Goal: Task Accomplishment & Management: Use online tool/utility

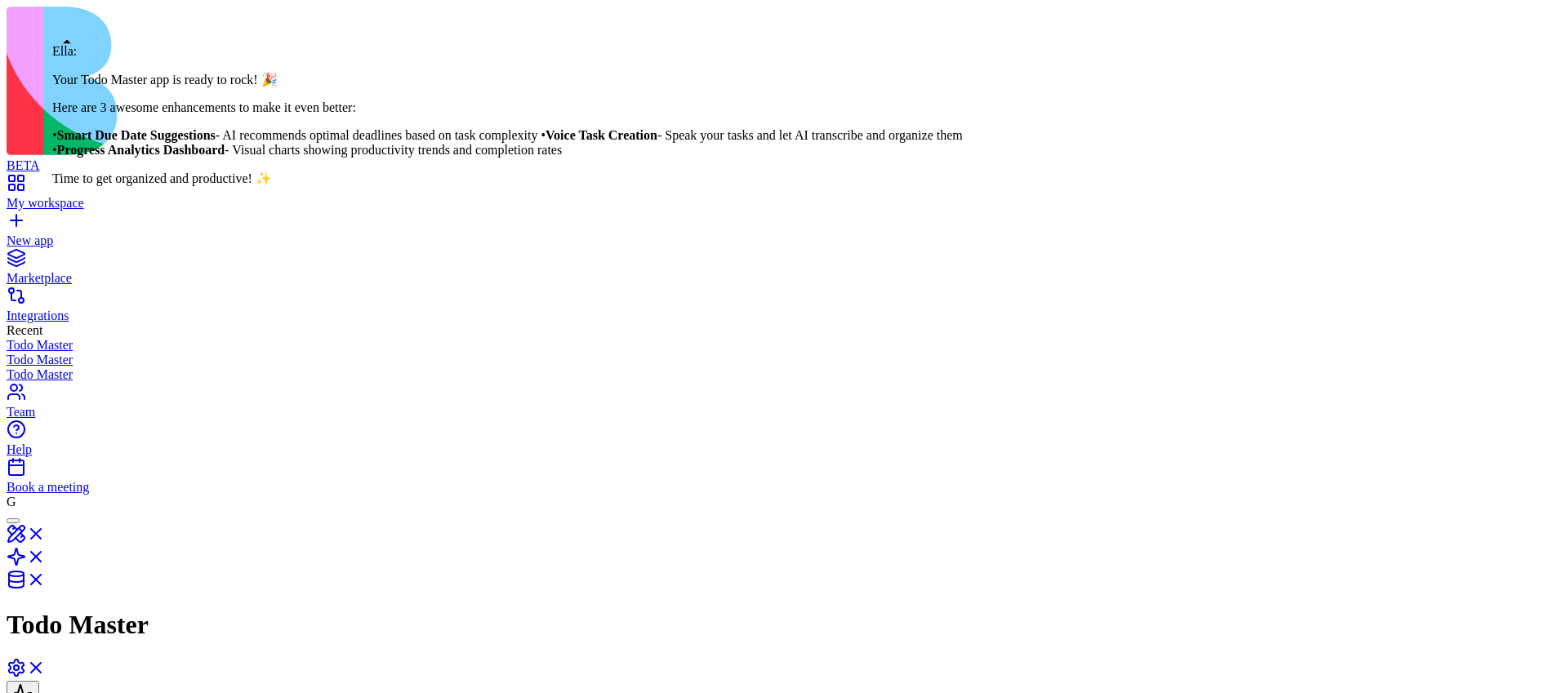
click at [13, 521] on div at bounding box center [13, 521] width 0 height 0
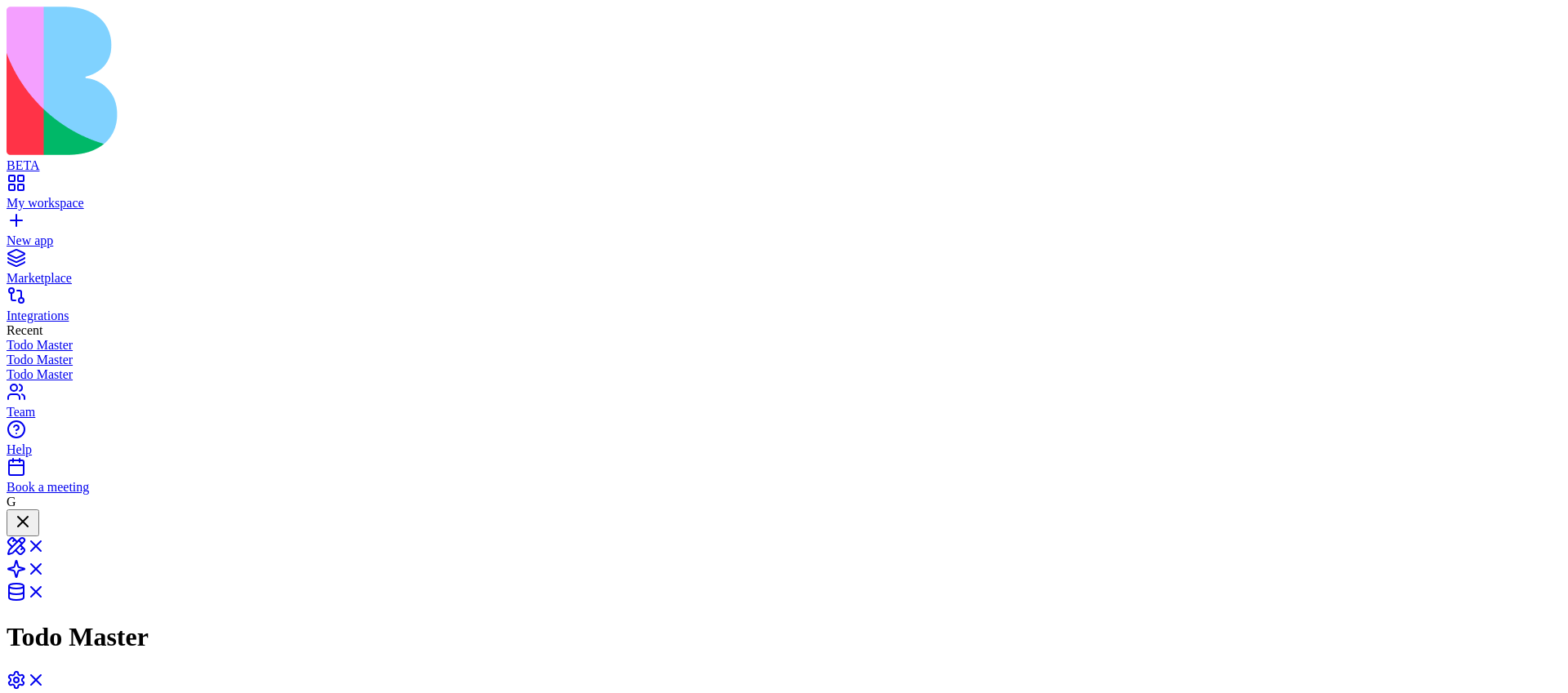
copy span "Create todo list app 1. add button to the task dialog that send the task info b…"
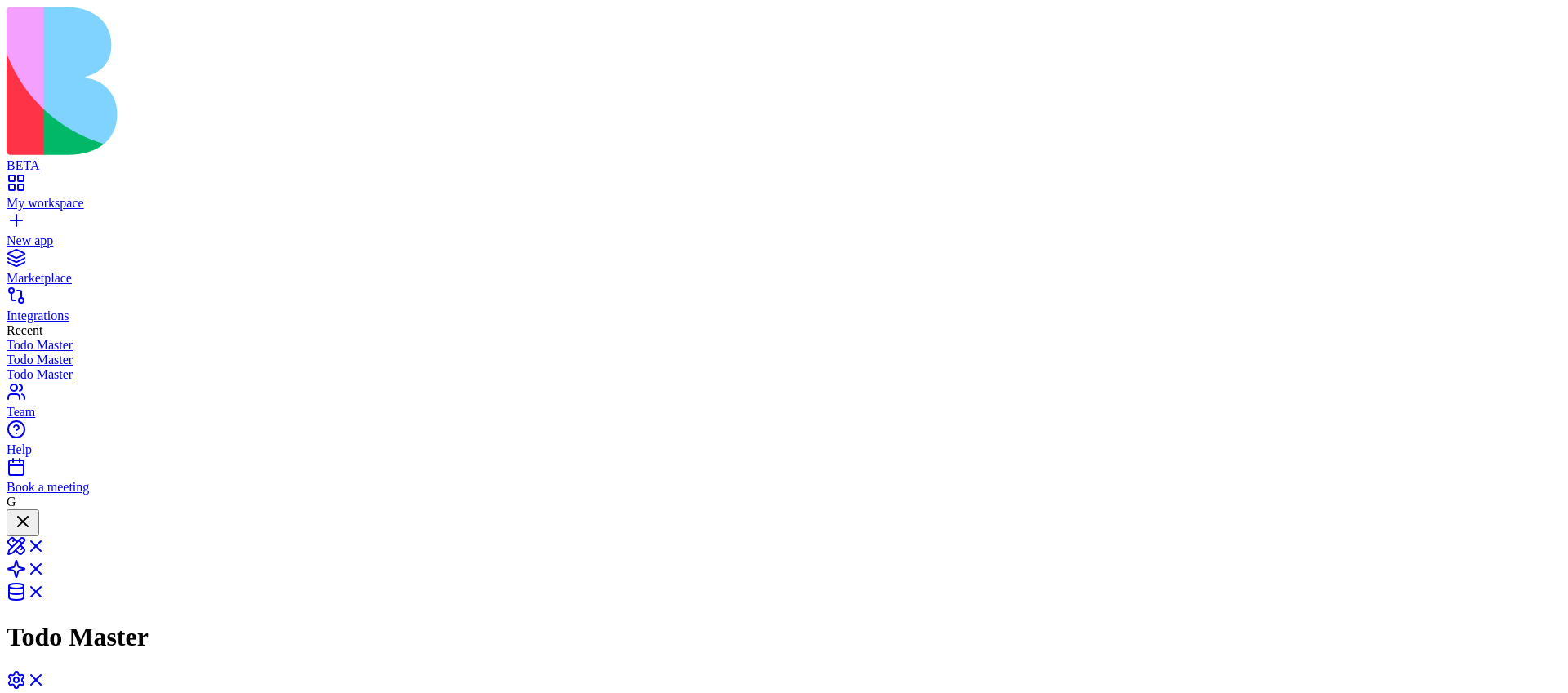
click at [26, 219] on link "New app" at bounding box center [784, 234] width 1556 height 29
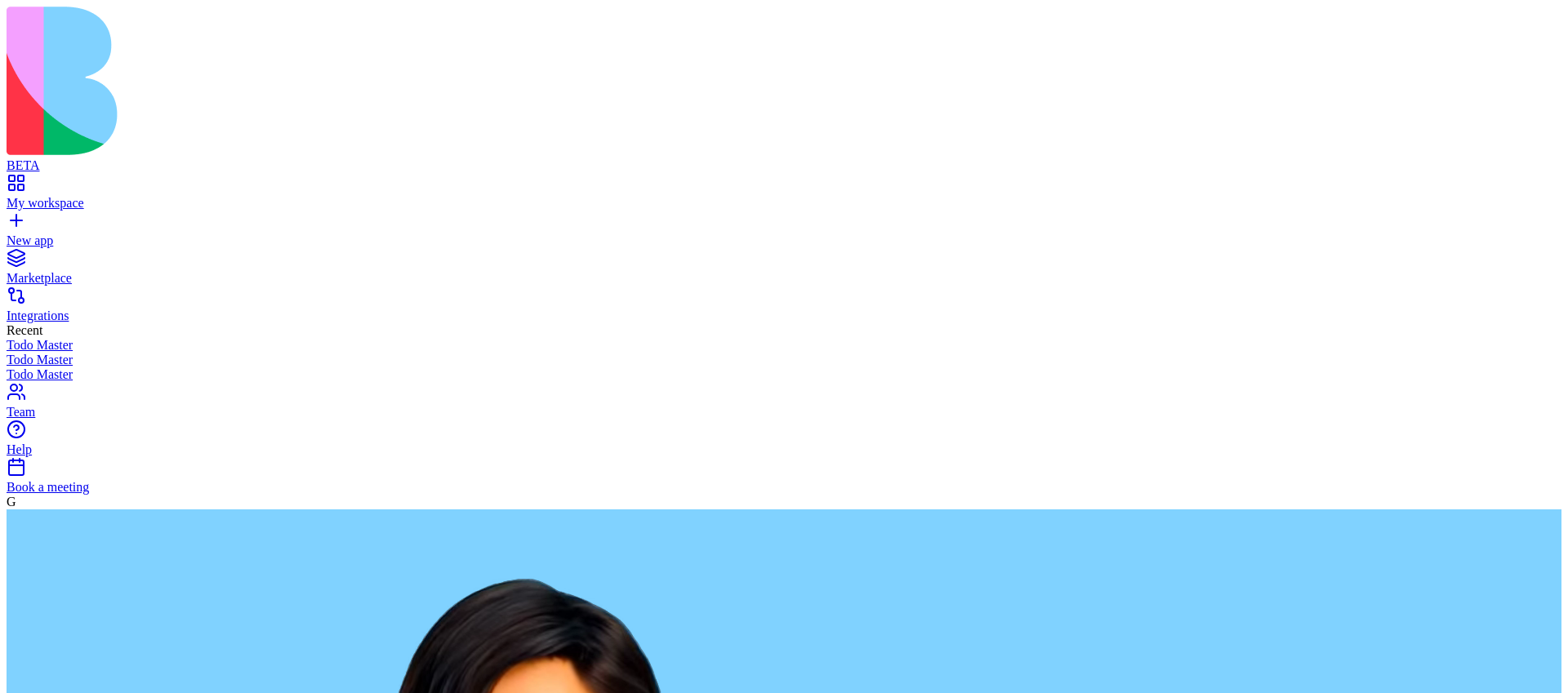
paste textarea "**********"
type textarea "**********"
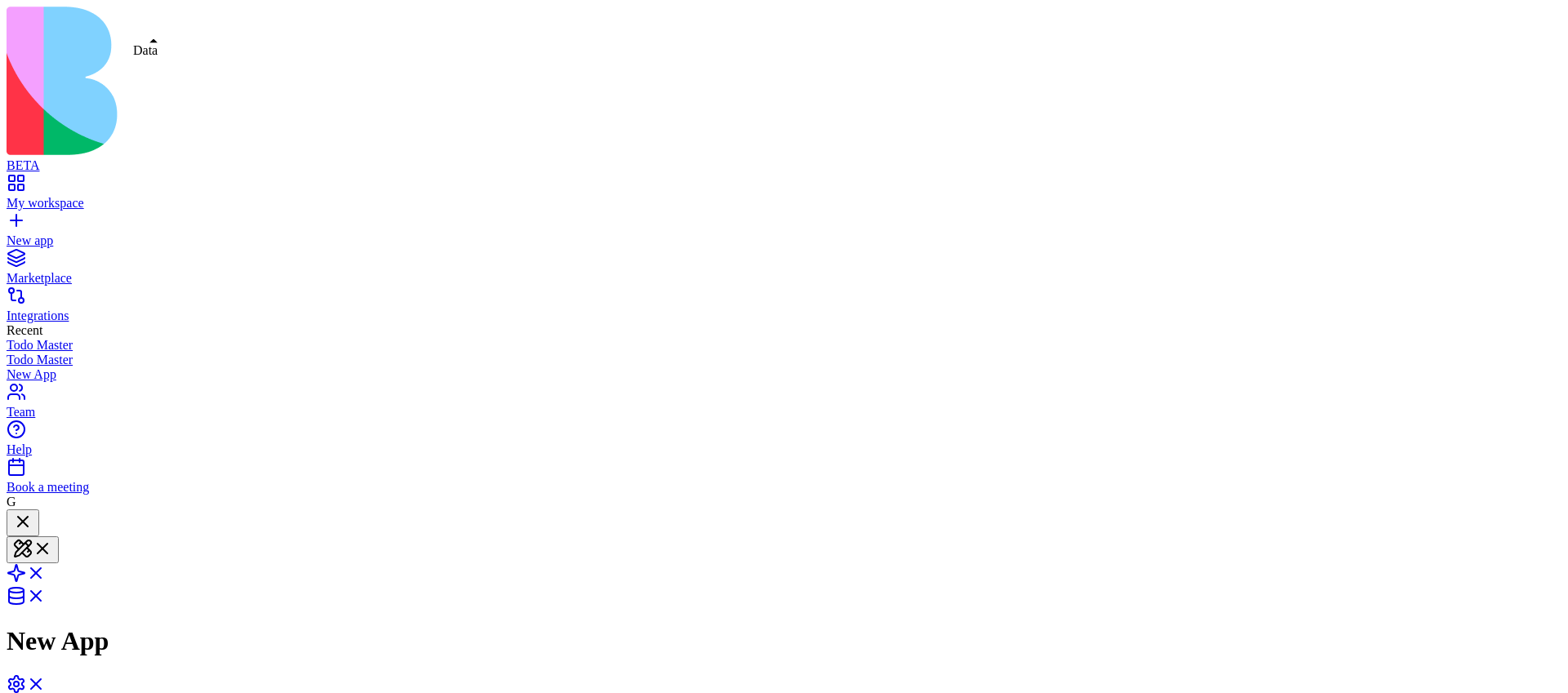
scroll to position [197, 0]
click at [46, 571] on span at bounding box center [46, 578] width 0 height 14
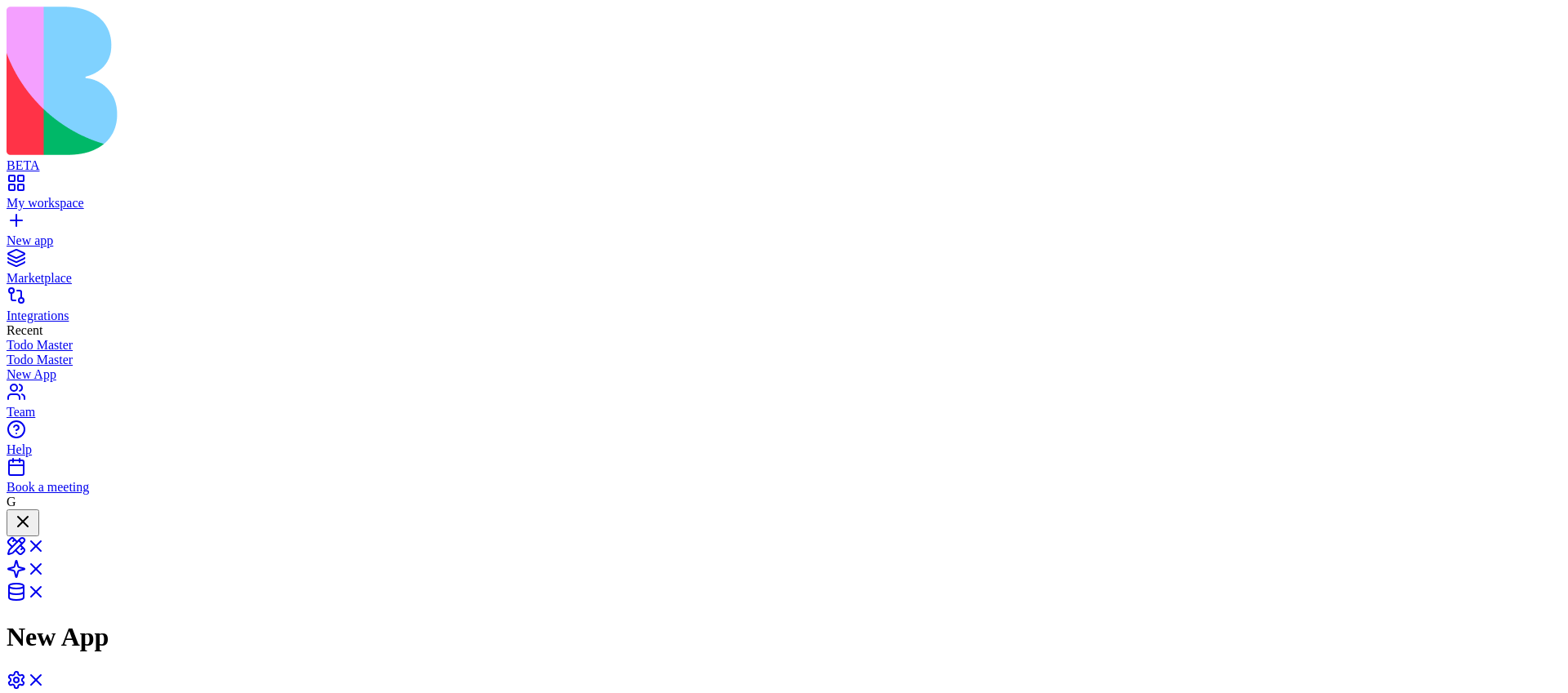
drag, startPoint x: 819, startPoint y: 335, endPoint x: 1071, endPoint y: 267, distance: 261.0
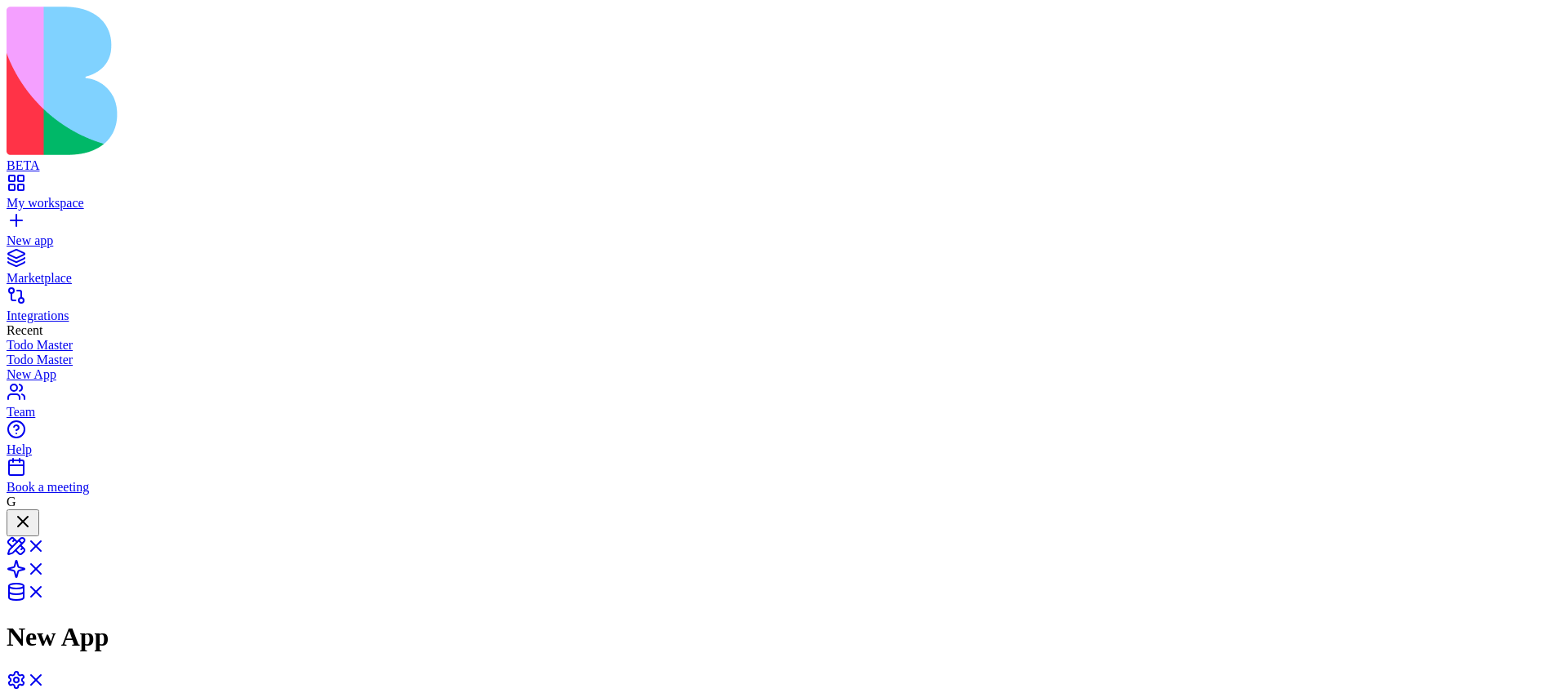
drag, startPoint x: 1059, startPoint y: 267, endPoint x: 1116, endPoint y: 314, distance: 73.9
drag, startPoint x: 812, startPoint y: 307, endPoint x: 897, endPoint y: 267, distance: 93.9
drag, startPoint x: 825, startPoint y: 309, endPoint x: 963, endPoint y: 248, distance: 150.9
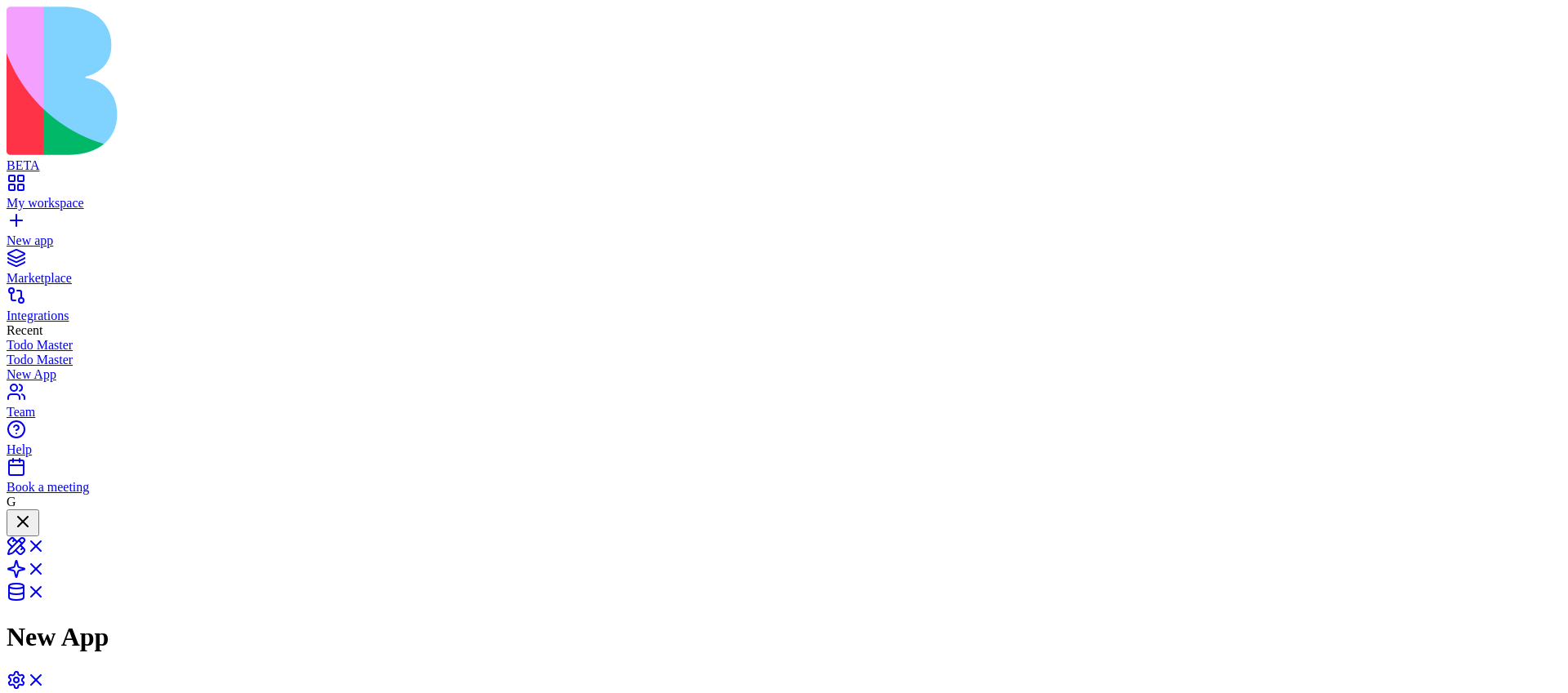
drag, startPoint x: 818, startPoint y: 330, endPoint x: 935, endPoint y: 452, distance: 169.0
drag, startPoint x: 775, startPoint y: 339, endPoint x: 908, endPoint y: 449, distance: 172.6
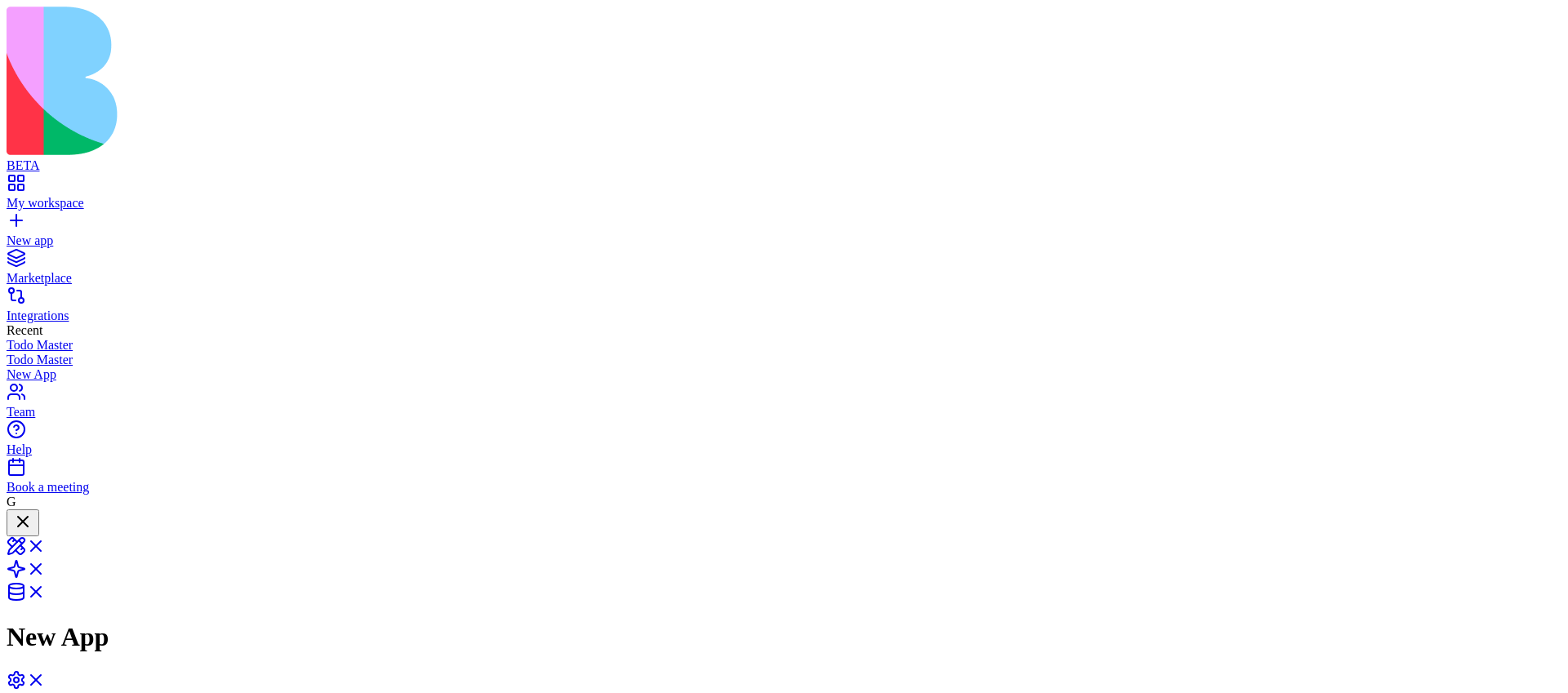
drag, startPoint x: 762, startPoint y: 329, endPoint x: 669, endPoint y: 337, distance: 93.3
drag, startPoint x: 943, startPoint y: 249, endPoint x: 989, endPoint y: 250, distance: 46.0
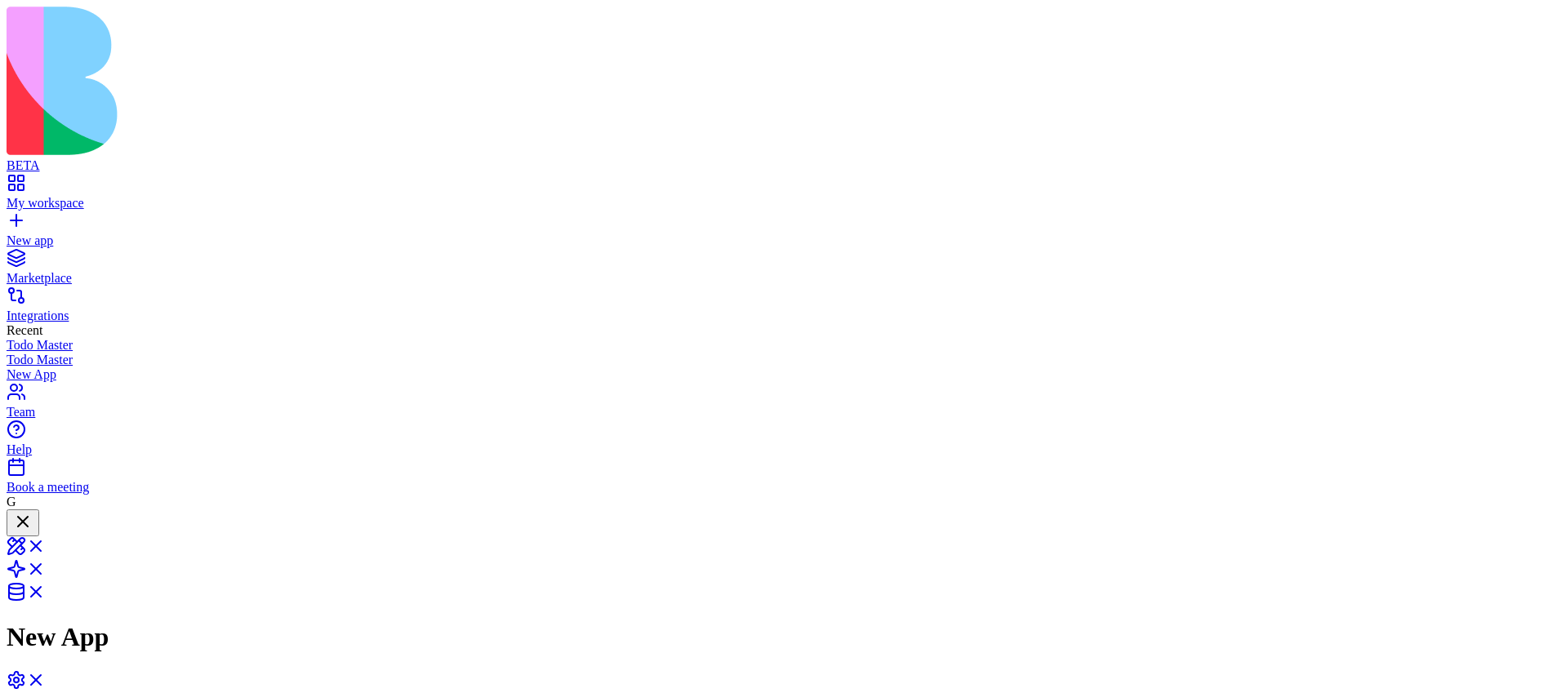
drag, startPoint x: 954, startPoint y: 428, endPoint x: 1026, endPoint y: 400, distance: 77.3
drag, startPoint x: 1089, startPoint y: 328, endPoint x: 1197, endPoint y: 328, distance: 108.0
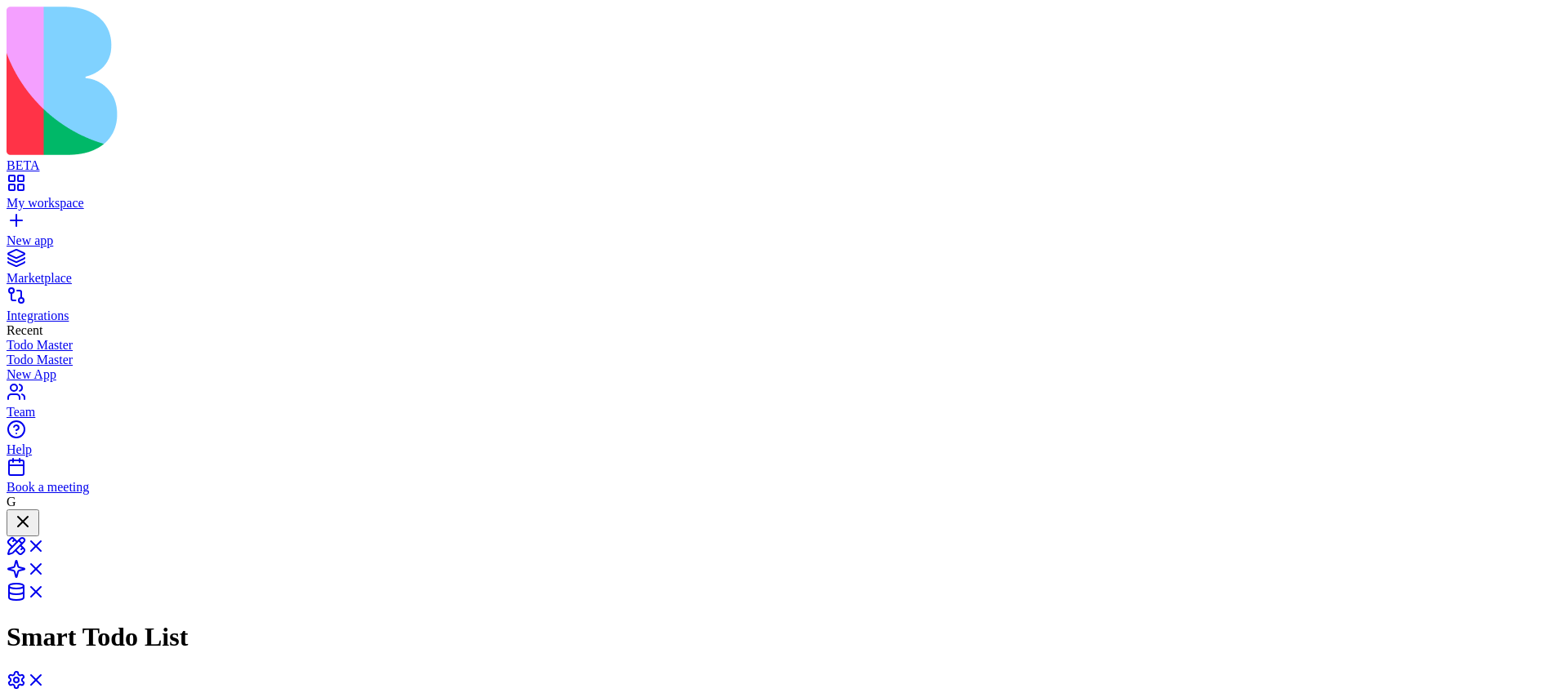
copy span "Create todo list app 1. add button to the task dialog that send the task info b…"
click at [58, 219] on link "New app" at bounding box center [784, 234] width 1556 height 29
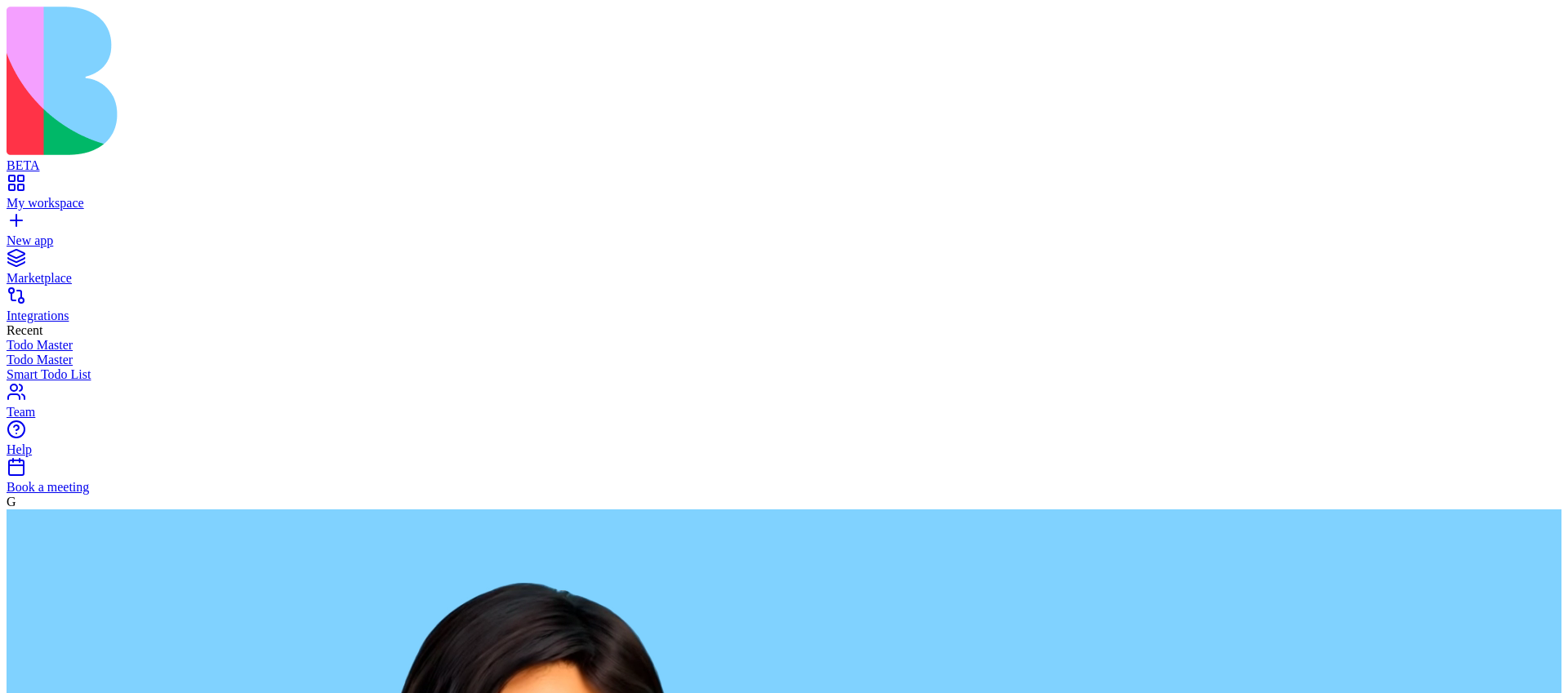
paste textarea "**********"
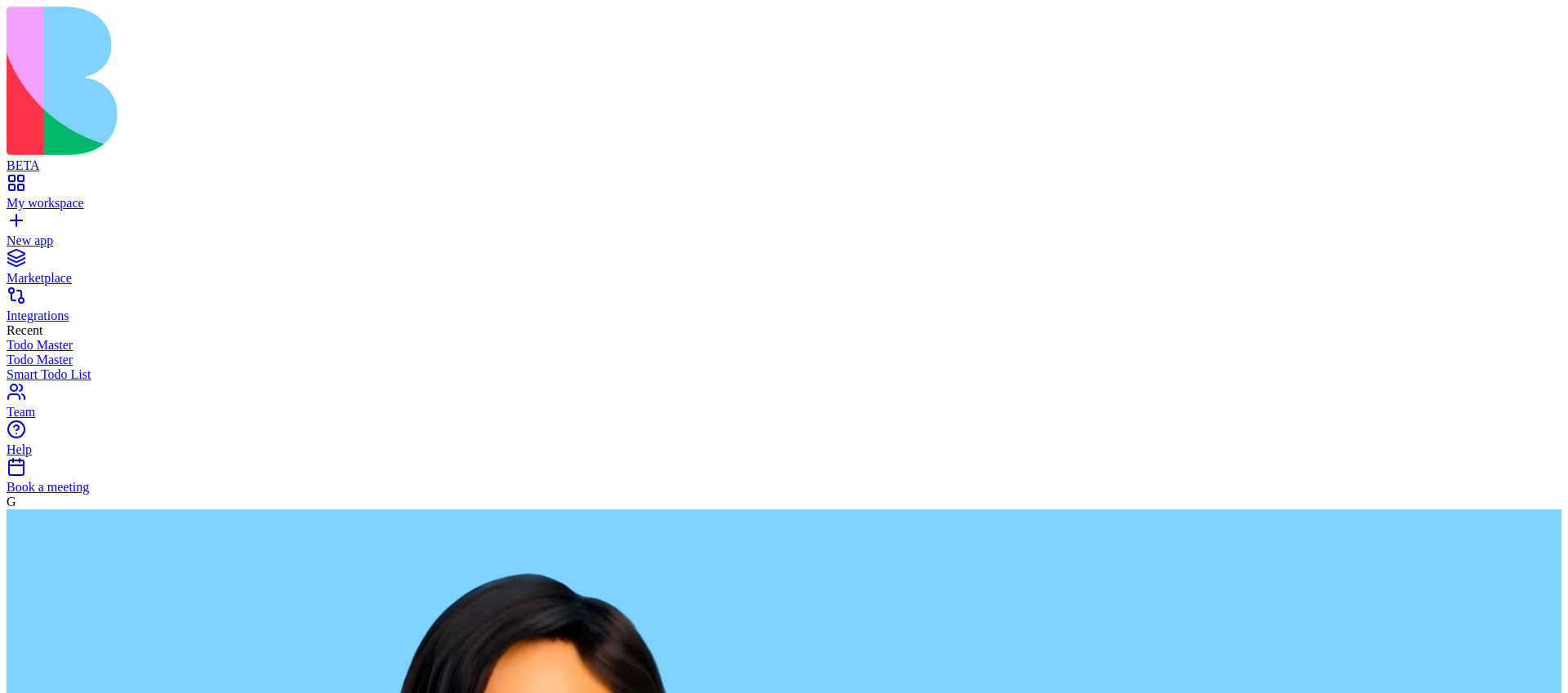
type textarea "**********"
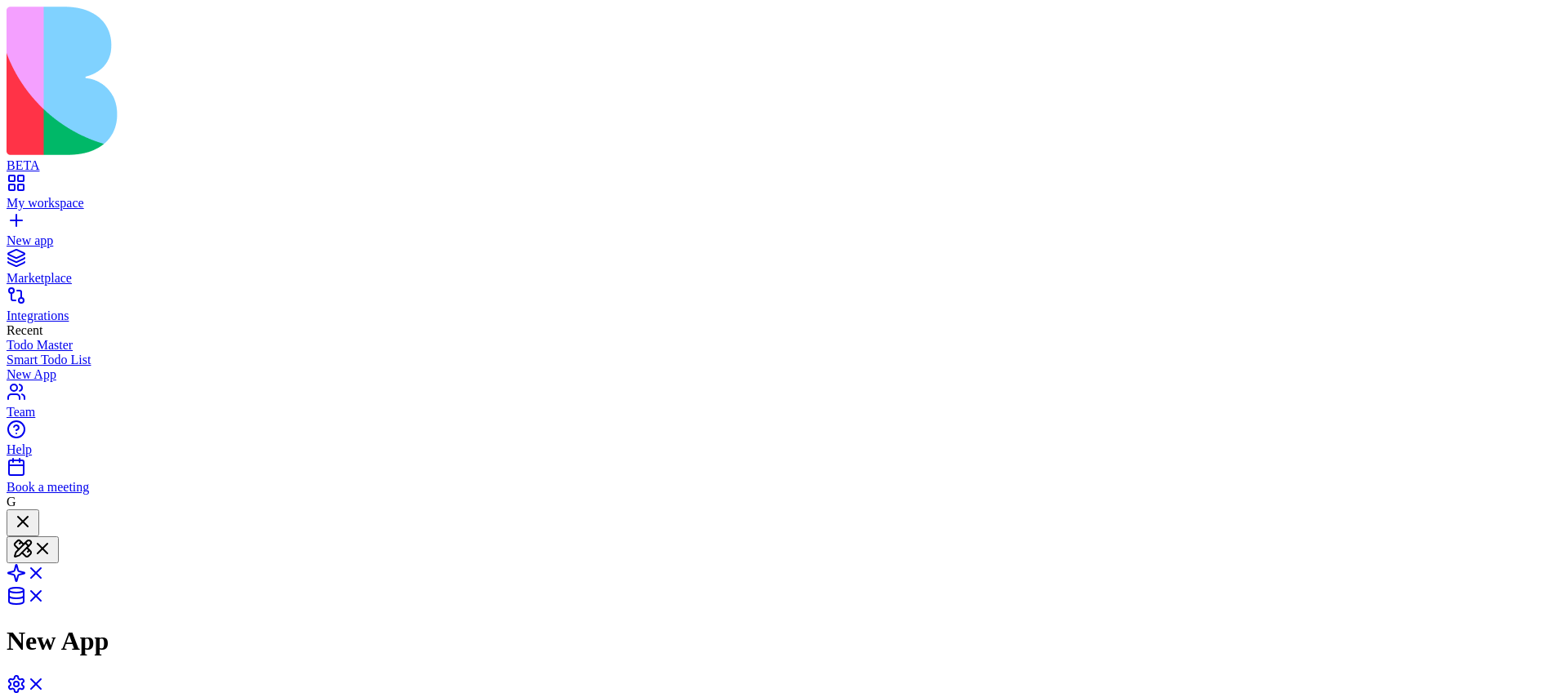
scroll to position [168, 0]
click at [46, 571] on span at bounding box center [46, 578] width 0 height 14
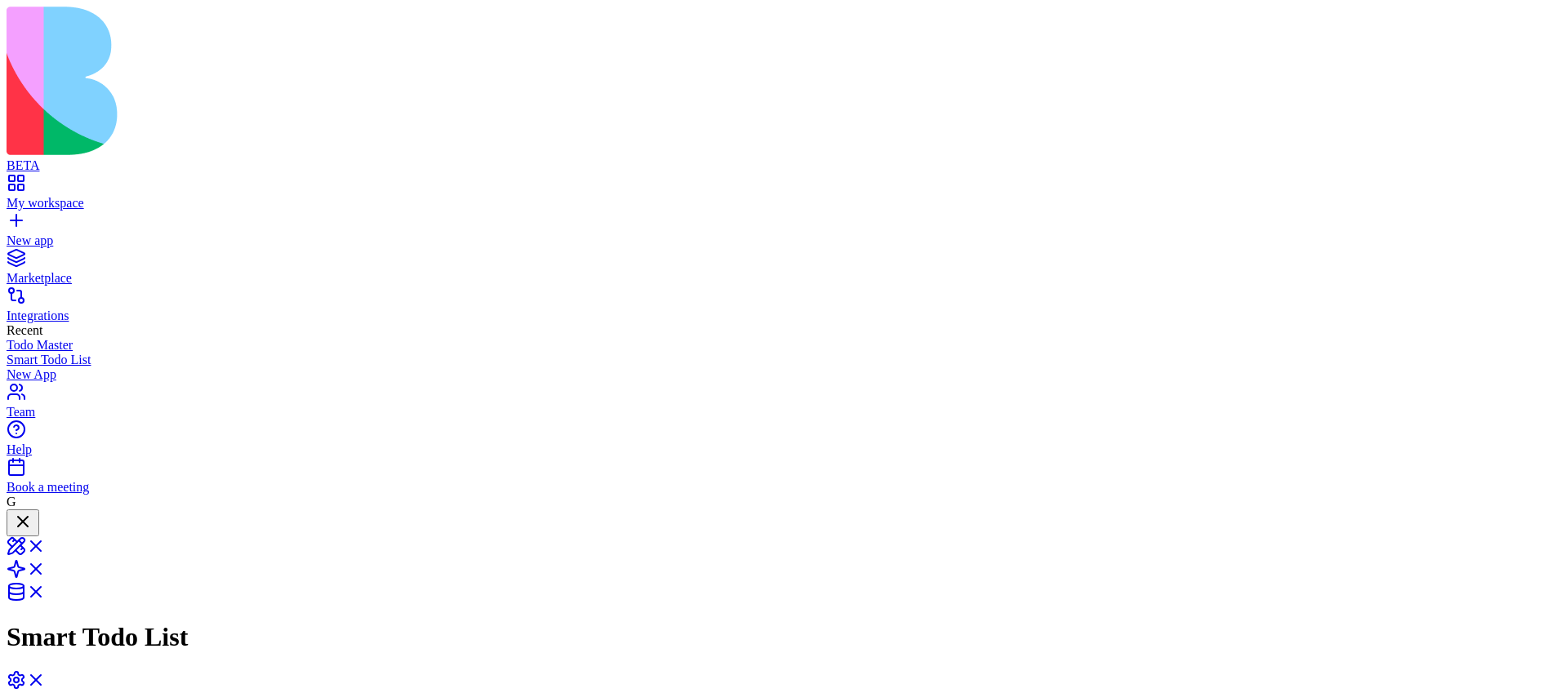
copy span "Create todo list app 1. add button to the task dialog that send the task info b…"
click at [28, 219] on link "New app" at bounding box center [784, 234] width 1556 height 29
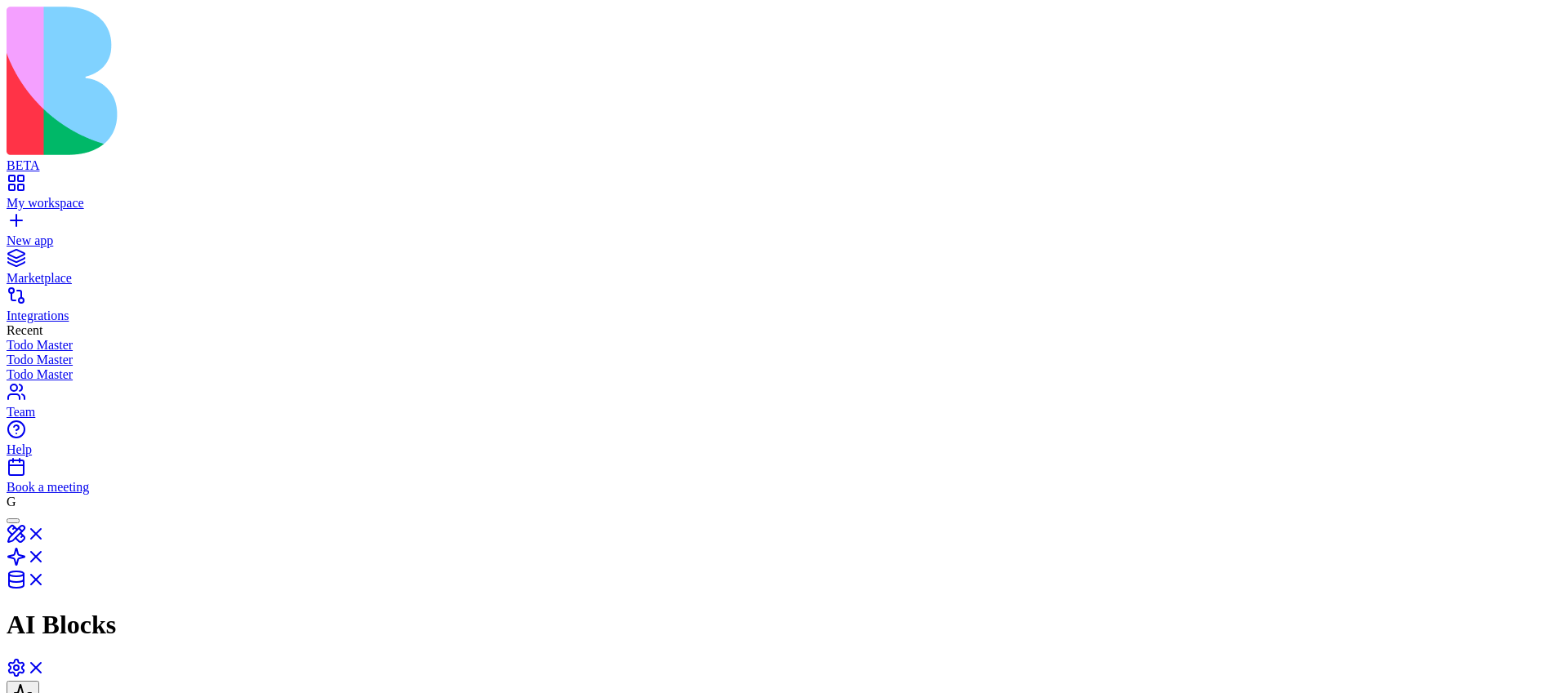
scroll to position [81, 0]
click at [38, 181] on link "My workspace" at bounding box center [784, 196] width 1556 height 29
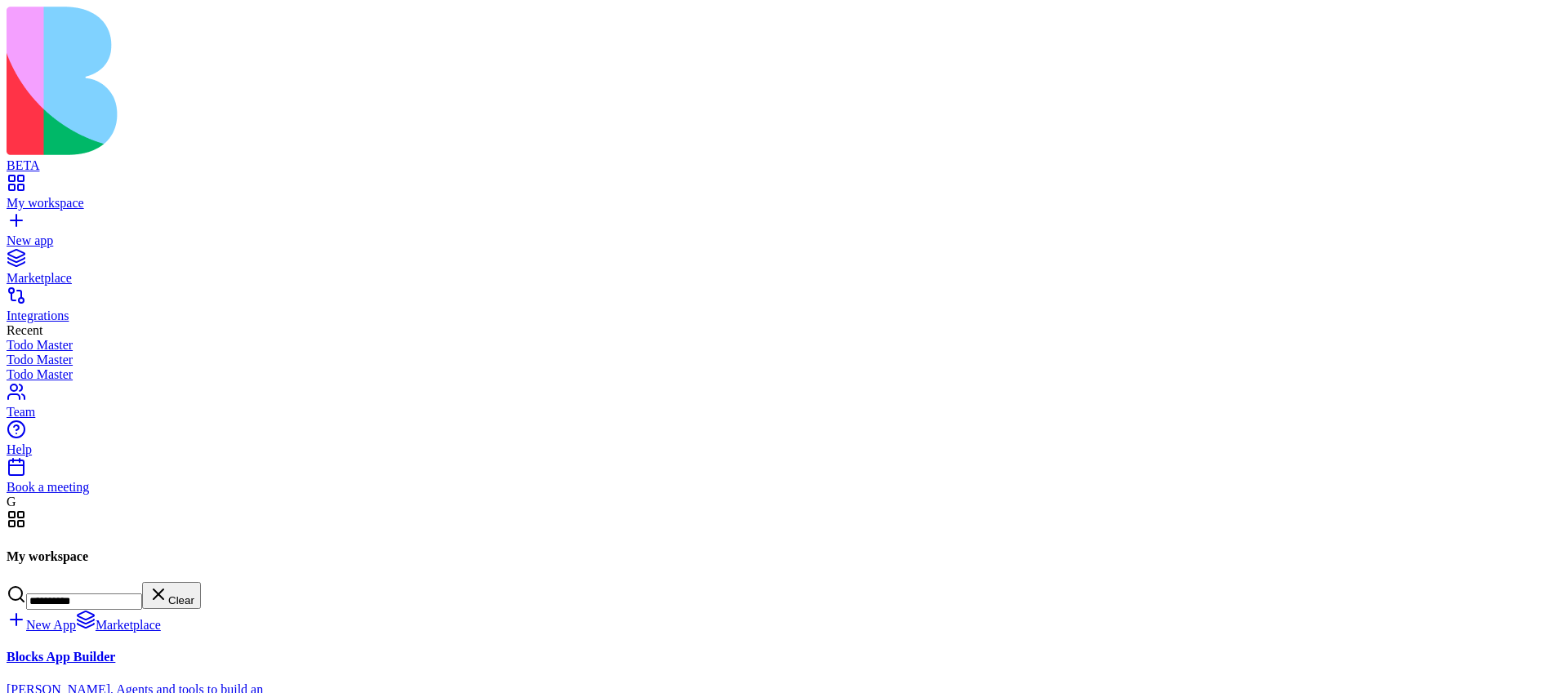
type input "**********"
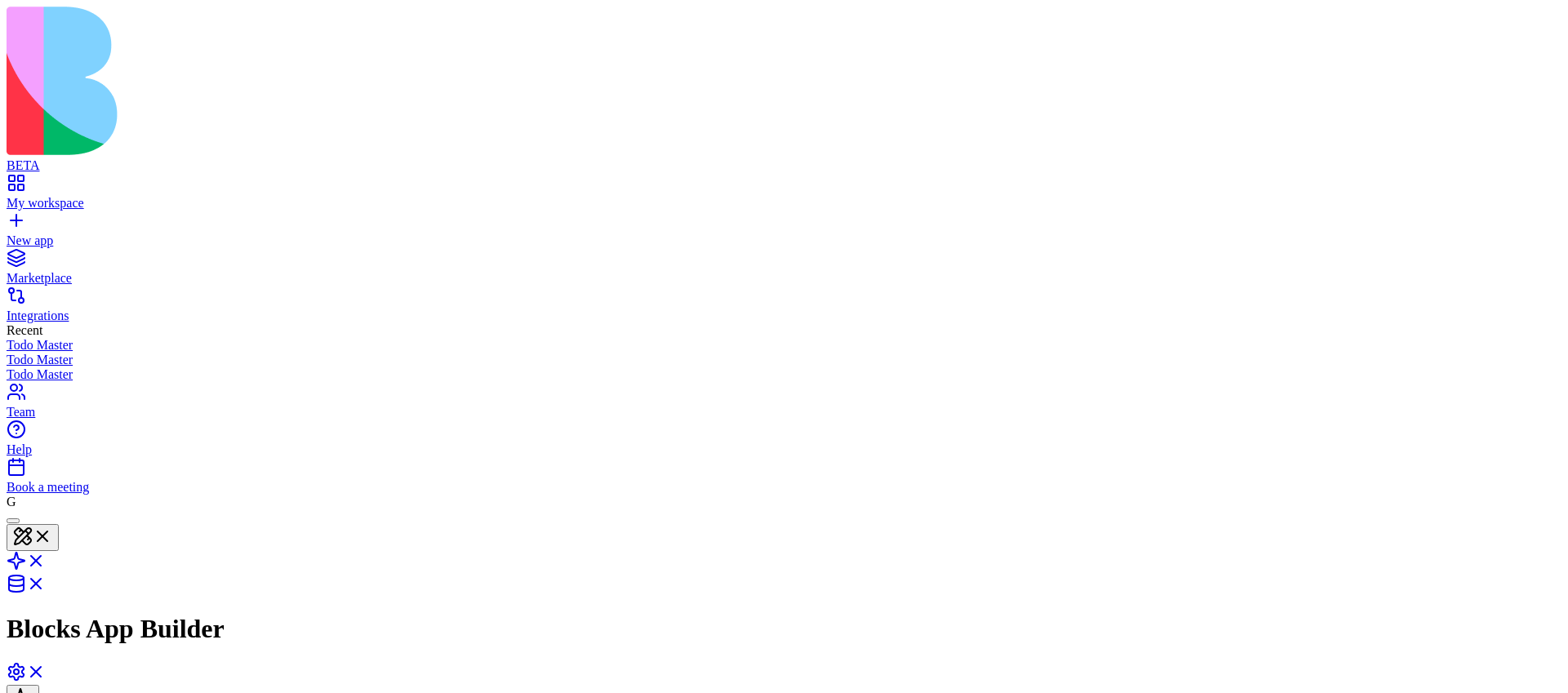
click at [46, 559] on link at bounding box center [26, 566] width 39 height 14
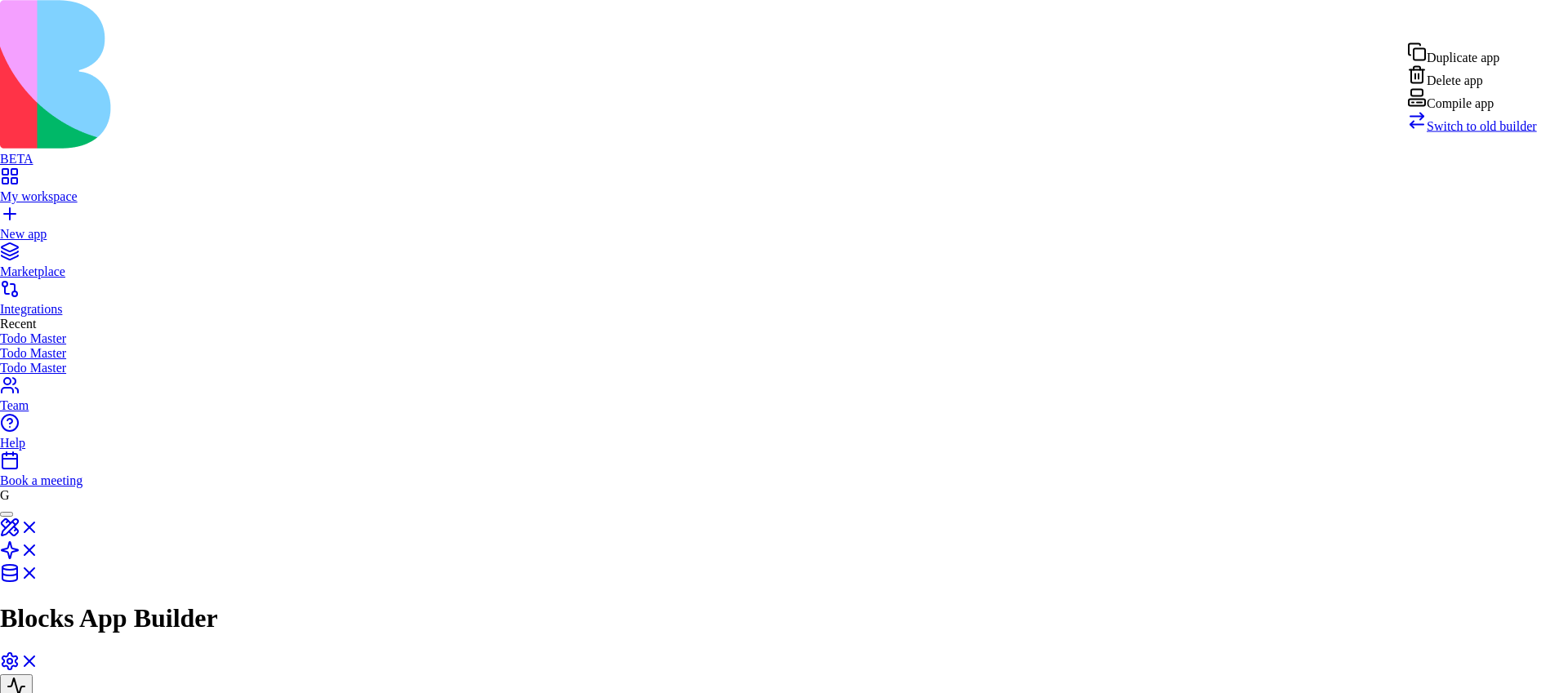
click at [1485, 133] on span "Switch to old builder" at bounding box center [1483, 126] width 110 height 14
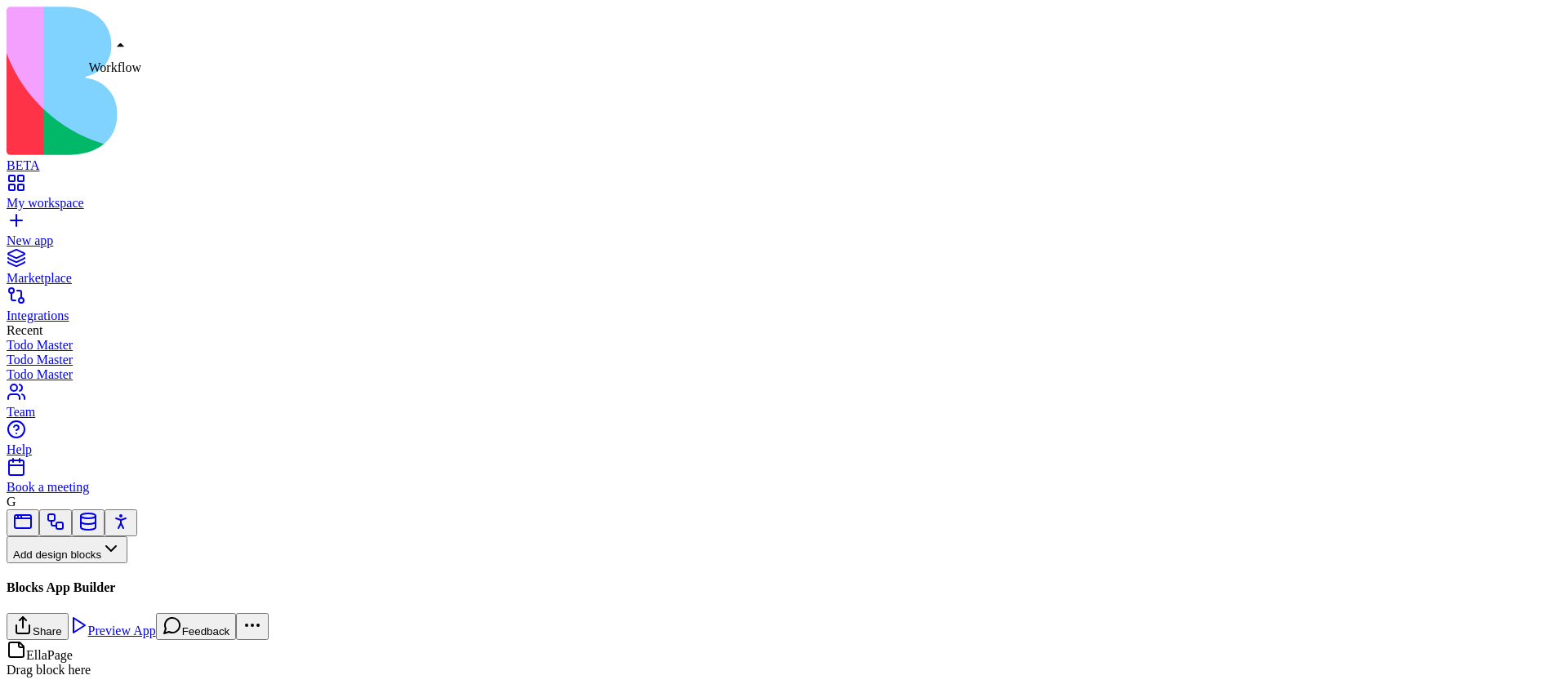
click at [66, 522] on link at bounding box center [55, 528] width 20 height 12
click at [89, 563] on button "Workflows" at bounding box center [47, 576] width 83 height 27
click at [116, 497] on div "Actions" at bounding box center [86, 486] width 78 height 23
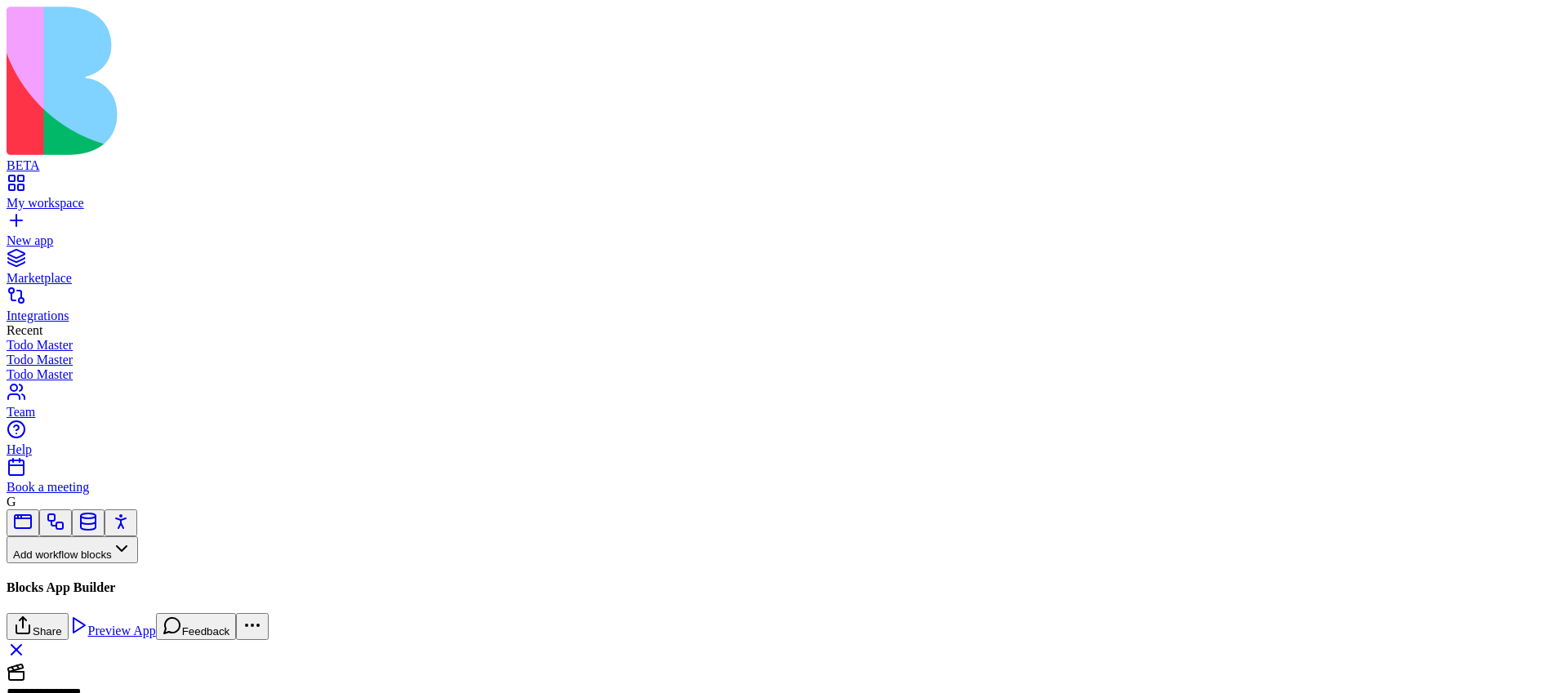
click at [124, 685] on div "**********" at bounding box center [66, 699] width 118 height 27
copy div "**********"
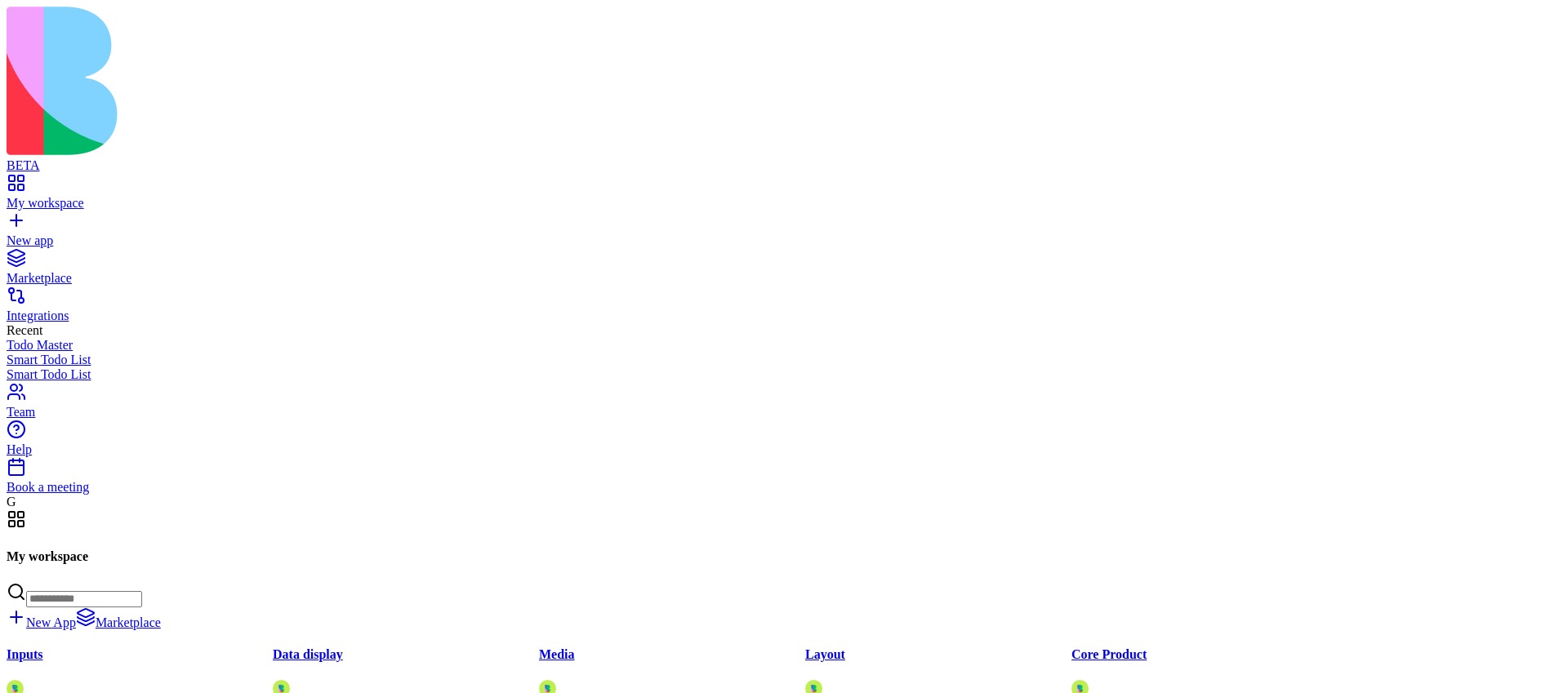
click at [142, 591] on input at bounding box center [85, 599] width 116 height 16
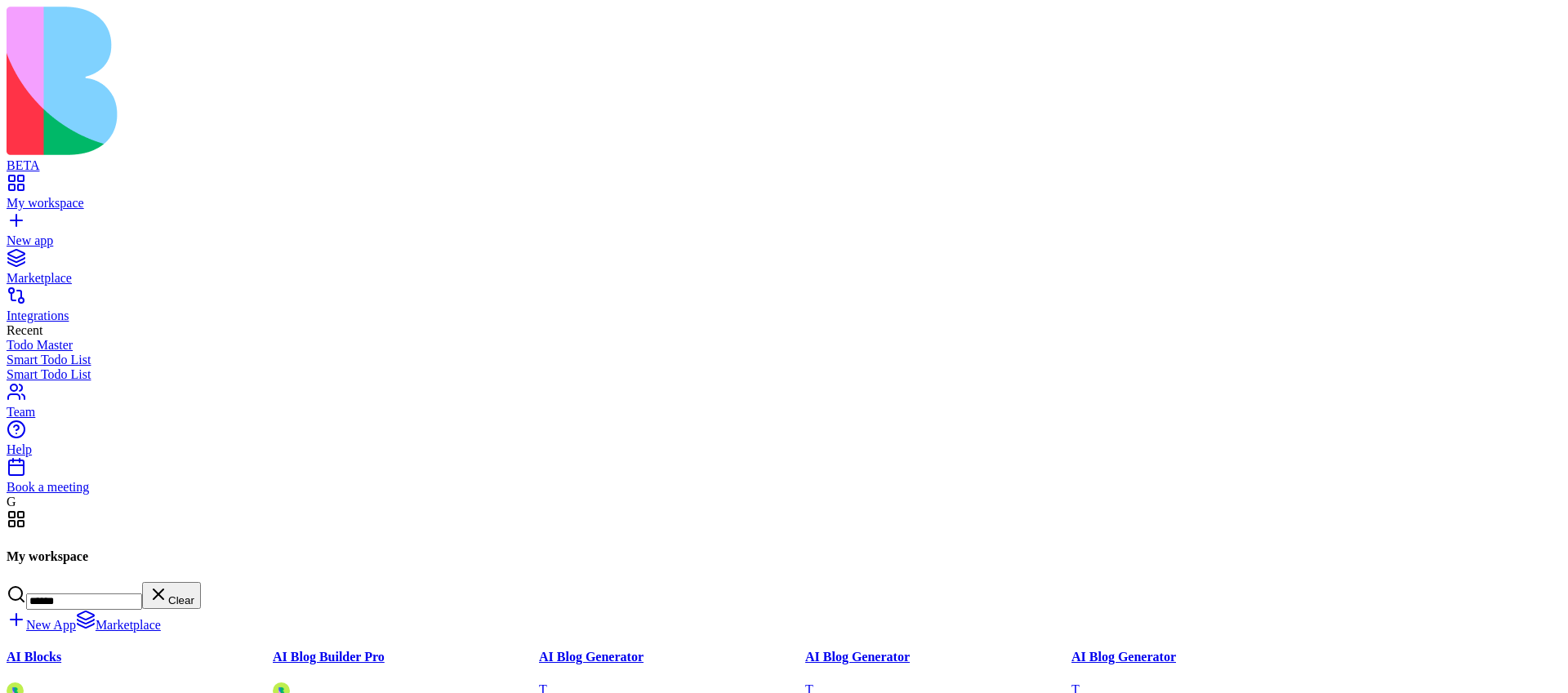
type input "******"
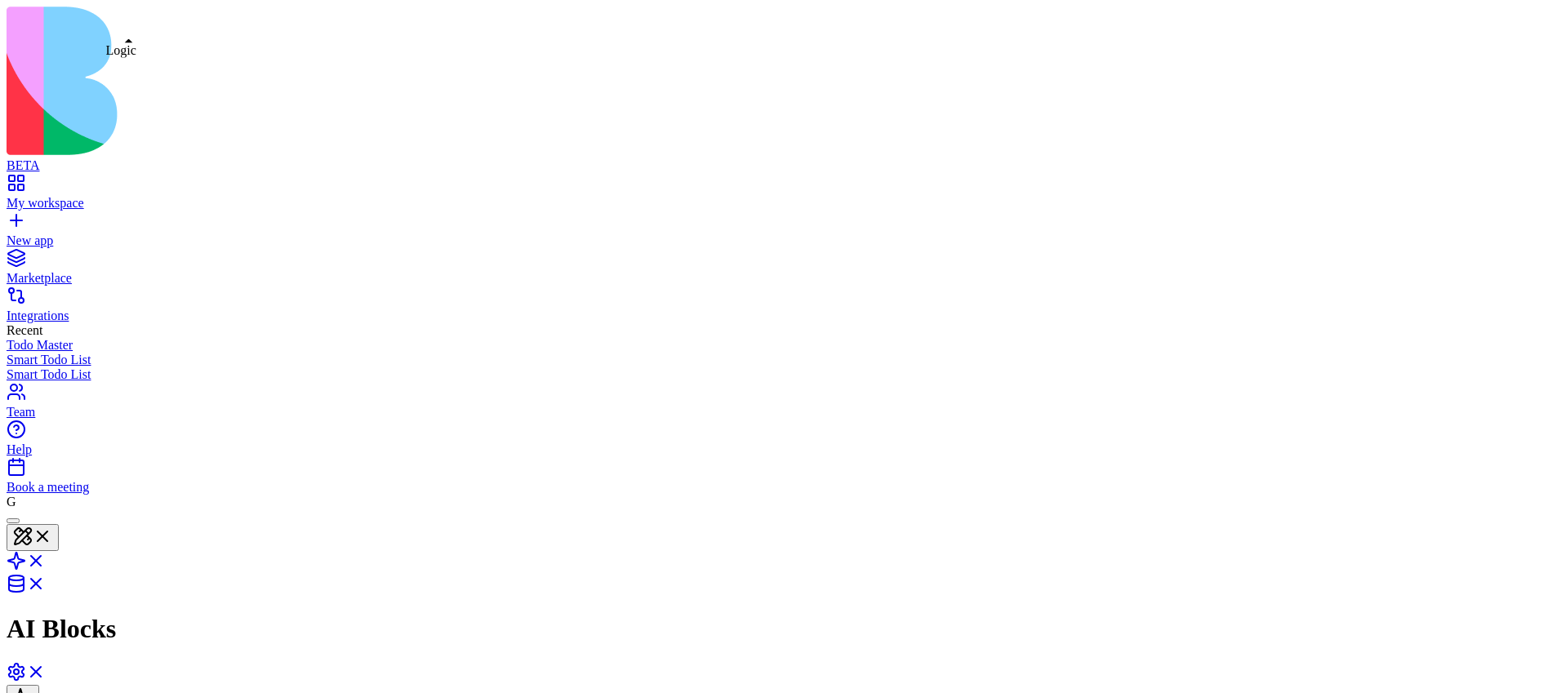
click at [46, 559] on link at bounding box center [26, 566] width 39 height 14
click at [1519, 66] on html "BETA My workspace New app Marketplace Integrations Recent Todo Master Smart Tod…" at bounding box center [784, 695] width 1568 height 1390
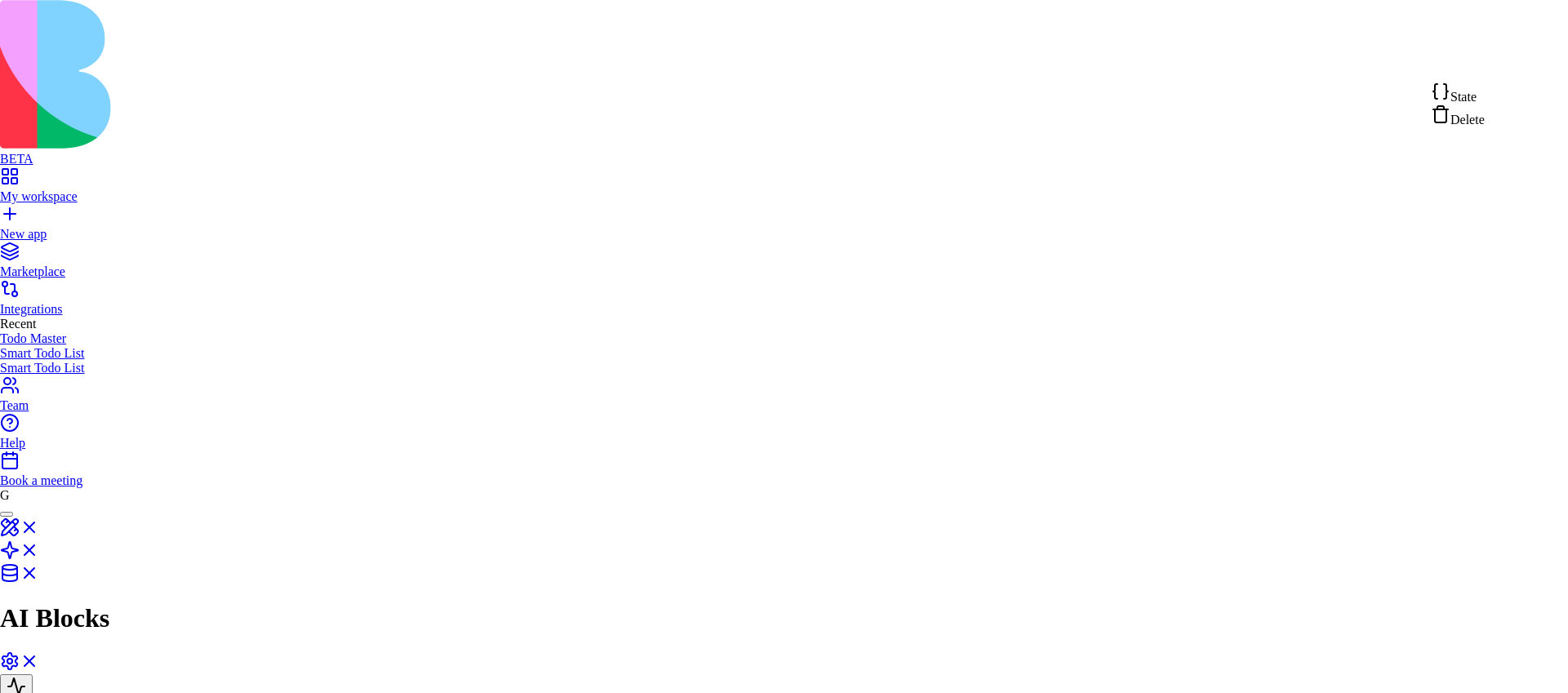
click at [1465, 95] on span "State" at bounding box center [1464, 97] width 27 height 14
type textarea "**********"
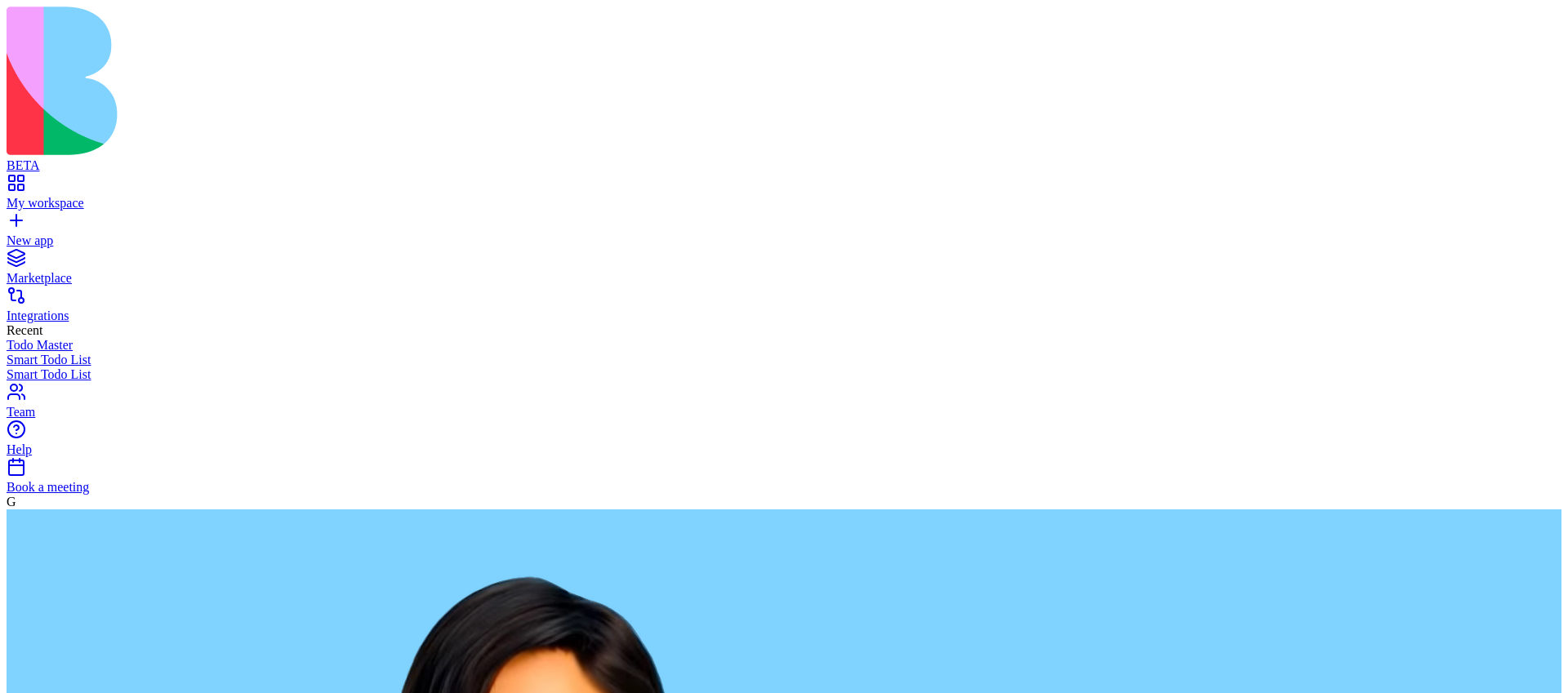
type textarea "**********"
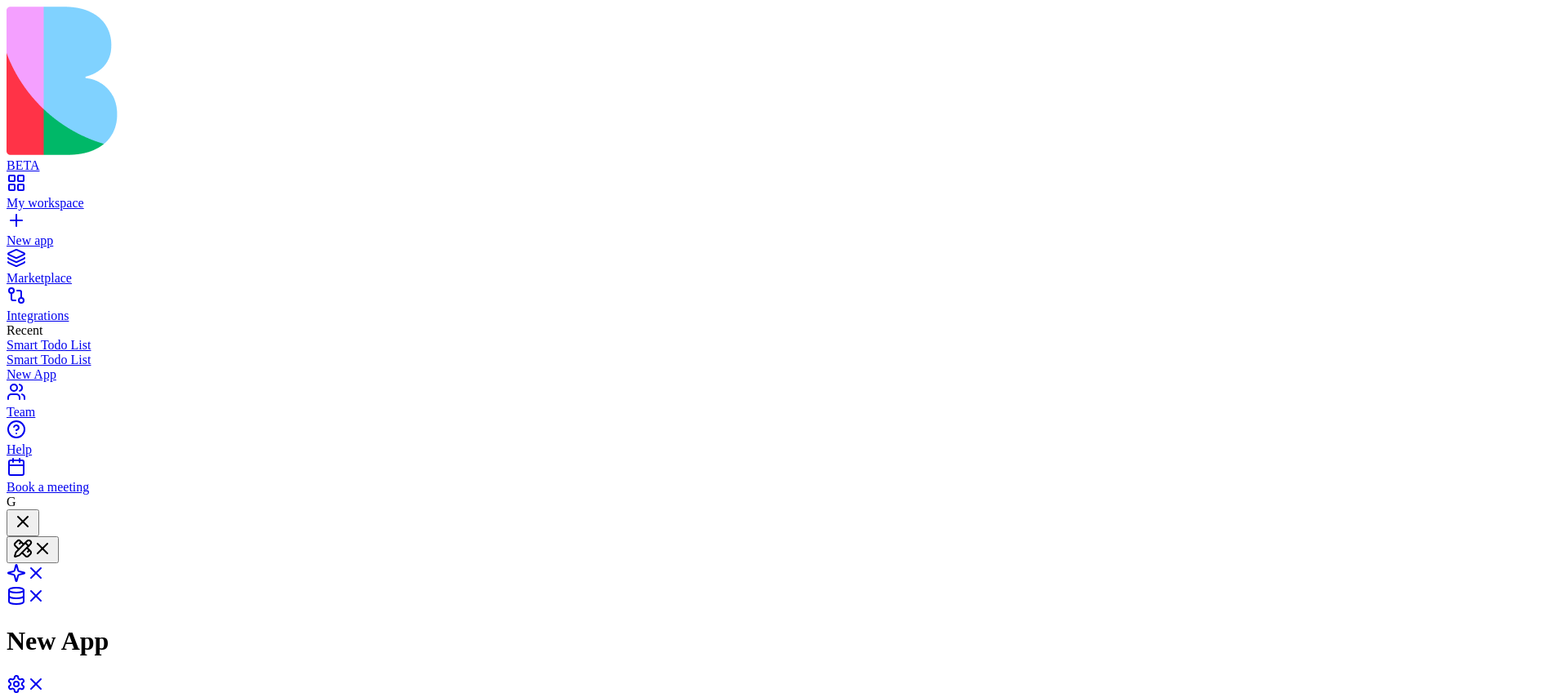
click at [32, 219] on link "New app" at bounding box center [784, 234] width 1556 height 29
click at [46, 571] on span at bounding box center [46, 578] width 0 height 14
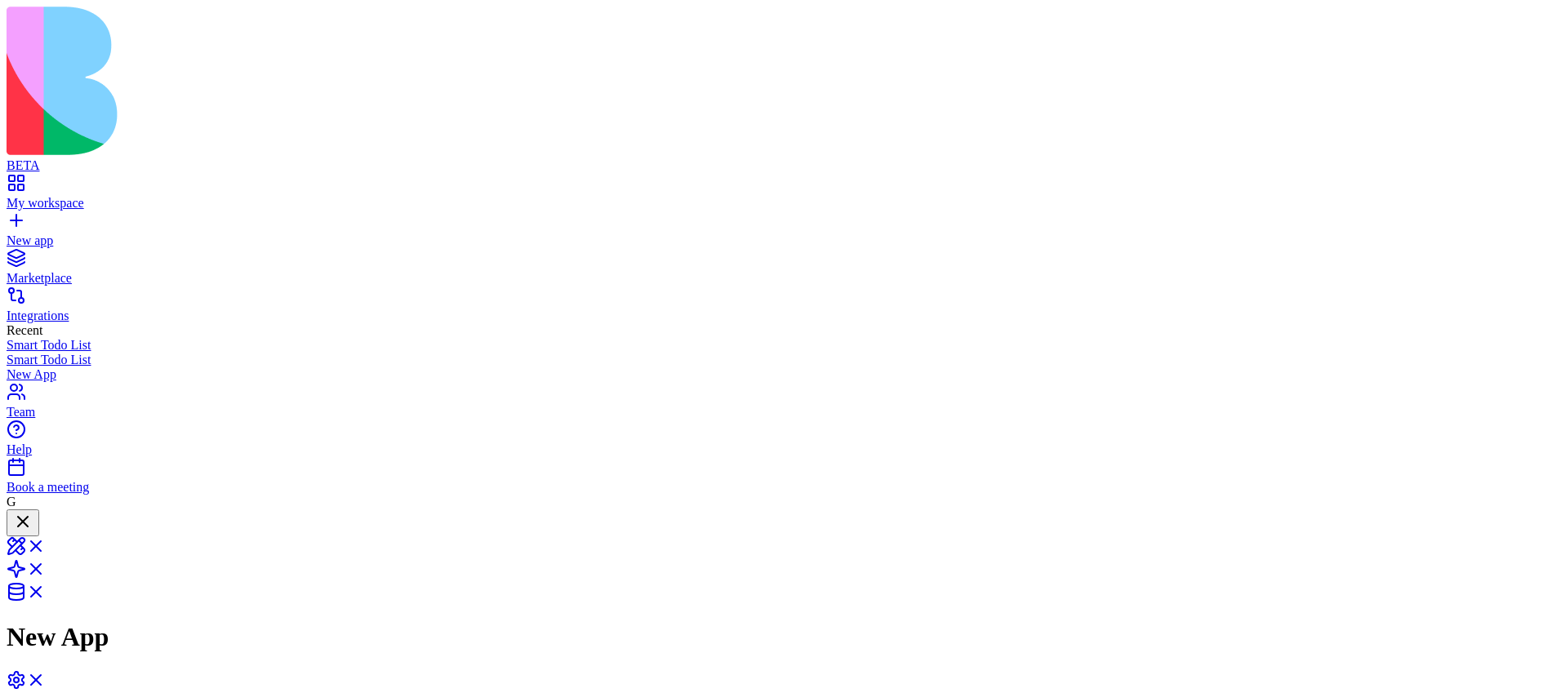
scroll to position [306, 0]
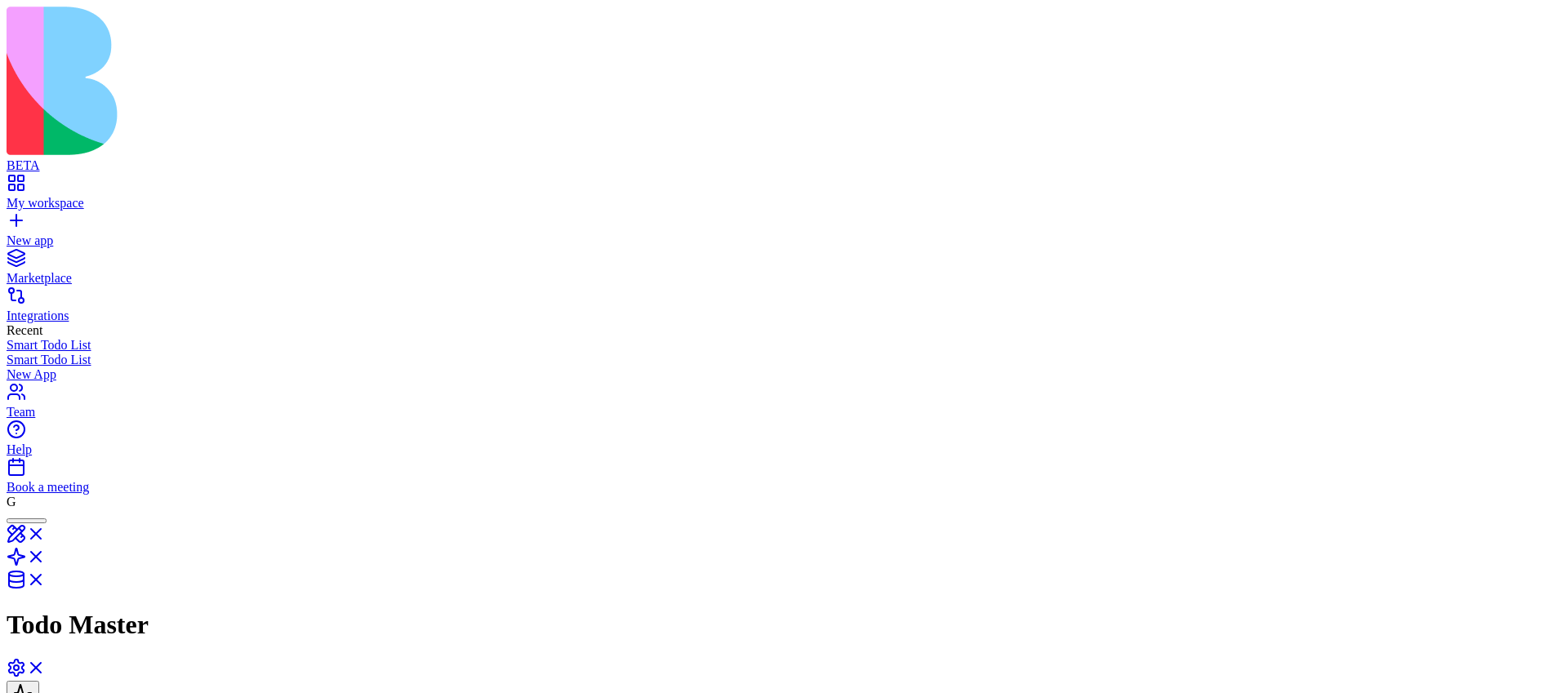
scroll to position [6, 0]
drag, startPoint x: 803, startPoint y: 312, endPoint x: 1025, endPoint y: 237, distance: 234.3
drag, startPoint x: 801, startPoint y: 307, endPoint x: 925, endPoint y: 265, distance: 130.9
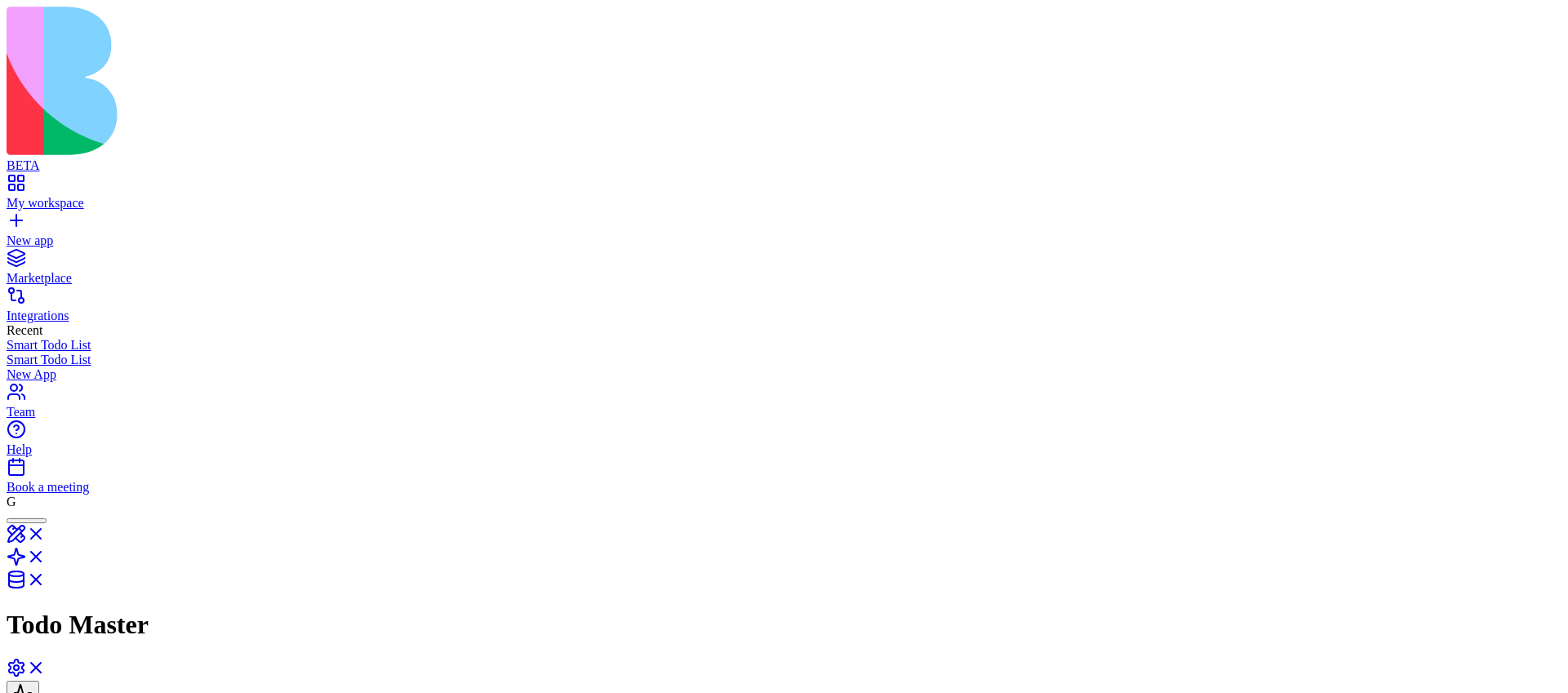
drag, startPoint x: 834, startPoint y: 284, endPoint x: 1163, endPoint y: 208, distance: 337.7
drag, startPoint x: 838, startPoint y: 333, endPoint x: 1134, endPoint y: 413, distance: 306.6
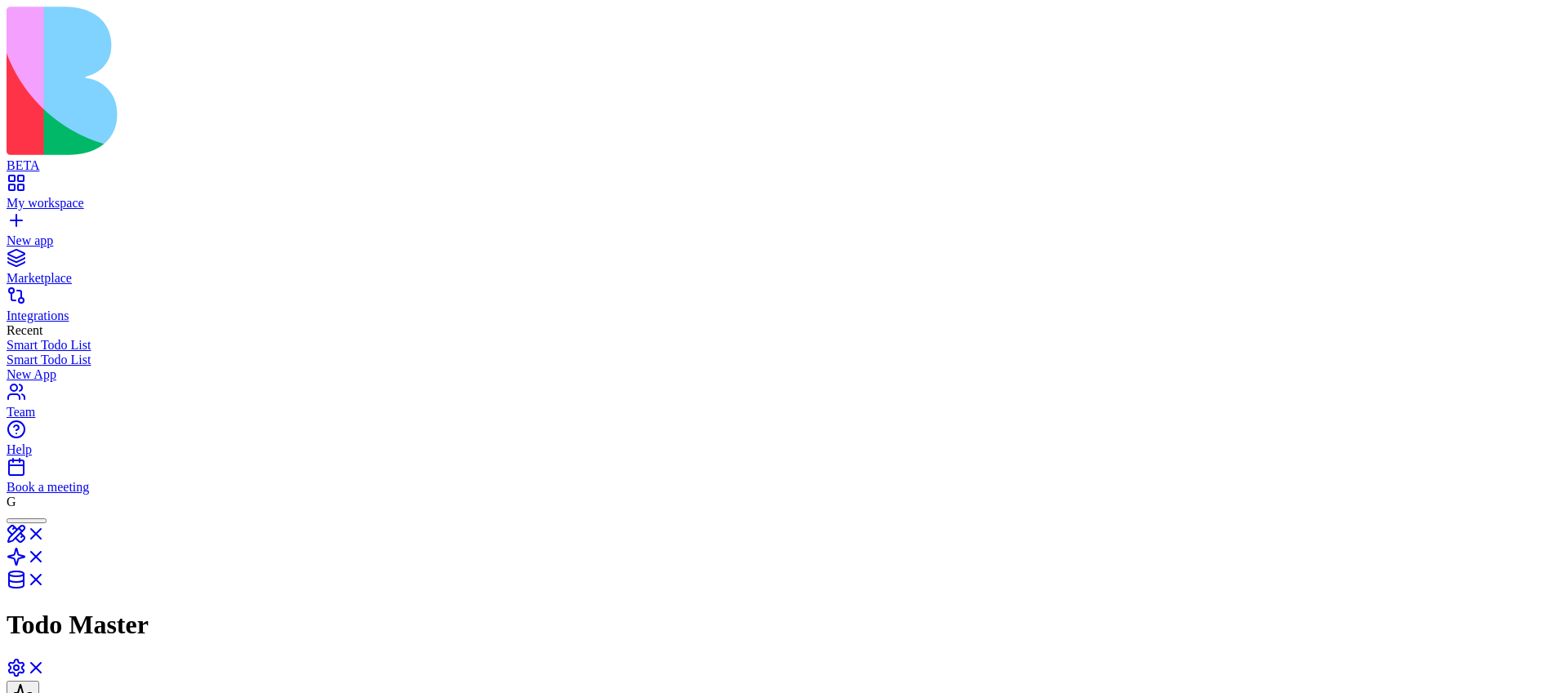
drag, startPoint x: 768, startPoint y: 324, endPoint x: 884, endPoint y: 253, distance: 136.0
drag, startPoint x: 1025, startPoint y: 440, endPoint x: 844, endPoint y: 448, distance: 181.2
drag, startPoint x: 878, startPoint y: 265, endPoint x: 759, endPoint y: 264, distance: 119.0
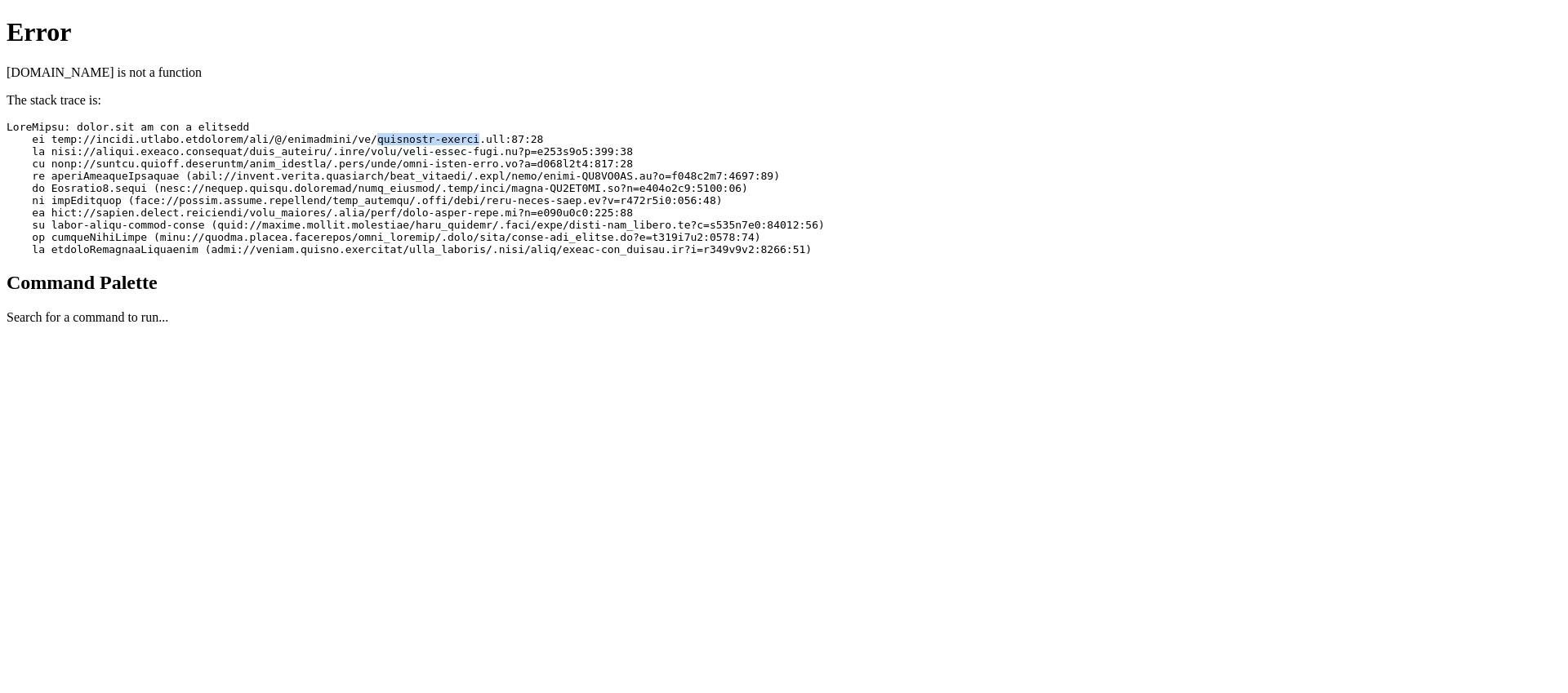
drag, startPoint x: 456, startPoint y: 87, endPoint x: 585, endPoint y: 86, distance: 129.0
click at [585, 121] on pre at bounding box center [784, 188] width 1556 height 135
copy pre "knowledge-picker"
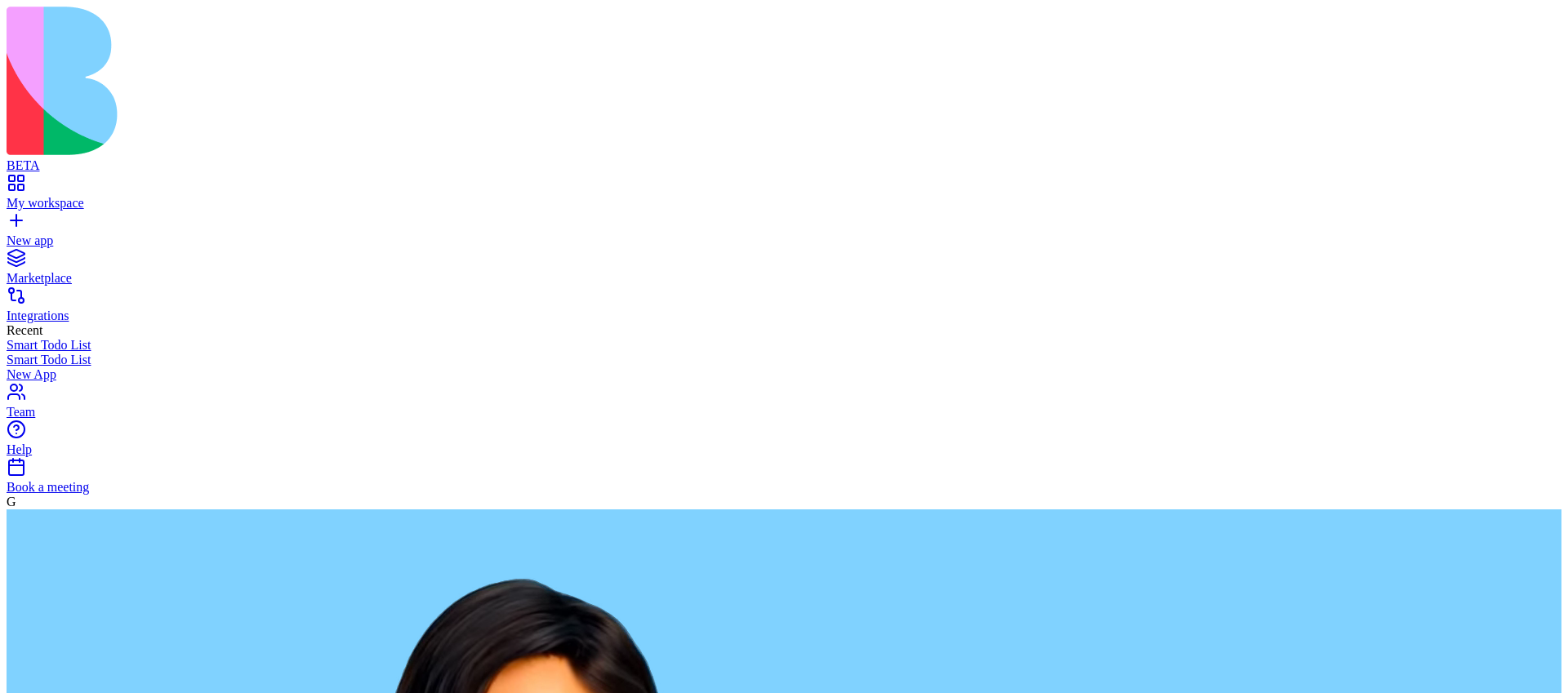
drag, startPoint x: 0, startPoint y: 0, endPoint x: 733, endPoint y: 392, distance: 831.2
type textarea "**********"
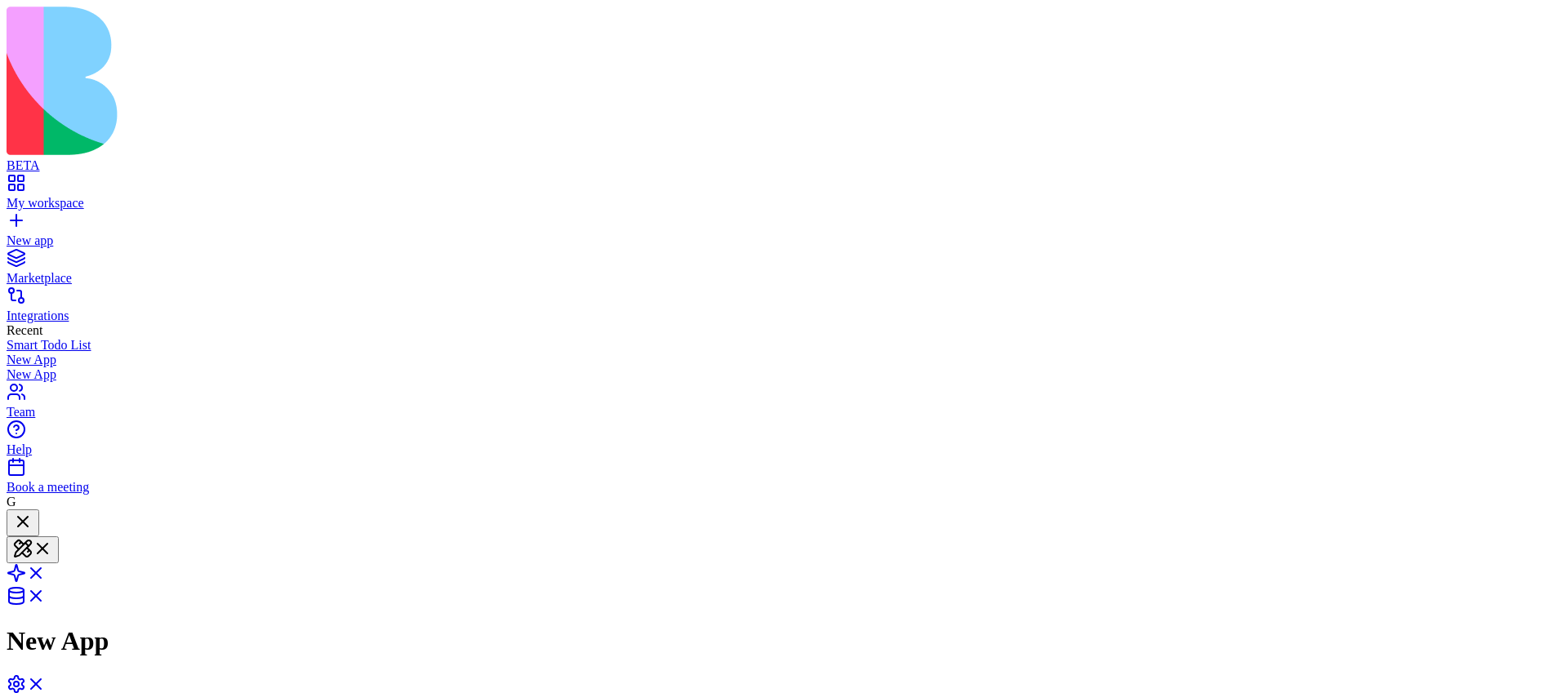
scroll to position [61, 0]
click at [46, 571] on span at bounding box center [46, 578] width 0 height 14
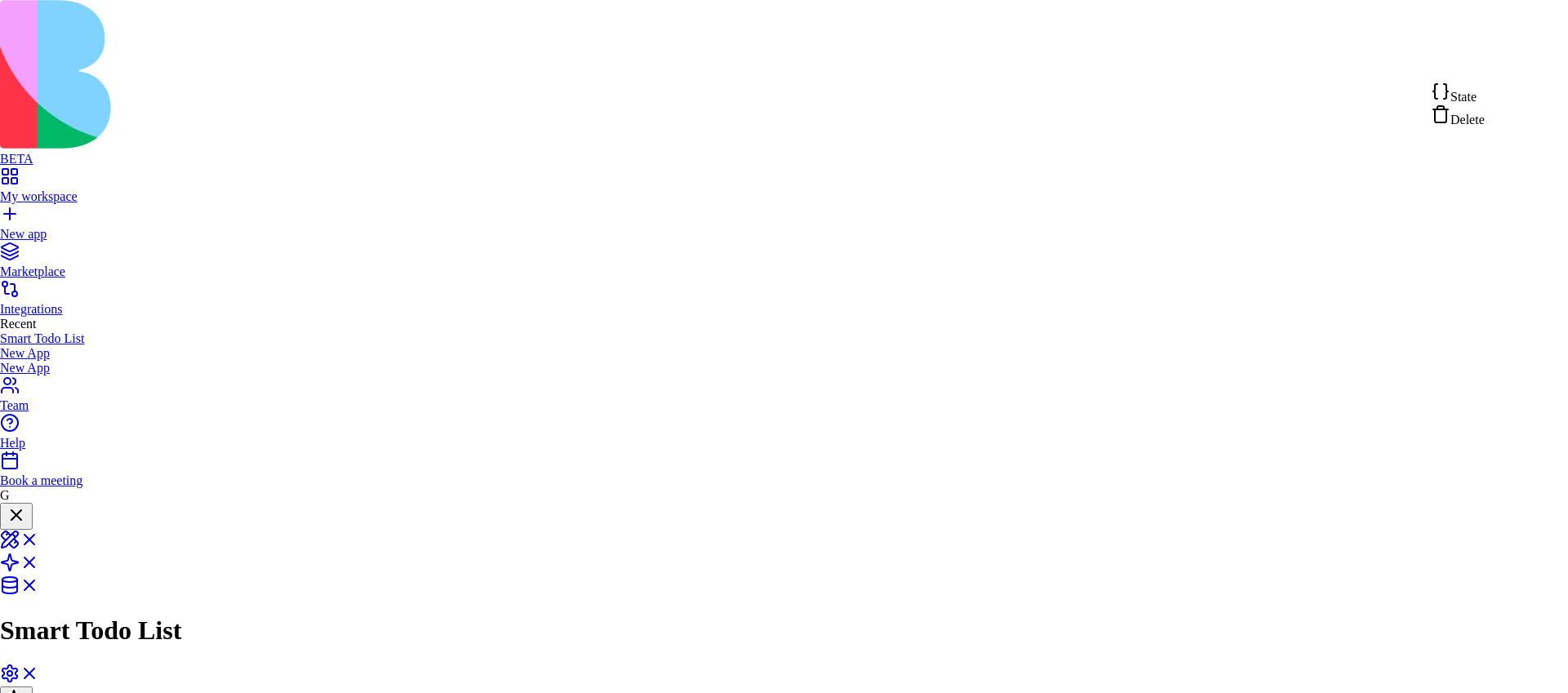
click at [1477, 90] on span "State" at bounding box center [1464, 97] width 27 height 14
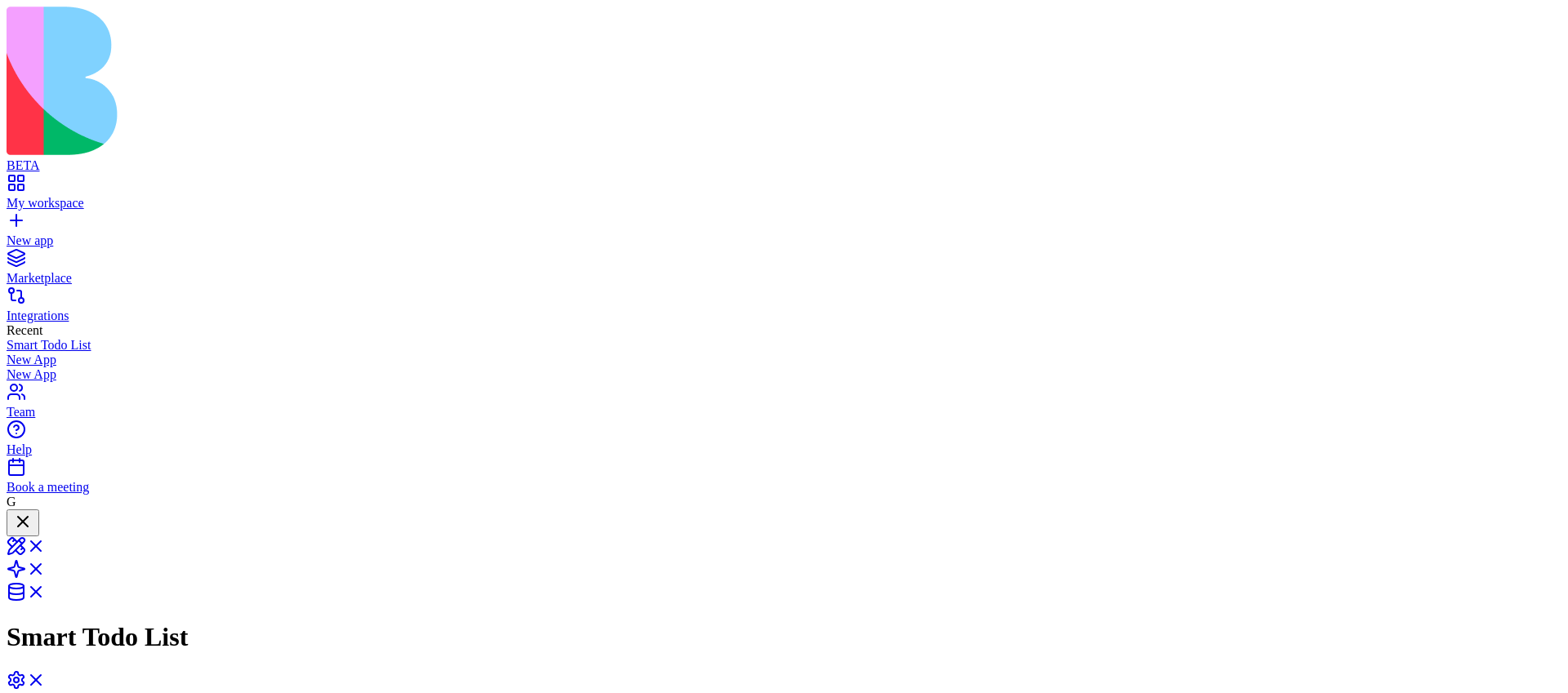
drag, startPoint x: 931, startPoint y: 324, endPoint x: 1192, endPoint y: 260, distance: 268.7
drag, startPoint x: 939, startPoint y: 336, endPoint x: 1118, endPoint y: 403, distance: 191.1
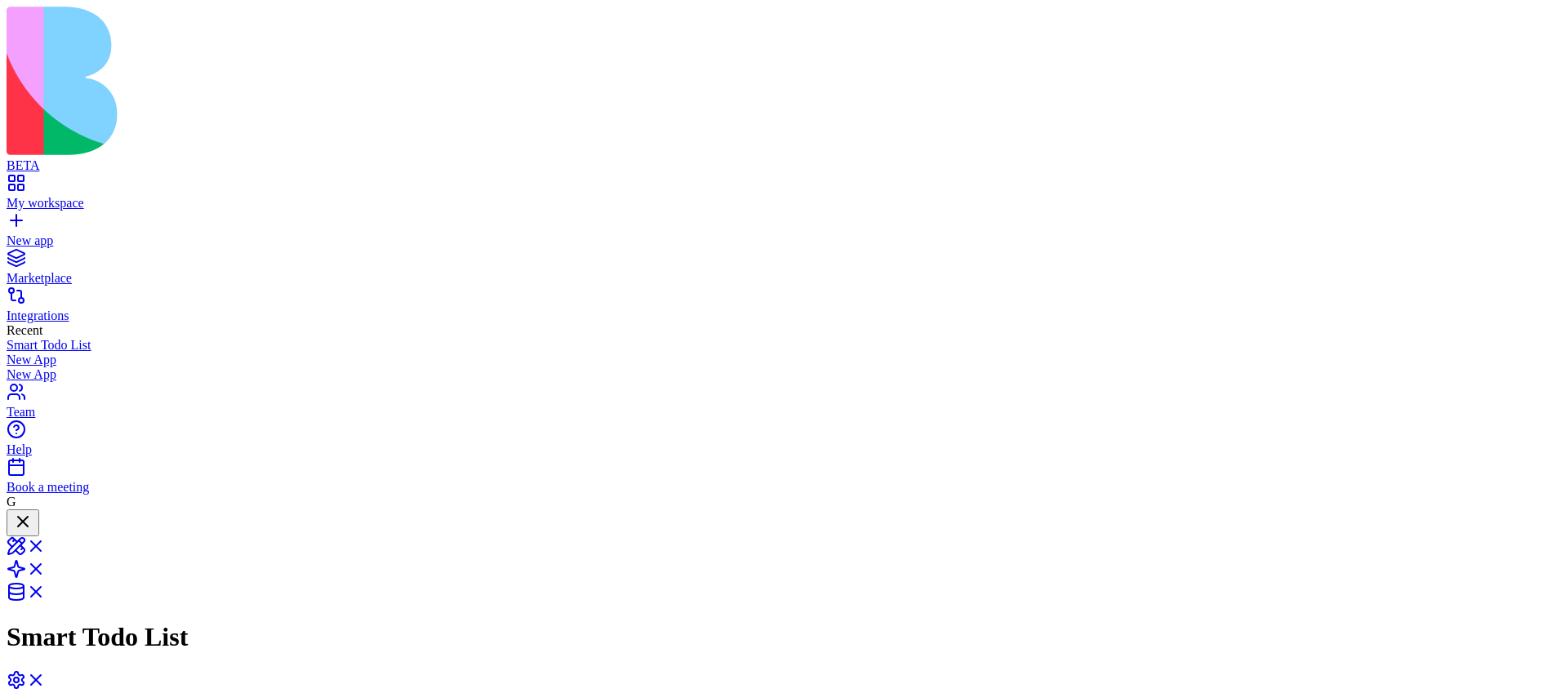
drag, startPoint x: 919, startPoint y: 339, endPoint x: 1082, endPoint y: 464, distance: 205.4
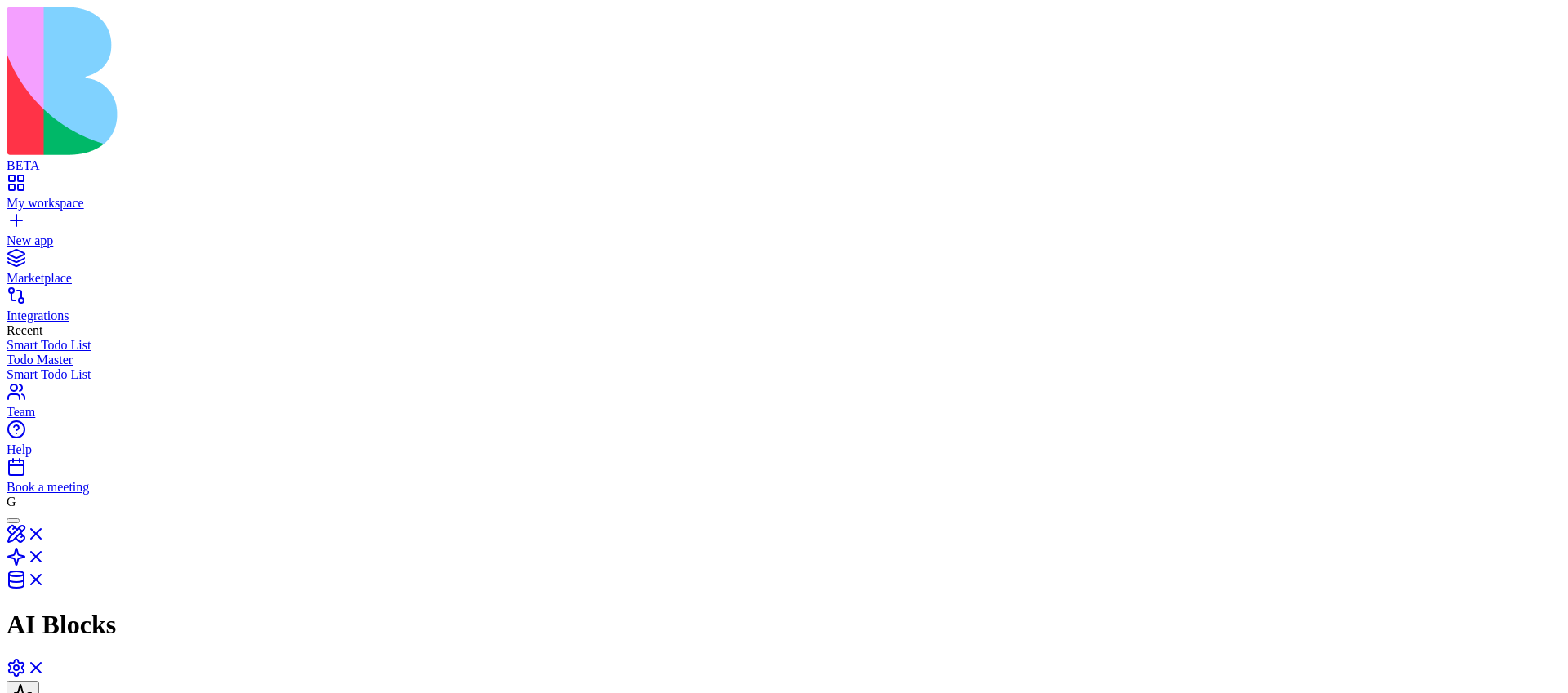
scroll to position [81, 0]
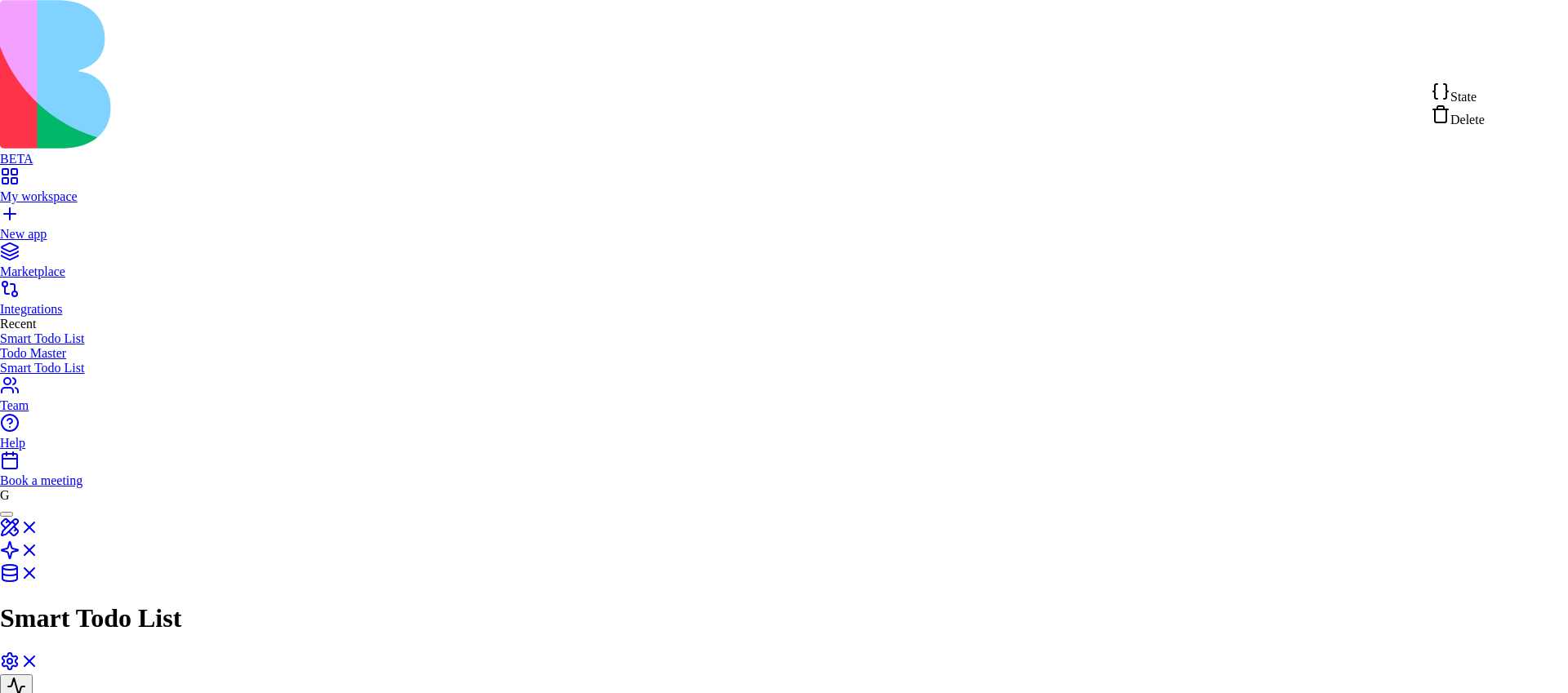
click at [1485, 92] on div "State" at bounding box center [1458, 93] width 54 height 23
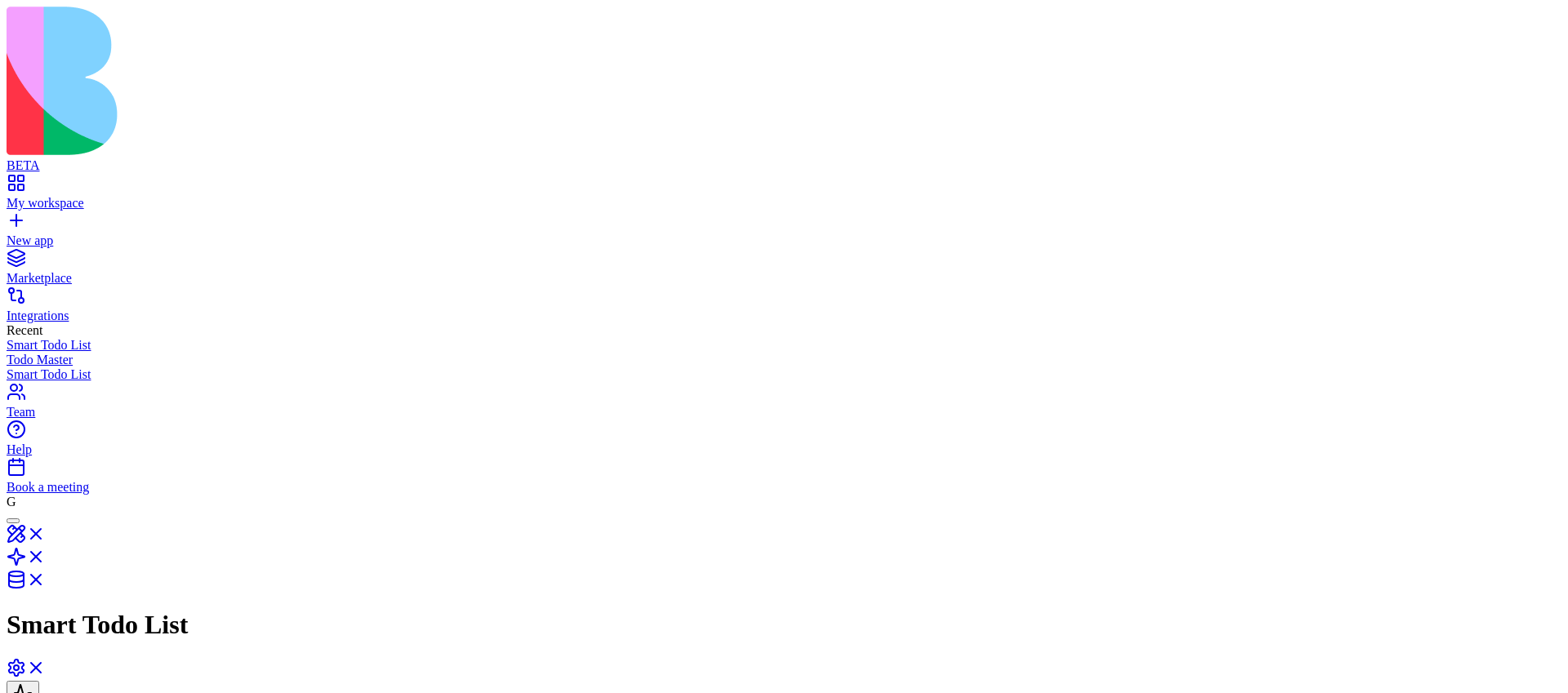
scroll to position [139, 0]
click at [14, 219] on link "New app" at bounding box center [784, 234] width 1556 height 29
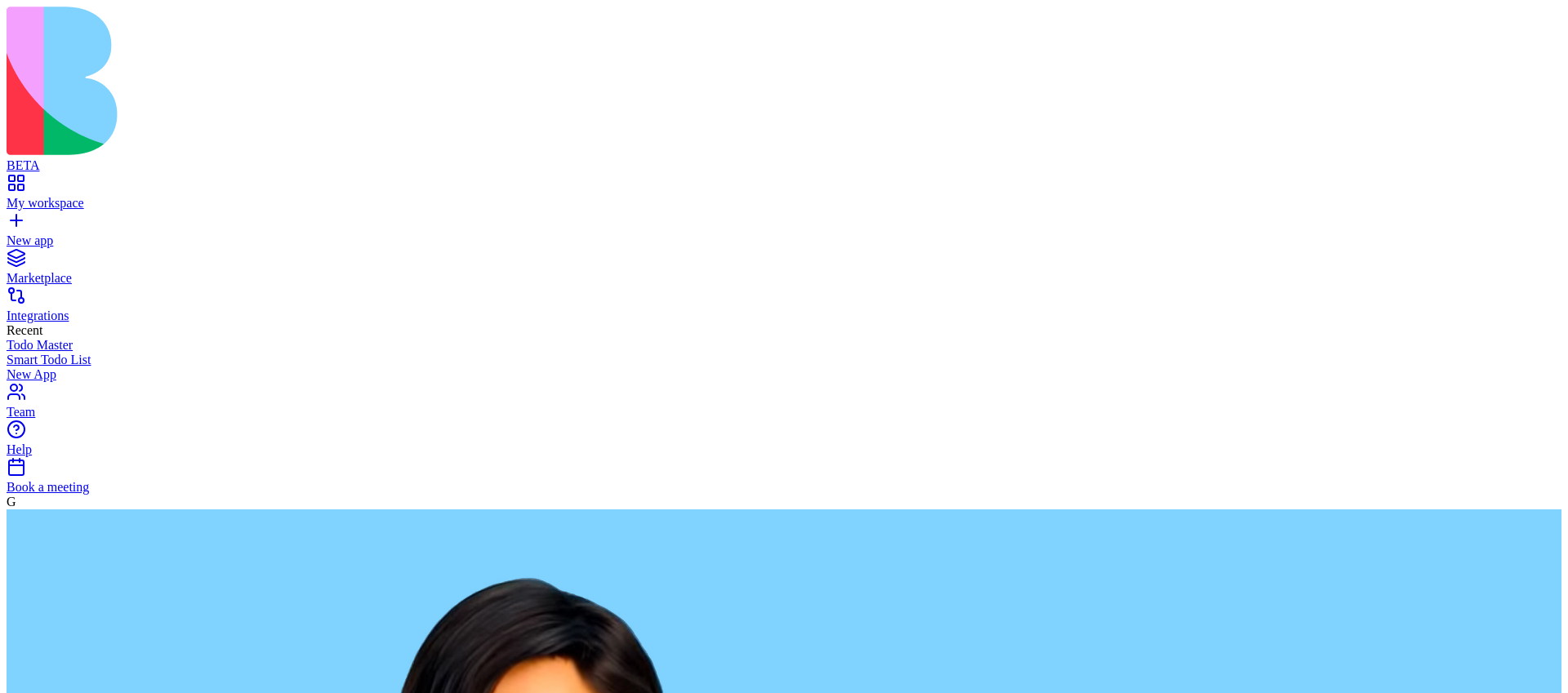
paste textarea "**********"
type textarea "**********"
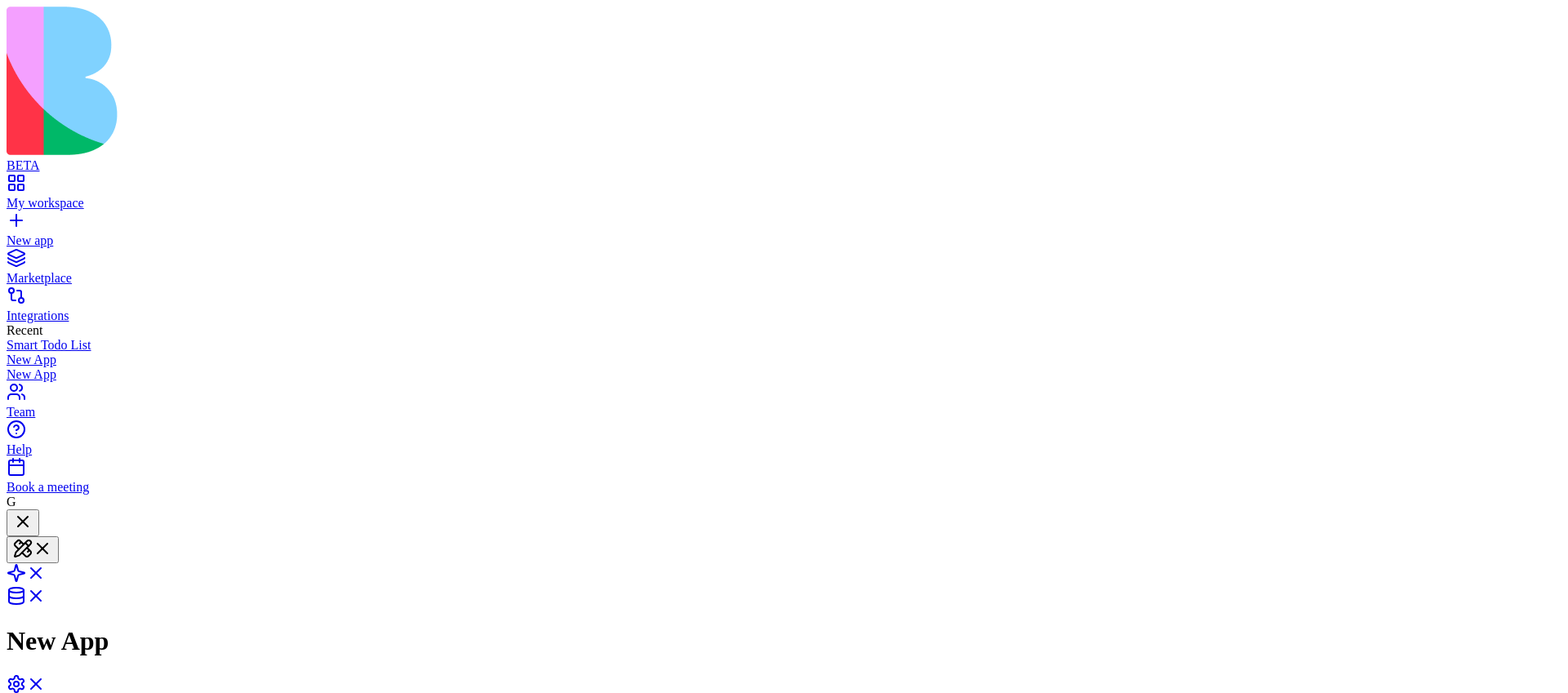
click at [27, 219] on link "New app" at bounding box center [784, 234] width 1556 height 29
click at [46, 571] on span at bounding box center [46, 578] width 0 height 14
drag, startPoint x: 954, startPoint y: 331, endPoint x: 1167, endPoint y: 260, distance: 224.5
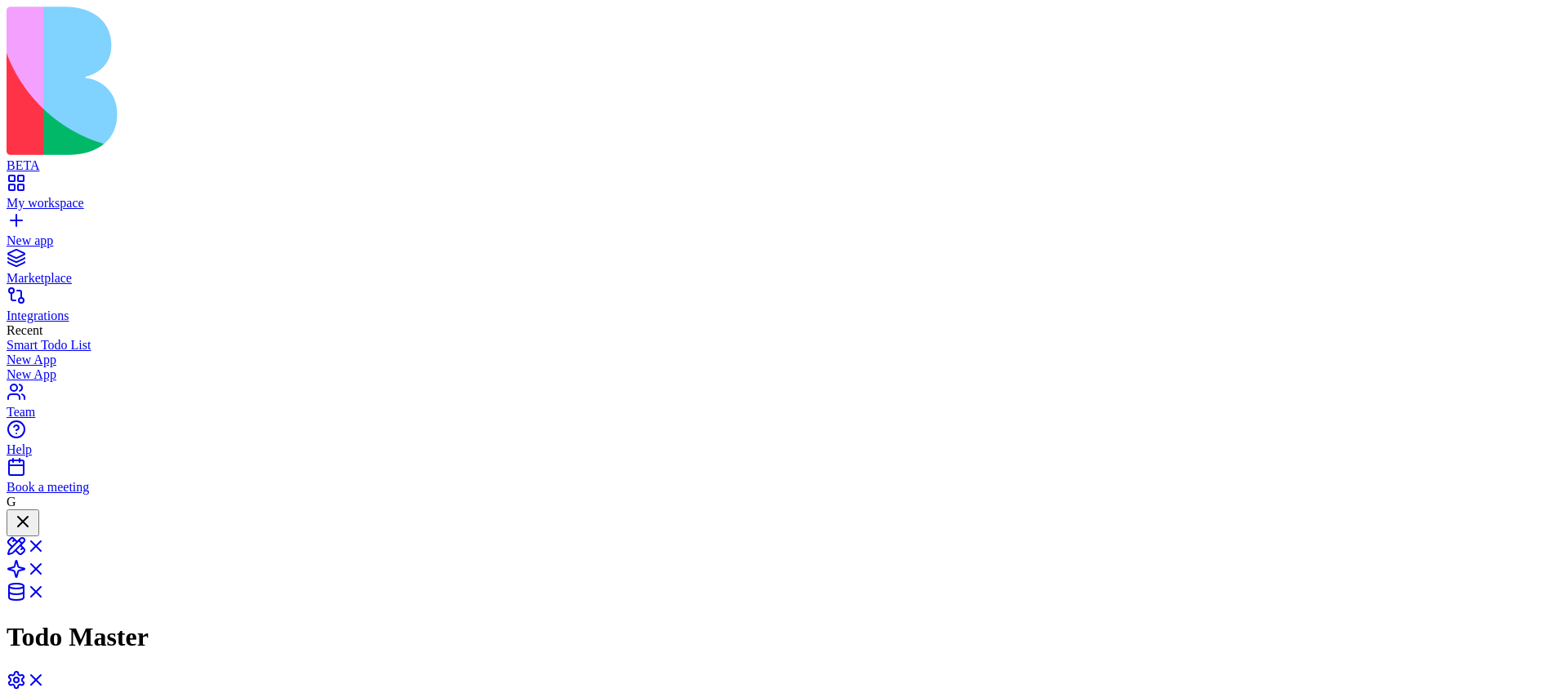
drag, startPoint x: 954, startPoint y: 313, endPoint x: 1223, endPoint y: 242, distance: 278.2
drag, startPoint x: 957, startPoint y: 321, endPoint x: 1042, endPoint y: 246, distance: 113.4
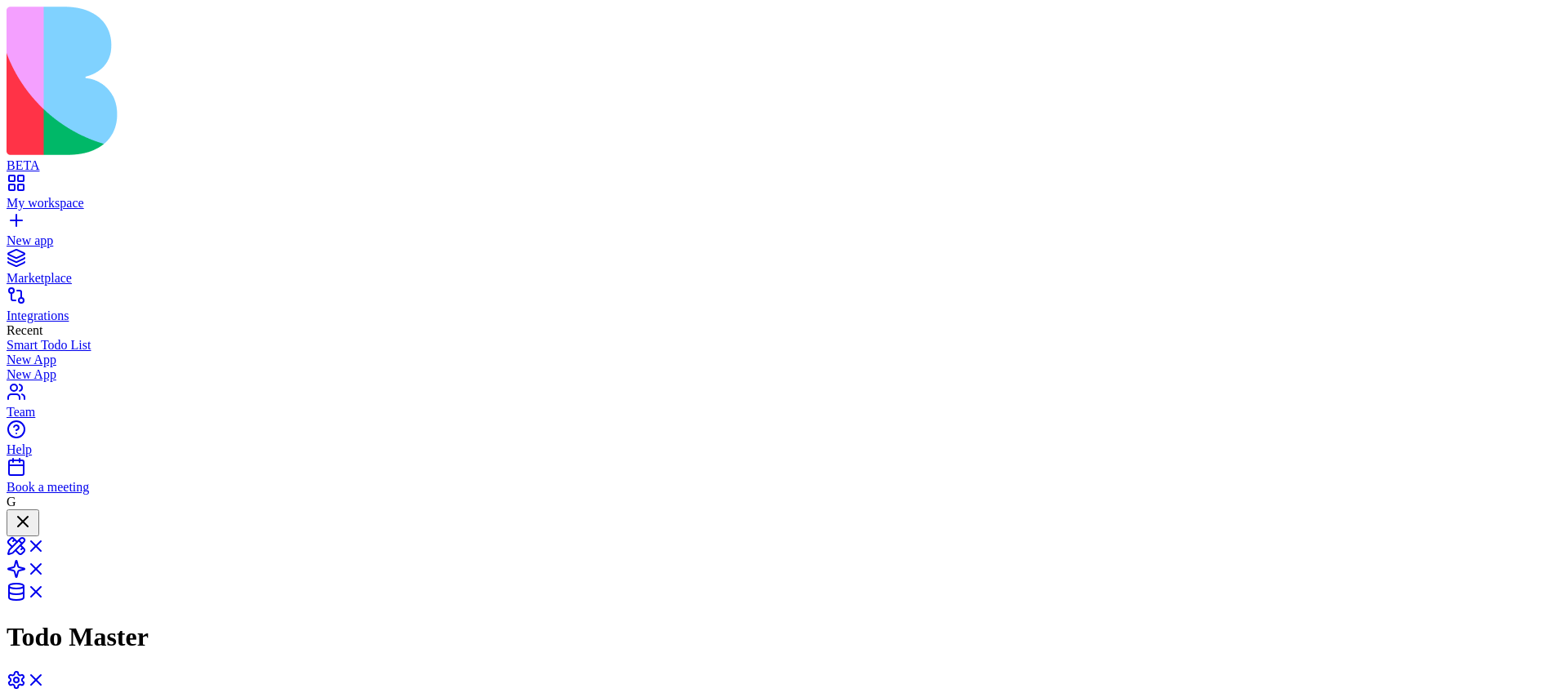
drag, startPoint x: 912, startPoint y: 357, endPoint x: 941, endPoint y: 462, distance: 108.9
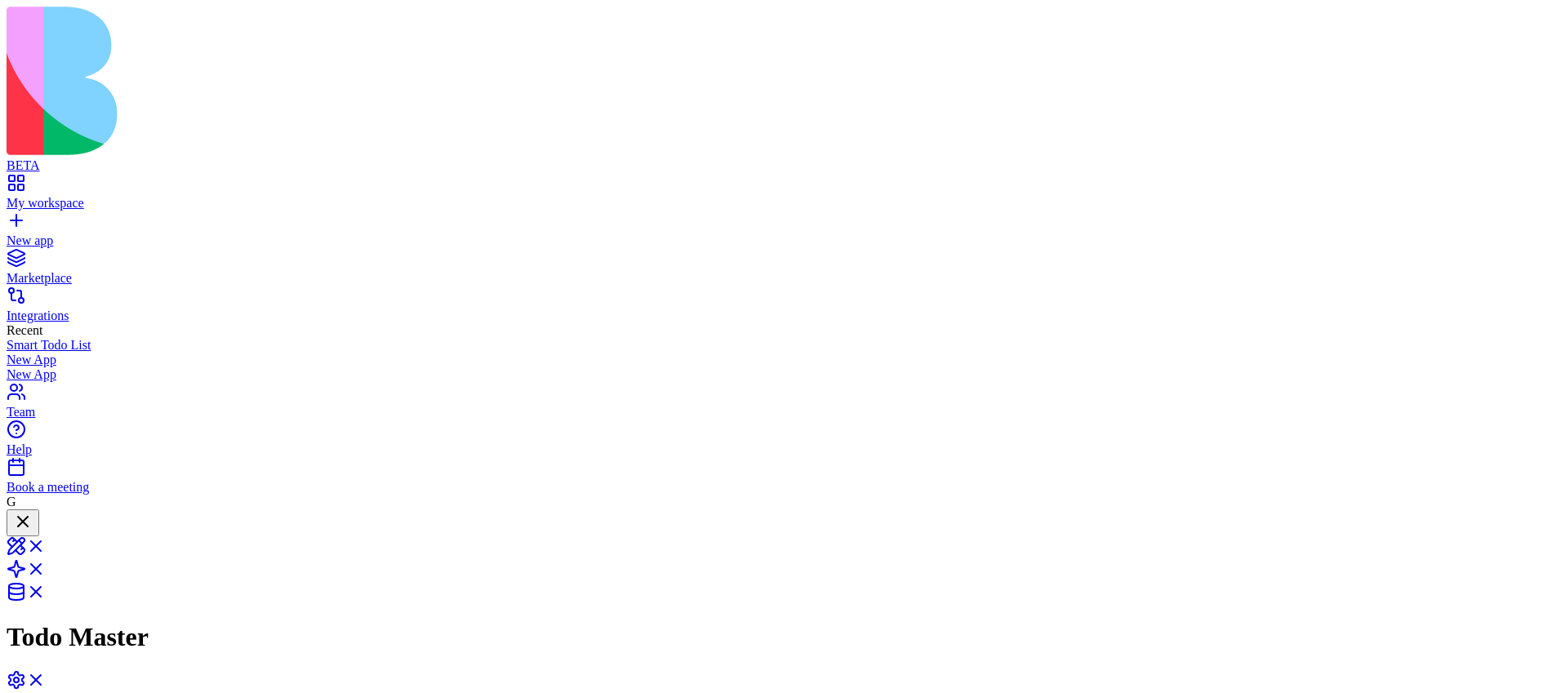
scroll to position [77, 0]
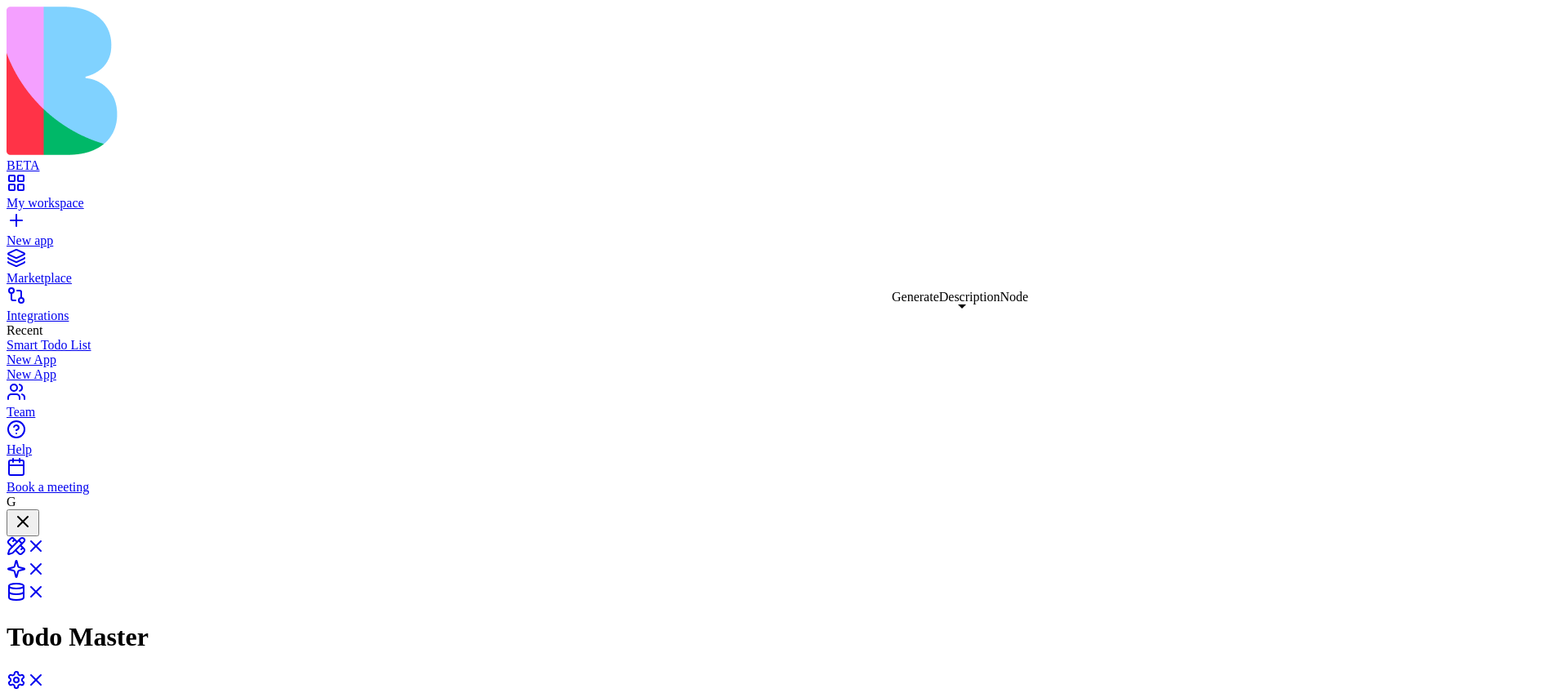
click at [24, 219] on link "New app" at bounding box center [784, 234] width 1556 height 29
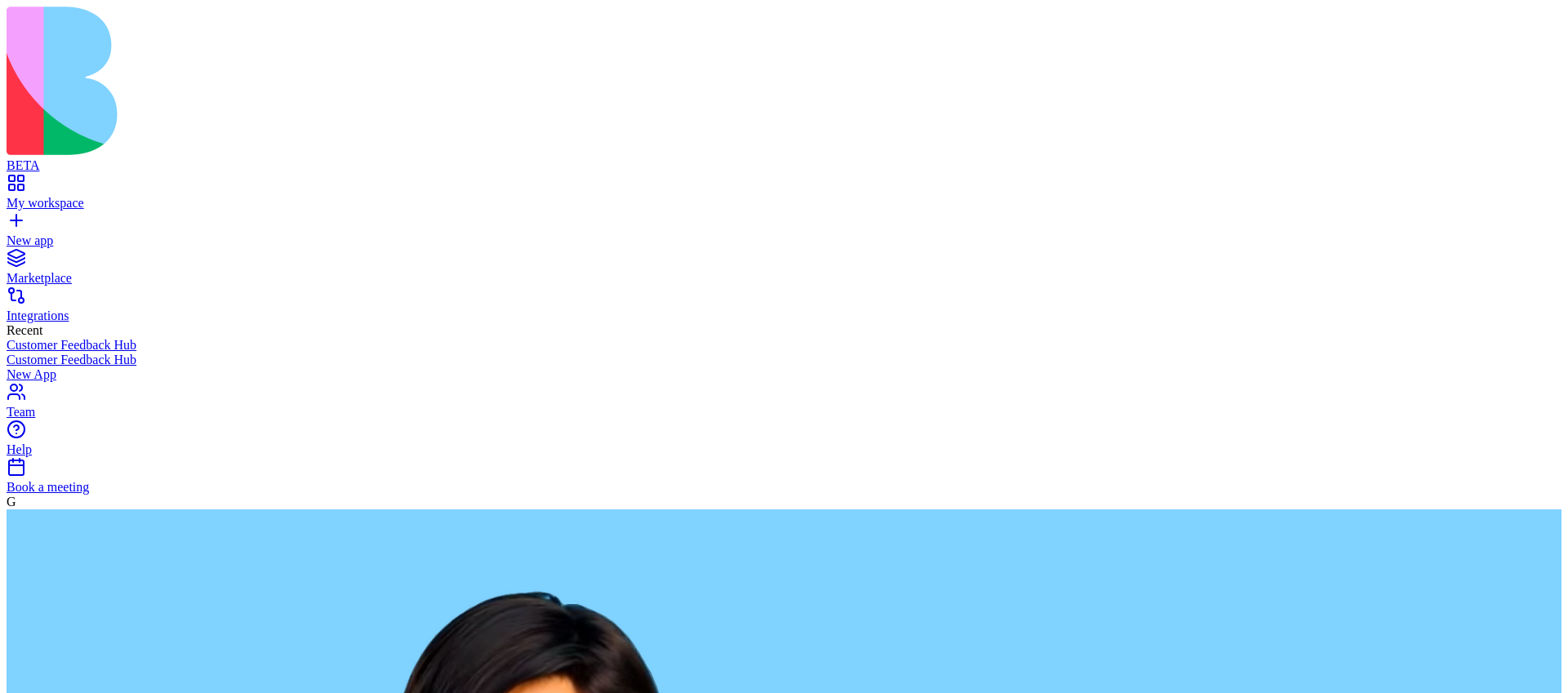
paste textarea "**********"
type textarea "**********"
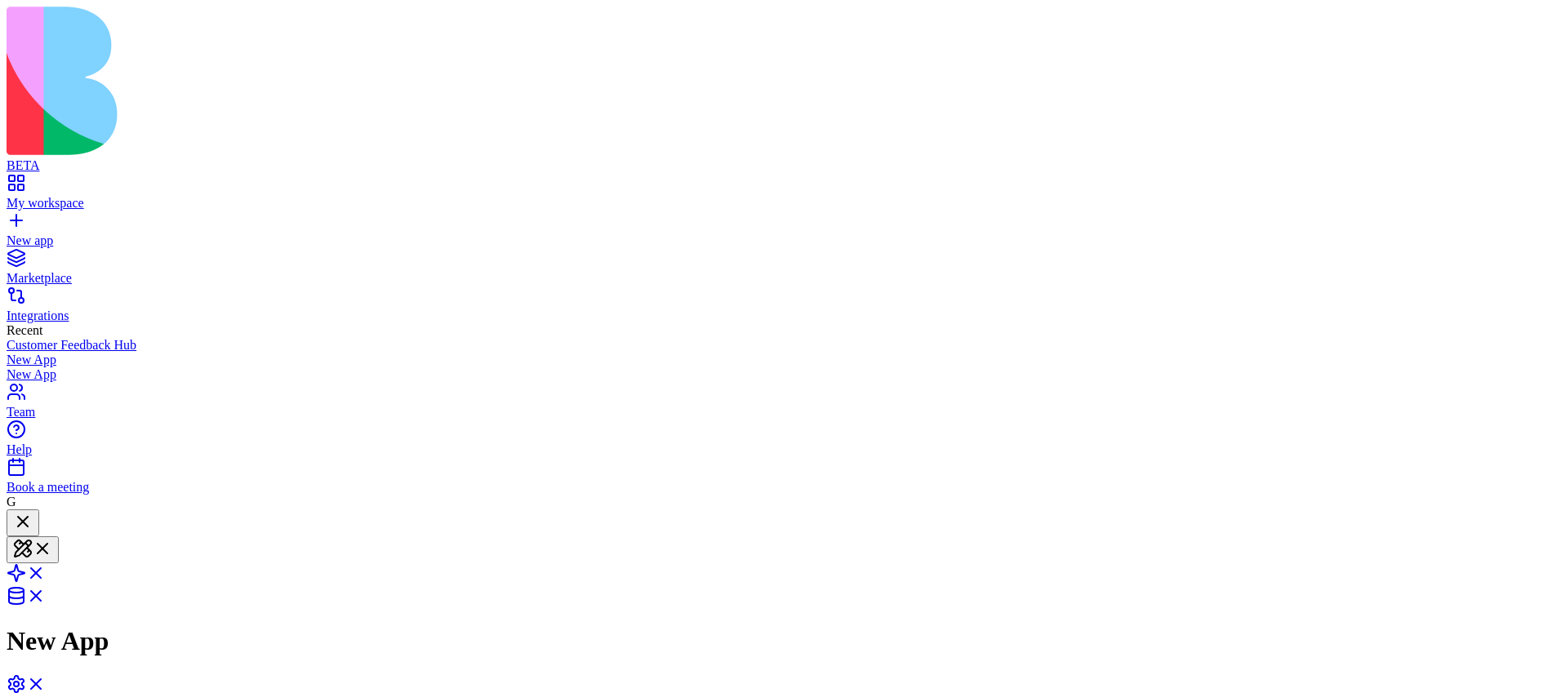
scroll to position [197, 0]
click at [46, 571] on span at bounding box center [46, 578] width 0 height 14
drag, startPoint x: 905, startPoint y: 329, endPoint x: 1095, endPoint y: 294, distance: 193.2
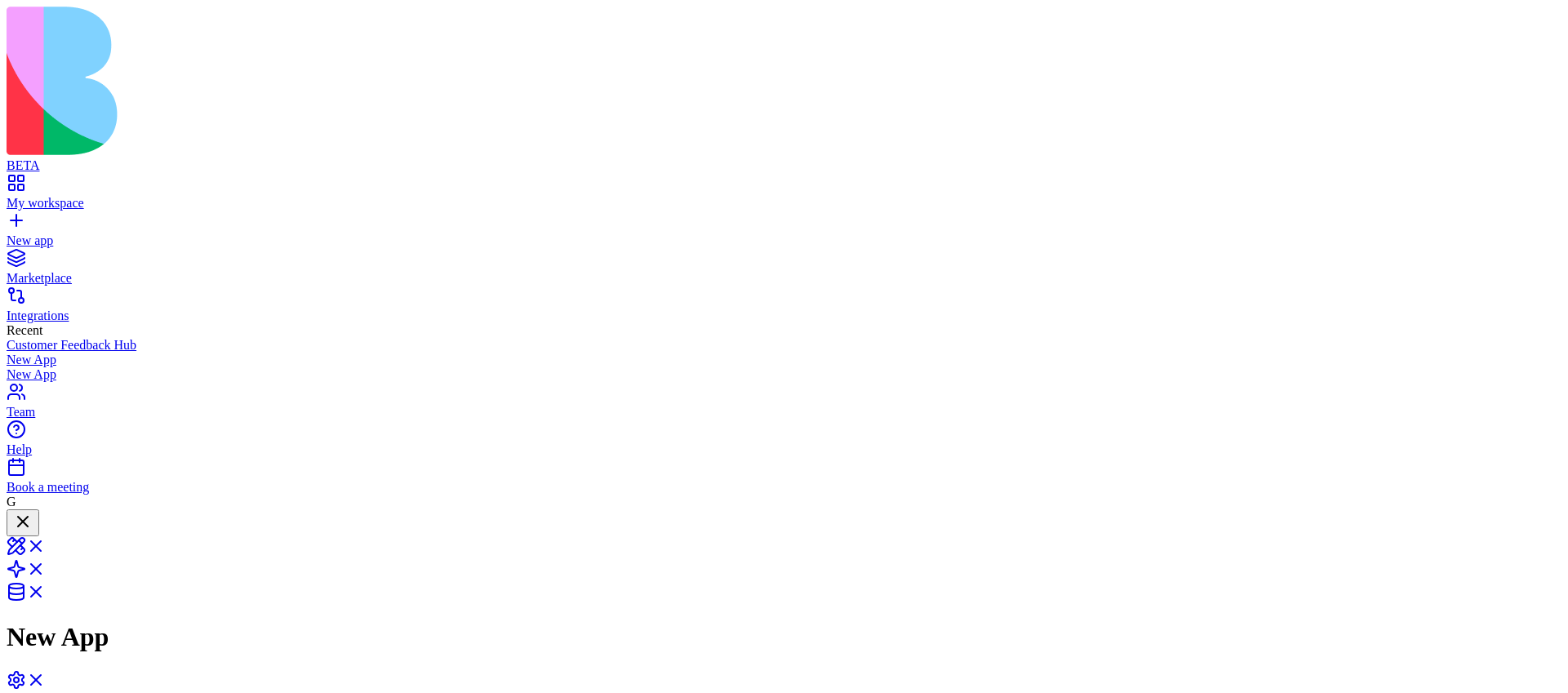
drag, startPoint x: 890, startPoint y: 324, endPoint x: 1179, endPoint y: 292, distance: 290.8
drag, startPoint x: 865, startPoint y: 324, endPoint x: 1007, endPoint y: 255, distance: 157.9
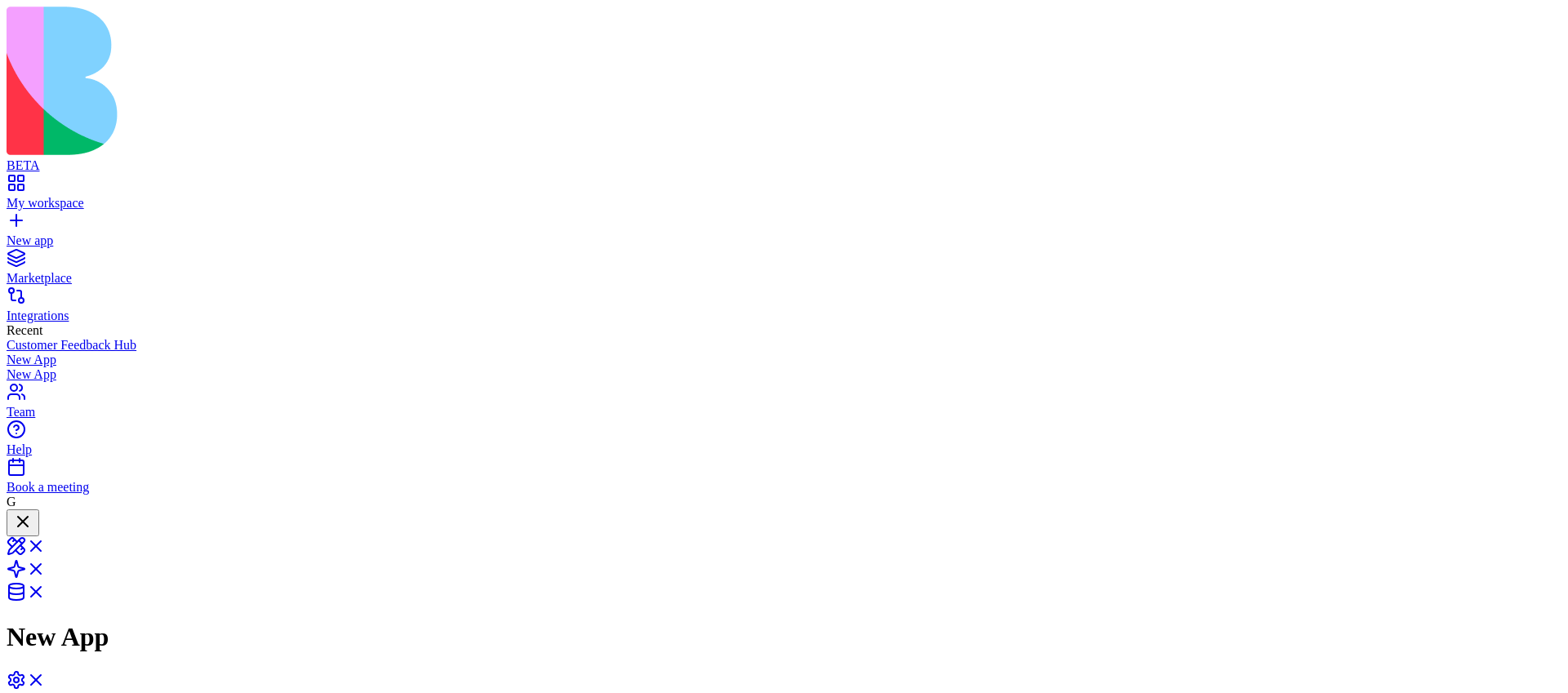
scroll to position [426, 0]
drag, startPoint x: 883, startPoint y: 333, endPoint x: 923, endPoint y: 422, distance: 97.6
drag, startPoint x: 864, startPoint y: 350, endPoint x: 1010, endPoint y: 469, distance: 188.4
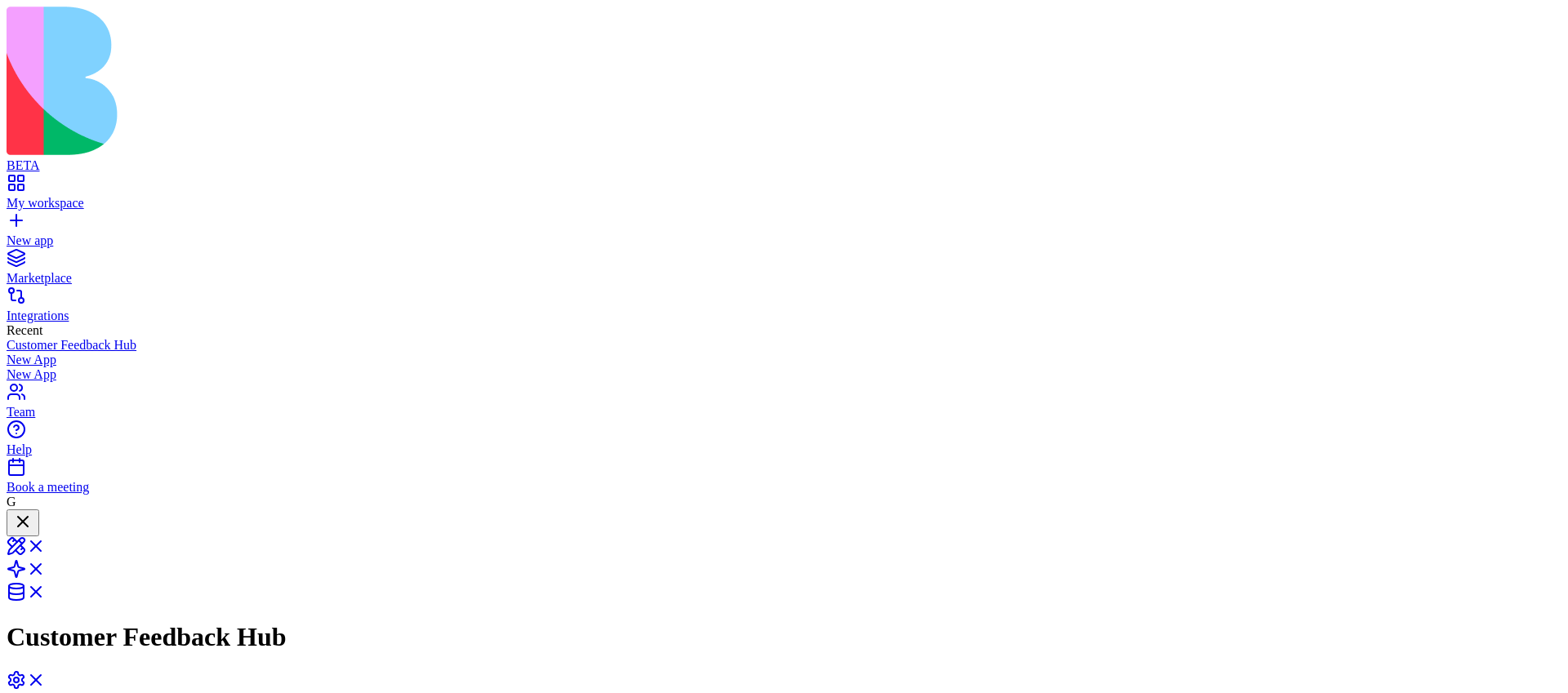
drag, startPoint x: 858, startPoint y: 344, endPoint x: 774, endPoint y: 343, distance: 84.0
drag, startPoint x: 932, startPoint y: 340, endPoint x: 790, endPoint y: 351, distance: 142.4
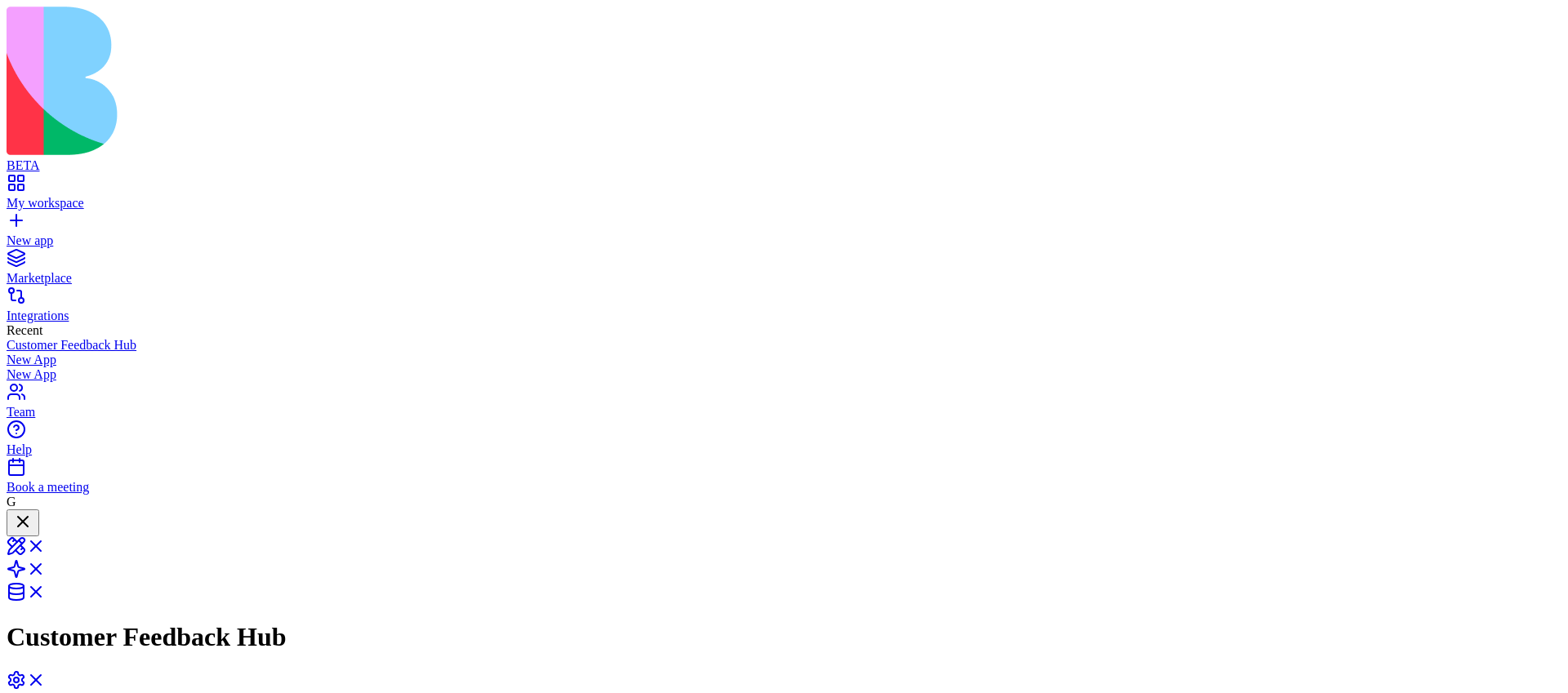
drag, startPoint x: 1182, startPoint y: 308, endPoint x: 947, endPoint y: 359, distance: 240.5
drag, startPoint x: 646, startPoint y: 274, endPoint x: 747, endPoint y: 271, distance: 101.0
drag, startPoint x: 634, startPoint y: 457, endPoint x: 738, endPoint y: 421, distance: 110.1
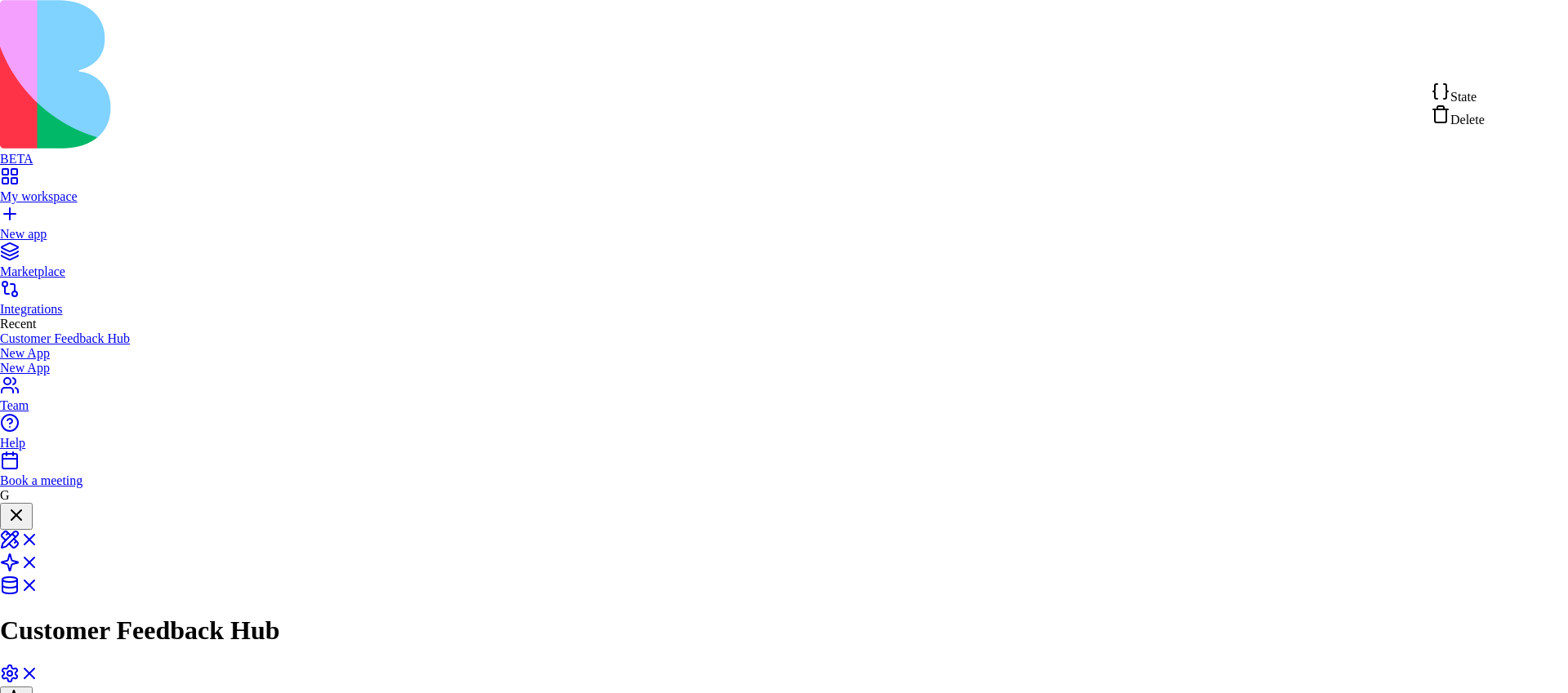
click at [1474, 102] on span "State" at bounding box center [1464, 97] width 27 height 14
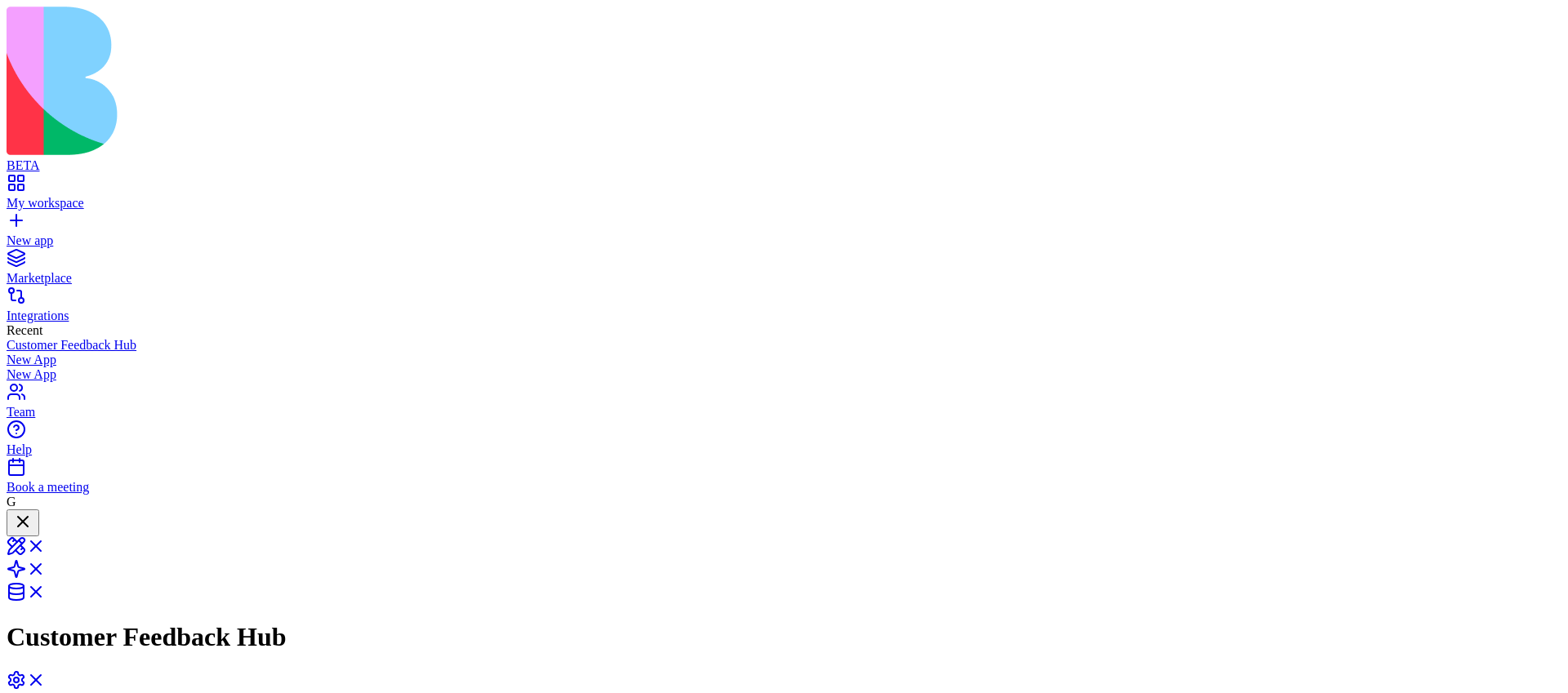
drag, startPoint x: 902, startPoint y: 275, endPoint x: 671, endPoint y: 343, distance: 240.8
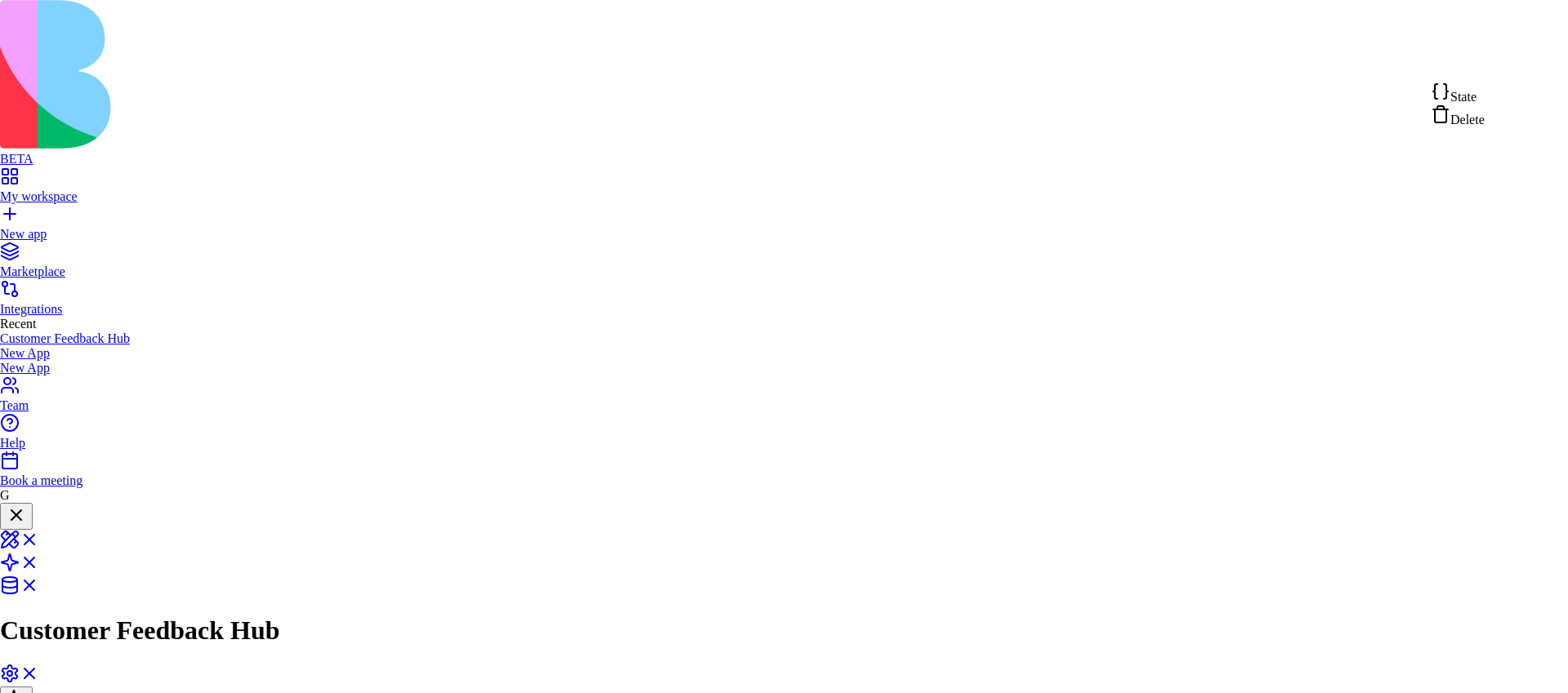
click at [1471, 100] on span "State" at bounding box center [1464, 97] width 27 height 14
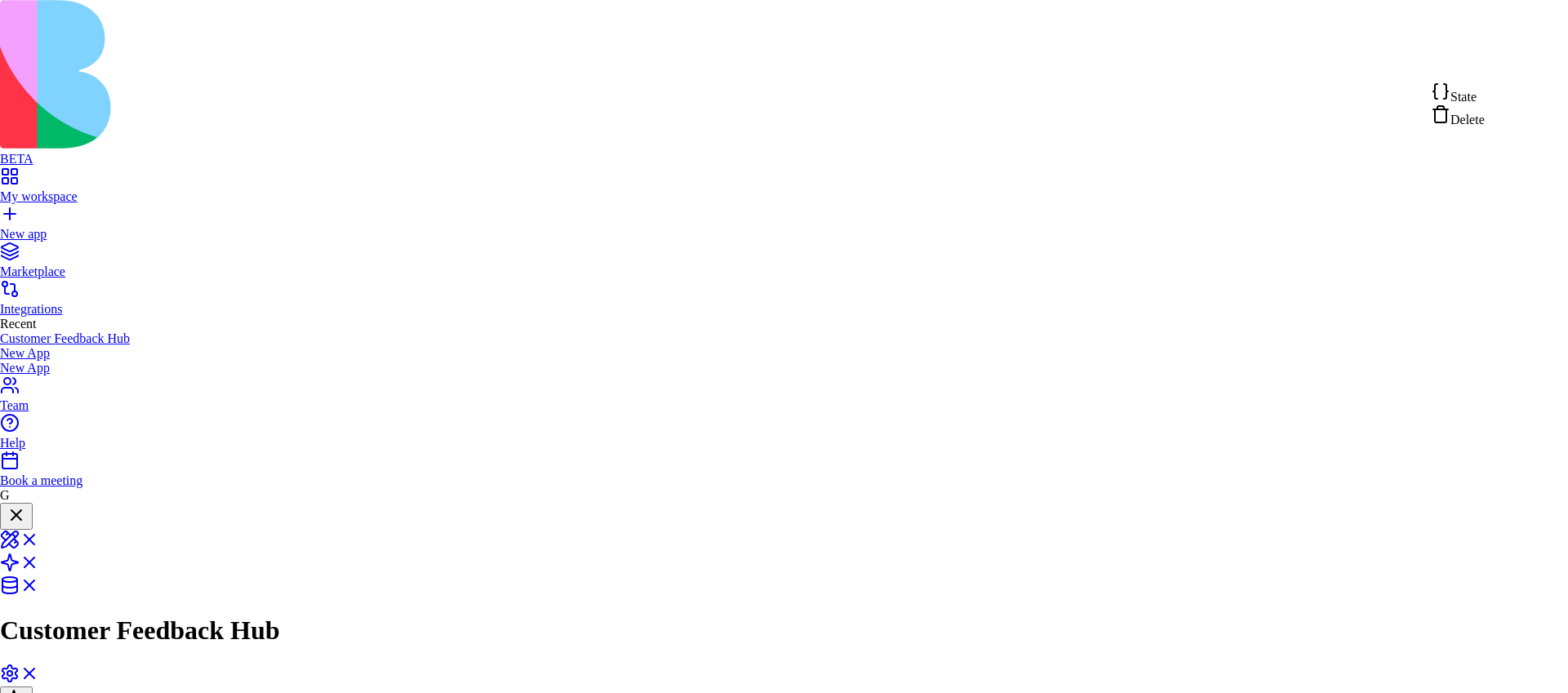
click at [1477, 99] on span "State" at bounding box center [1464, 97] width 27 height 14
type textarea "**********"
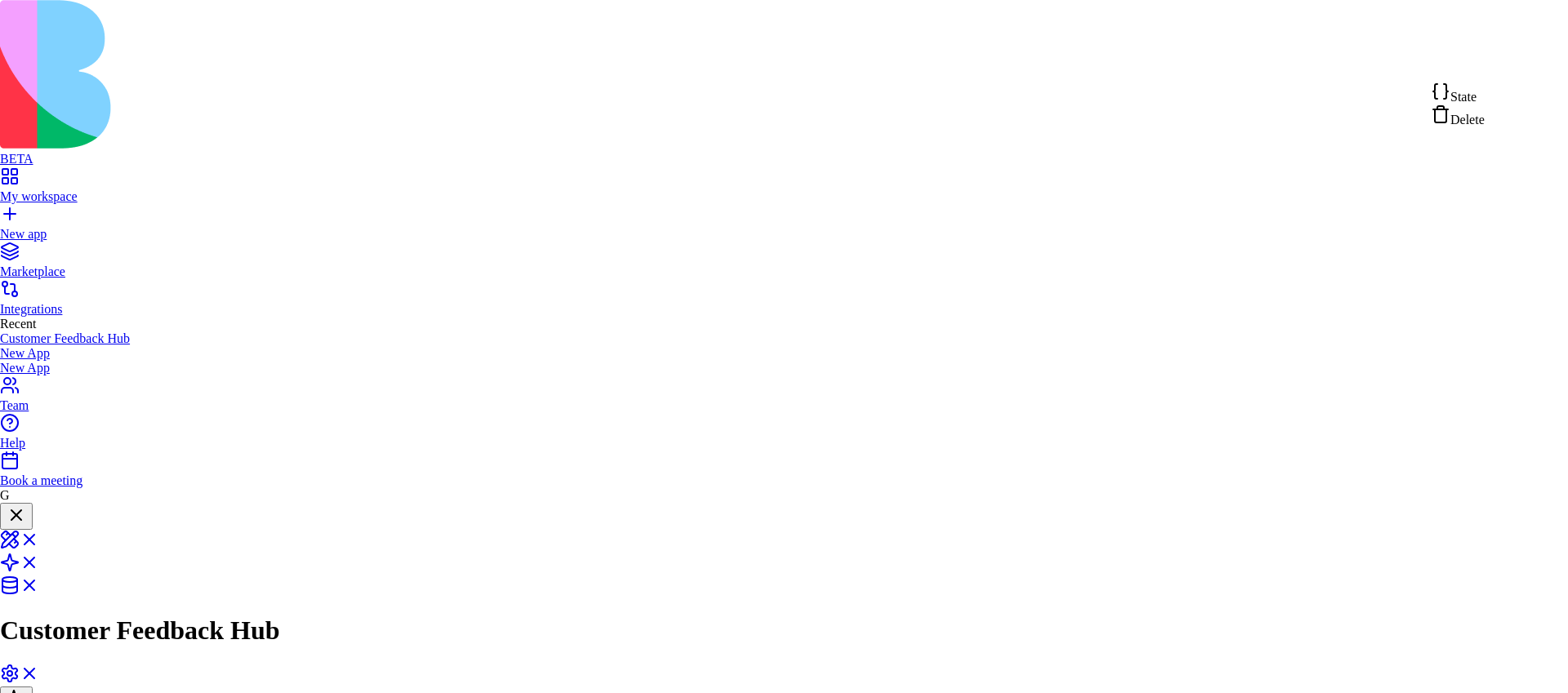
click at [1485, 96] on div "State" at bounding box center [1458, 93] width 54 height 23
type textarea "**********"
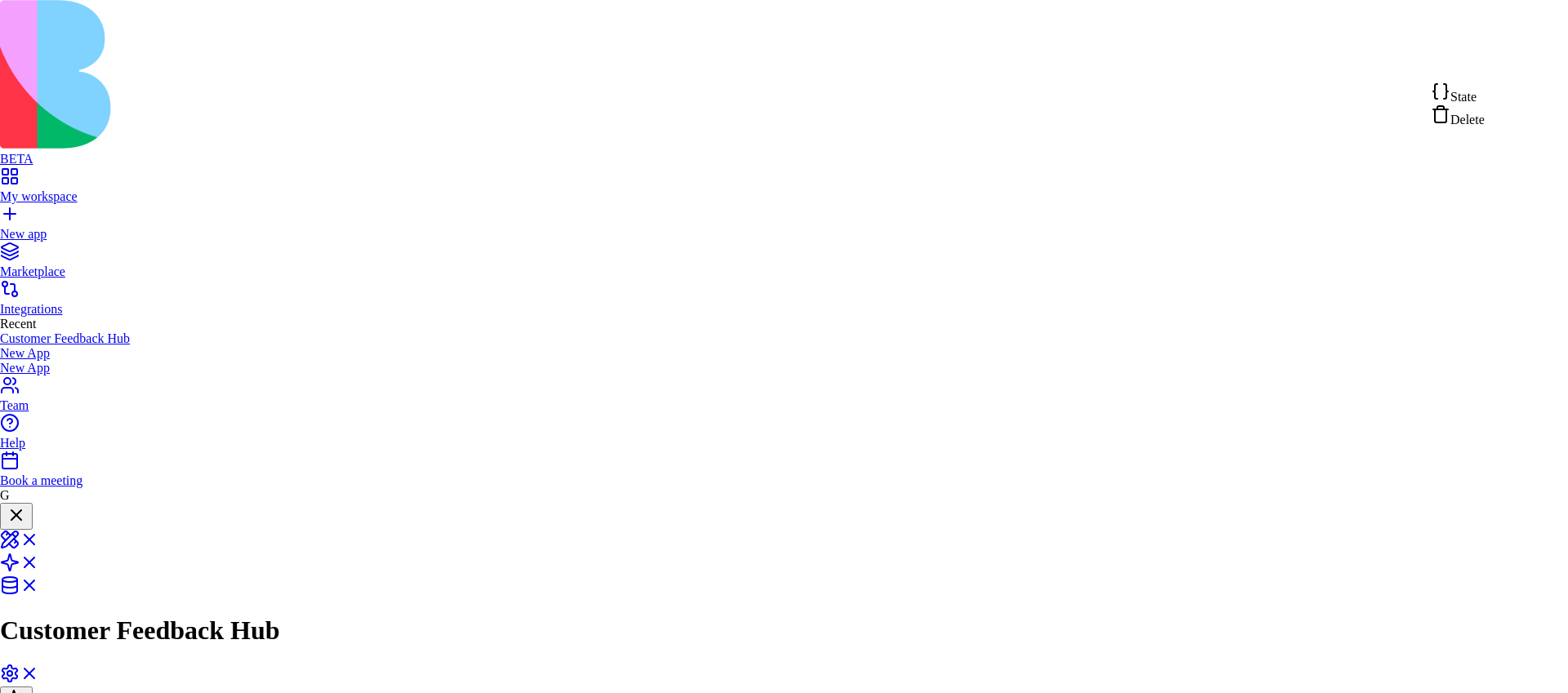
click at [1477, 103] on span "State" at bounding box center [1464, 97] width 27 height 14
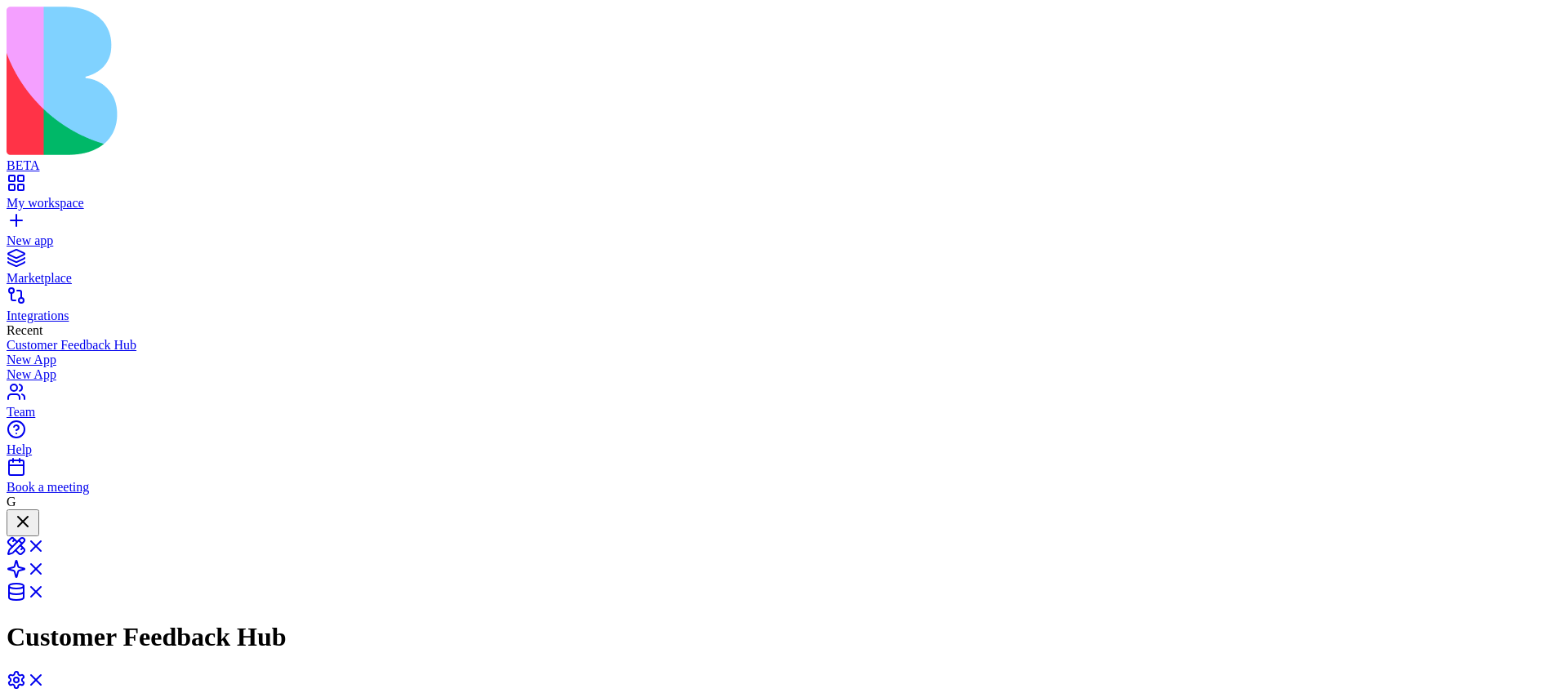
scroll to position [619, 0]
drag, startPoint x: 1046, startPoint y: 437, endPoint x: 1030, endPoint y: 422, distance: 21.9
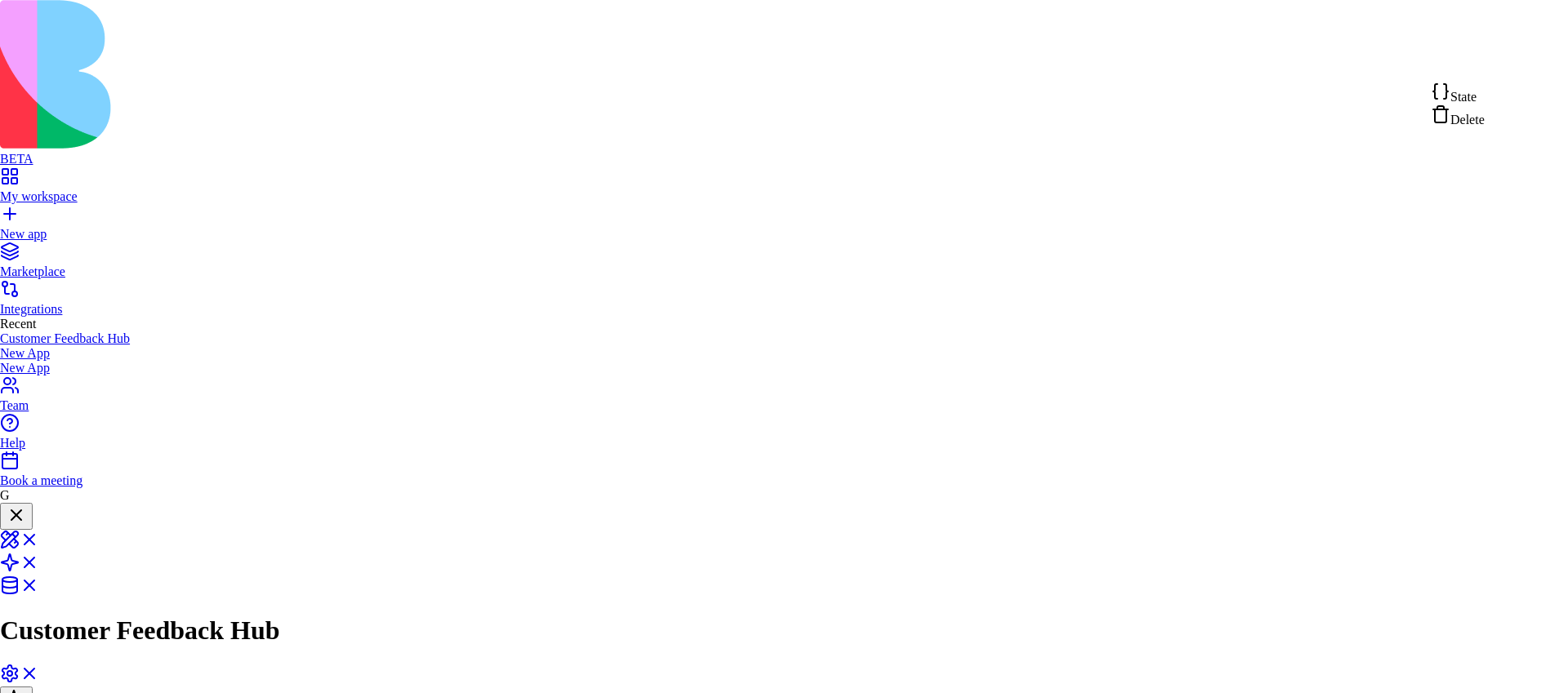
click at [1485, 95] on div "State" at bounding box center [1458, 93] width 54 height 23
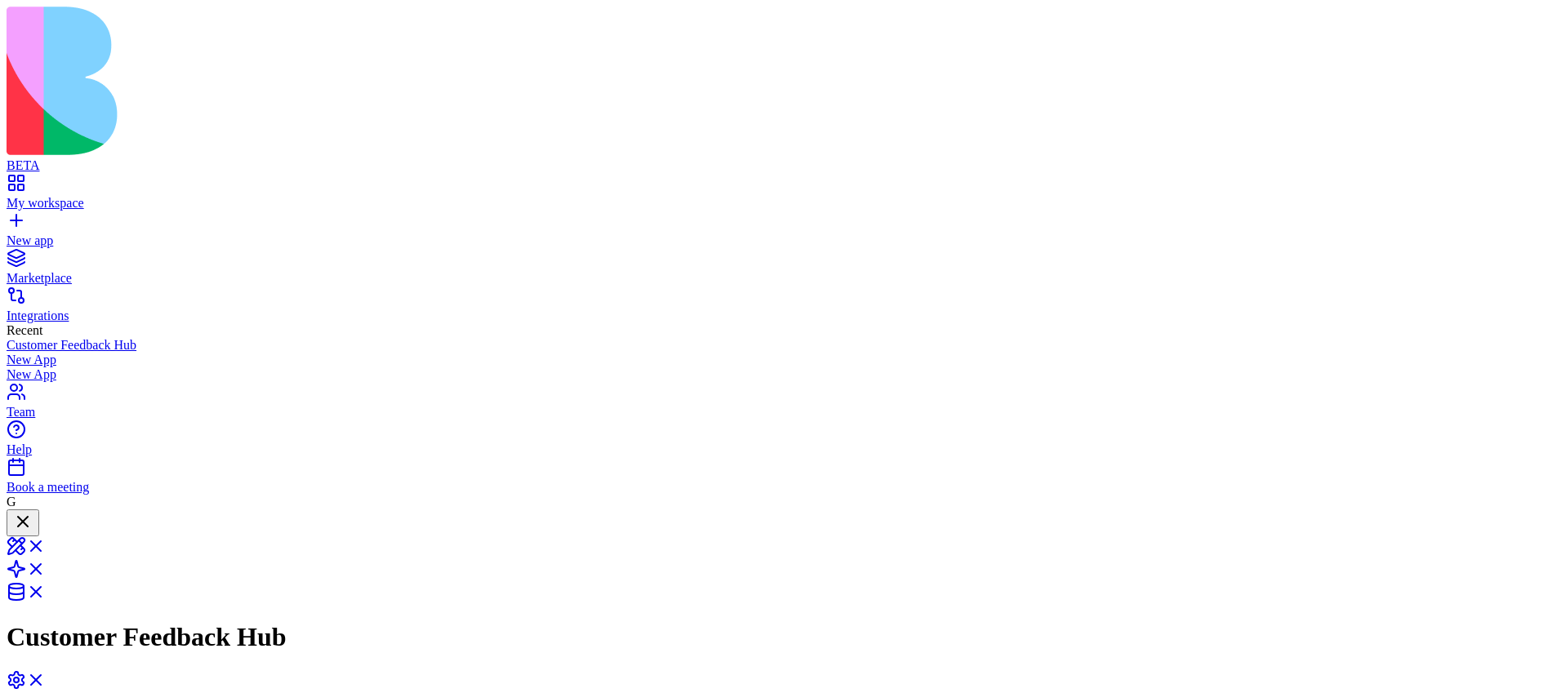
scroll to position [909, 0]
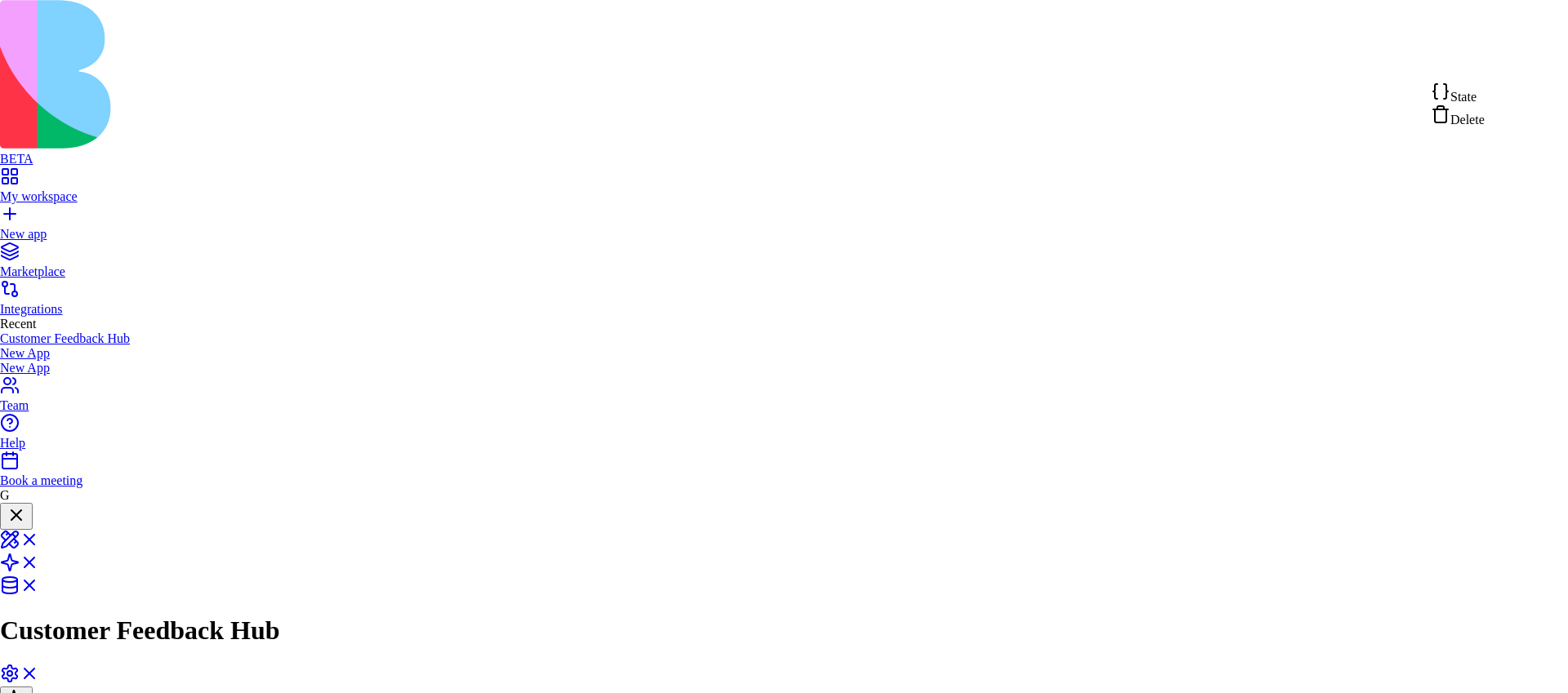
click at [1485, 94] on div "State" at bounding box center [1458, 93] width 54 height 23
type textarea "**********"
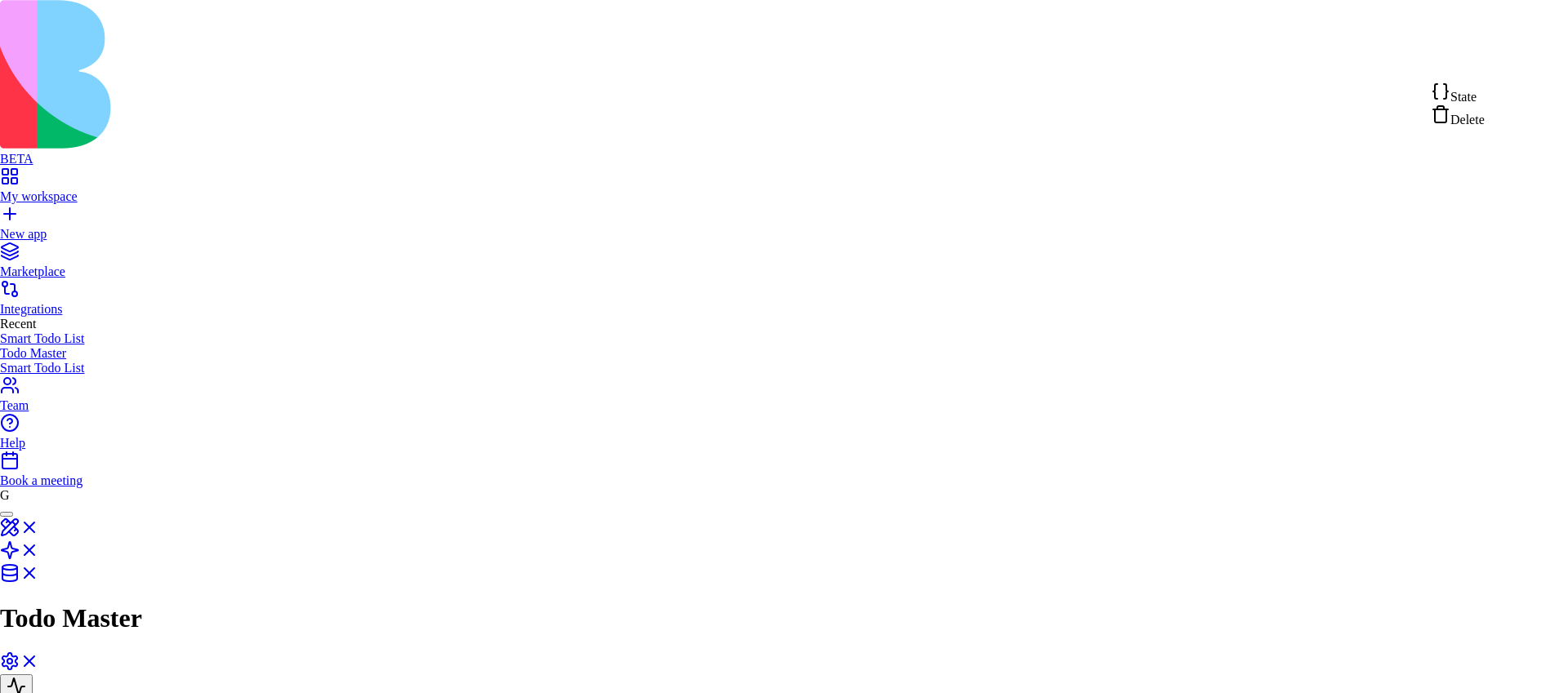
click at [1485, 91] on div "State" at bounding box center [1458, 93] width 54 height 23
type textarea "**********"
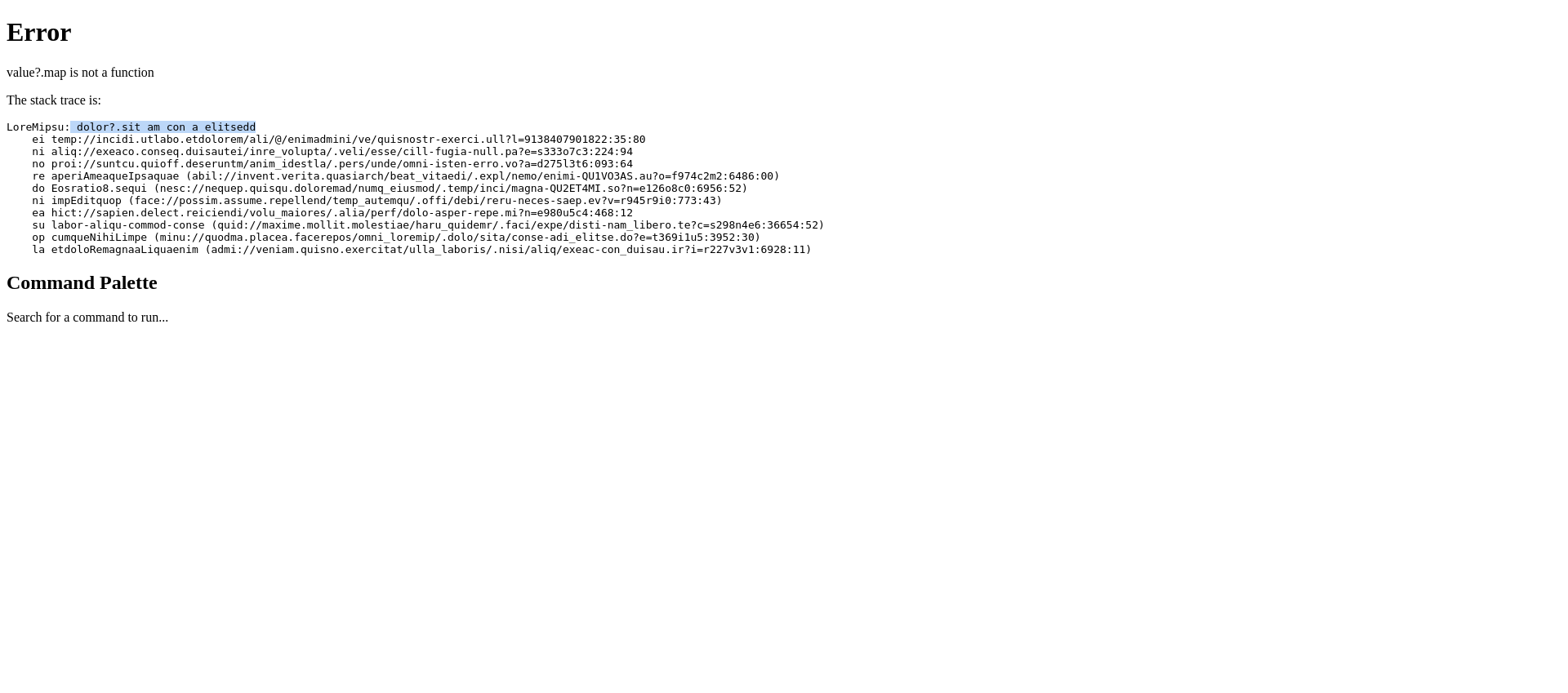
drag, startPoint x: 81, startPoint y: 67, endPoint x: 363, endPoint y: 70, distance: 282.0
click at [363, 121] on pre at bounding box center [784, 188] width 1556 height 135
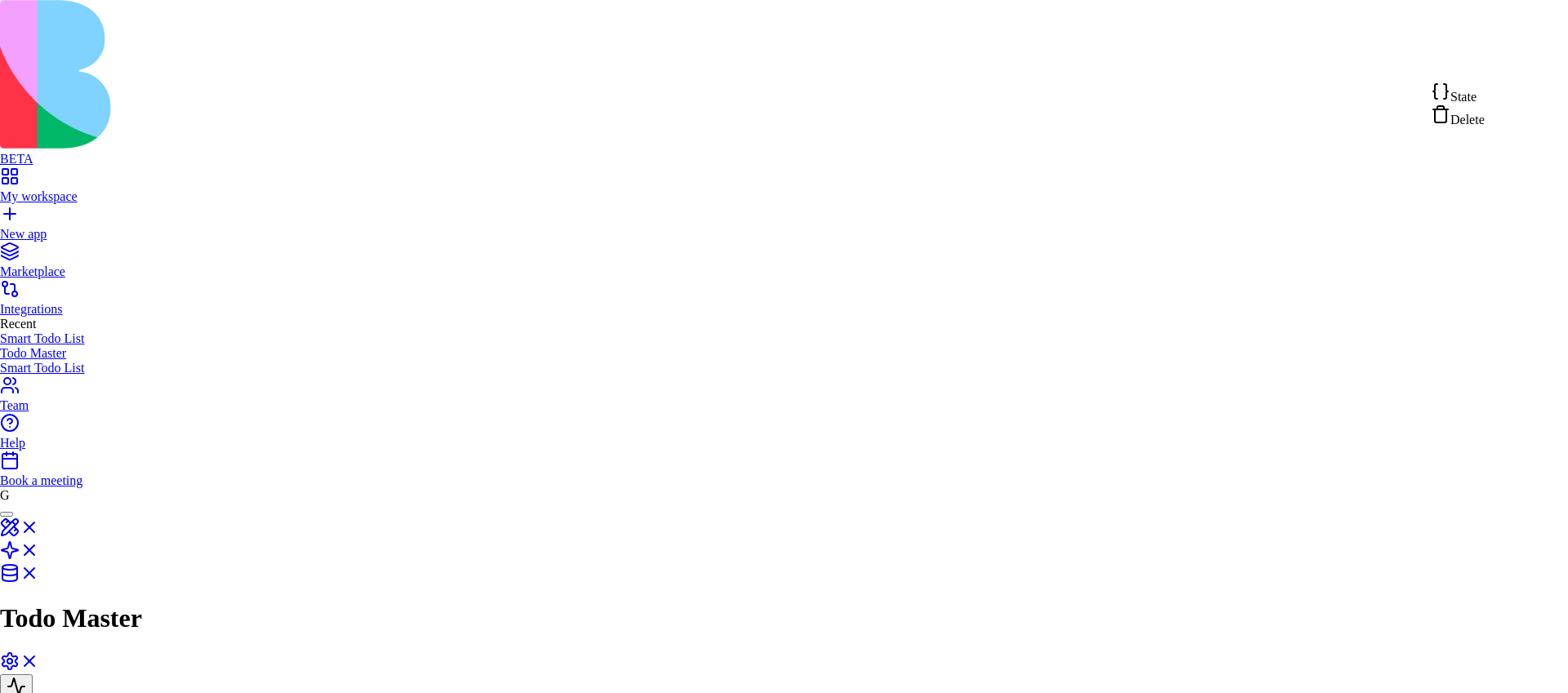
click at [1485, 89] on div "State" at bounding box center [1458, 93] width 54 height 23
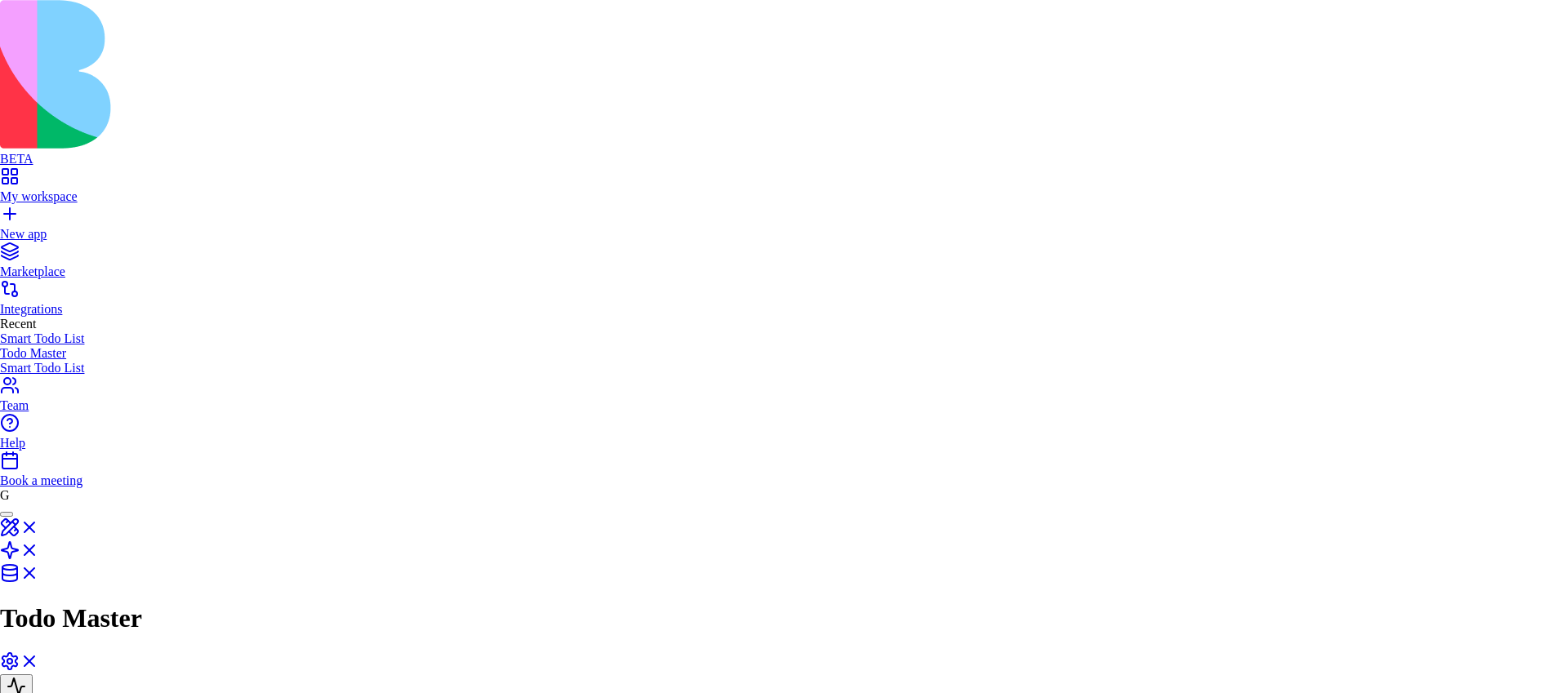
type textarea "**********"
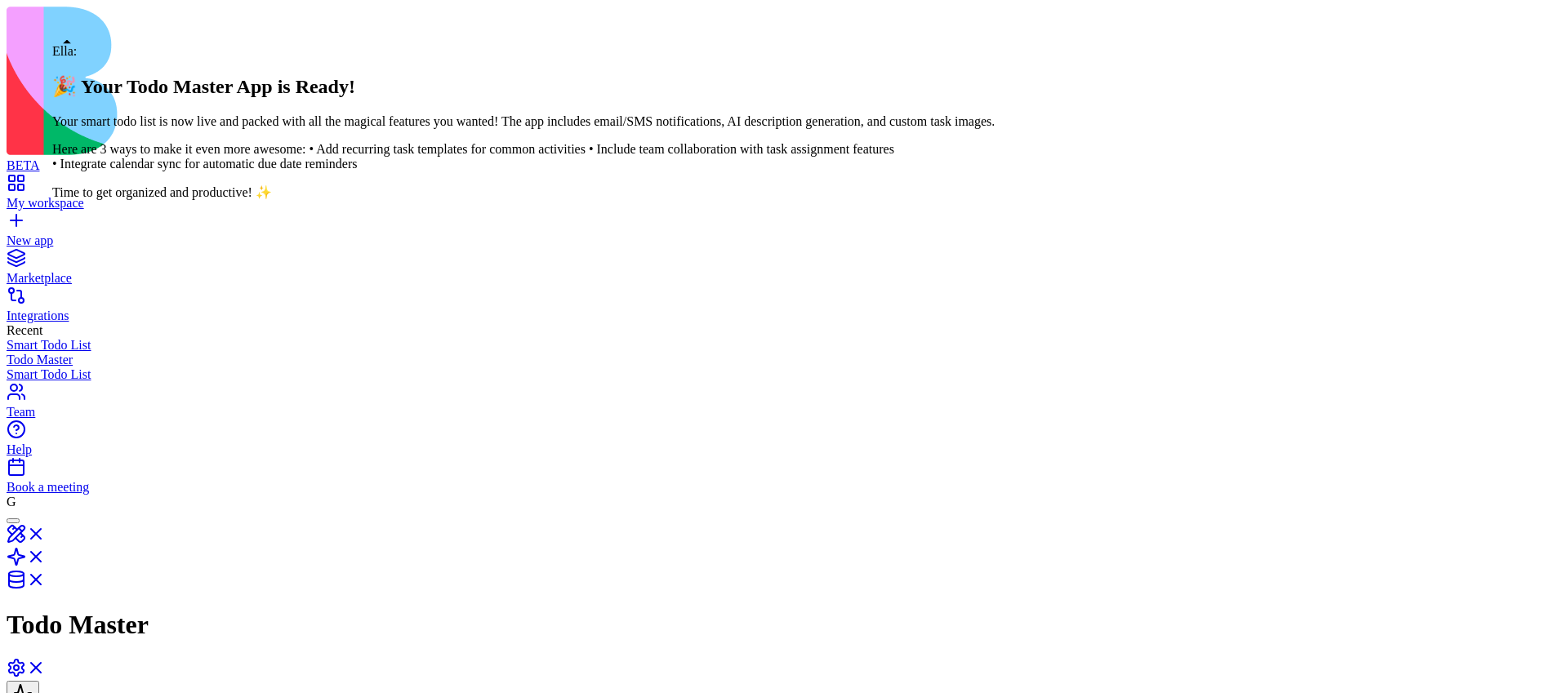
click at [13, 521] on div at bounding box center [13, 521] width 0 height 0
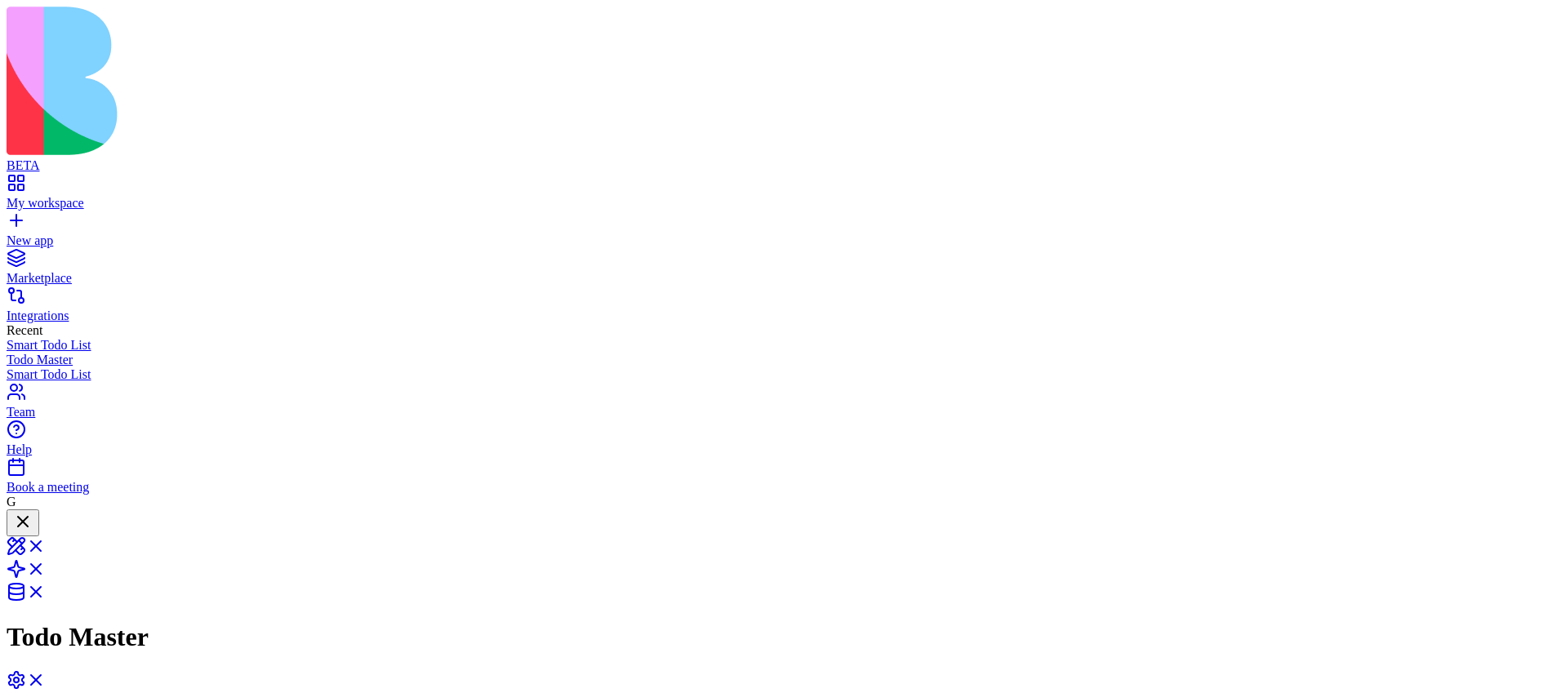
copy span "Create todo list app 1. add button to the task dialog that send the task info b…"
click at [11, 219] on link "New app" at bounding box center [784, 234] width 1556 height 29
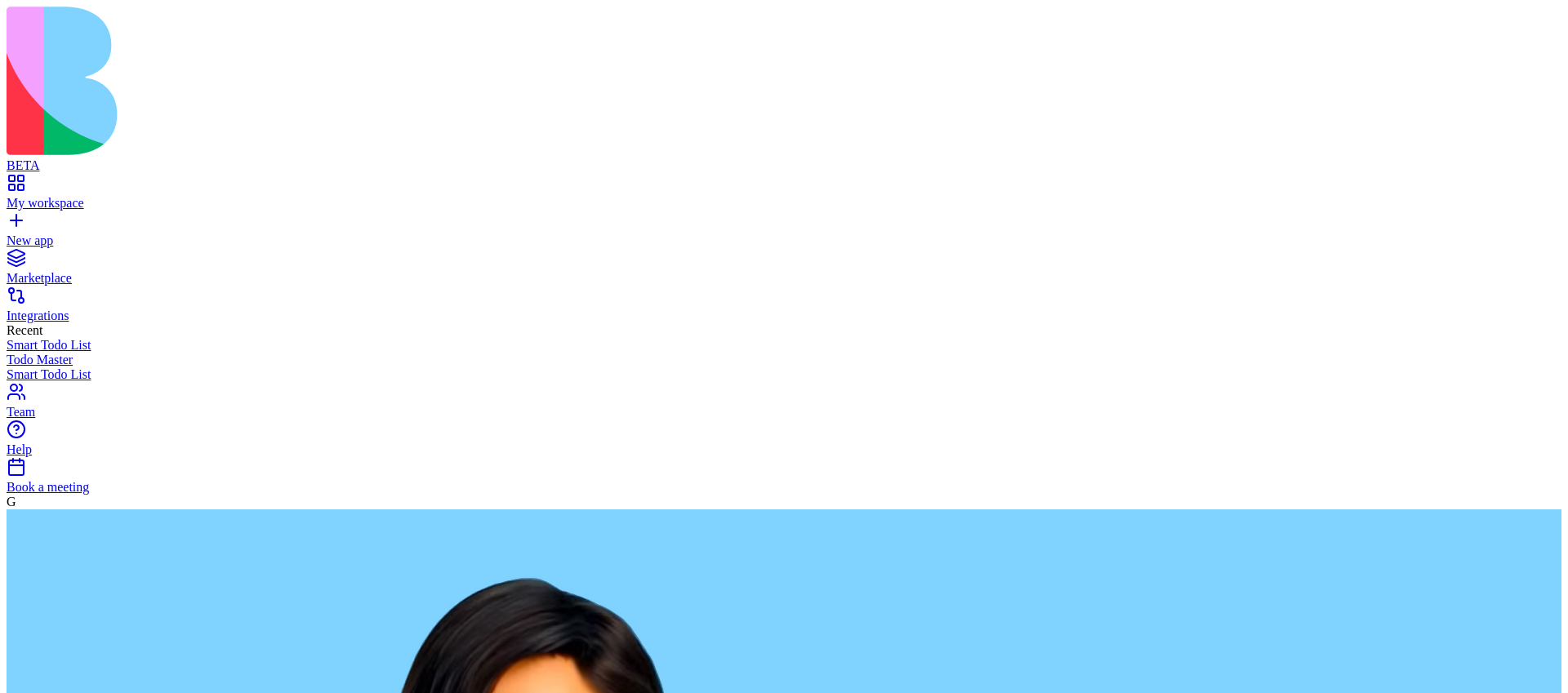
paste textarea "**********"
type textarea "**********"
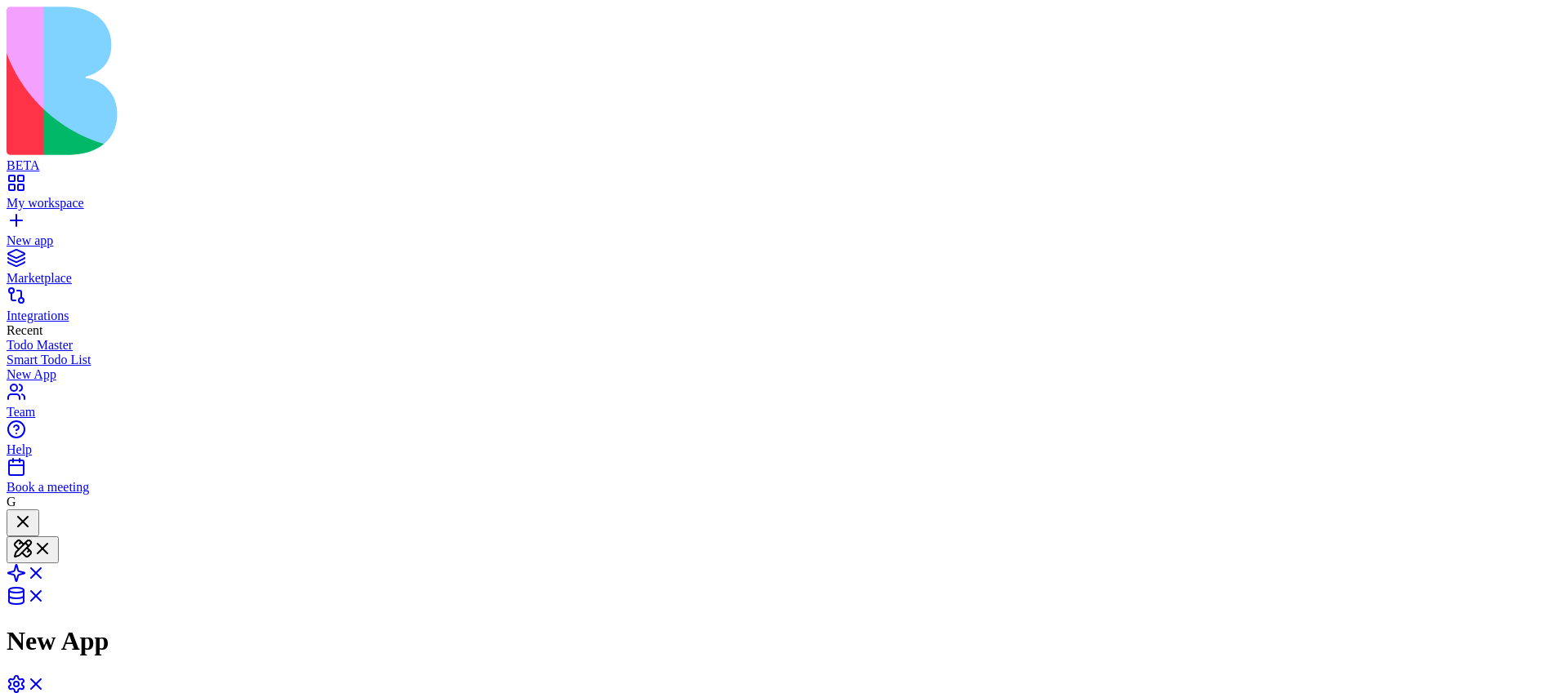
scroll to position [351, 0]
click at [46, 571] on span at bounding box center [46, 578] width 0 height 14
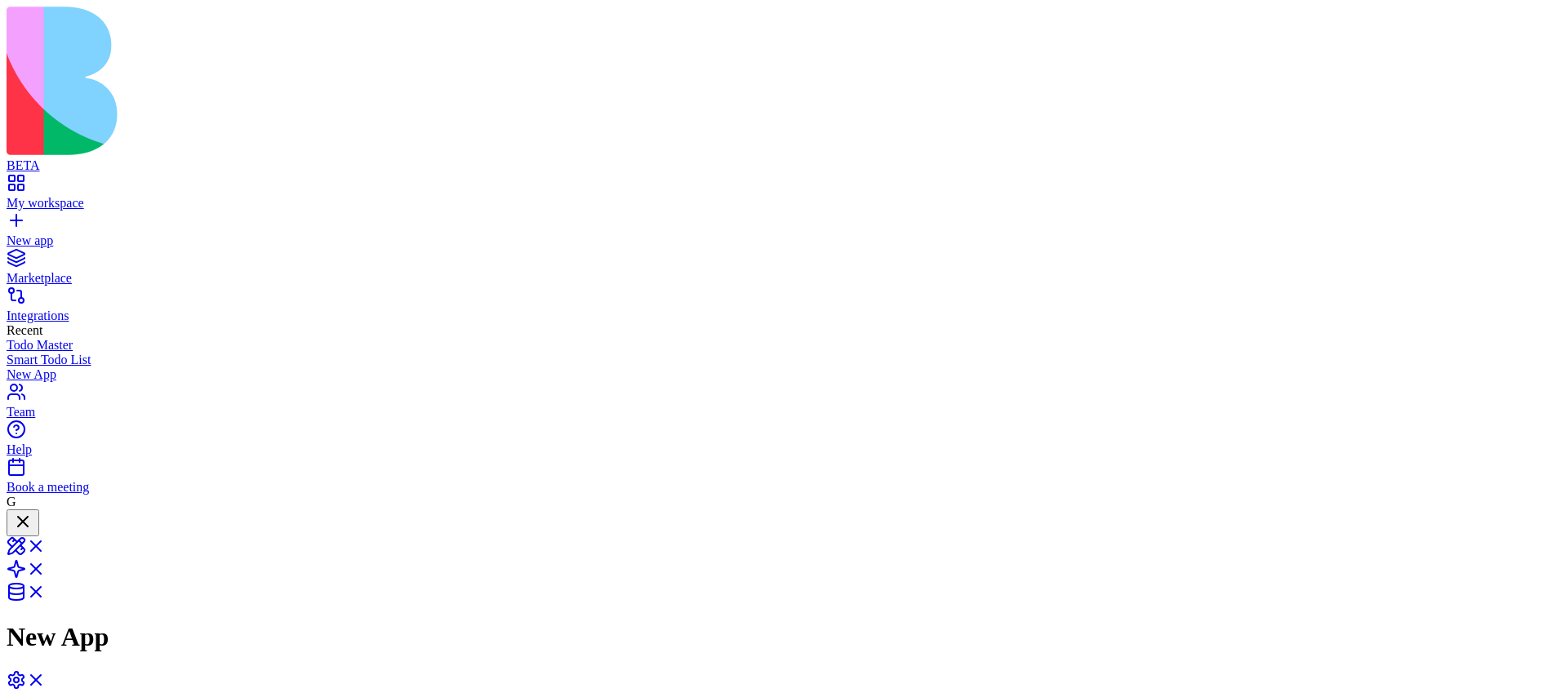
drag, startPoint x: 923, startPoint y: 335, endPoint x: 1154, endPoint y: 304, distance: 233.1
drag, startPoint x: 956, startPoint y: 319, endPoint x: 1239, endPoint y: 262, distance: 288.7
drag, startPoint x: 928, startPoint y: 320, endPoint x: 1043, endPoint y: 258, distance: 130.6
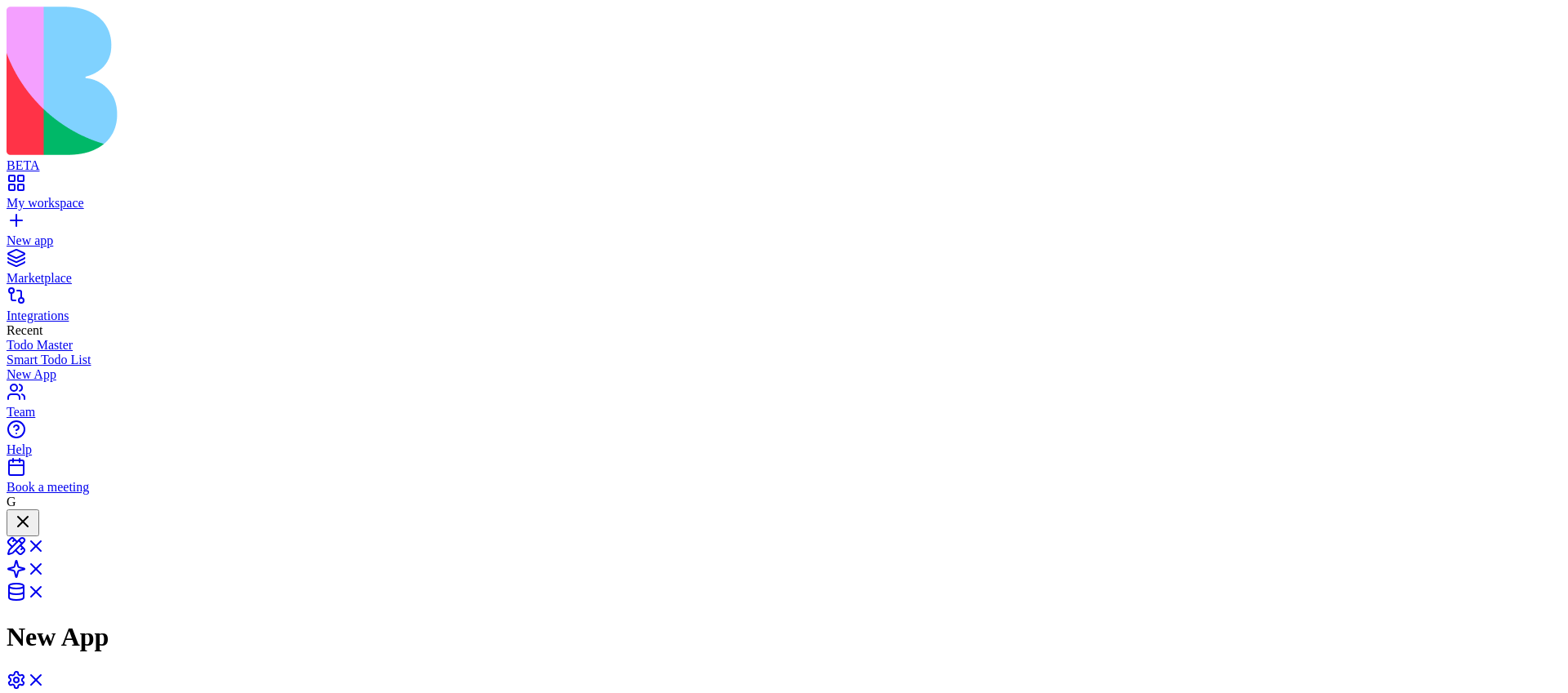
drag, startPoint x: 953, startPoint y: 333, endPoint x: 903, endPoint y: 410, distance: 91.8
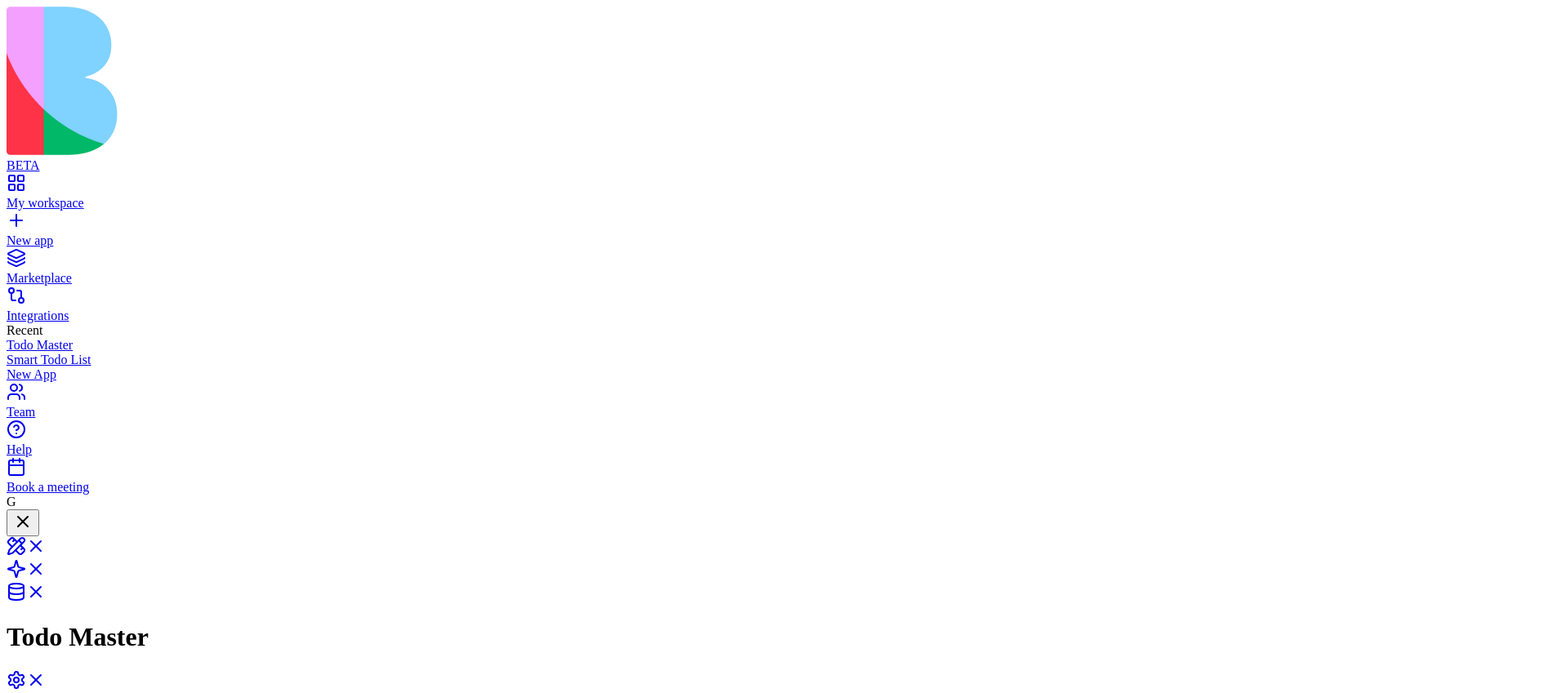
click at [21, 219] on link "New app" at bounding box center [784, 234] width 1556 height 29
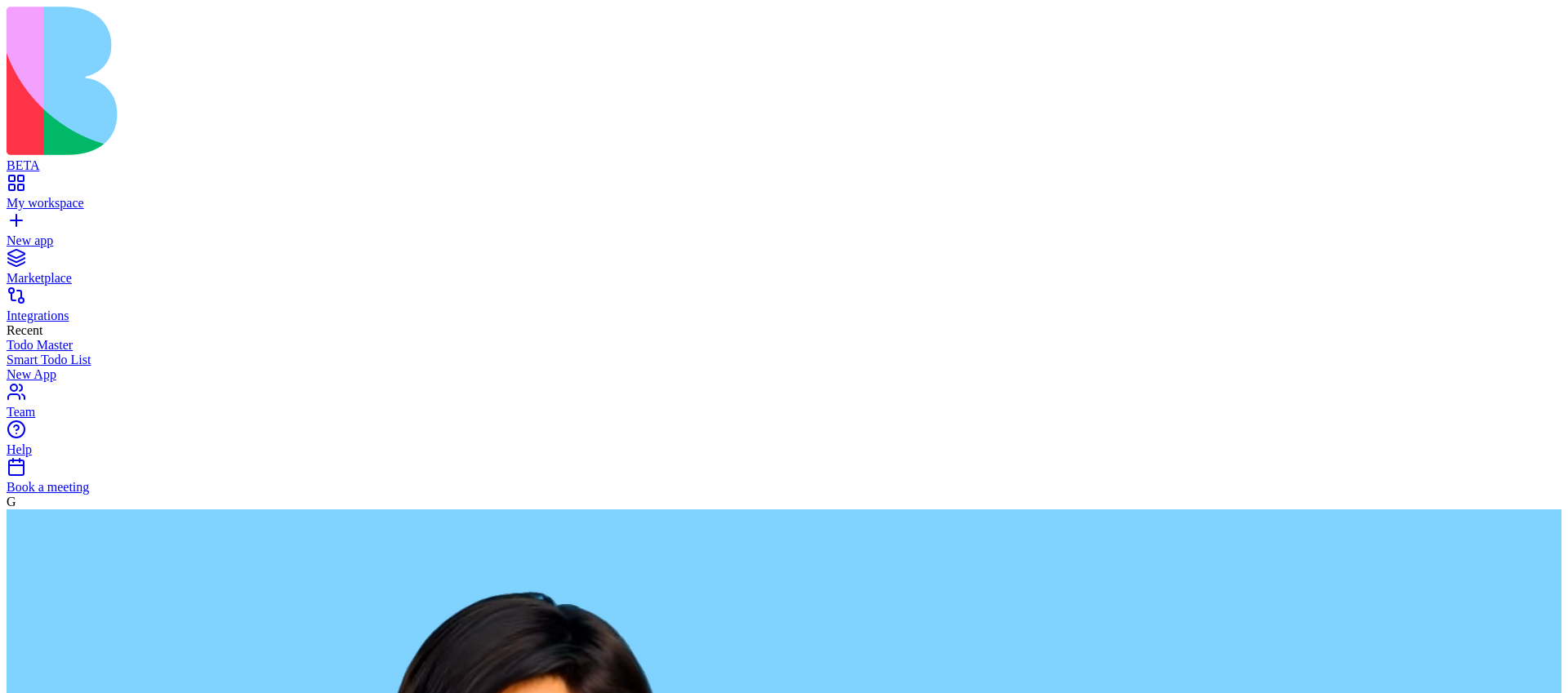
paste textarea "**********"
type textarea "**********"
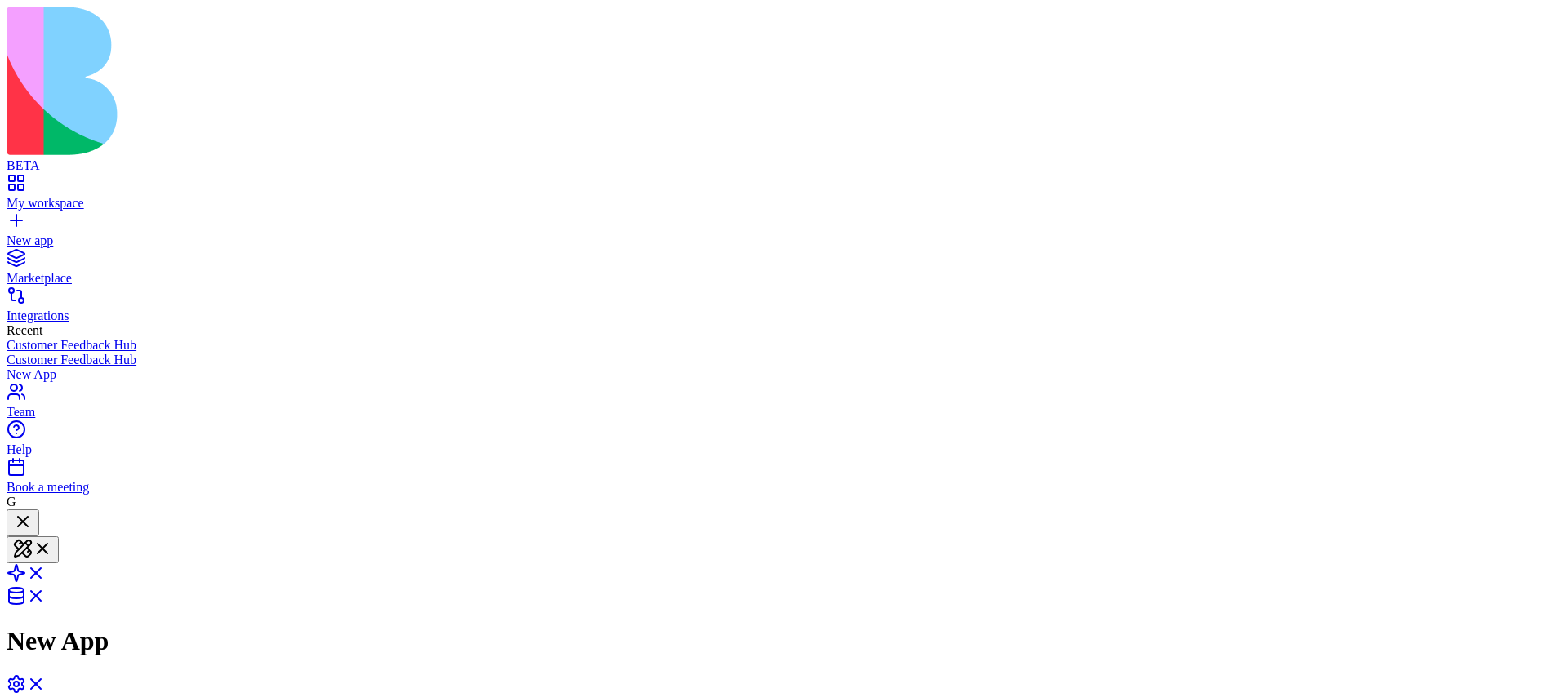
scroll to position [197, 0]
click at [46, 571] on span at bounding box center [46, 578] width 0 height 14
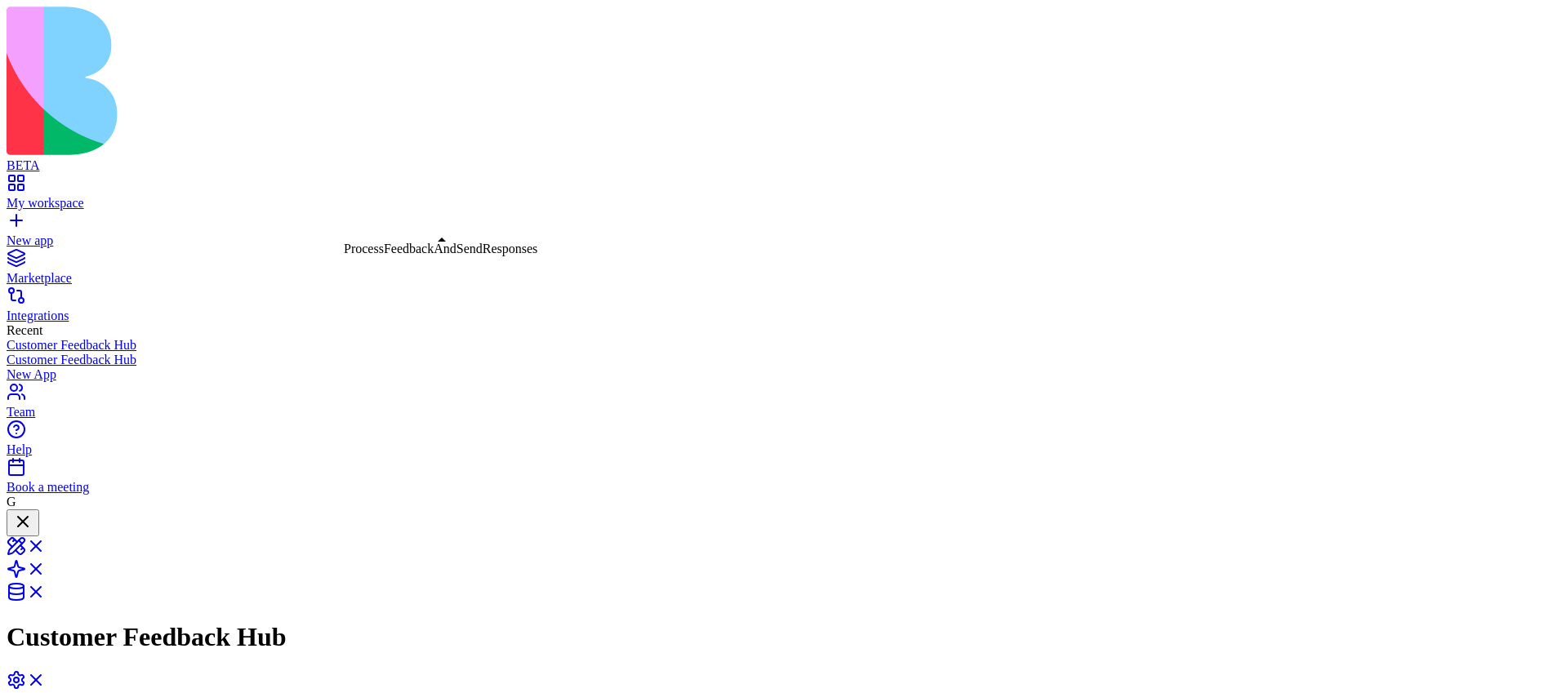
click at [452, 279] on div "AnalyzeFeedbackAndGenerateResponse AnalyzeFeedbackAndGenerateResponse" at bounding box center [452, 274] width 213 height 14
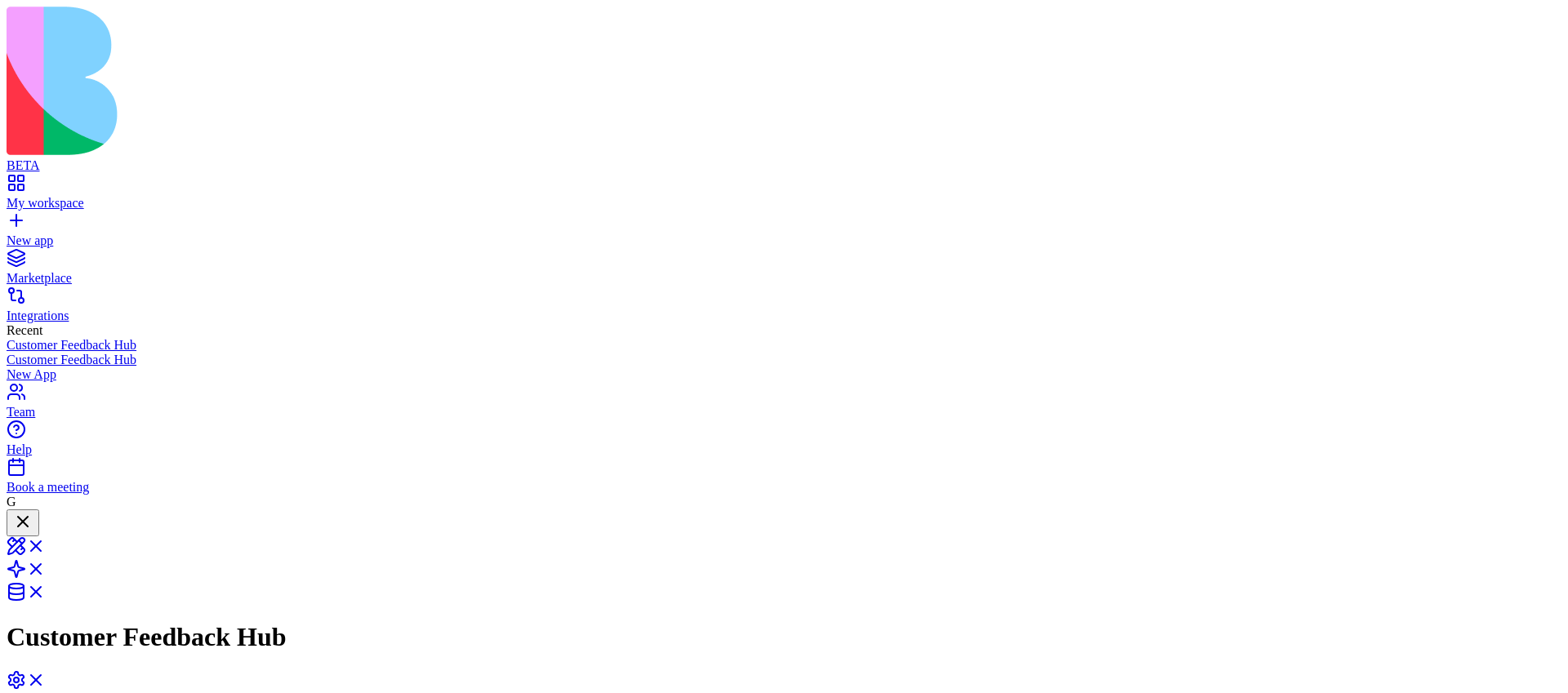
drag, startPoint x: 878, startPoint y: 324, endPoint x: 1189, endPoint y: 318, distance: 311.1
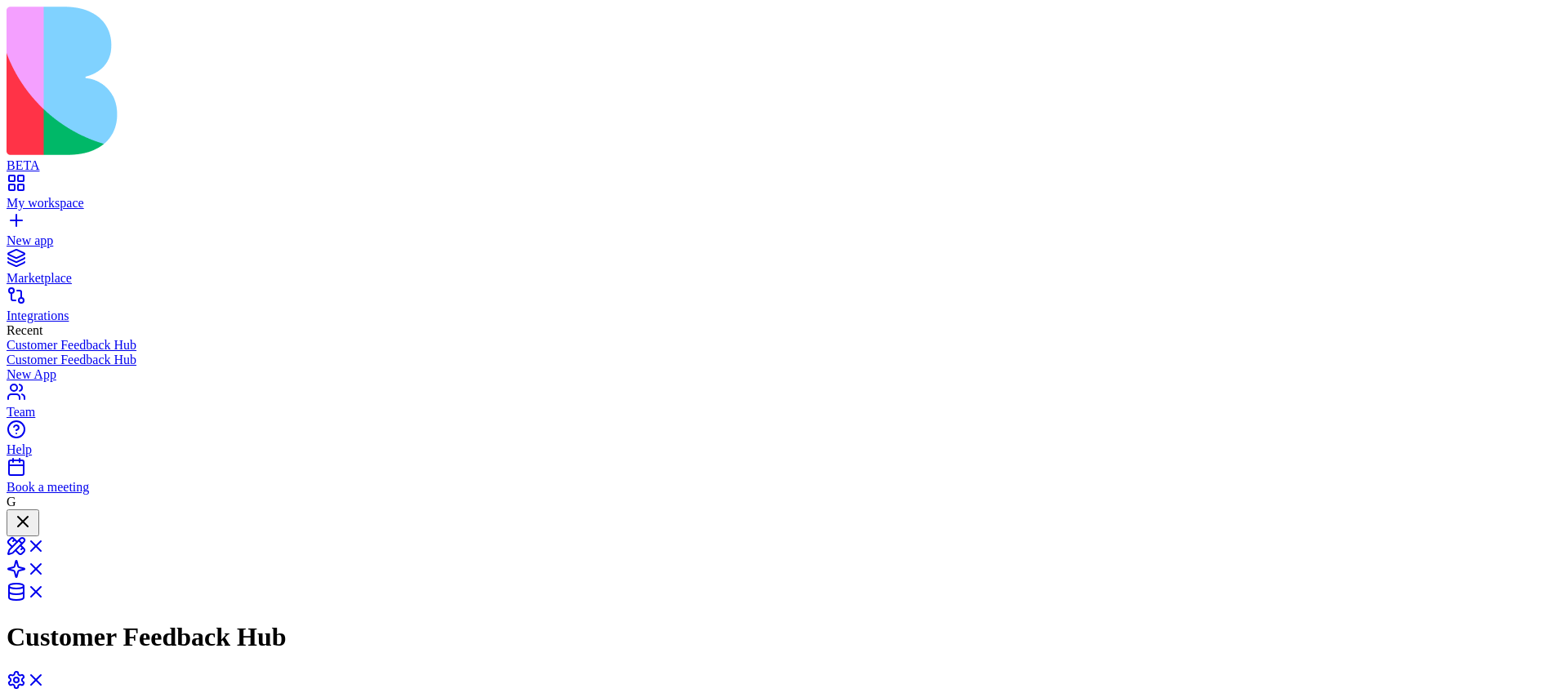
drag, startPoint x: 873, startPoint y: 325, endPoint x: 1017, endPoint y: 253, distance: 161.0
drag, startPoint x: 929, startPoint y: 341, endPoint x: 1067, endPoint y: 444, distance: 172.2
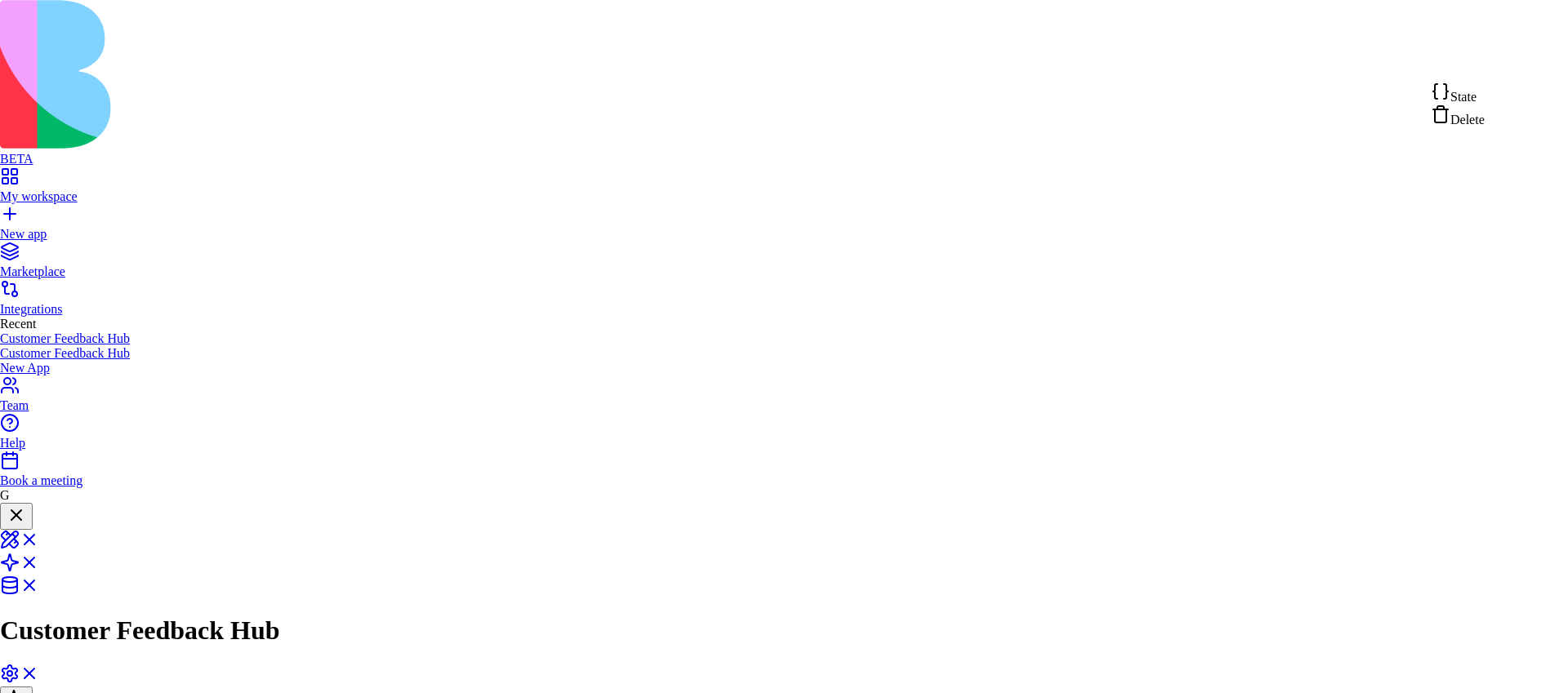
click at [1485, 96] on div "State" at bounding box center [1458, 93] width 54 height 23
type textarea "**********"
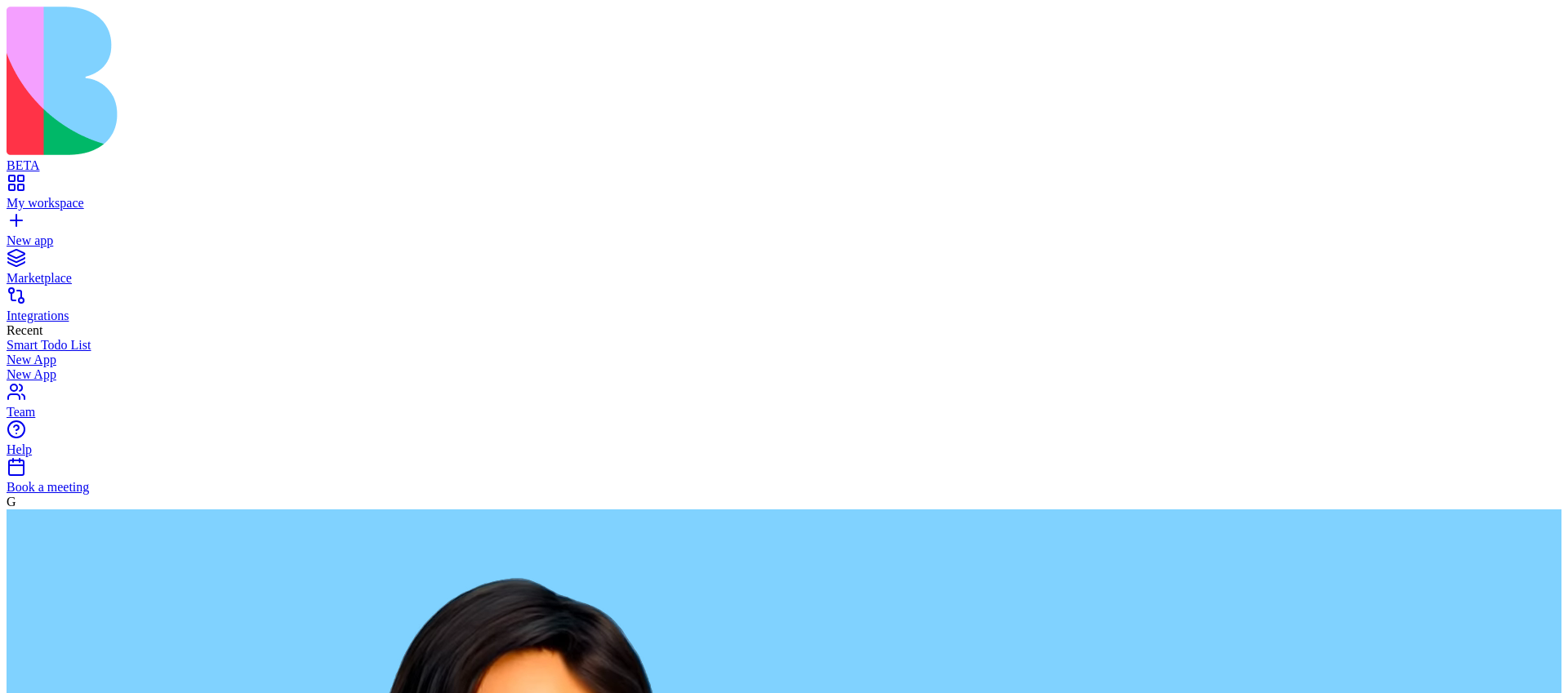
type textarea "**********"
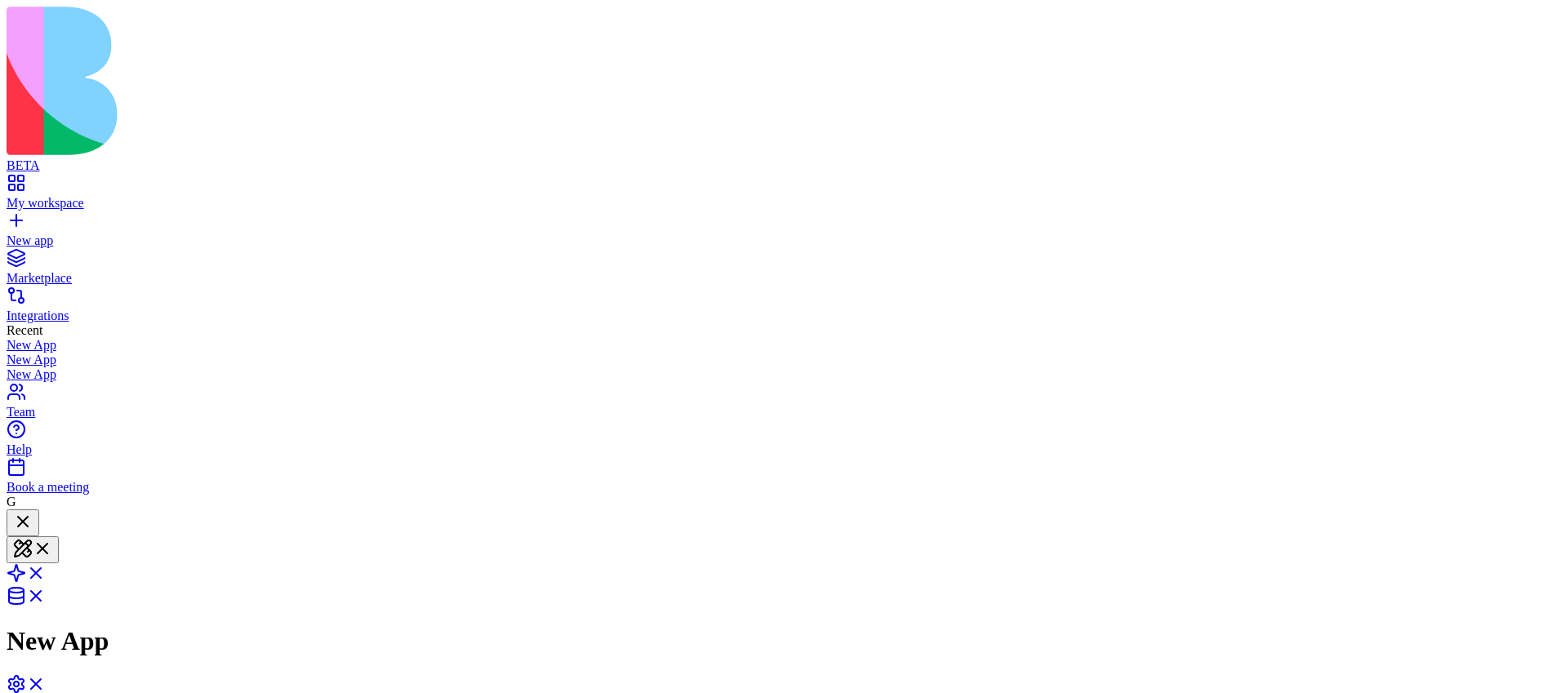
copy span "Create an app that get a feedback from customer and send a thank you email and …"
click at [25, 219] on link "New app" at bounding box center [784, 234] width 1556 height 29
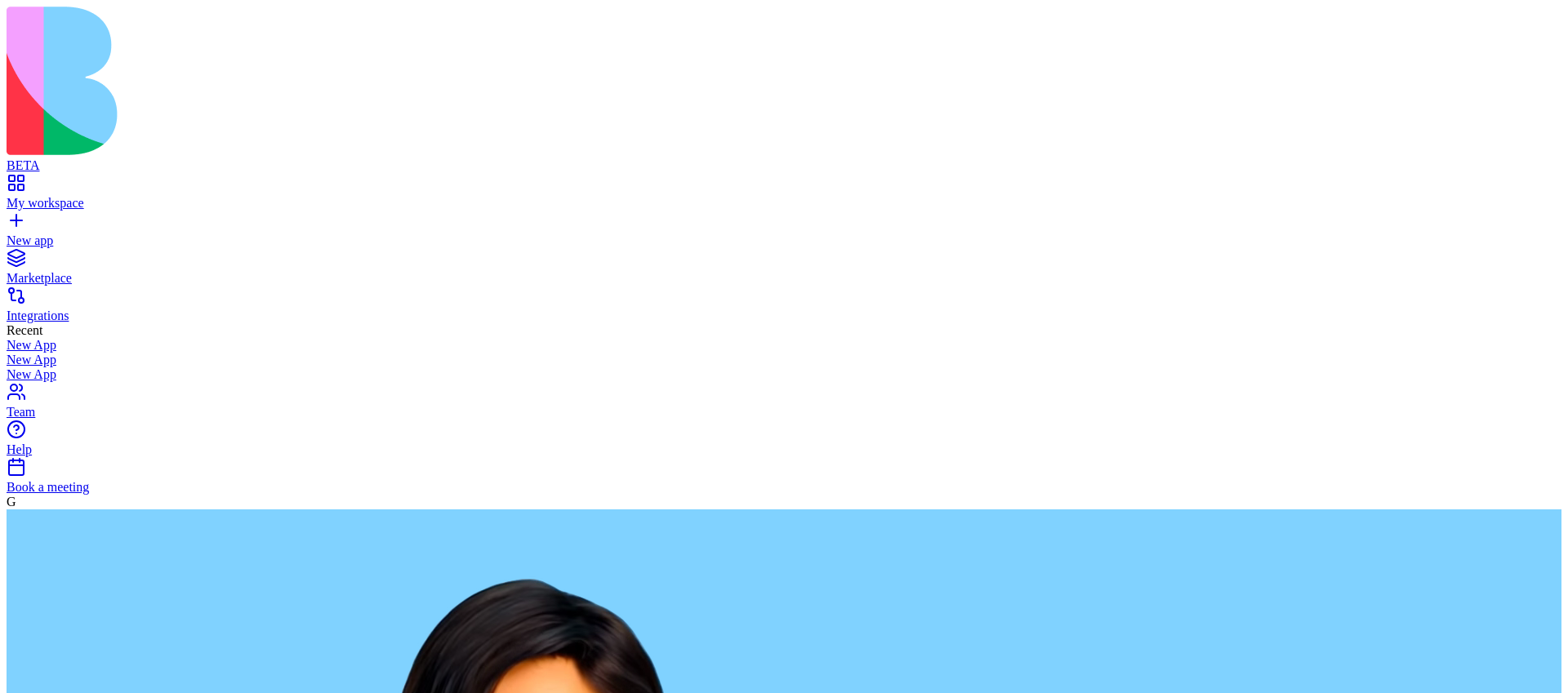
paste textarea "**********"
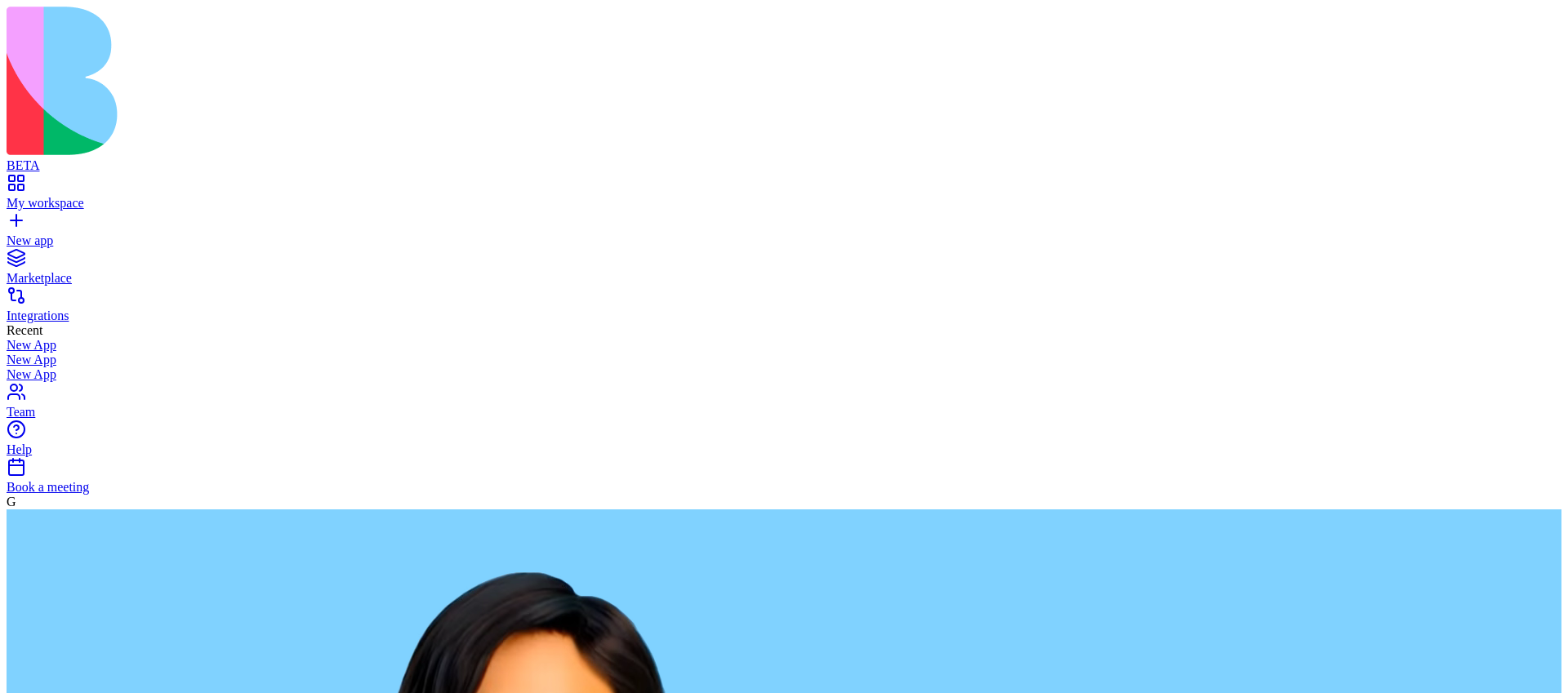
type textarea "**********"
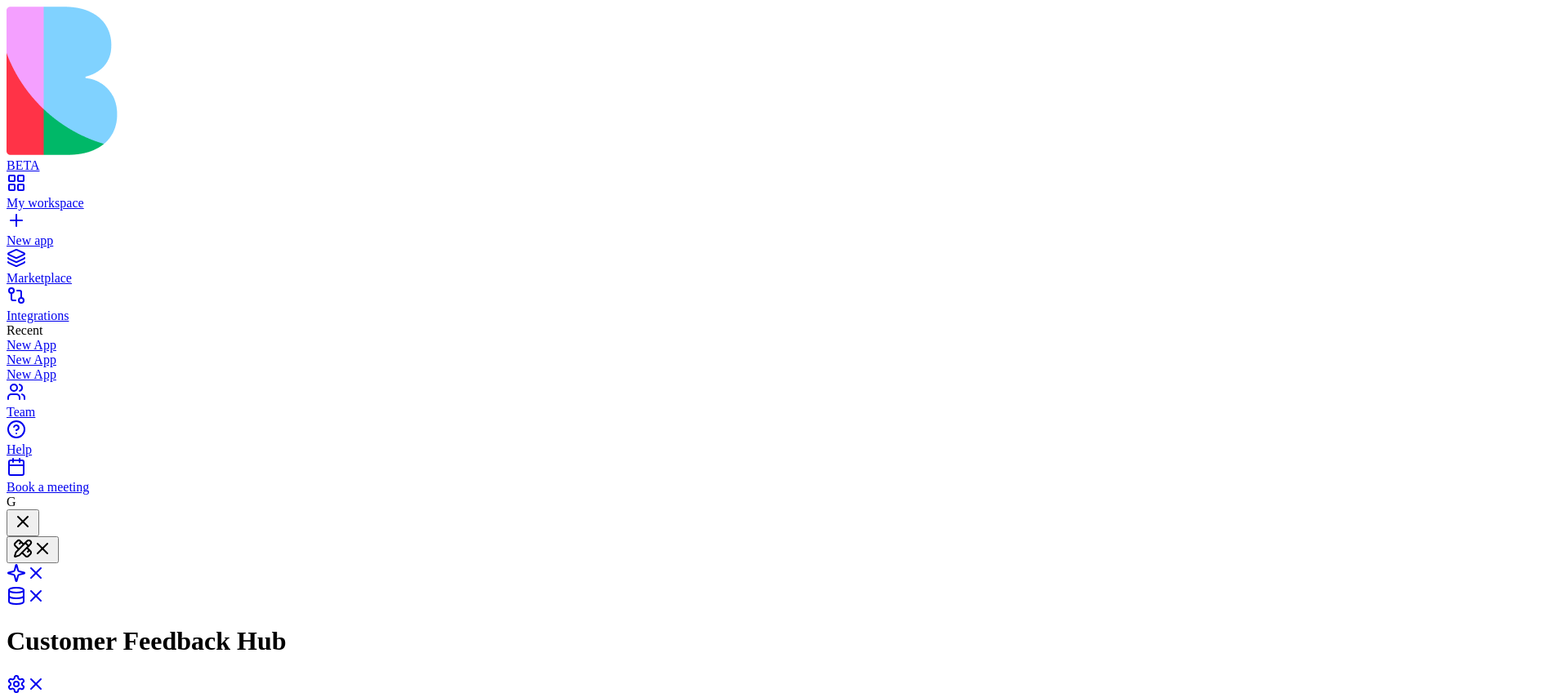
scroll to position [181, 0]
click at [46, 571] on span at bounding box center [46, 578] width 0 height 14
drag, startPoint x: 938, startPoint y: 314, endPoint x: 1174, endPoint y: 259, distance: 242.3
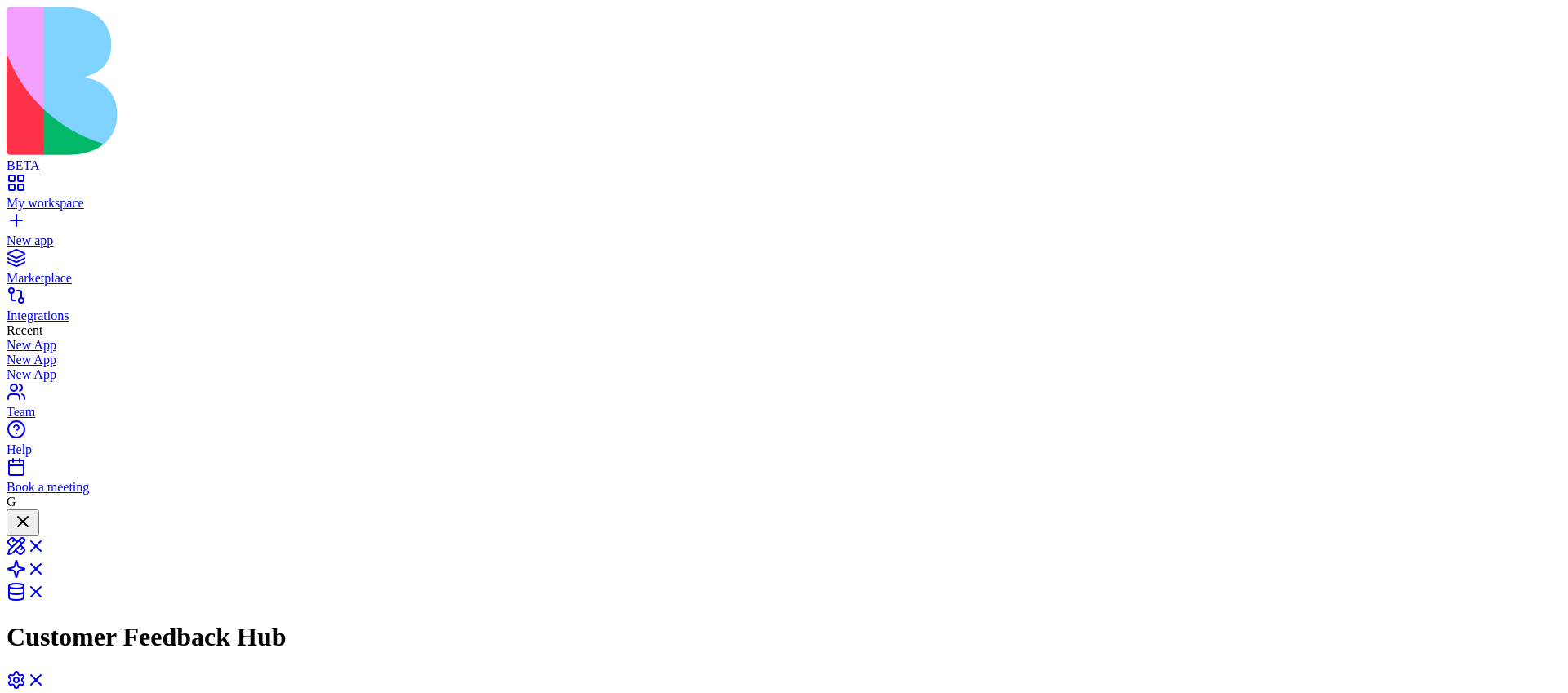
drag, startPoint x: 960, startPoint y: 336, endPoint x: 1015, endPoint y: 447, distance: 123.9
drag, startPoint x: 920, startPoint y: 318, endPoint x: 1001, endPoint y: 253, distance: 103.9
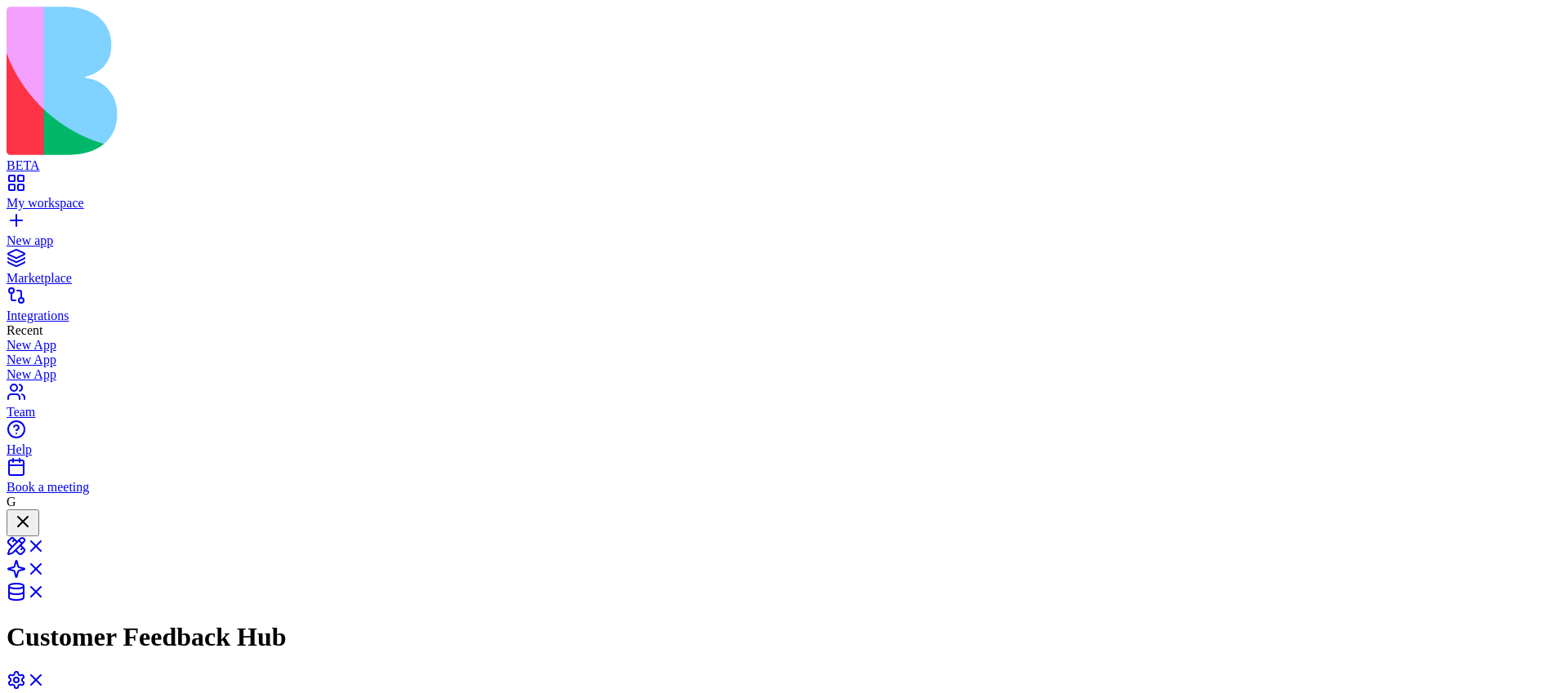
drag, startPoint x: 938, startPoint y: 332, endPoint x: 963, endPoint y: 477, distance: 147.1
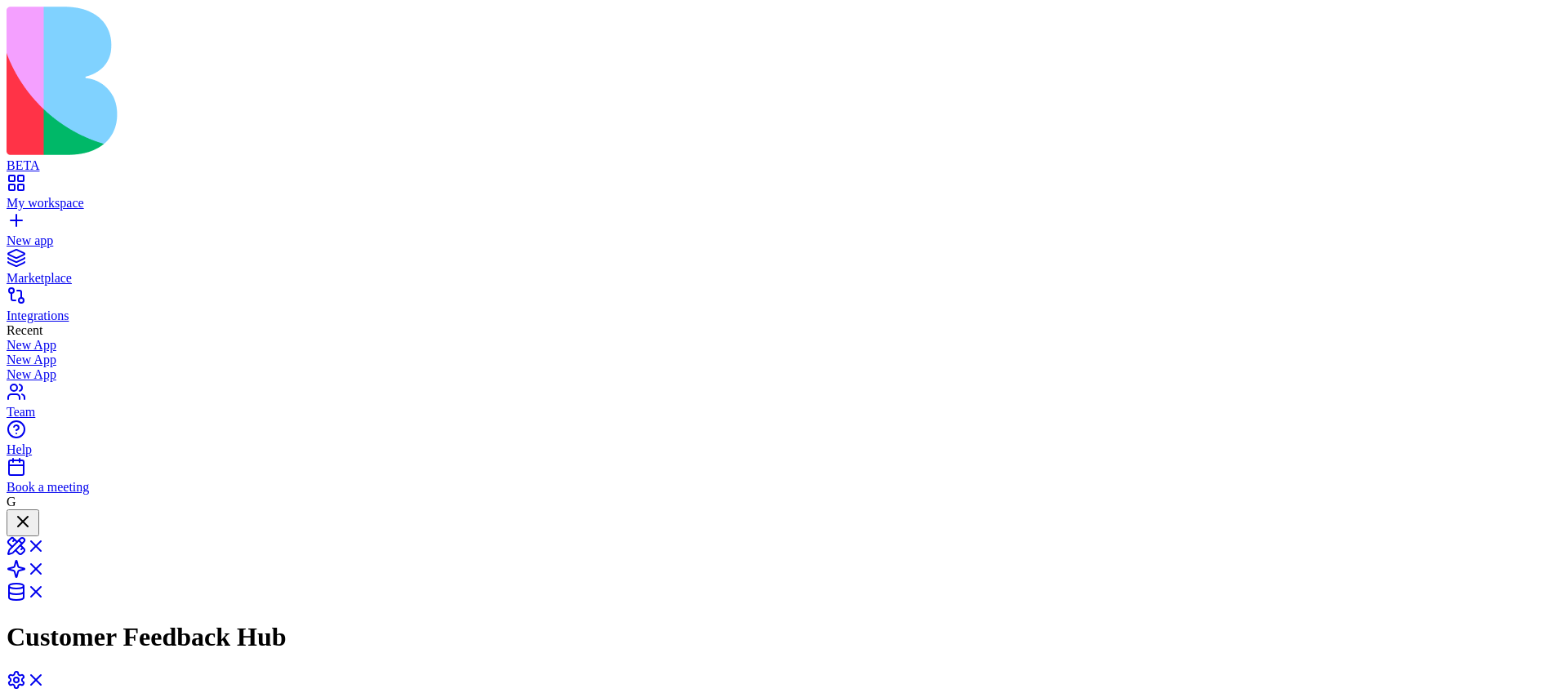
copy span "Create an app that get a feedback from customer and send a thank you email and …"
click at [25, 219] on link "New app" at bounding box center [784, 234] width 1556 height 29
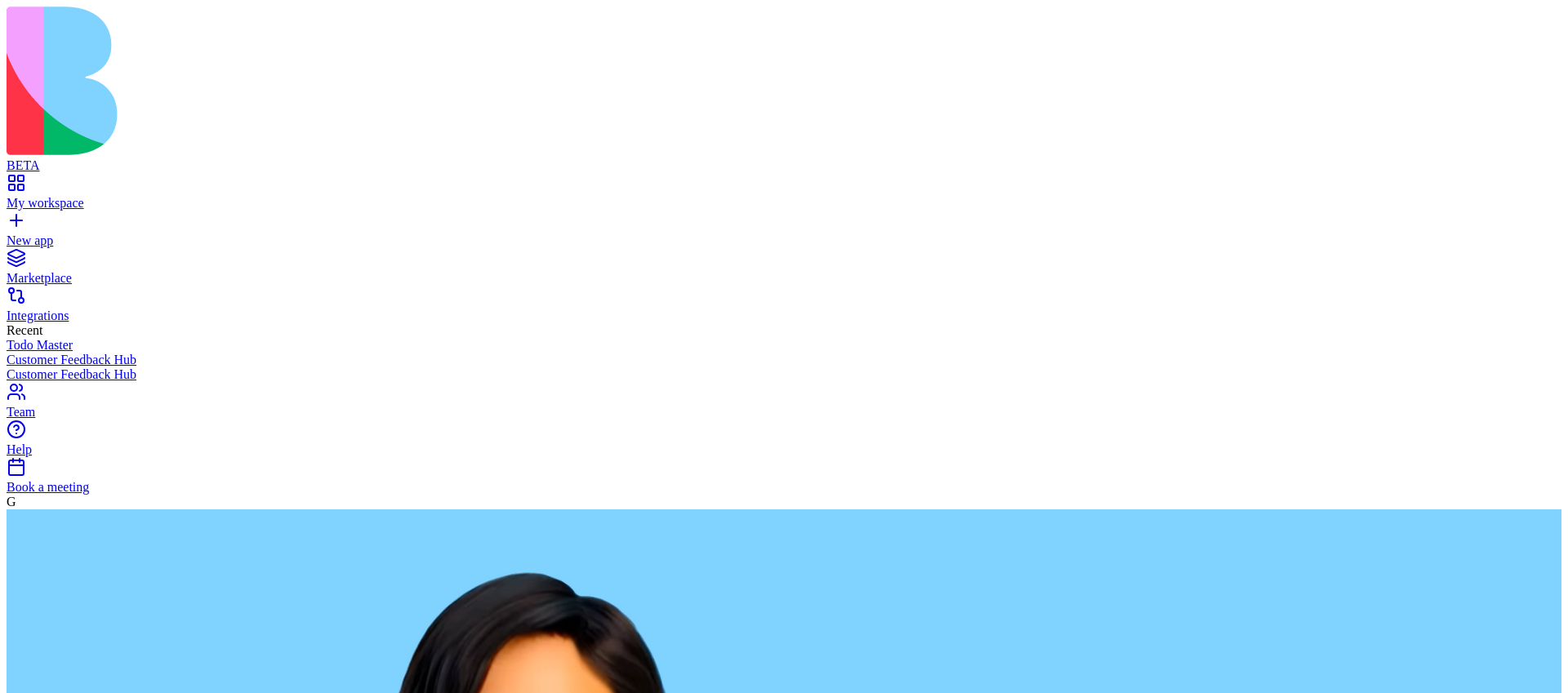
paste textarea "**********"
type textarea "**********"
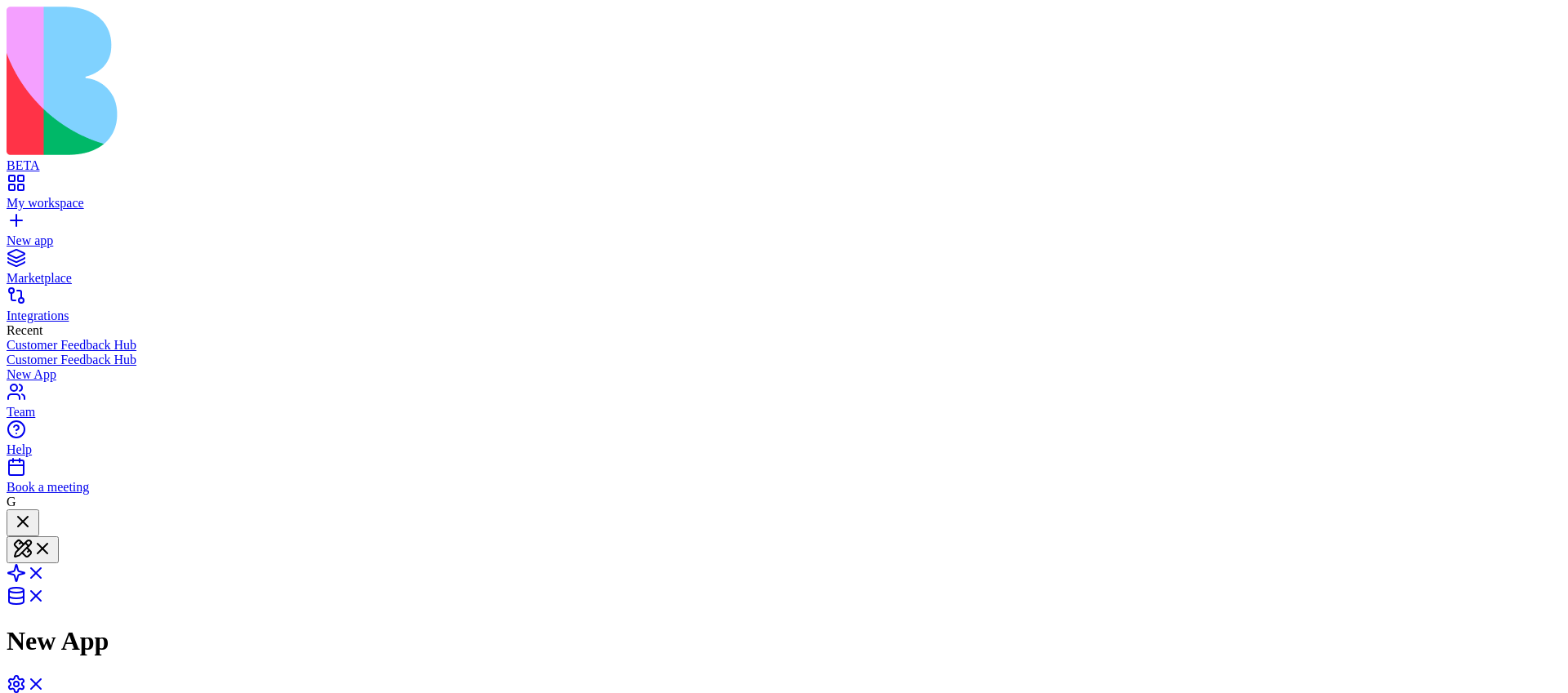
scroll to position [152, 0]
click at [46, 571] on span at bounding box center [46, 578] width 0 height 14
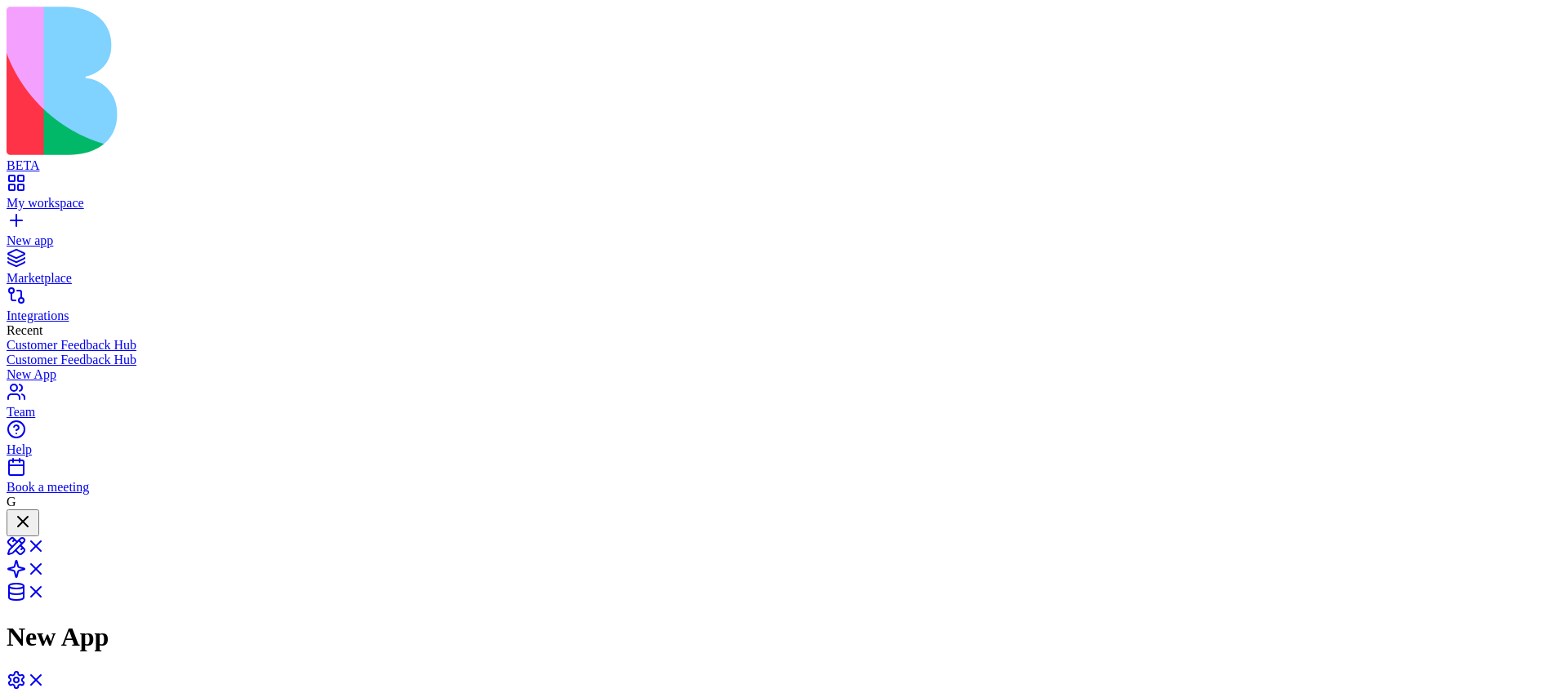
drag, startPoint x: 919, startPoint y: 321, endPoint x: 1188, endPoint y: 253, distance: 277.5
drag, startPoint x: 886, startPoint y: 324, endPoint x: 1106, endPoint y: 370, distance: 224.8
drag, startPoint x: 850, startPoint y: 324, endPoint x: 1000, endPoint y: 255, distance: 165.1
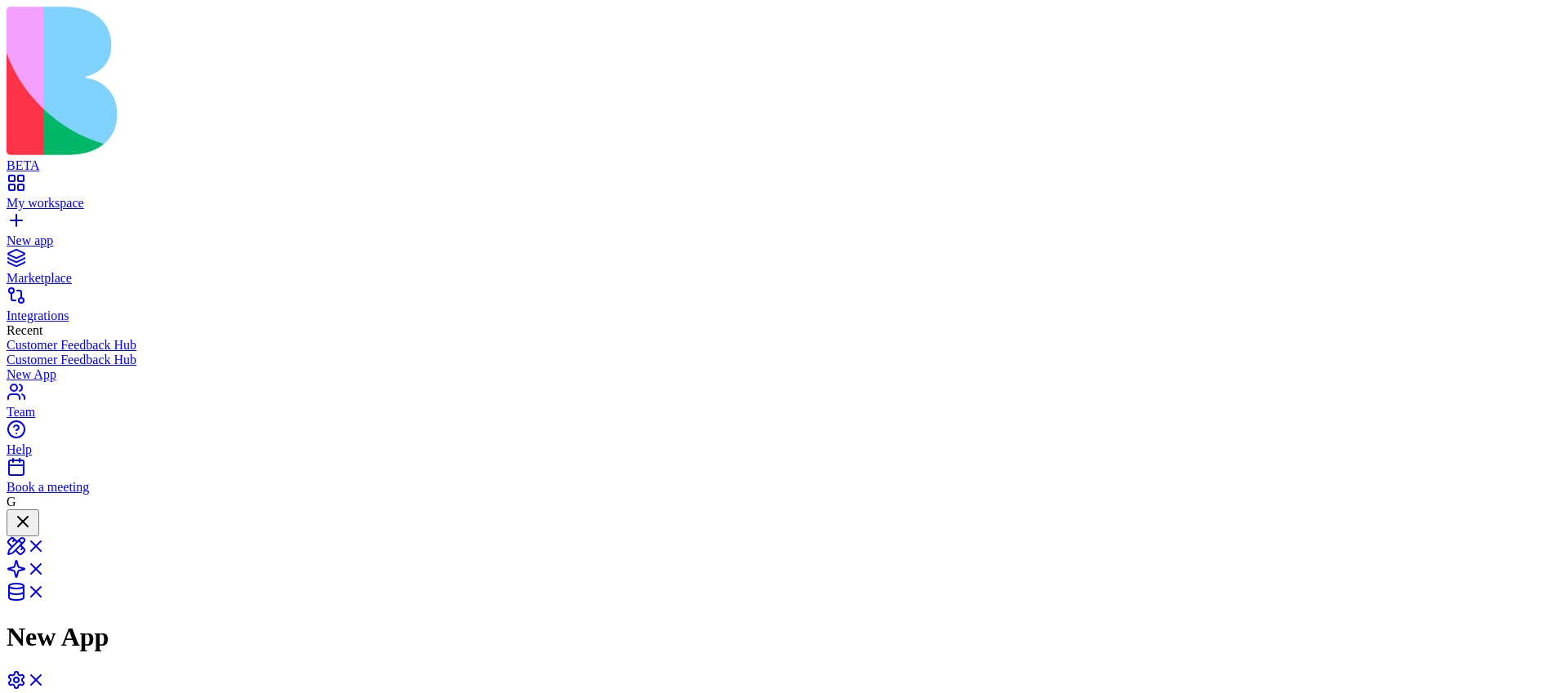
drag, startPoint x: 1148, startPoint y: 284, endPoint x: 1324, endPoint y: 326, distance: 180.9
drag, startPoint x: 1033, startPoint y: 268, endPoint x: 1120, endPoint y: 269, distance: 87.0
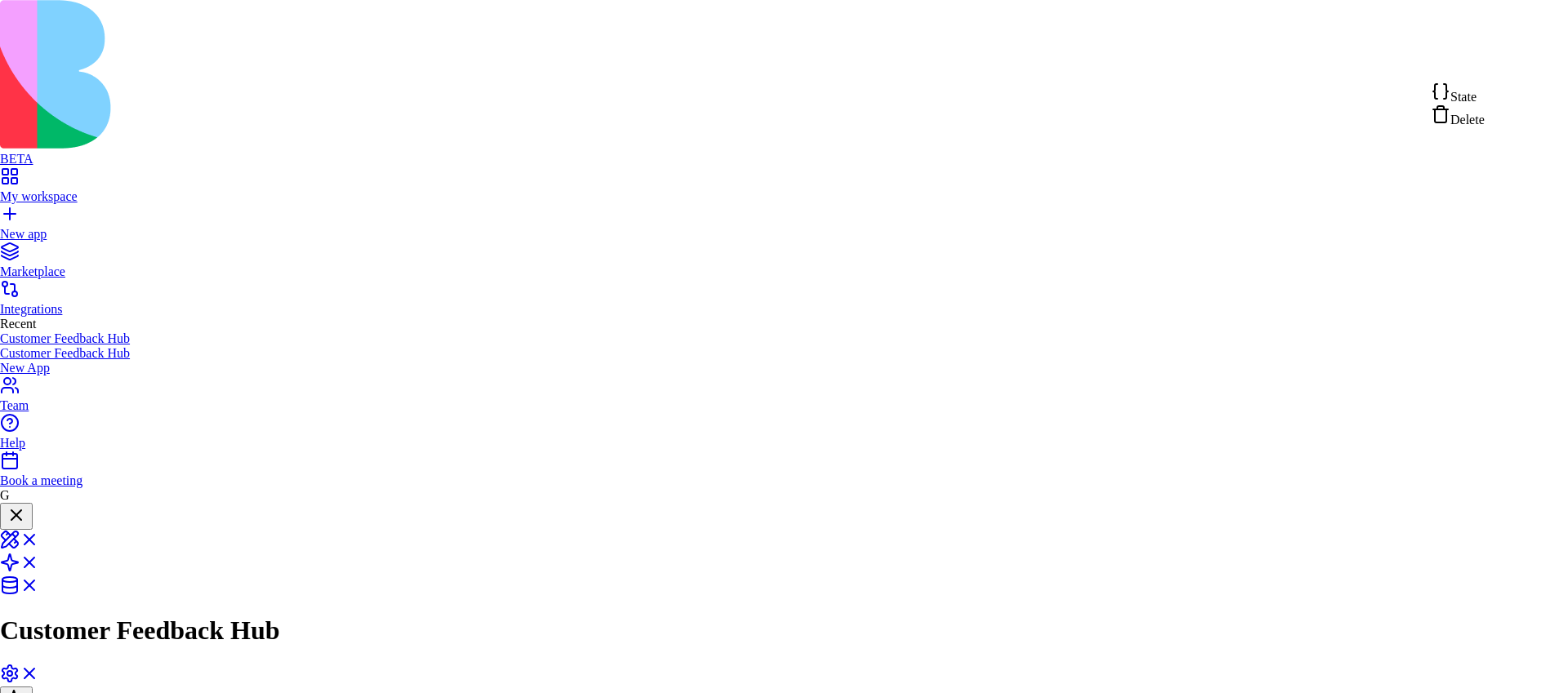
click at [1485, 95] on div "State" at bounding box center [1458, 93] width 54 height 23
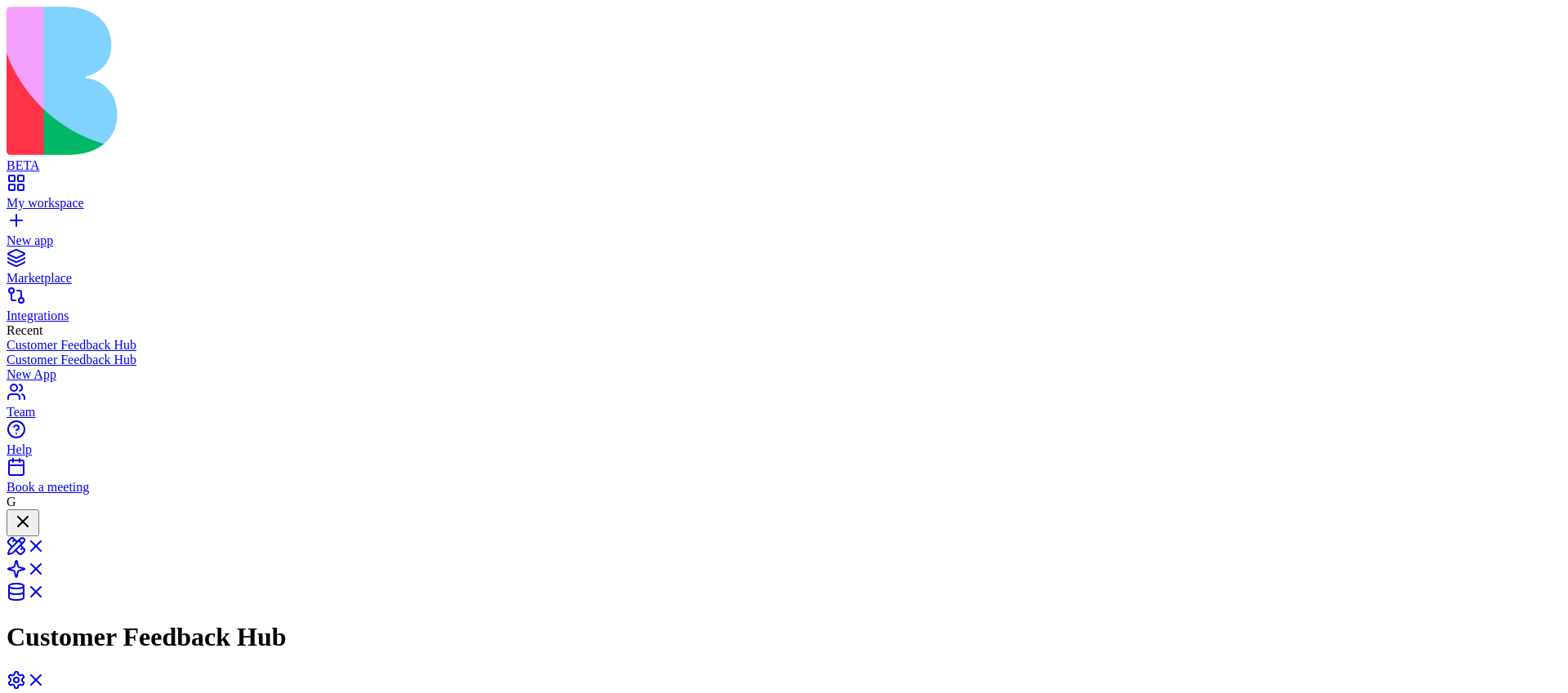
copy span "Create an app that get a feedback from customer and send a thank you email and …"
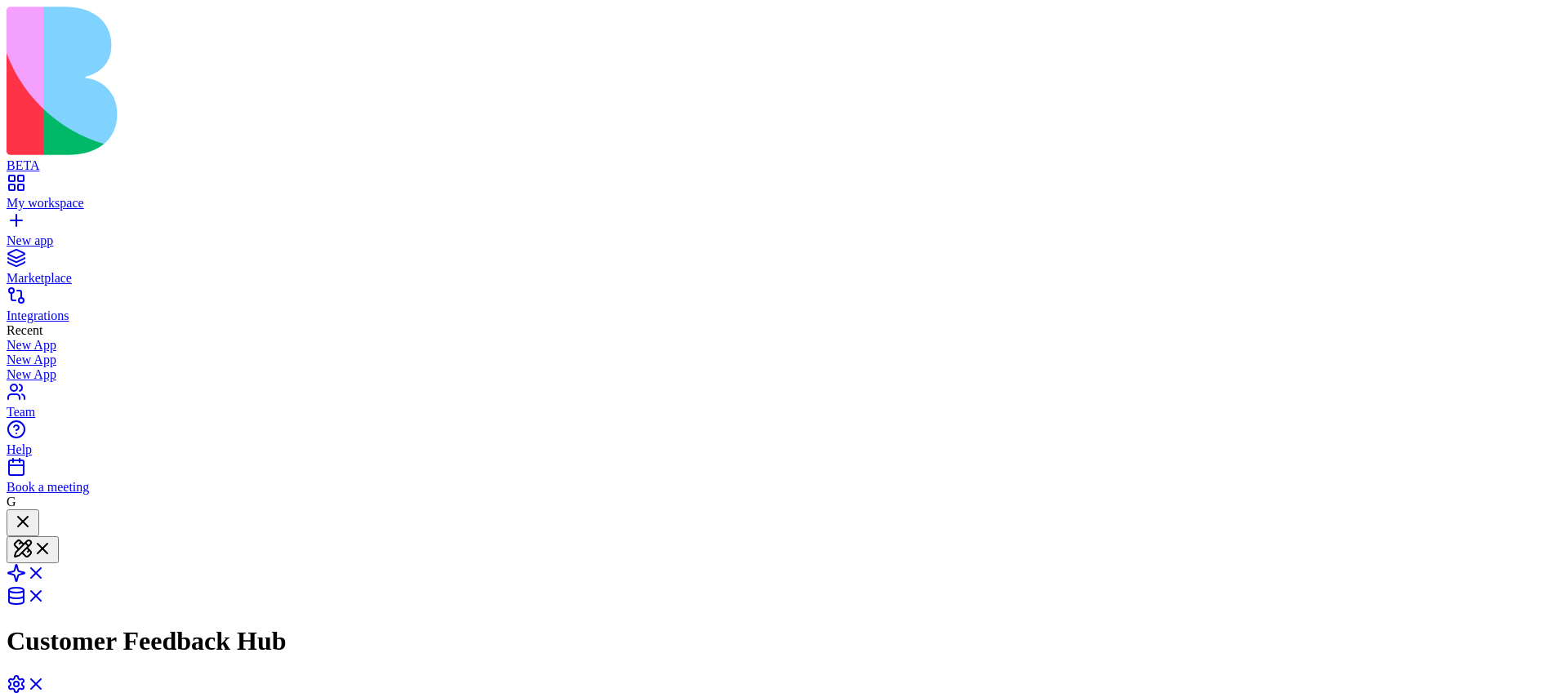
scroll to position [41, 0]
click at [46, 571] on span at bounding box center [46, 578] width 0 height 14
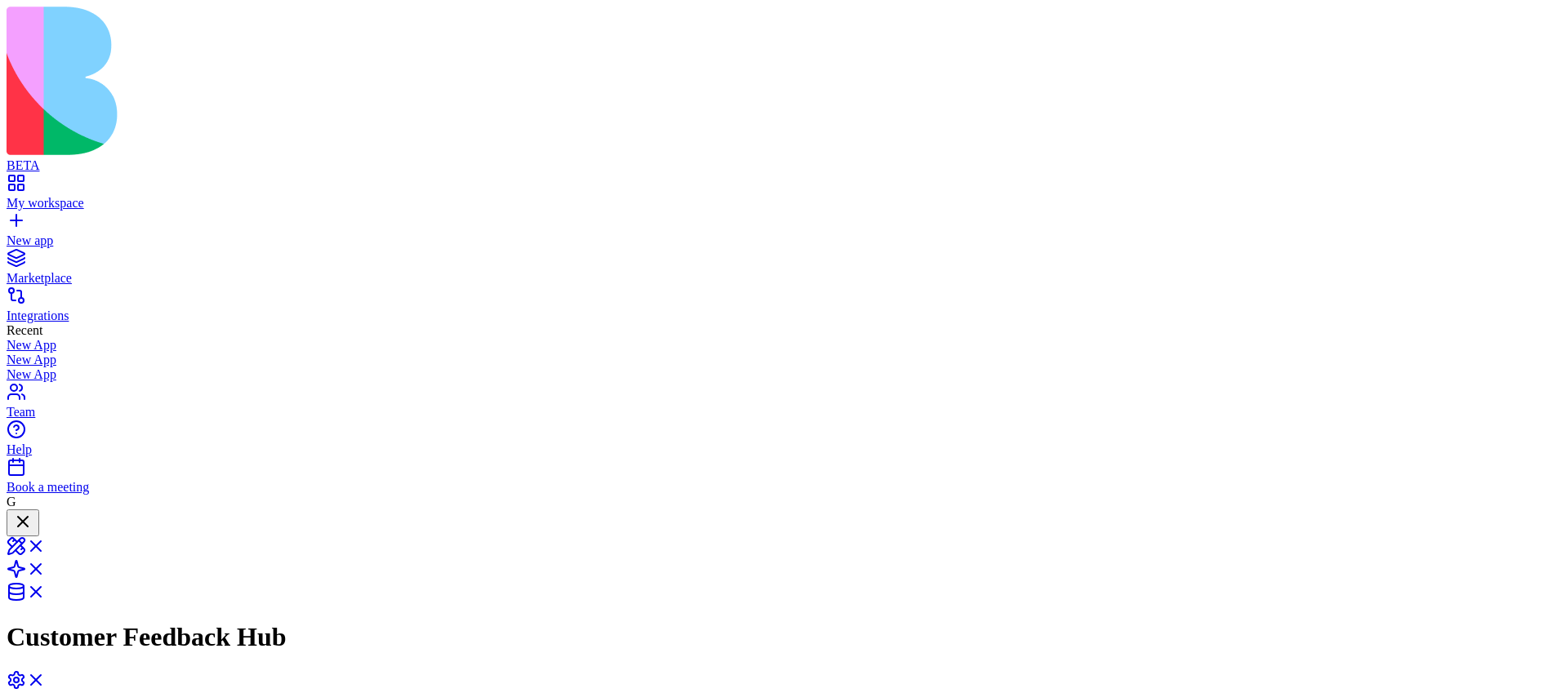
drag, startPoint x: 950, startPoint y: 325, endPoint x: 1151, endPoint y: 261, distance: 210.9
drag, startPoint x: 955, startPoint y: 317, endPoint x: 1117, endPoint y: 248, distance: 176.1
drag, startPoint x: 951, startPoint y: 337, endPoint x: 1002, endPoint y: 468, distance: 140.6
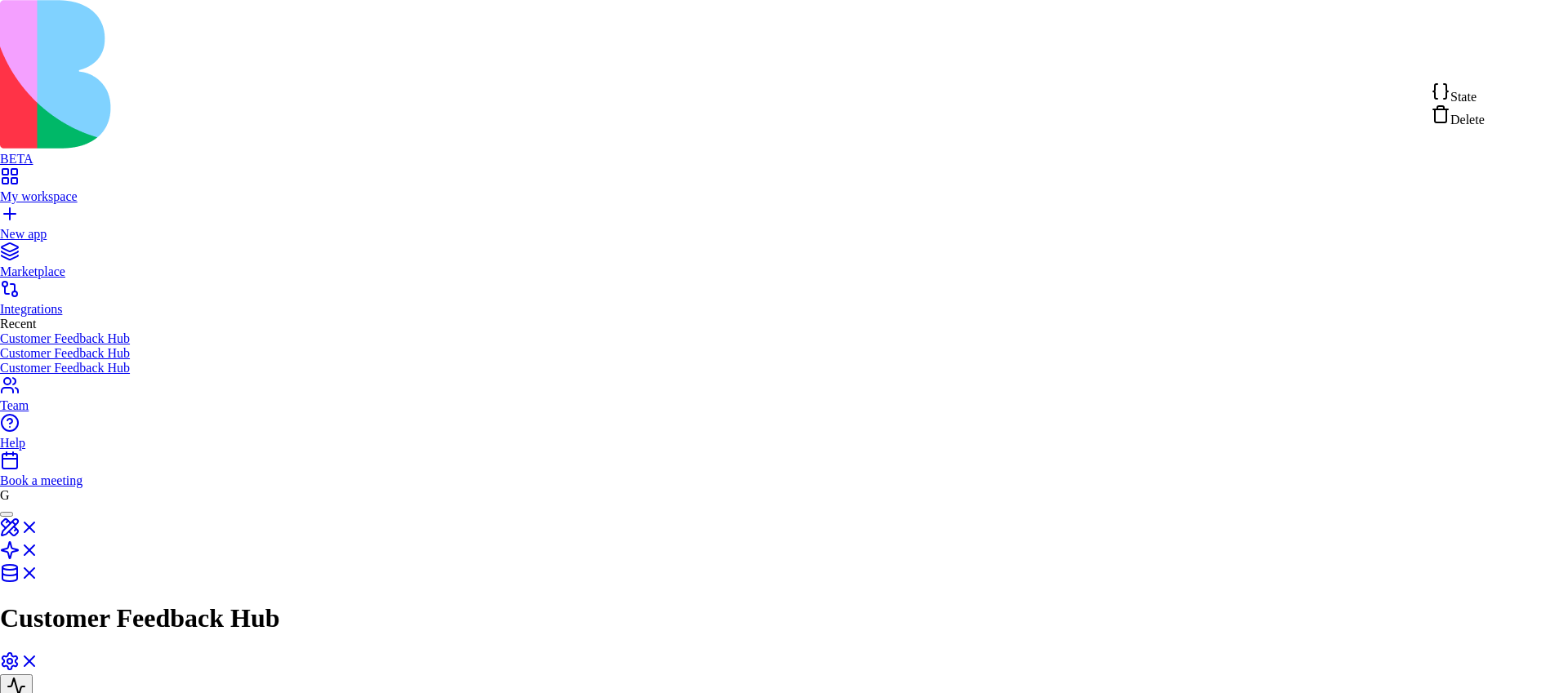
click at [1477, 98] on span "State" at bounding box center [1464, 97] width 27 height 14
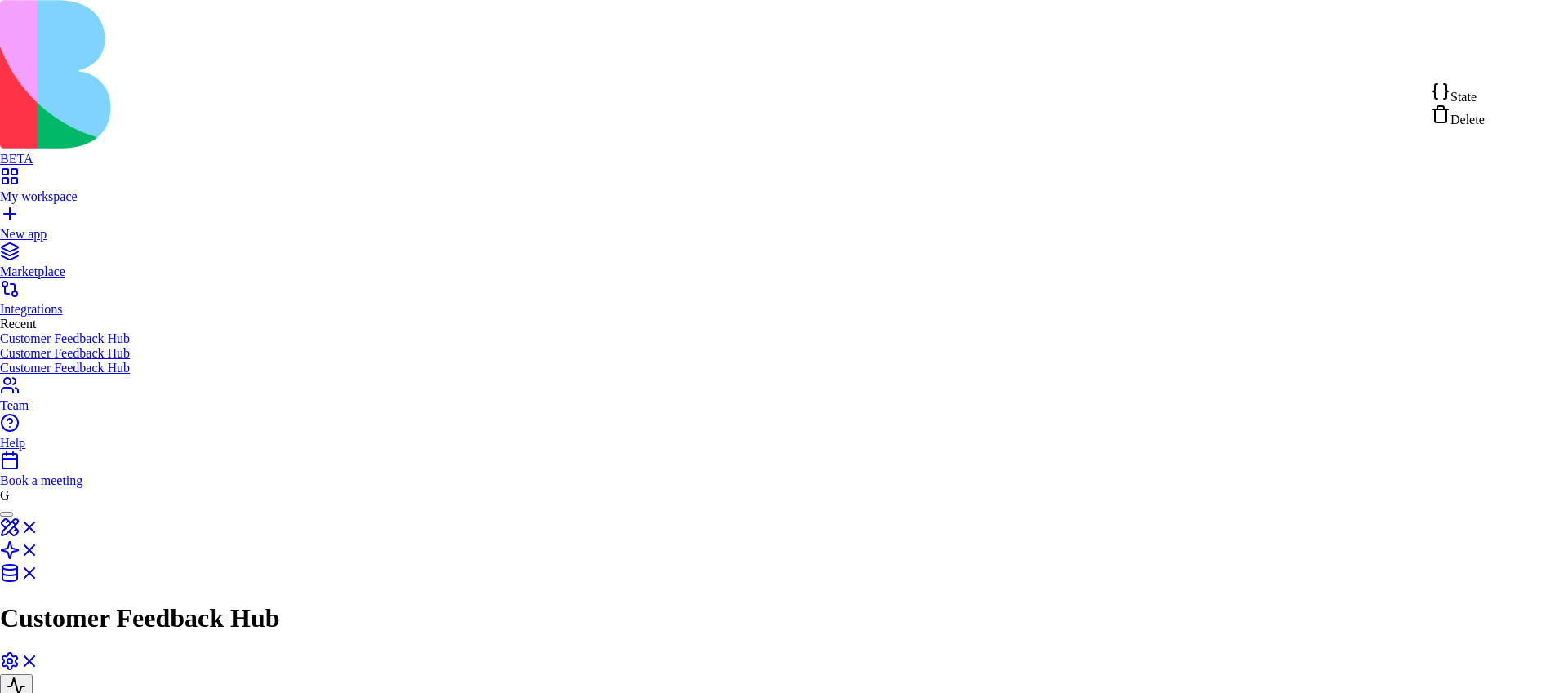
click at [1485, 102] on div "State" at bounding box center [1458, 93] width 54 height 23
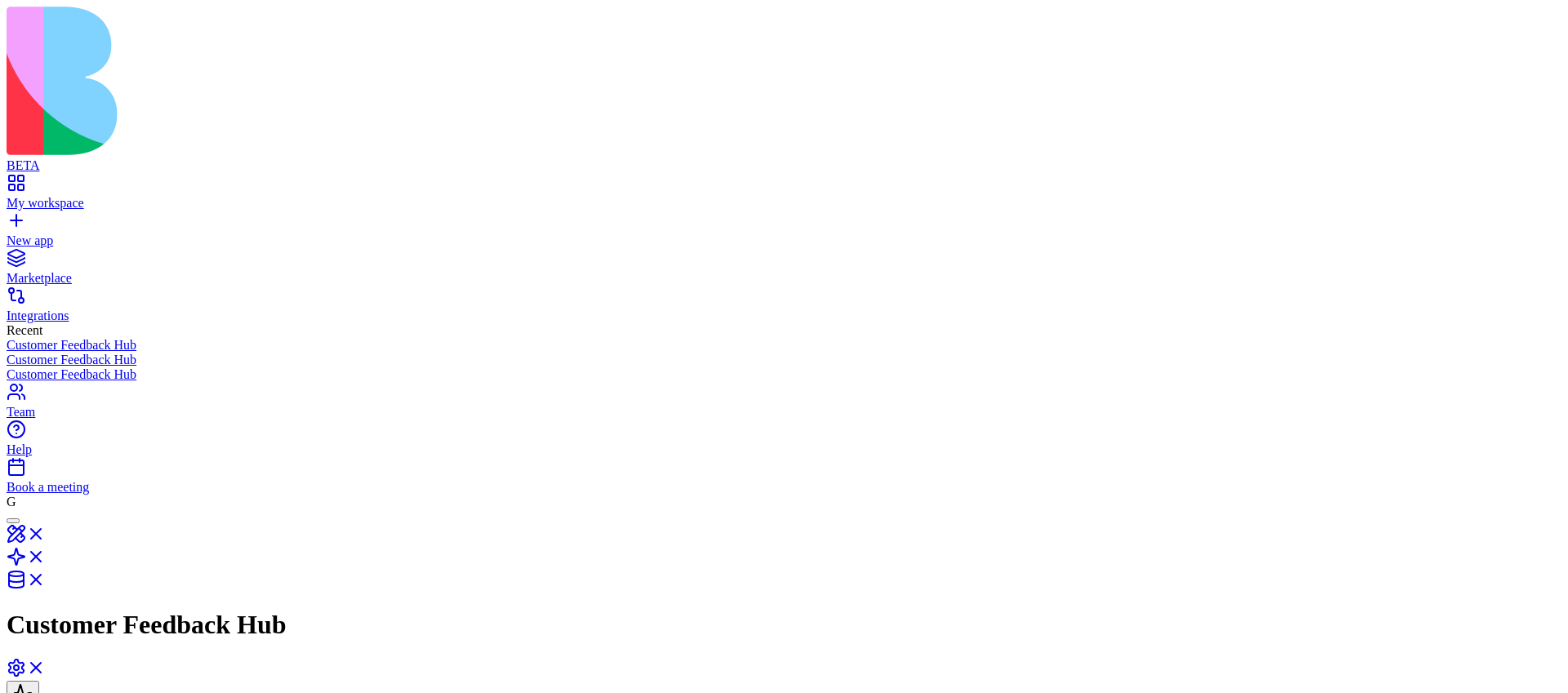
drag, startPoint x: 588, startPoint y: 381, endPoint x: 585, endPoint y: 414, distance: 33.1
drag, startPoint x: 598, startPoint y: 394, endPoint x: 593, endPoint y: 424, distance: 30.4
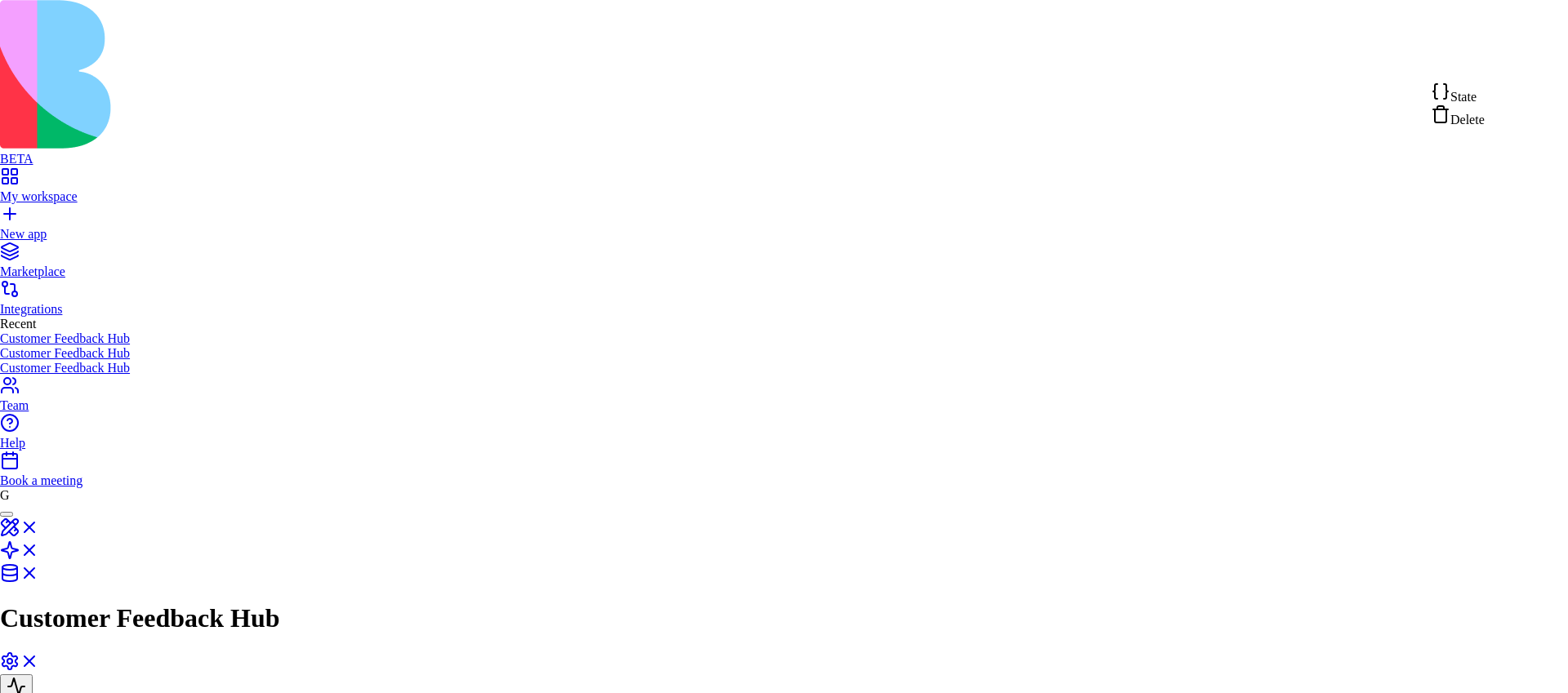
click at [1473, 96] on span "State" at bounding box center [1464, 97] width 27 height 14
drag, startPoint x: 593, startPoint y: 301, endPoint x: 852, endPoint y: 301, distance: 259.0
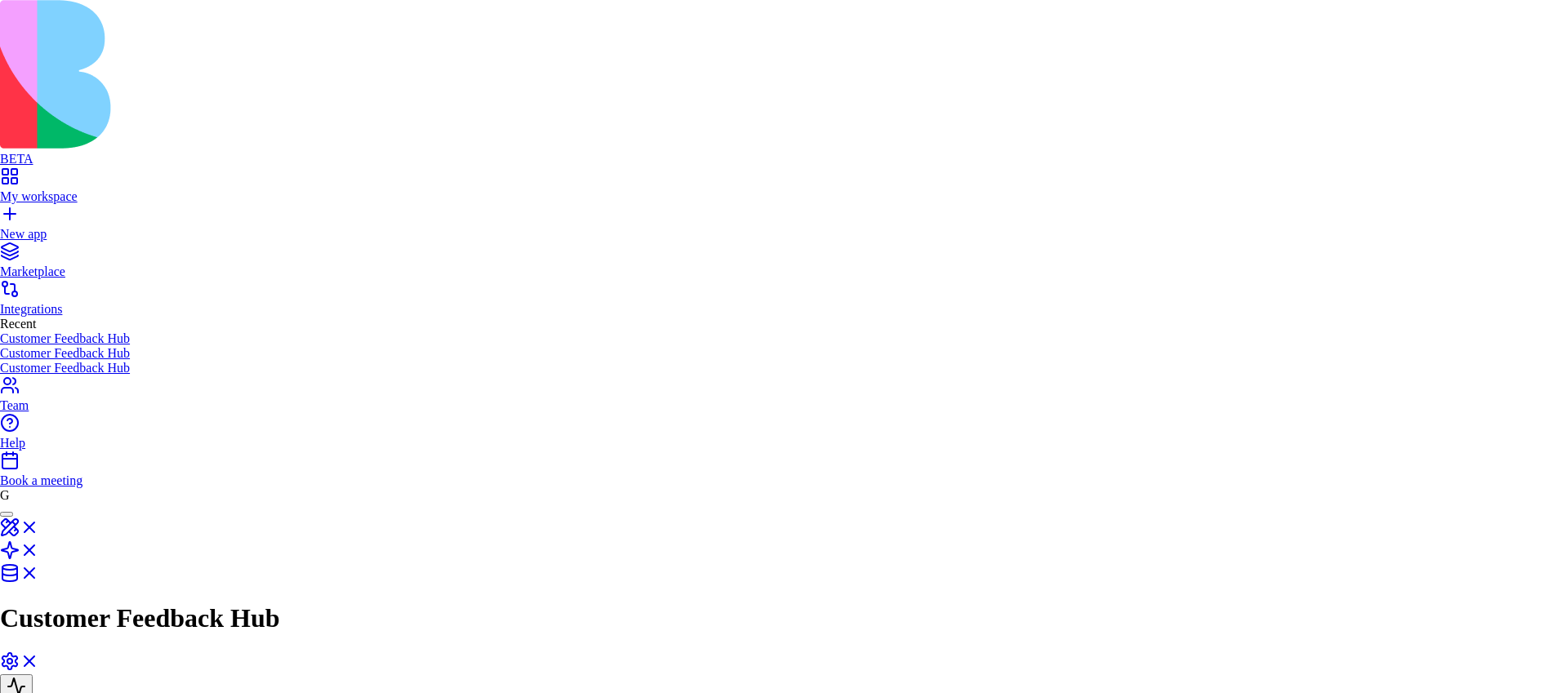
type textarea "**********"
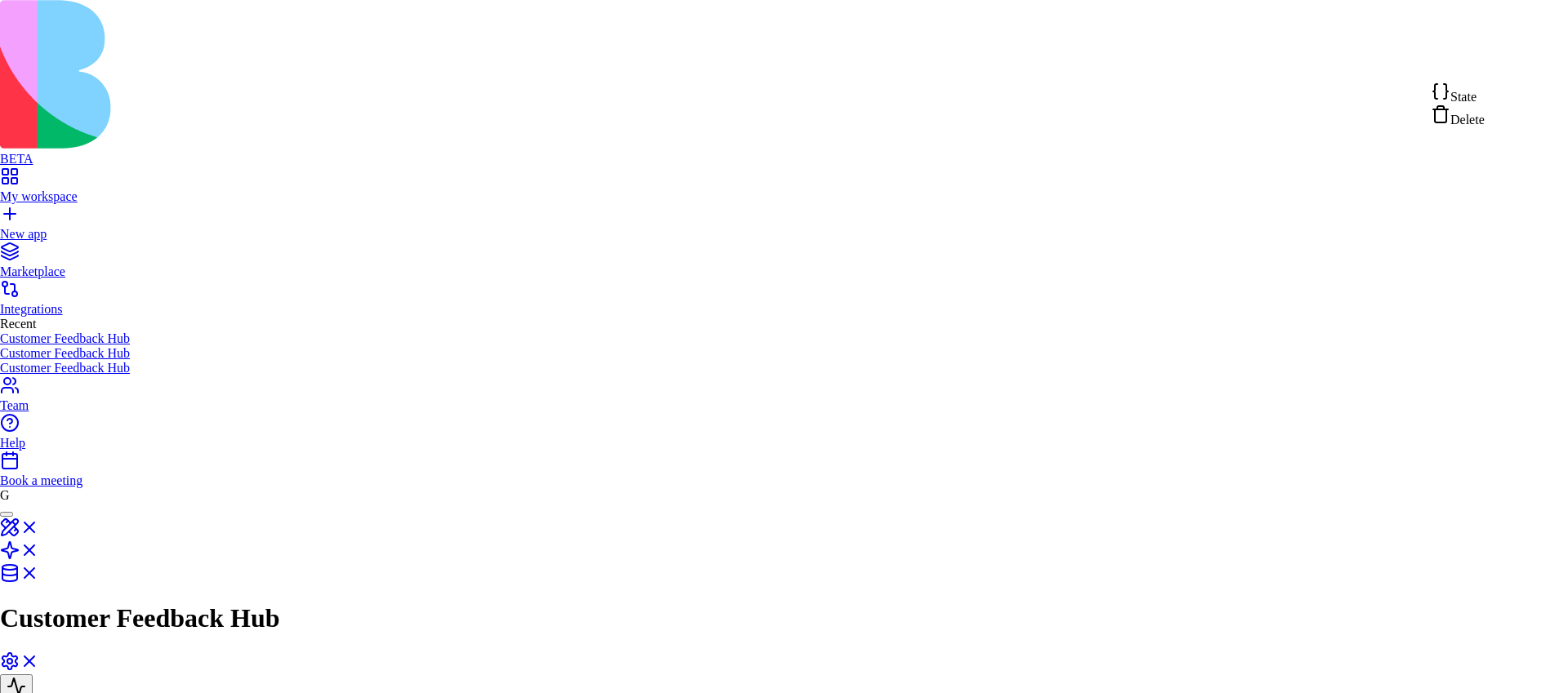
click at [1485, 113] on div "Delete" at bounding box center [1458, 116] width 54 height 23
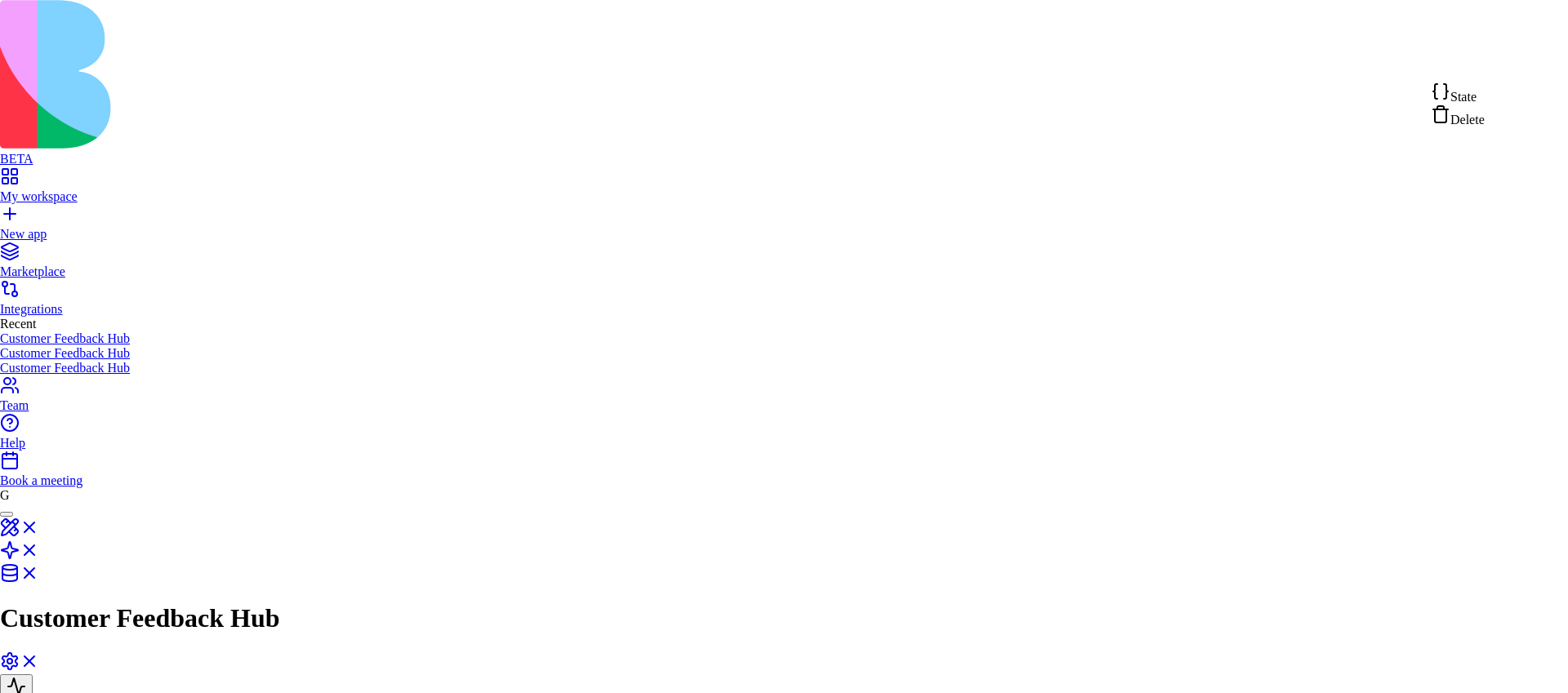
click at [1485, 103] on div "State" at bounding box center [1458, 93] width 54 height 23
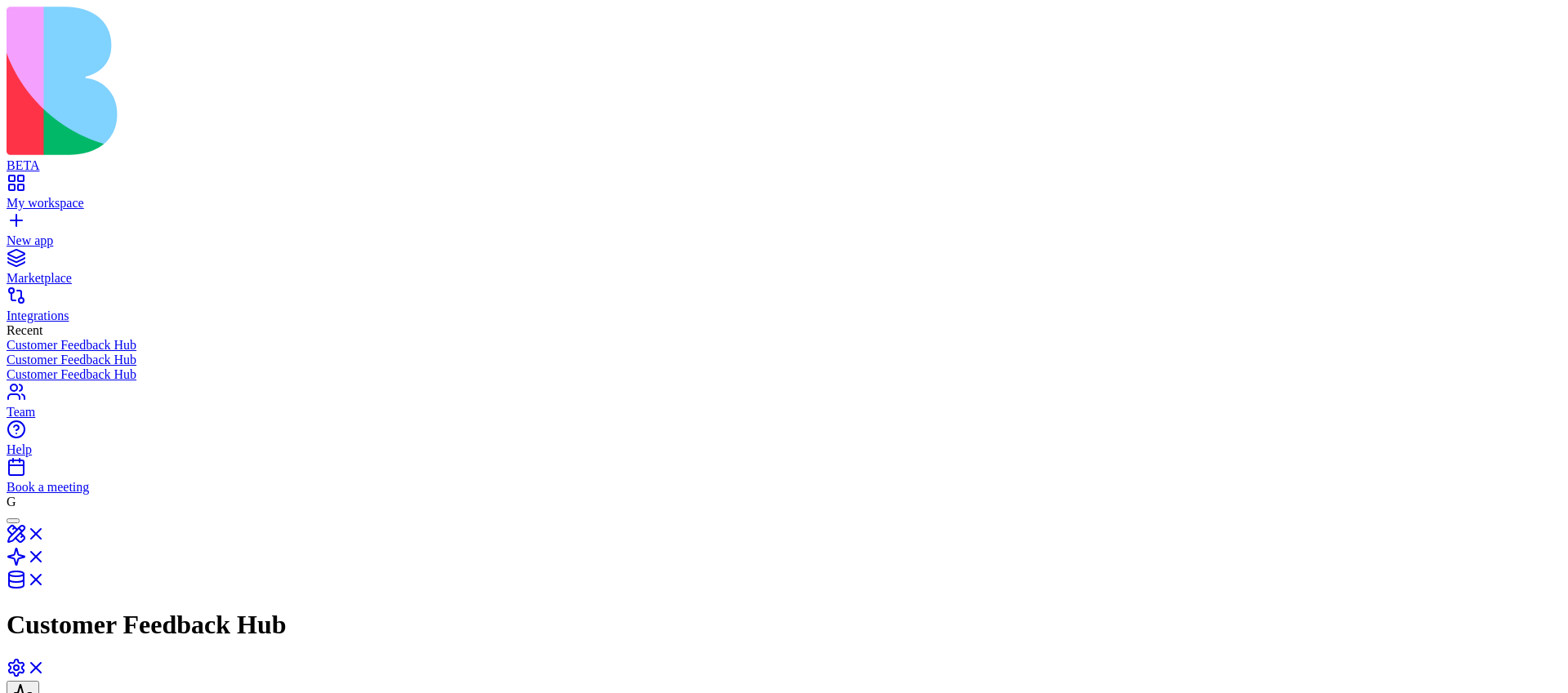
click at [20, 219] on link "New app" at bounding box center [784, 234] width 1556 height 29
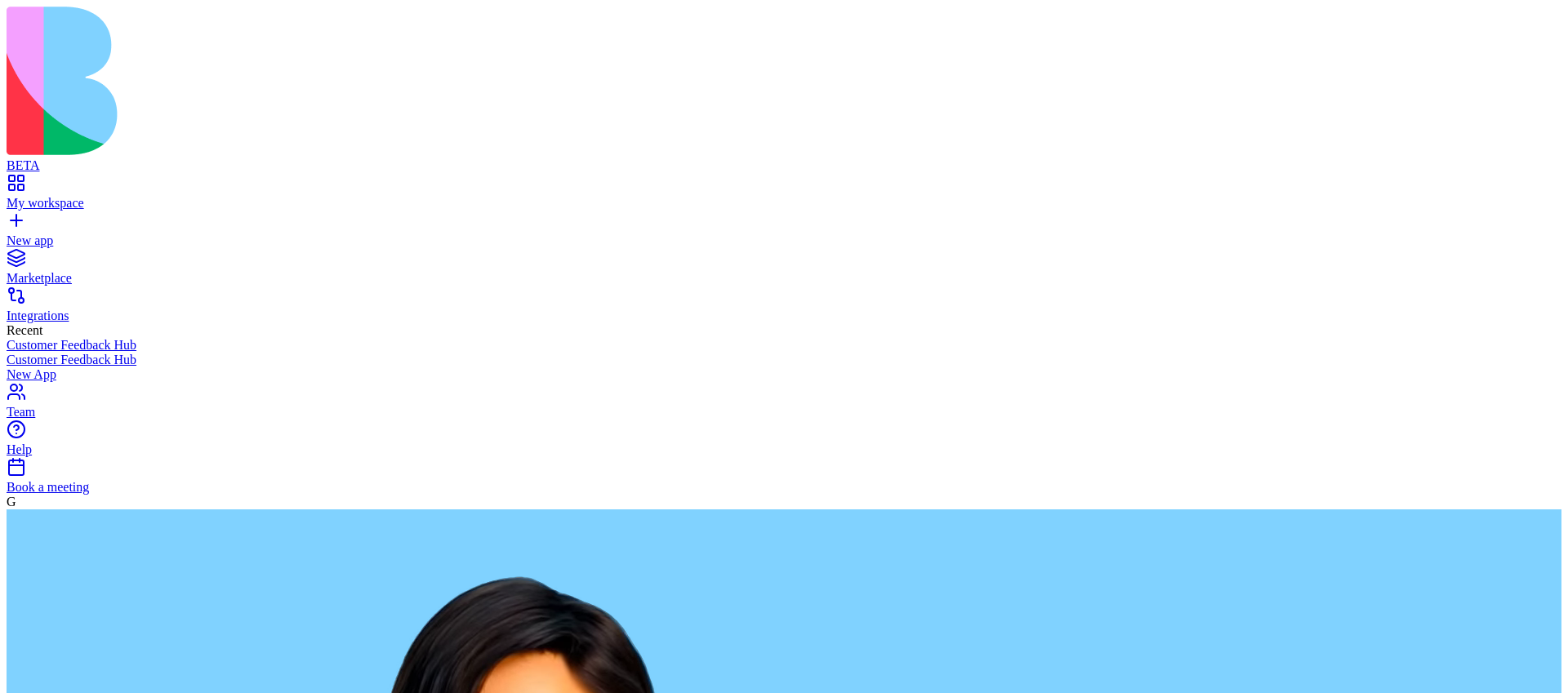
paste textarea "**********"
type textarea "**********"
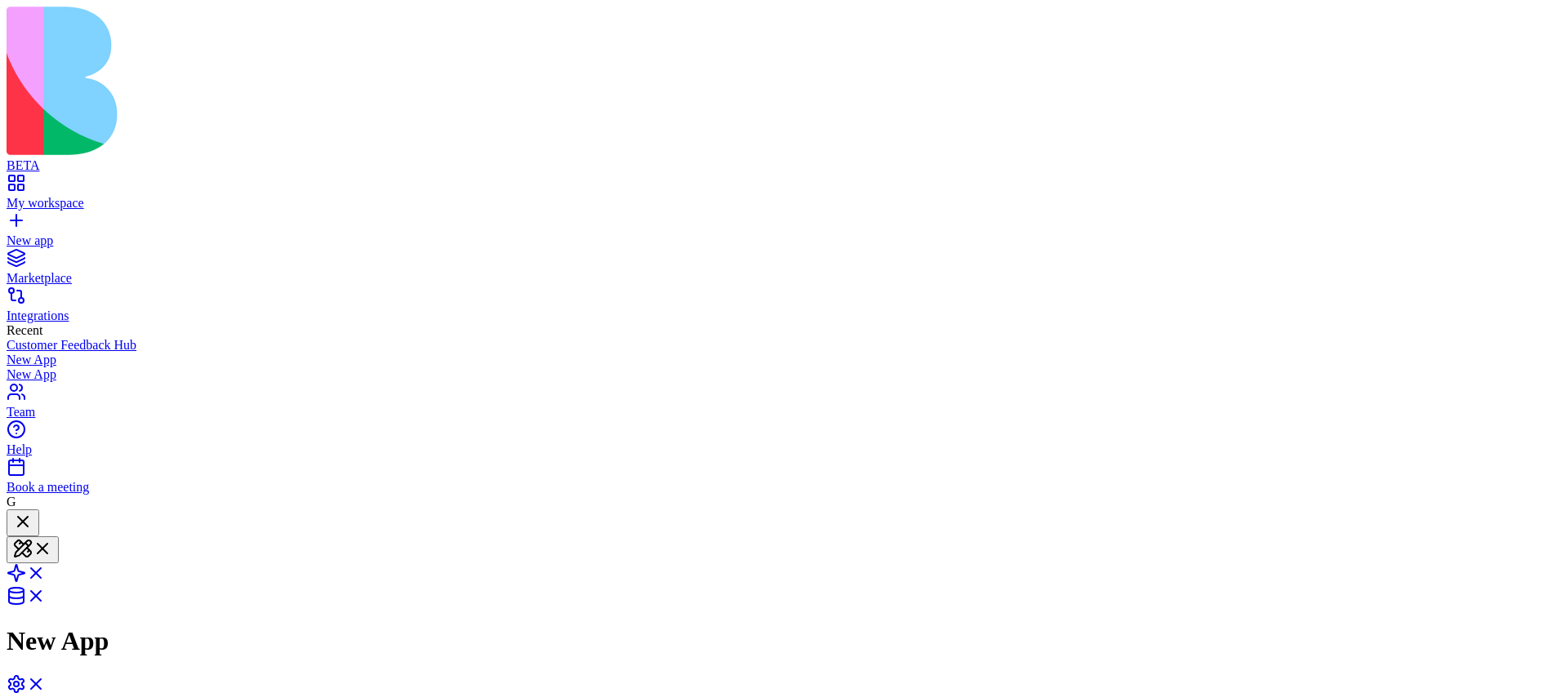
scroll to position [106, 0]
click at [46, 571] on span at bounding box center [46, 578] width 0 height 14
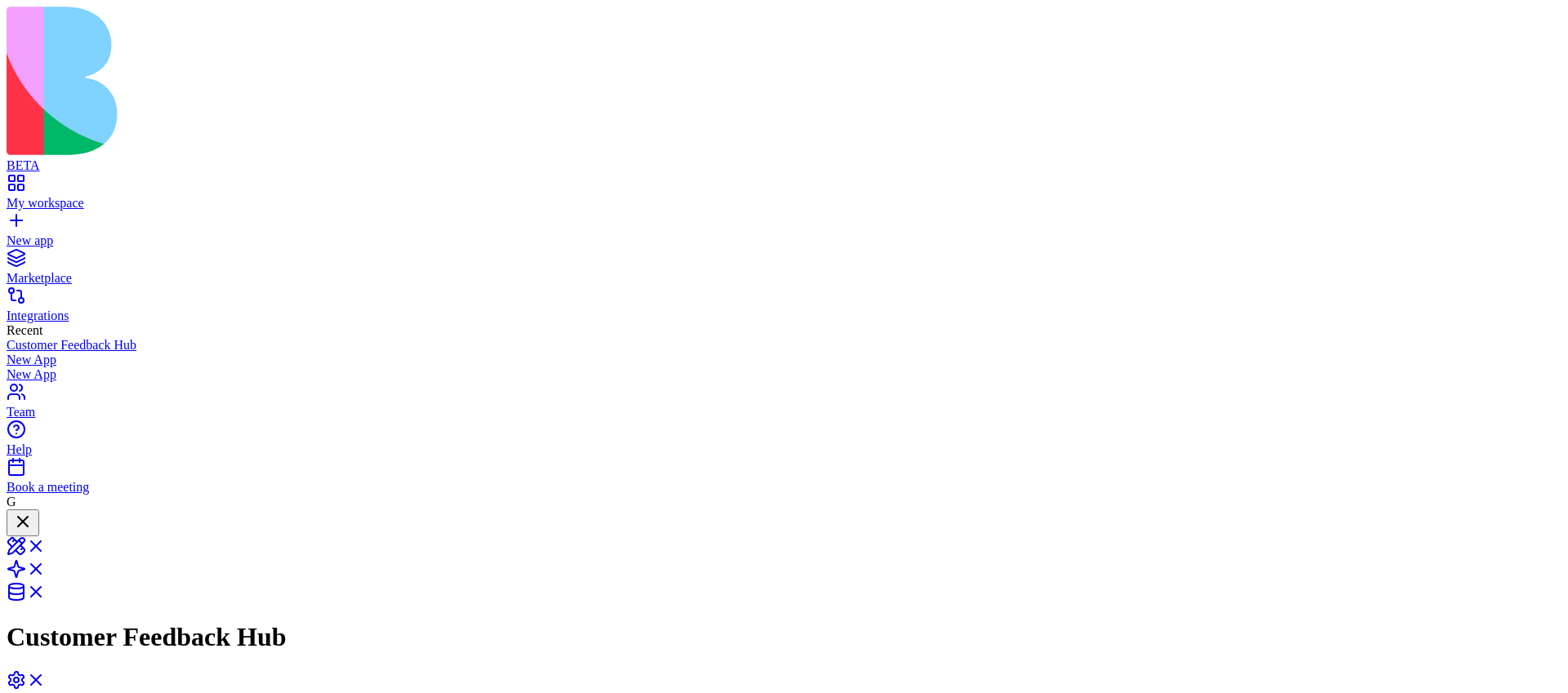
drag, startPoint x: 902, startPoint y: 336, endPoint x: 919, endPoint y: 334, distance: 17.1
click at [28, 219] on link "New app" at bounding box center [784, 234] width 1556 height 29
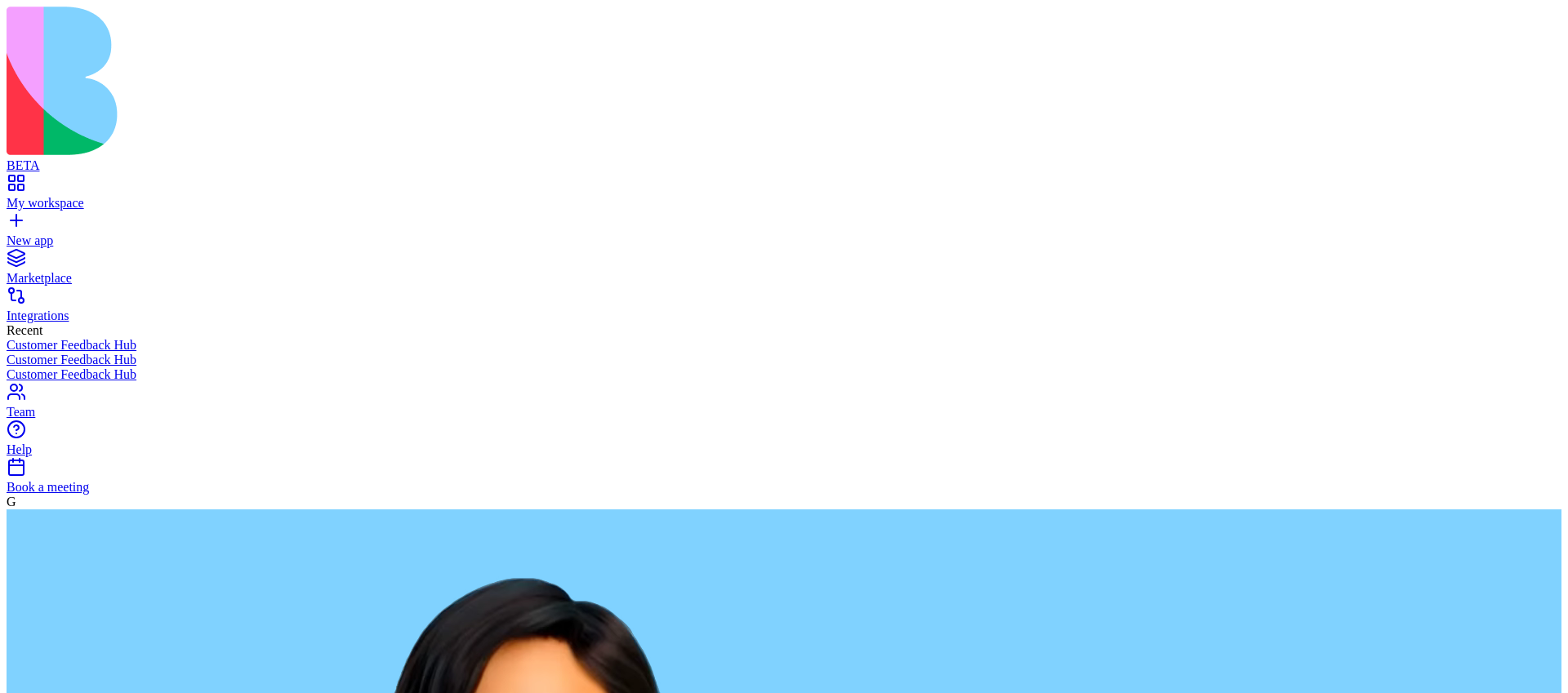
paste textarea "**********"
type textarea "**********"
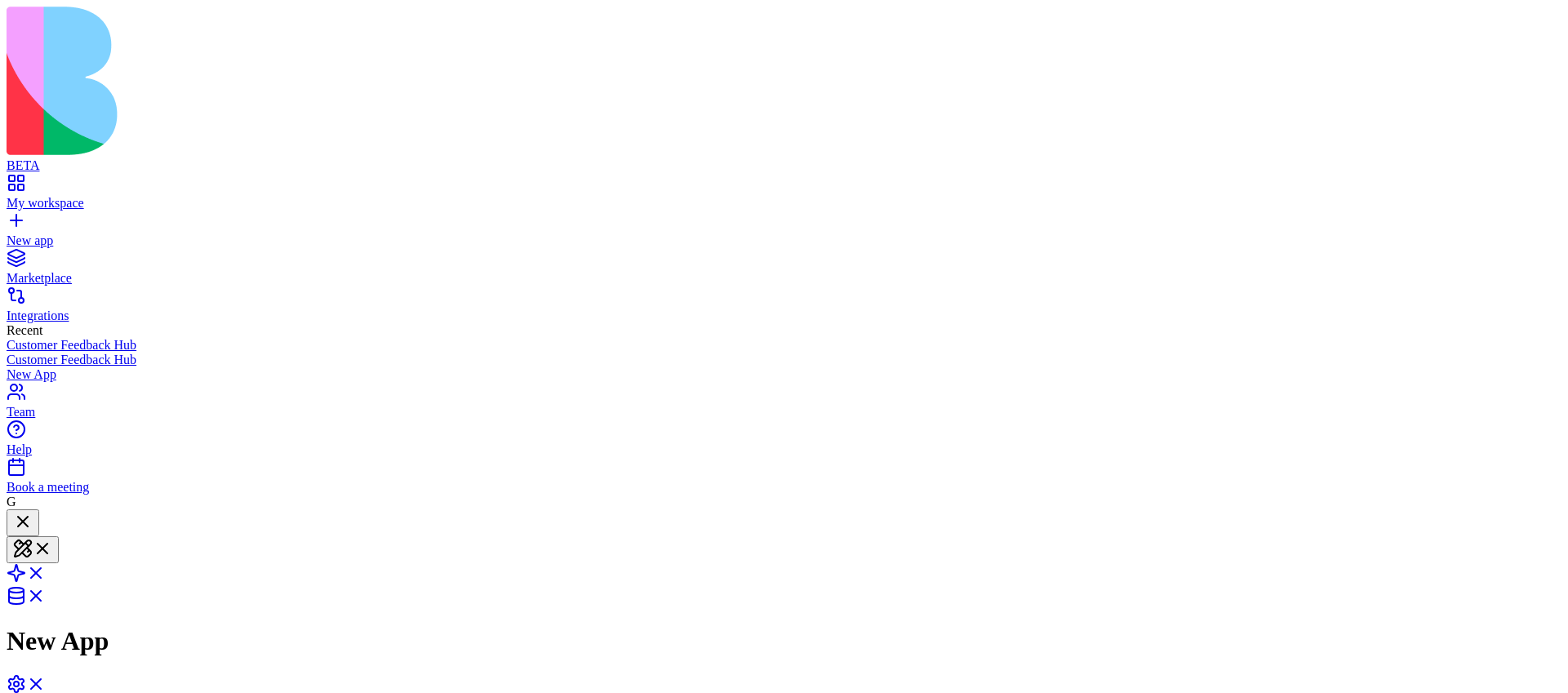
scroll to position [214, 0]
click at [46, 571] on span at bounding box center [46, 578] width 0 height 14
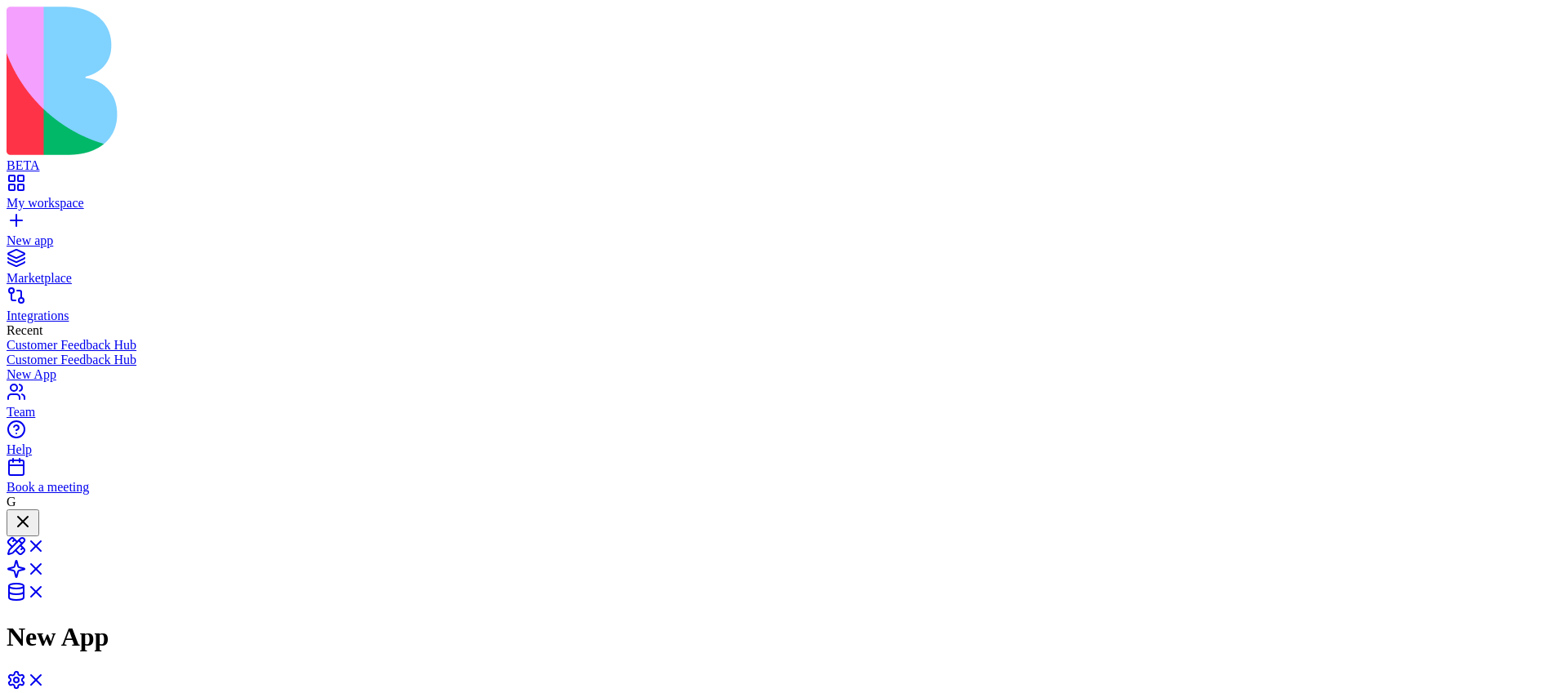
drag, startPoint x: 902, startPoint y: 335, endPoint x: 1132, endPoint y: 257, distance: 242.9
drag, startPoint x: 869, startPoint y: 343, endPoint x: 1225, endPoint y: 365, distance: 356.7
drag, startPoint x: 856, startPoint y: 338, endPoint x: 965, endPoint y: 291, distance: 118.7
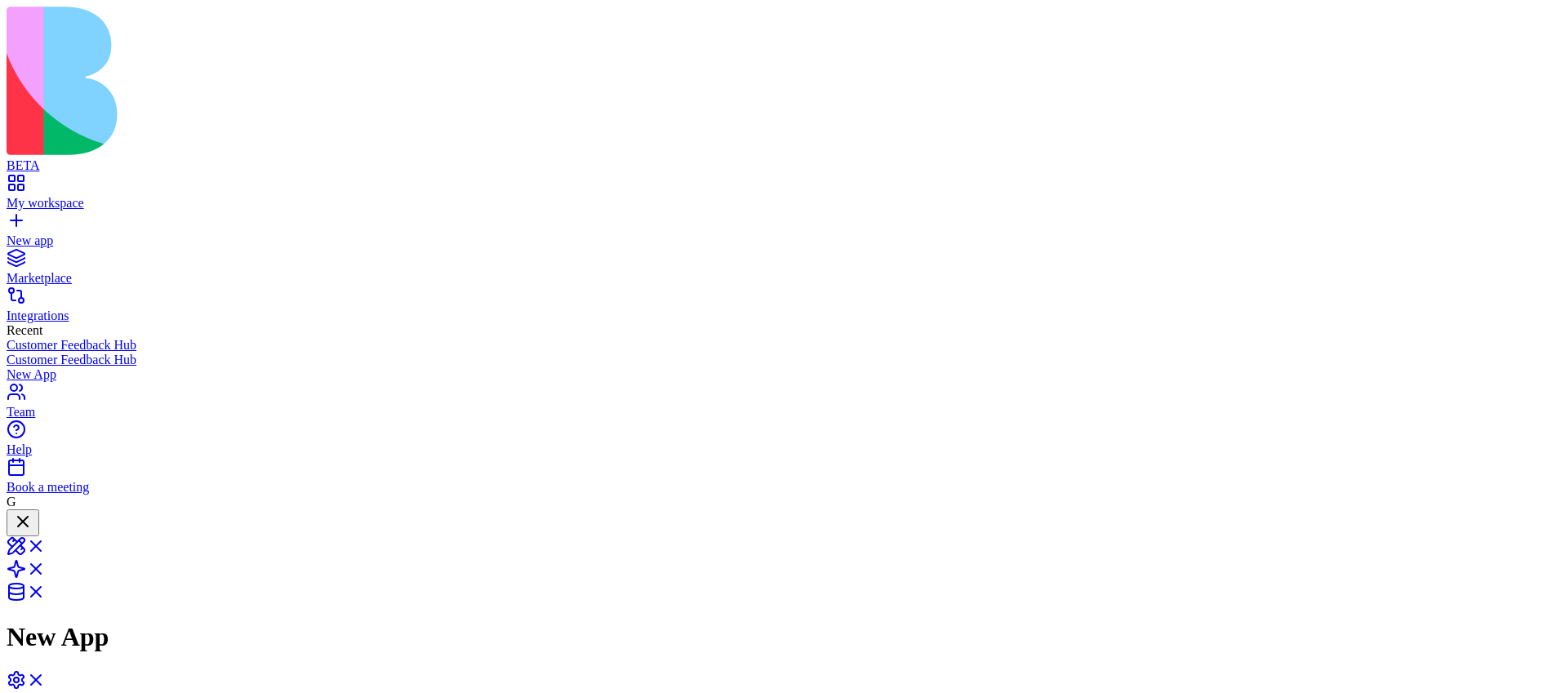
drag, startPoint x: 924, startPoint y: 318, endPoint x: 1060, endPoint y: 266, distance: 145.6
drag, startPoint x: 916, startPoint y: 352, endPoint x: 1096, endPoint y: 429, distance: 195.8
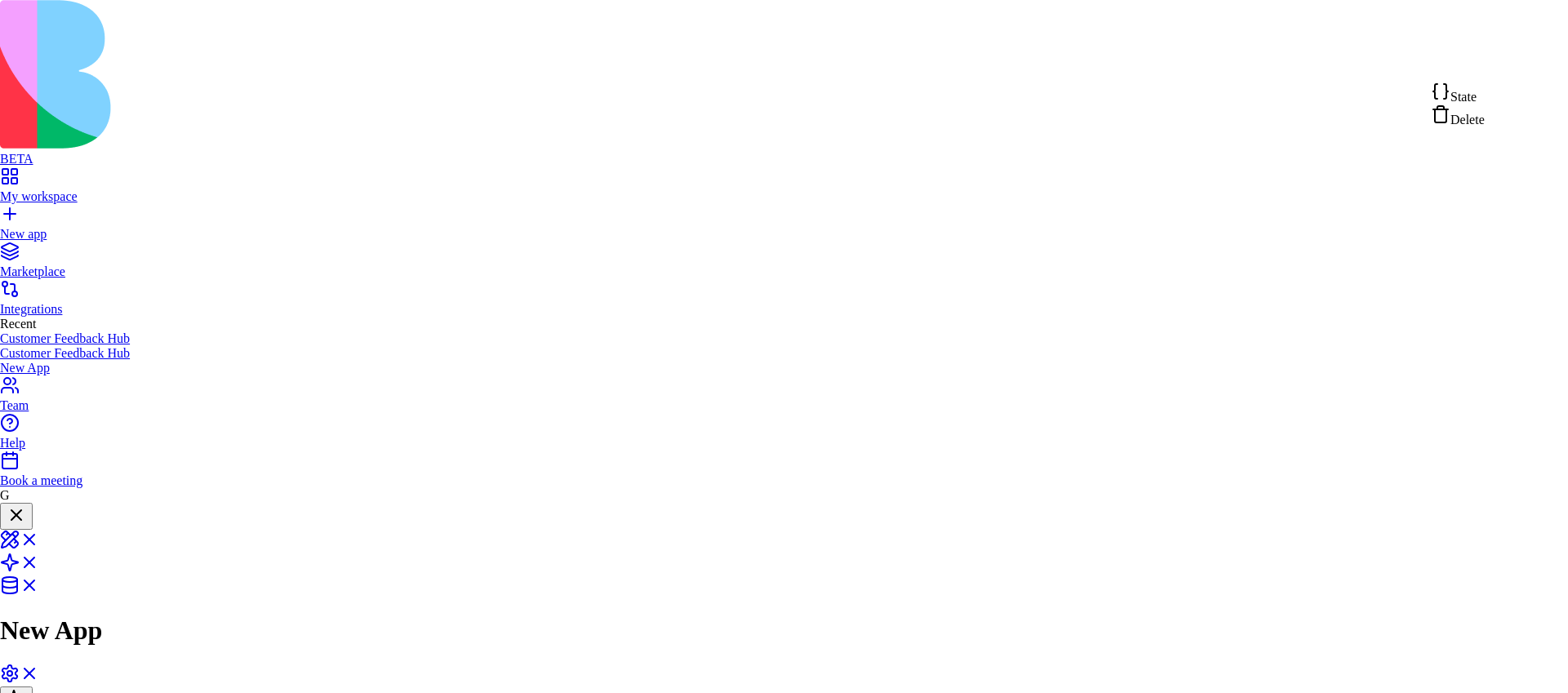
click at [1485, 93] on div "State" at bounding box center [1458, 93] width 54 height 23
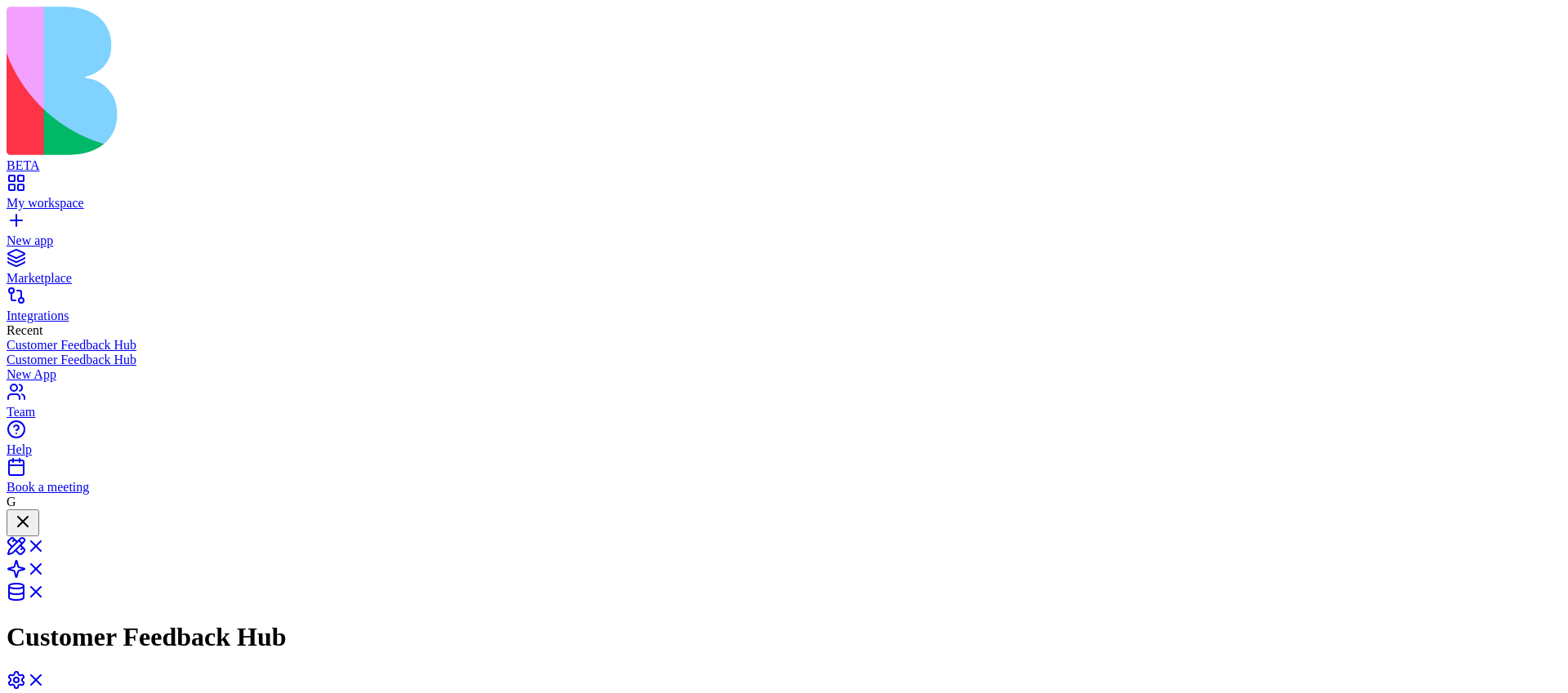
scroll to position [975, 0]
click at [20, 219] on link "New app" at bounding box center [784, 234] width 1556 height 29
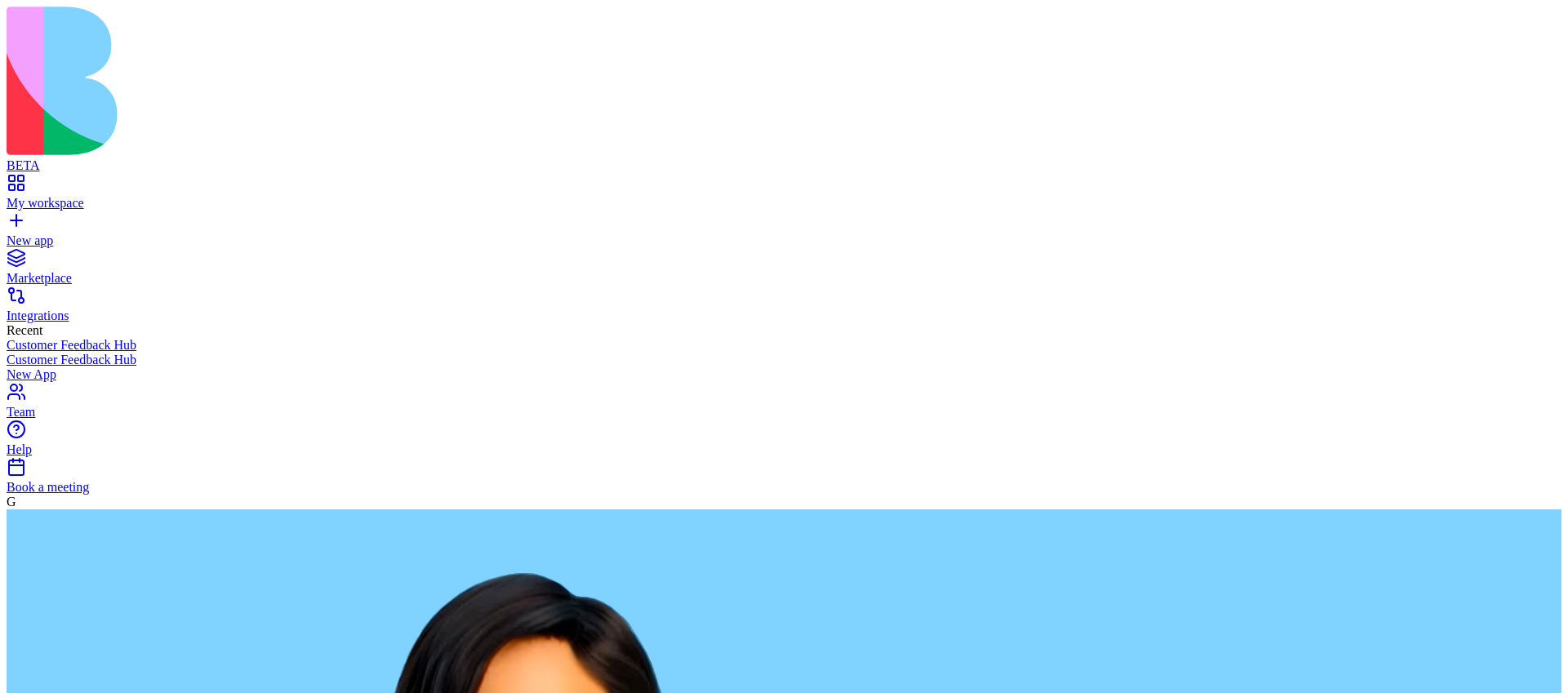
paste textarea "**********"
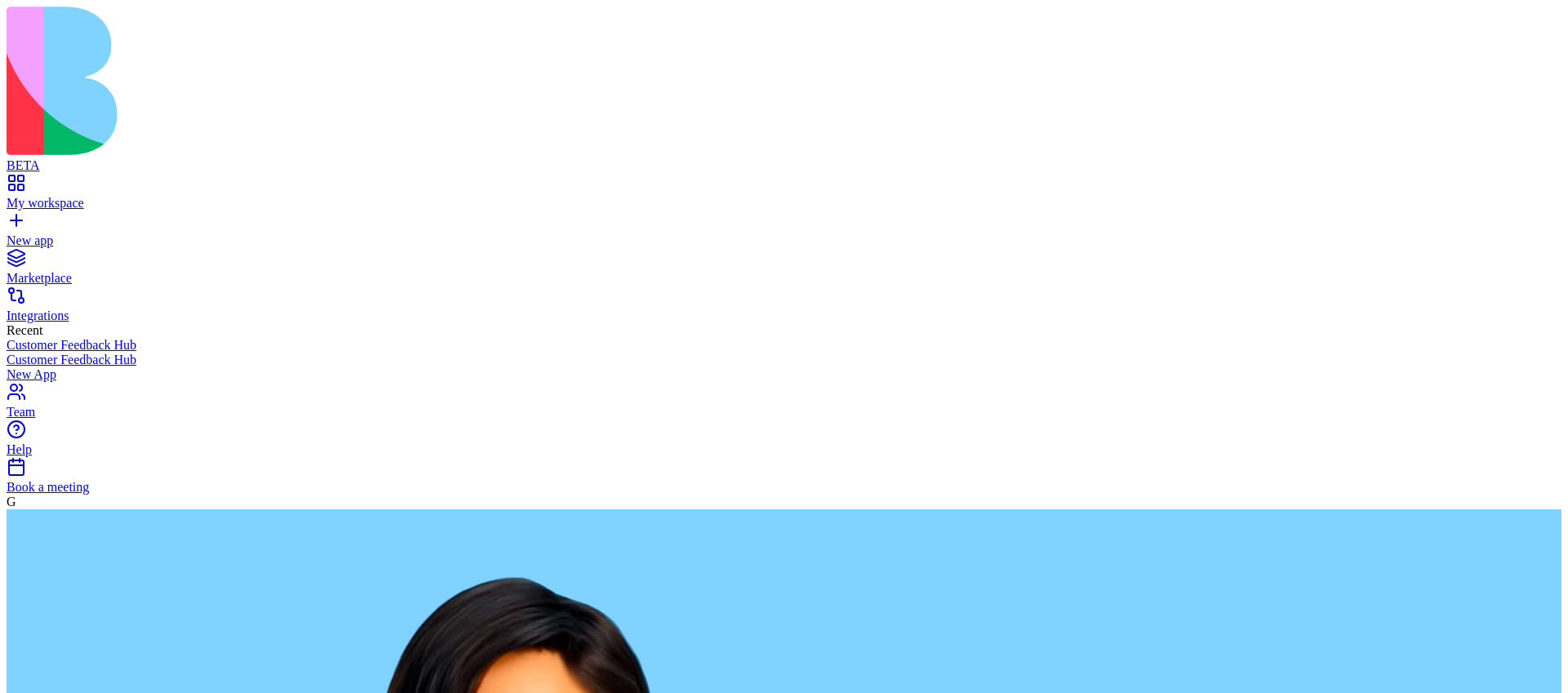
type textarea "**********"
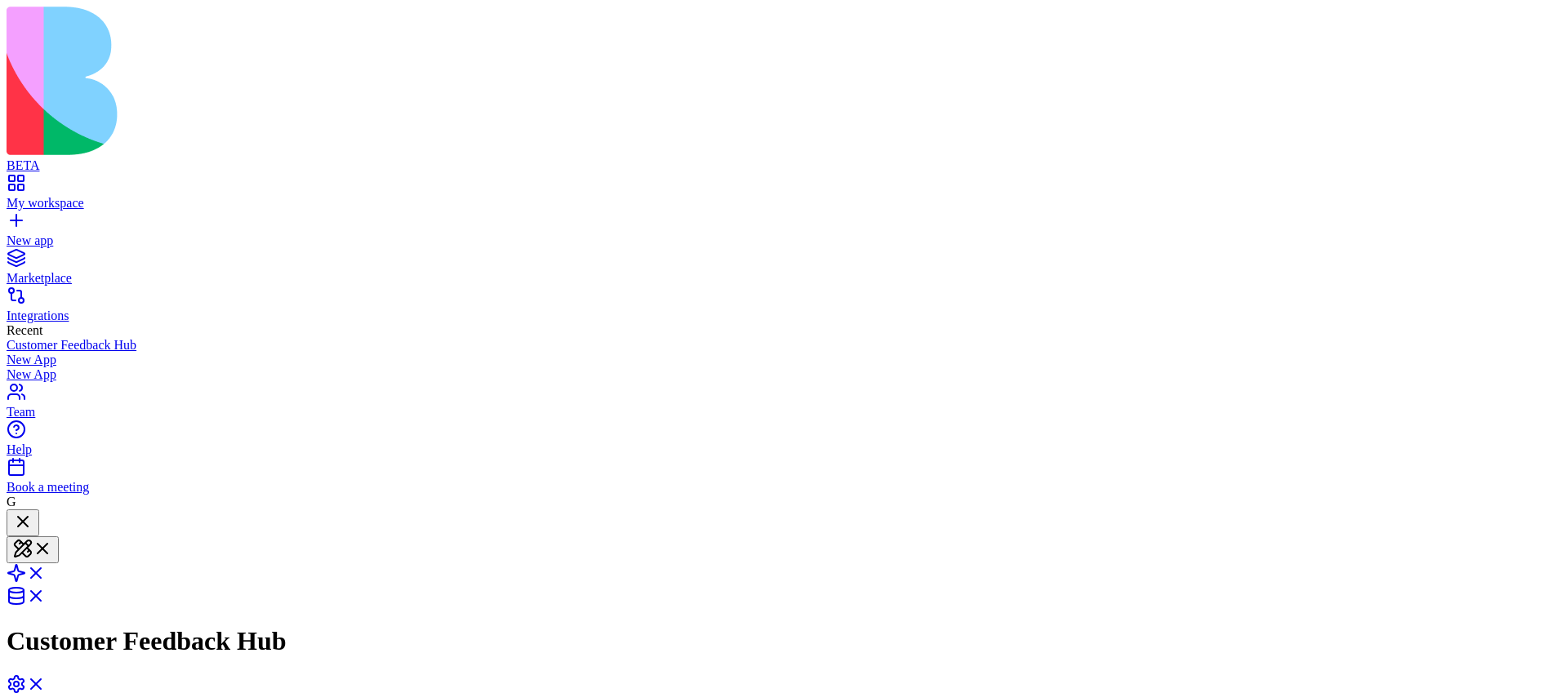
scroll to position [266, 0]
click at [46, 571] on span at bounding box center [46, 578] width 0 height 14
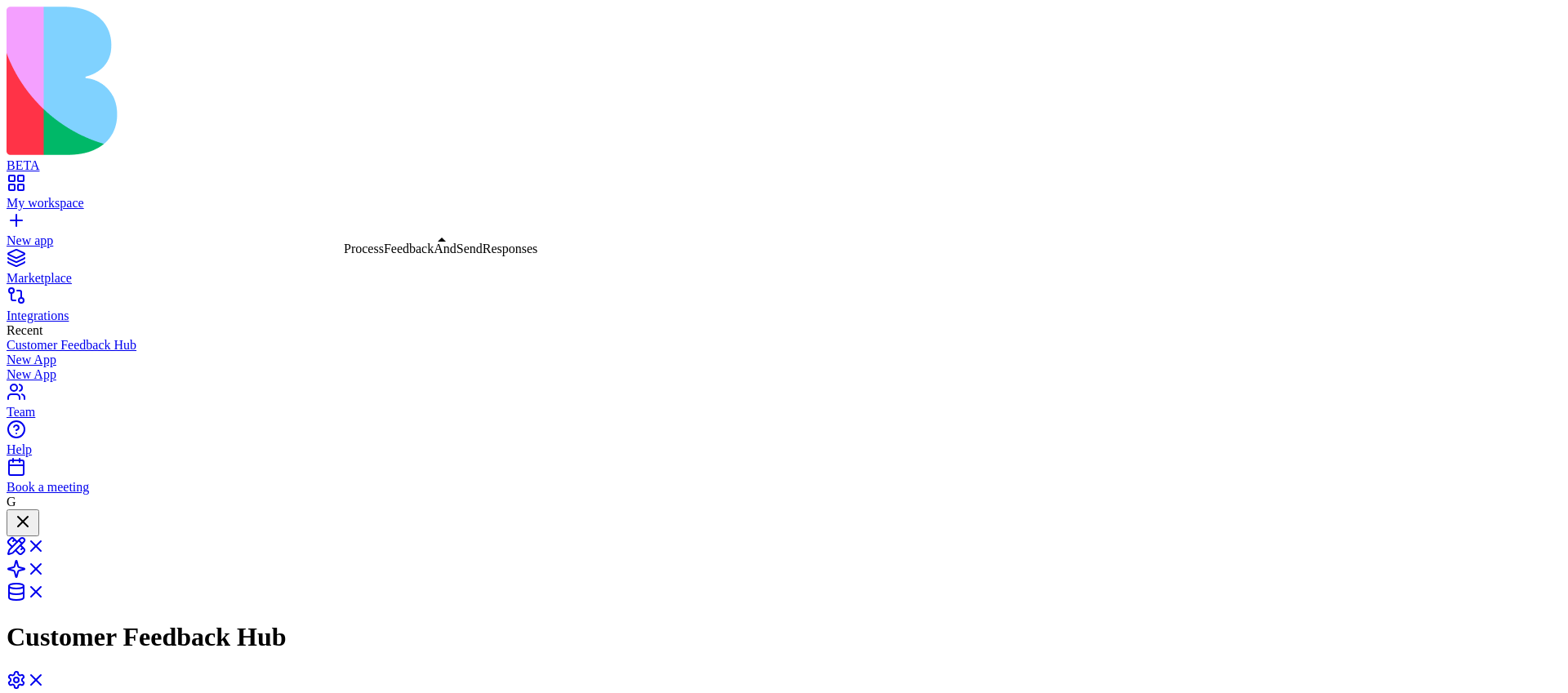
drag, startPoint x: 882, startPoint y: 324, endPoint x: 1157, endPoint y: 349, distance: 276.1
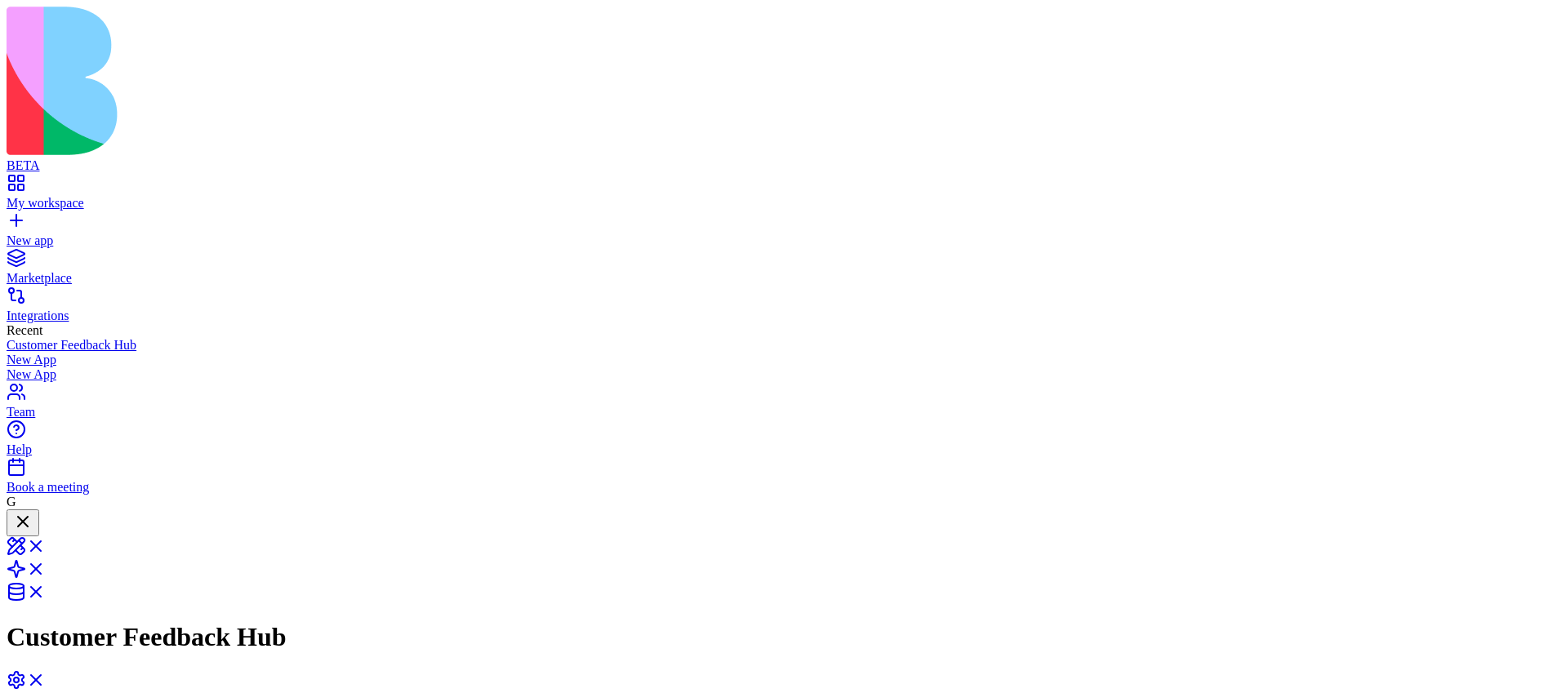
drag, startPoint x: 662, startPoint y: 323, endPoint x: 867, endPoint y: 254, distance: 216.3
drag, startPoint x: 626, startPoint y: 322, endPoint x: 837, endPoint y: 476, distance: 261.2
drag, startPoint x: 634, startPoint y: 330, endPoint x: 628, endPoint y: 311, distance: 19.9
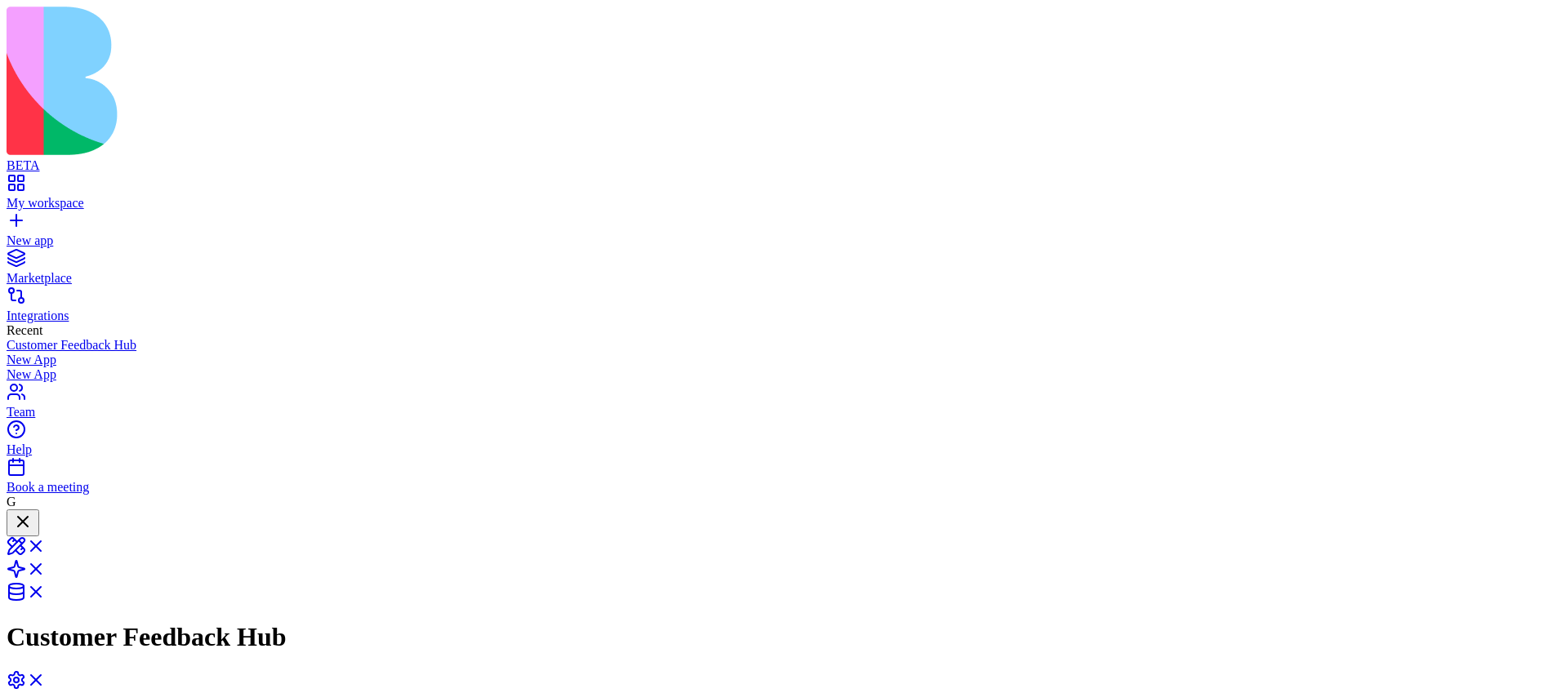
click at [17, 219] on link "New app" at bounding box center [784, 234] width 1556 height 29
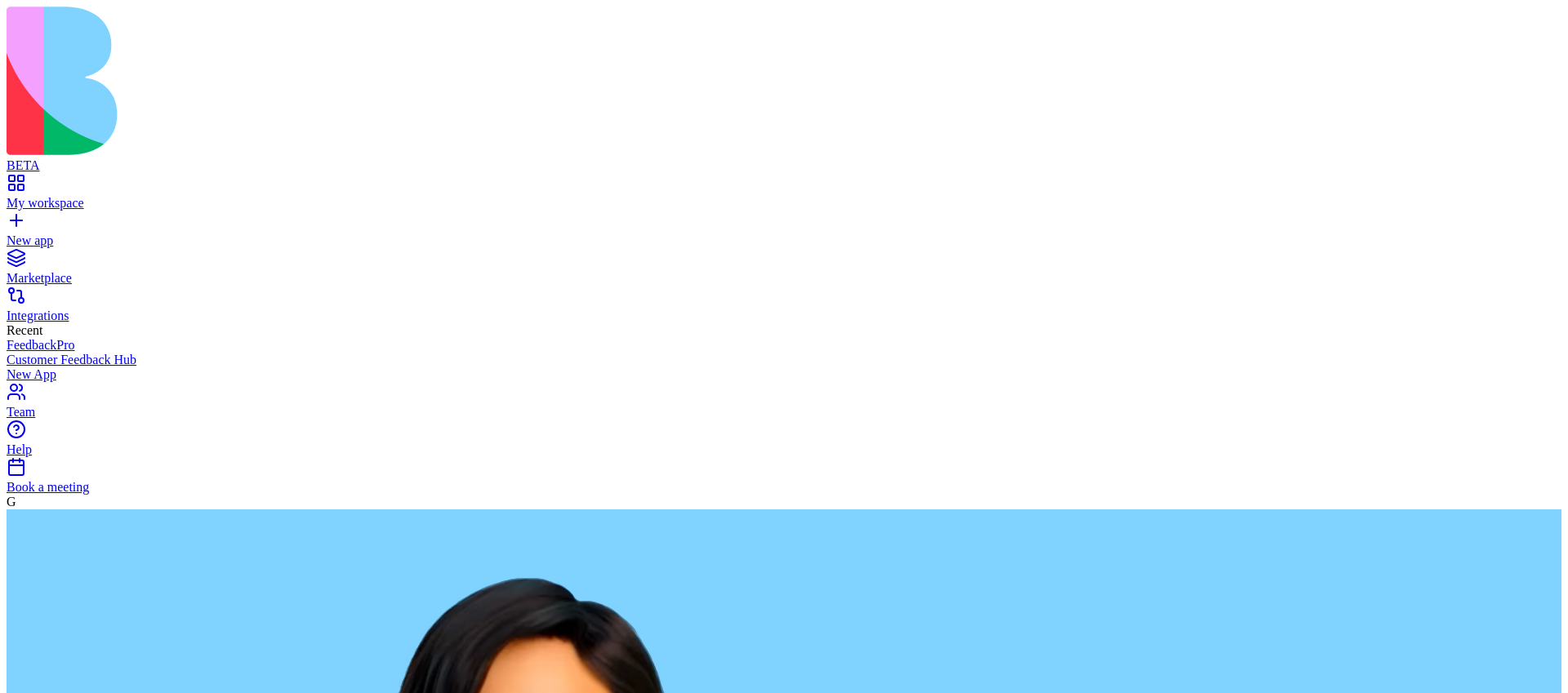
paste textarea "**********"
type textarea "**********"
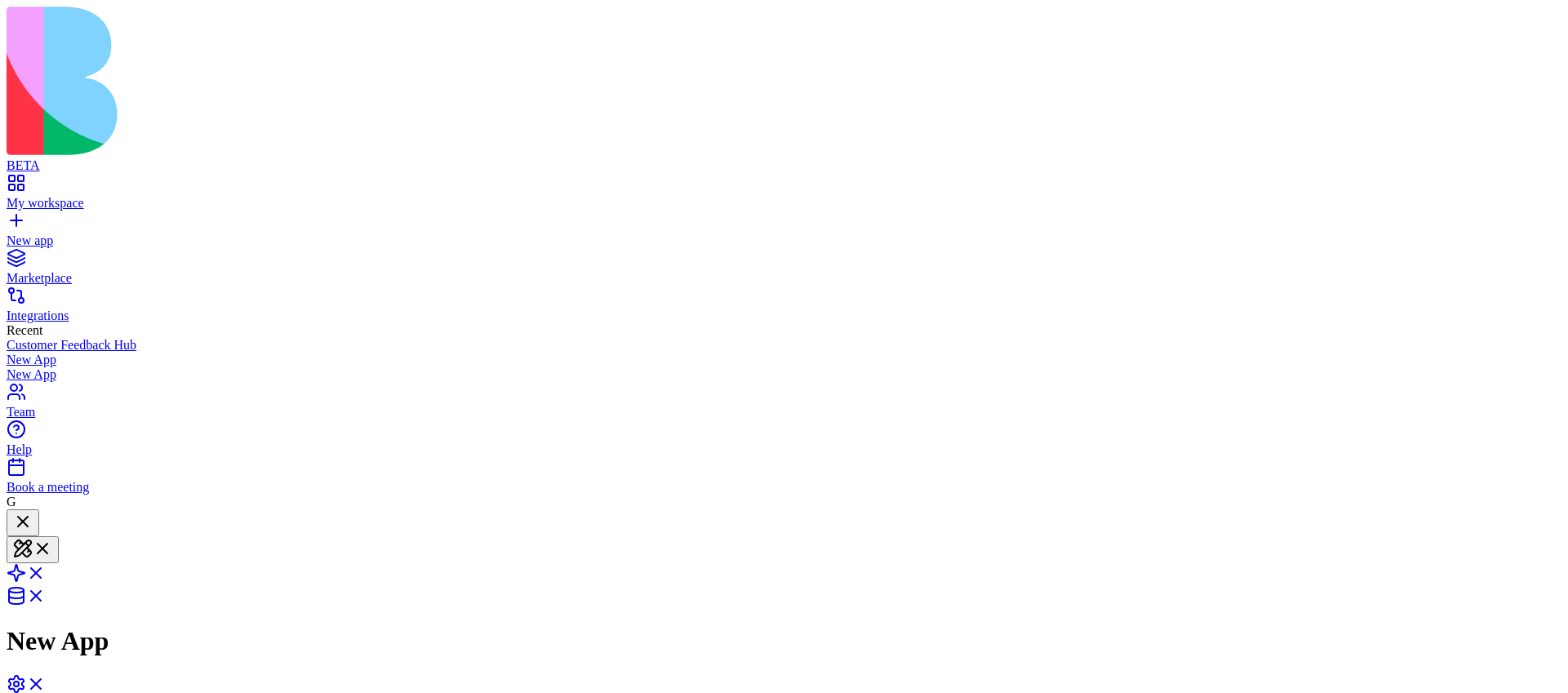
click at [22, 219] on link "New app" at bounding box center [784, 234] width 1556 height 29
click at [46, 594] on span at bounding box center [46, 601] width 0 height 14
click at [46, 568] on span at bounding box center [46, 574] width 0 height 14
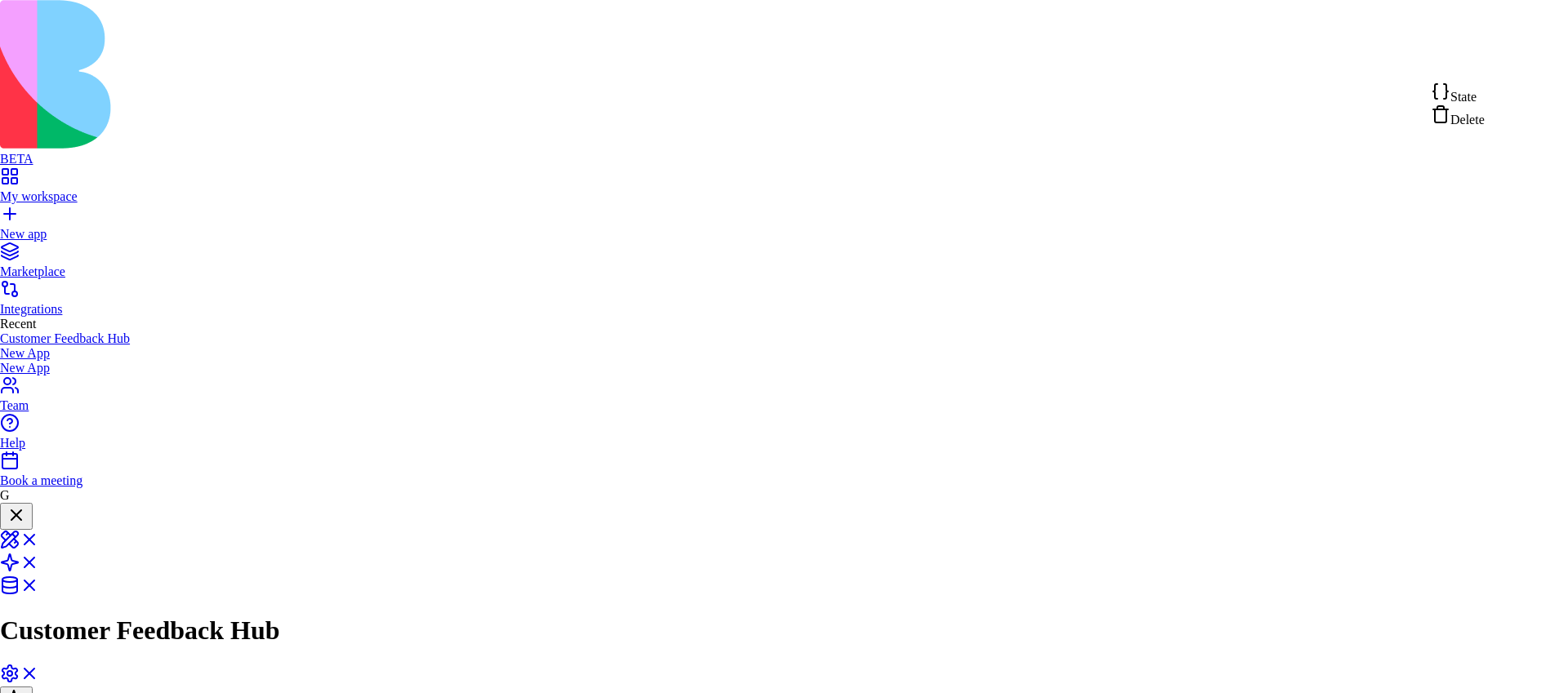
click at [1485, 87] on div "State" at bounding box center [1458, 93] width 54 height 23
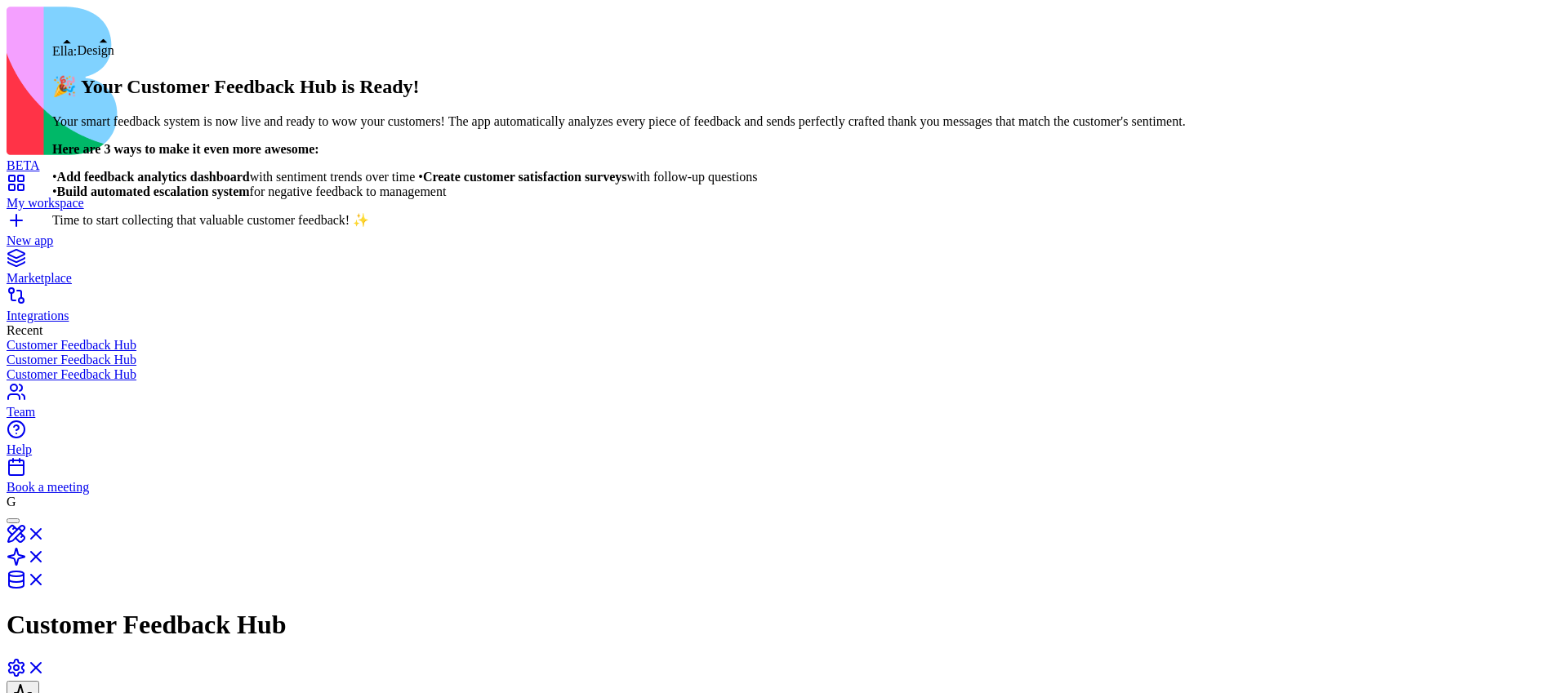
click at [13, 521] on div at bounding box center [13, 521] width 0 height 0
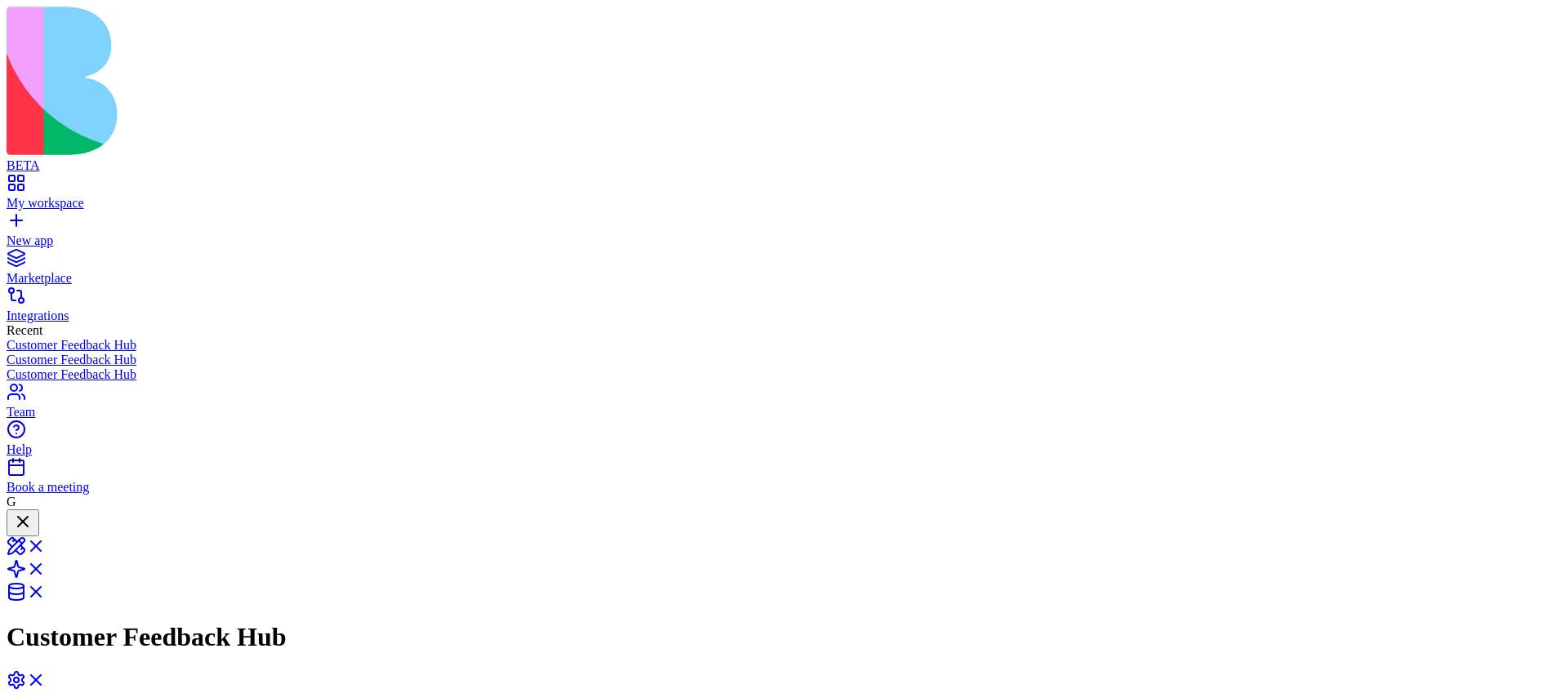
copy span "Create an app that get a feedback from customer and send a thank you email and …"
click at [16, 219] on link "New app" at bounding box center [784, 234] width 1556 height 29
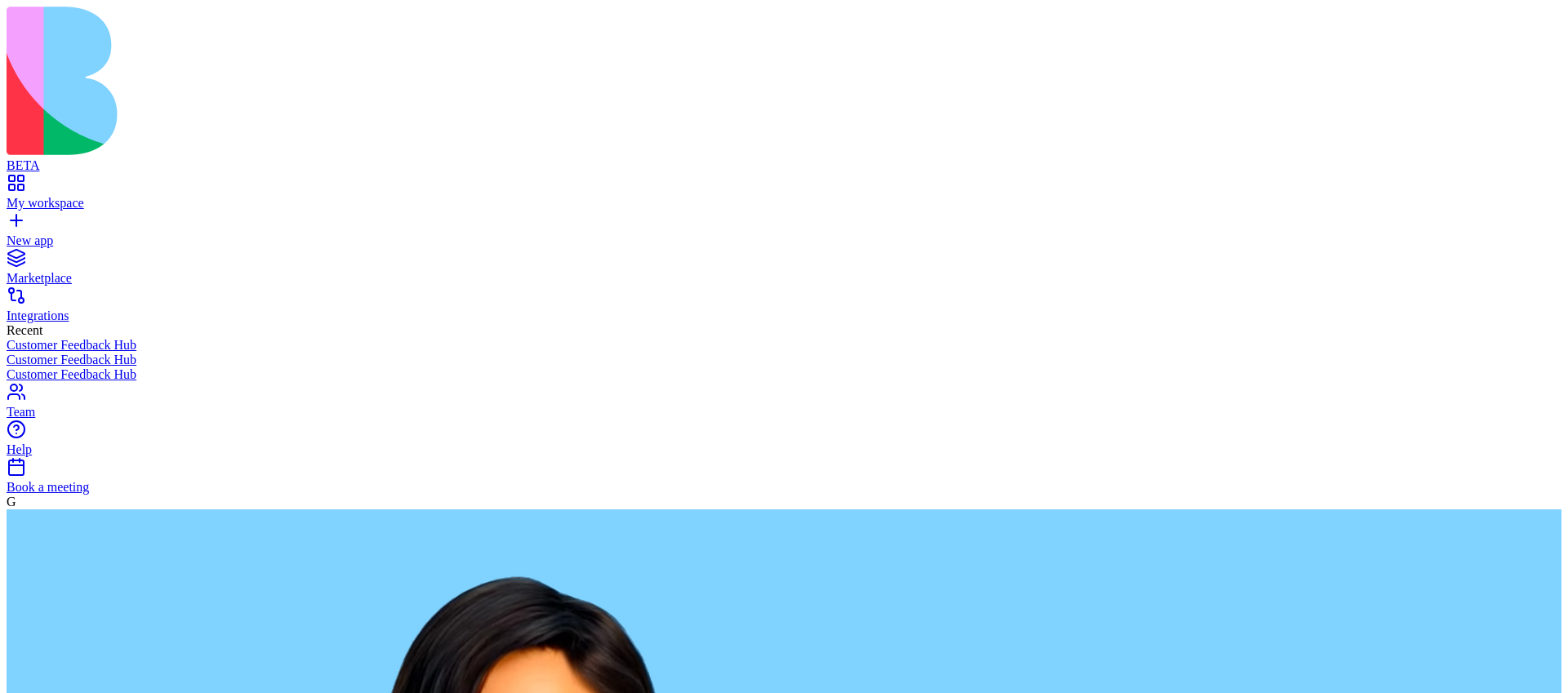
paste textarea "**********"
type textarea "**********"
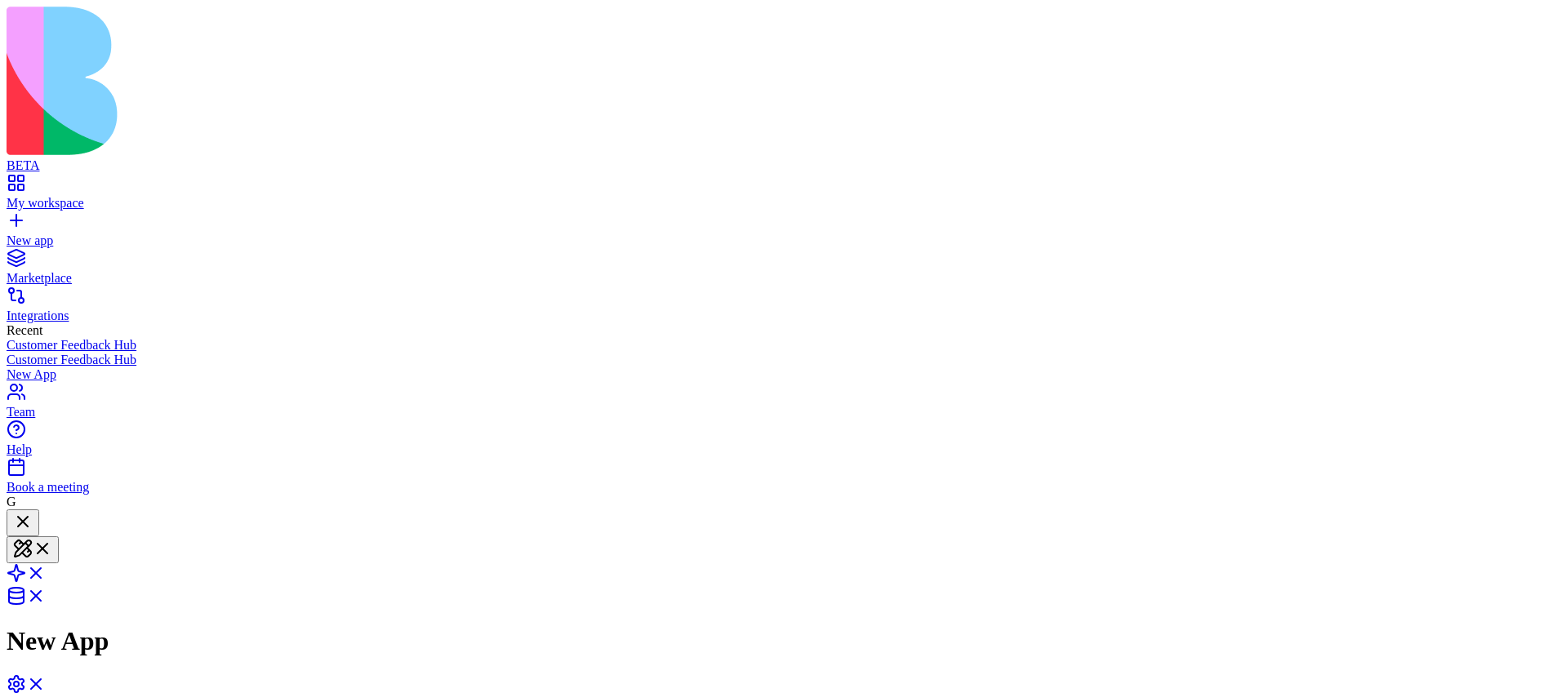
scroll to position [73, 0]
click at [46, 571] on span at bounding box center [46, 578] width 0 height 14
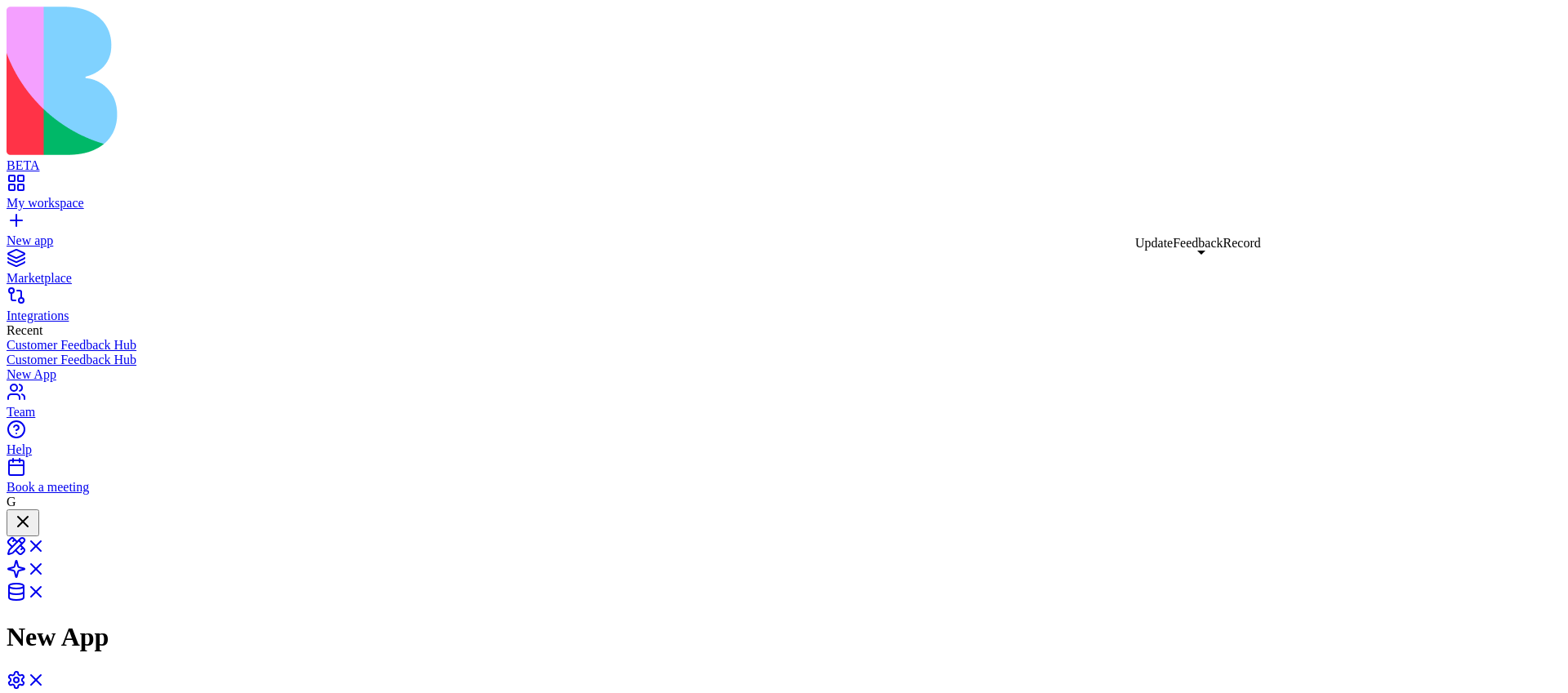
drag, startPoint x: 901, startPoint y: 324, endPoint x: 1198, endPoint y: 276, distance: 300.9
drag, startPoint x: 887, startPoint y: 323, endPoint x: 999, endPoint y: 270, distance: 123.9
drag, startPoint x: 911, startPoint y: 352, endPoint x: 1041, endPoint y: 439, distance: 156.4
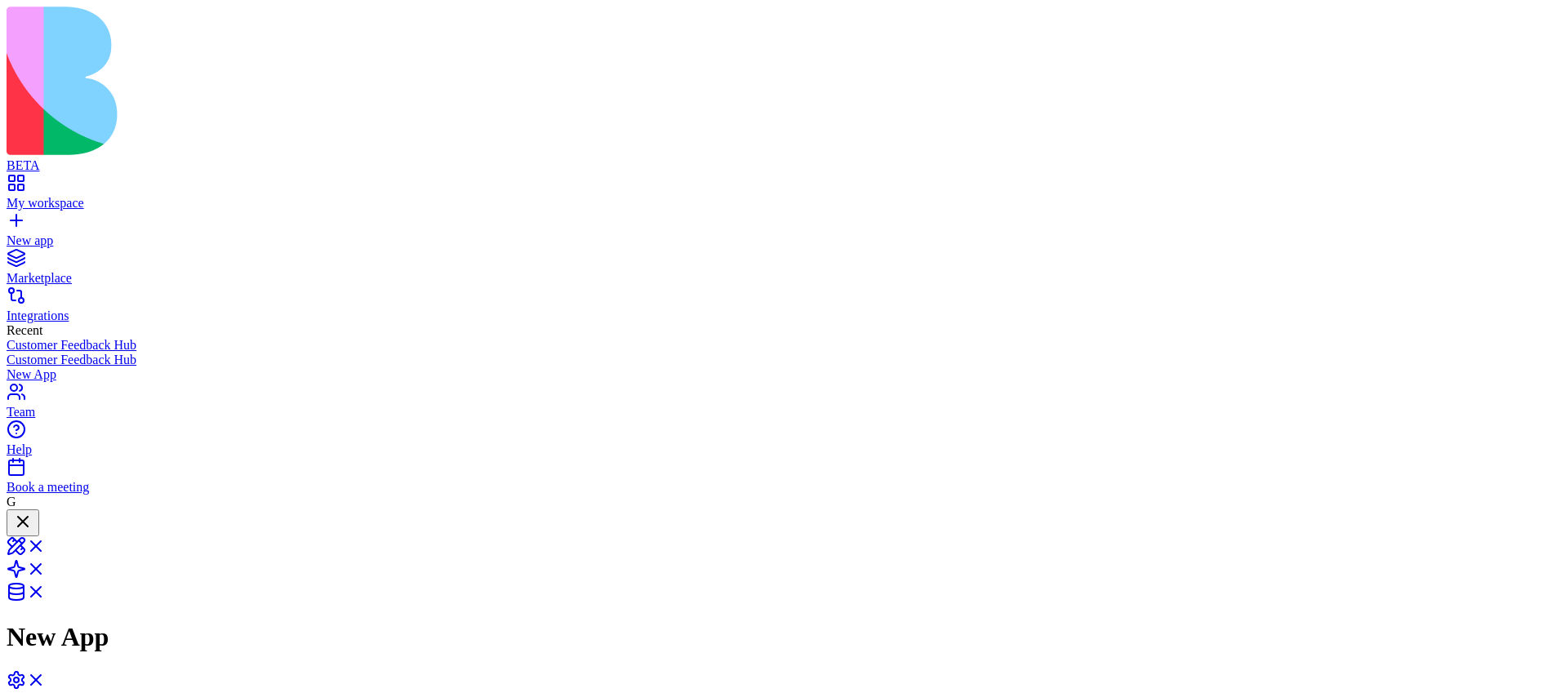
drag, startPoint x: 1171, startPoint y: 307, endPoint x: 1176, endPoint y: 345, distance: 38.3
drag, startPoint x: 974, startPoint y: 272, endPoint x: 1016, endPoint y: 270, distance: 42.0
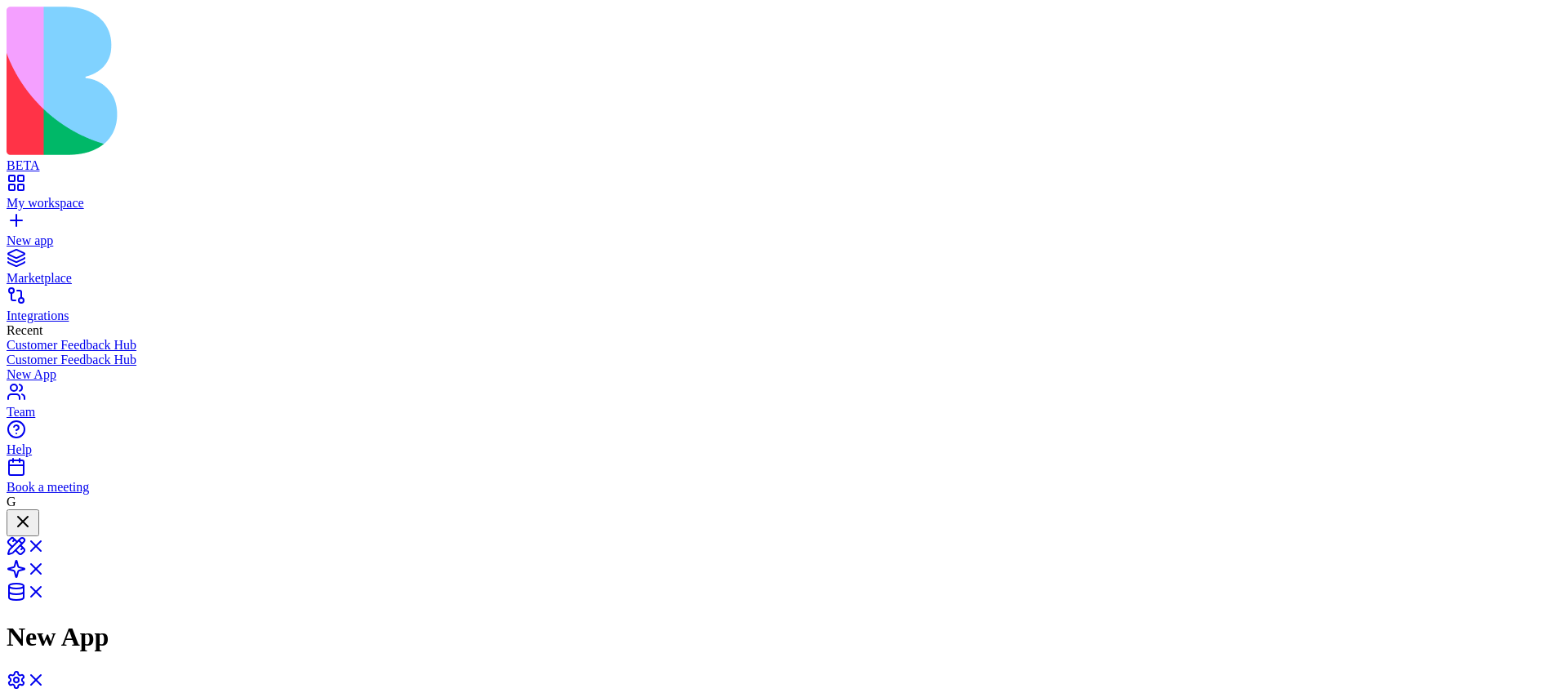
drag, startPoint x: 980, startPoint y: 426, endPoint x: 1014, endPoint y: 427, distance: 34.0
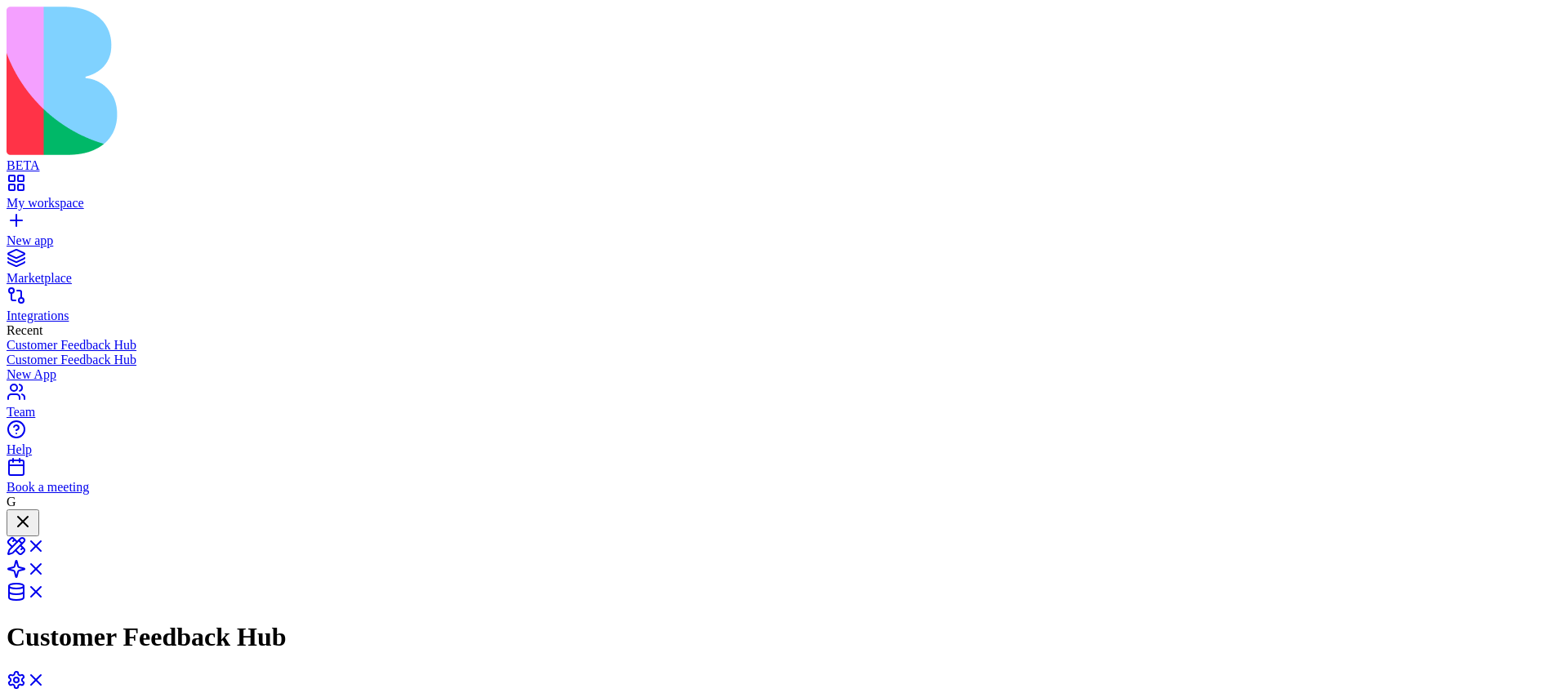
drag, startPoint x: 1001, startPoint y: 284, endPoint x: 1070, endPoint y: 282, distance: 69.0
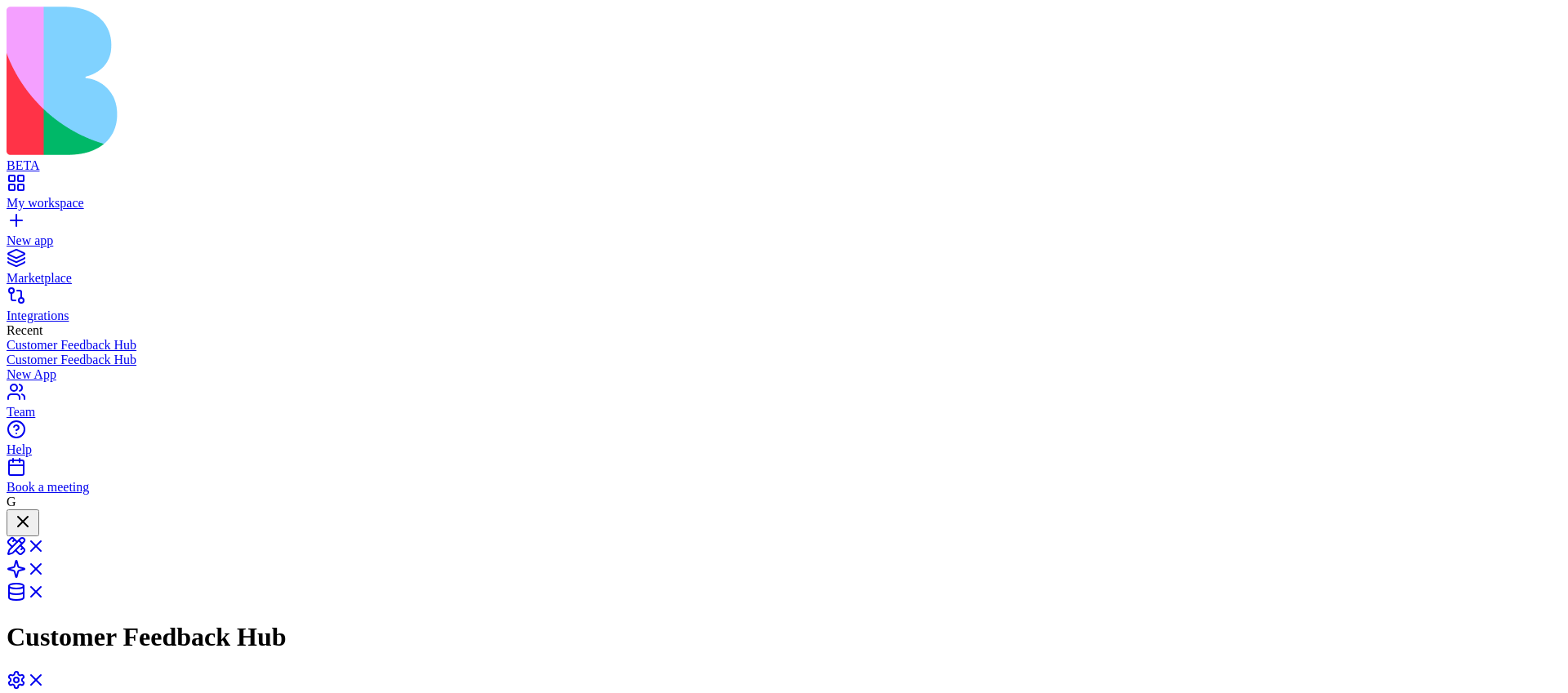
drag, startPoint x: 977, startPoint y: 425, endPoint x: 998, endPoint y: 441, distance: 26.4
drag, startPoint x: 1005, startPoint y: 289, endPoint x: 971, endPoint y: 289, distance: 34.0
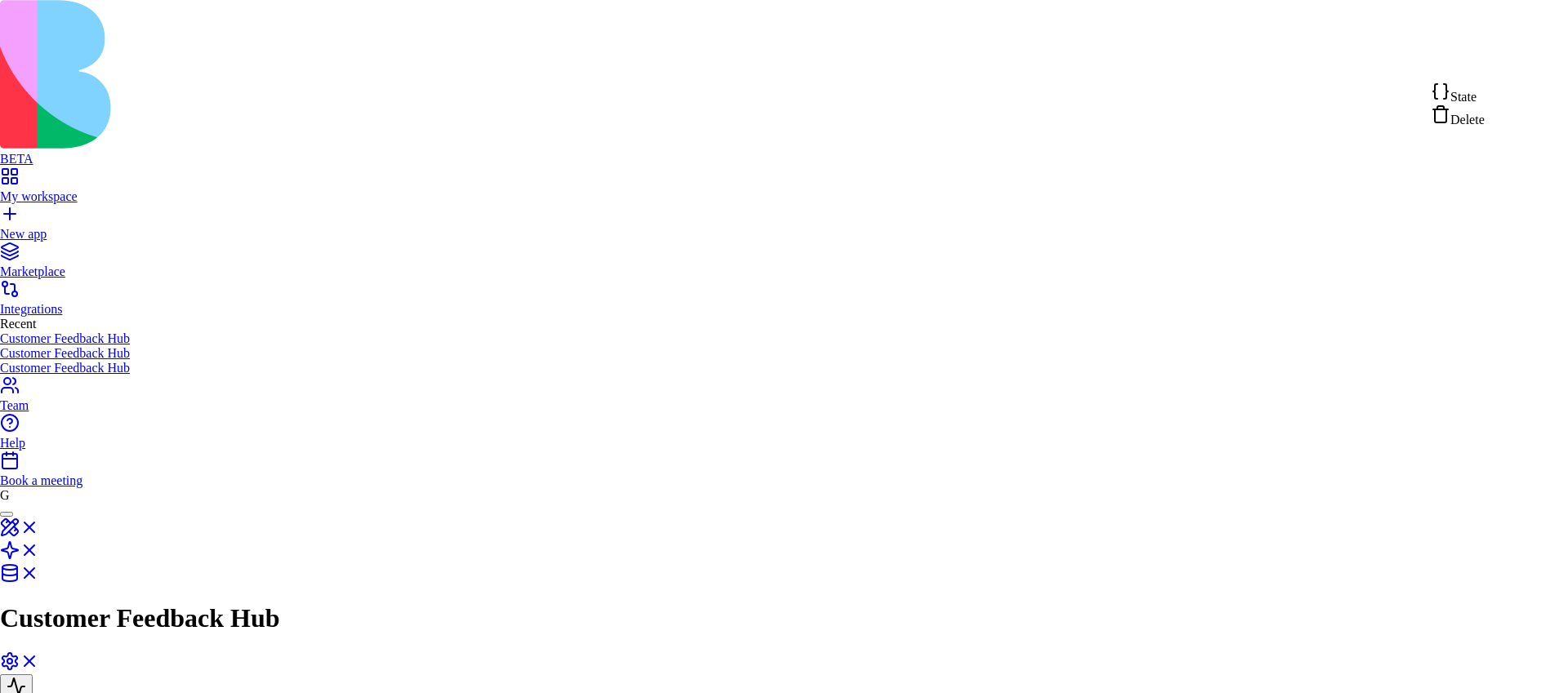
click at [1477, 90] on span "State" at bounding box center [1464, 97] width 27 height 14
type textarea "**********"
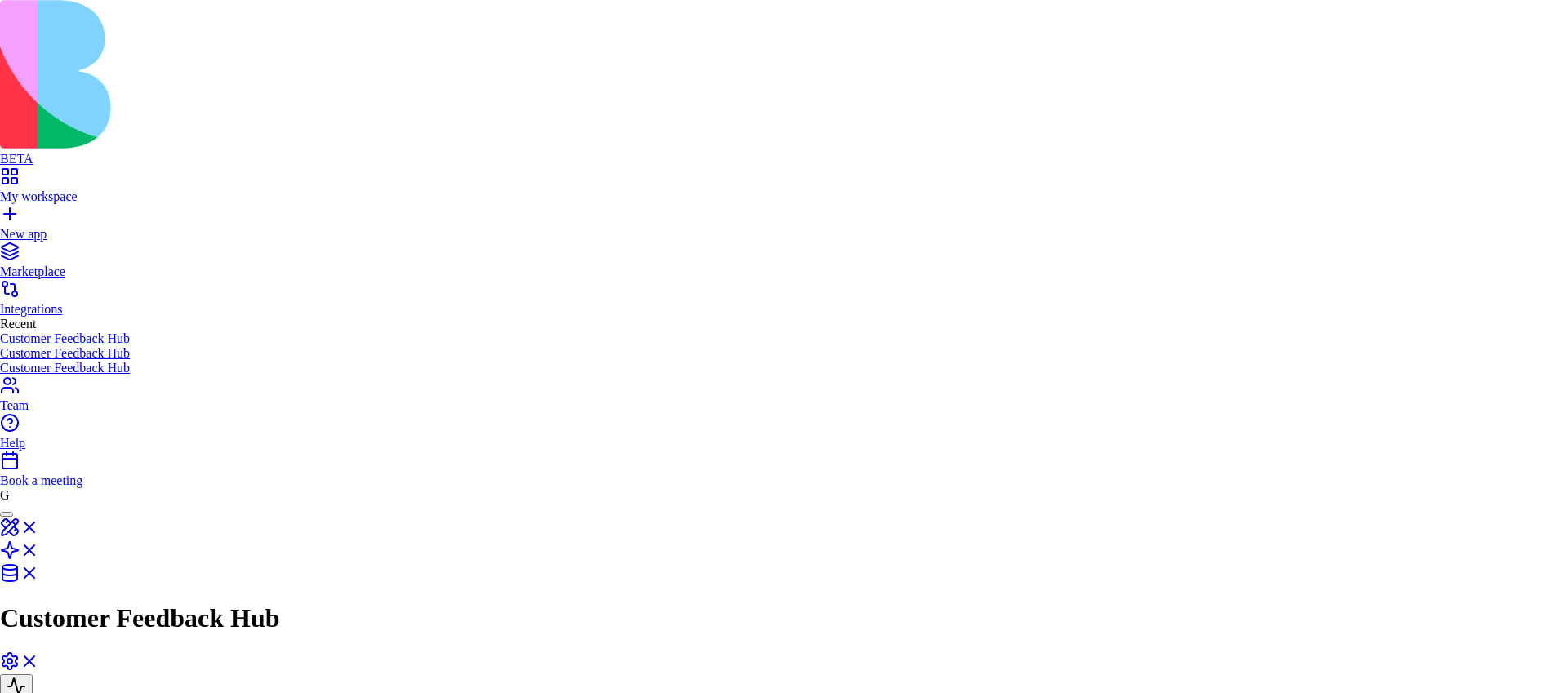
scroll to position [59, 236]
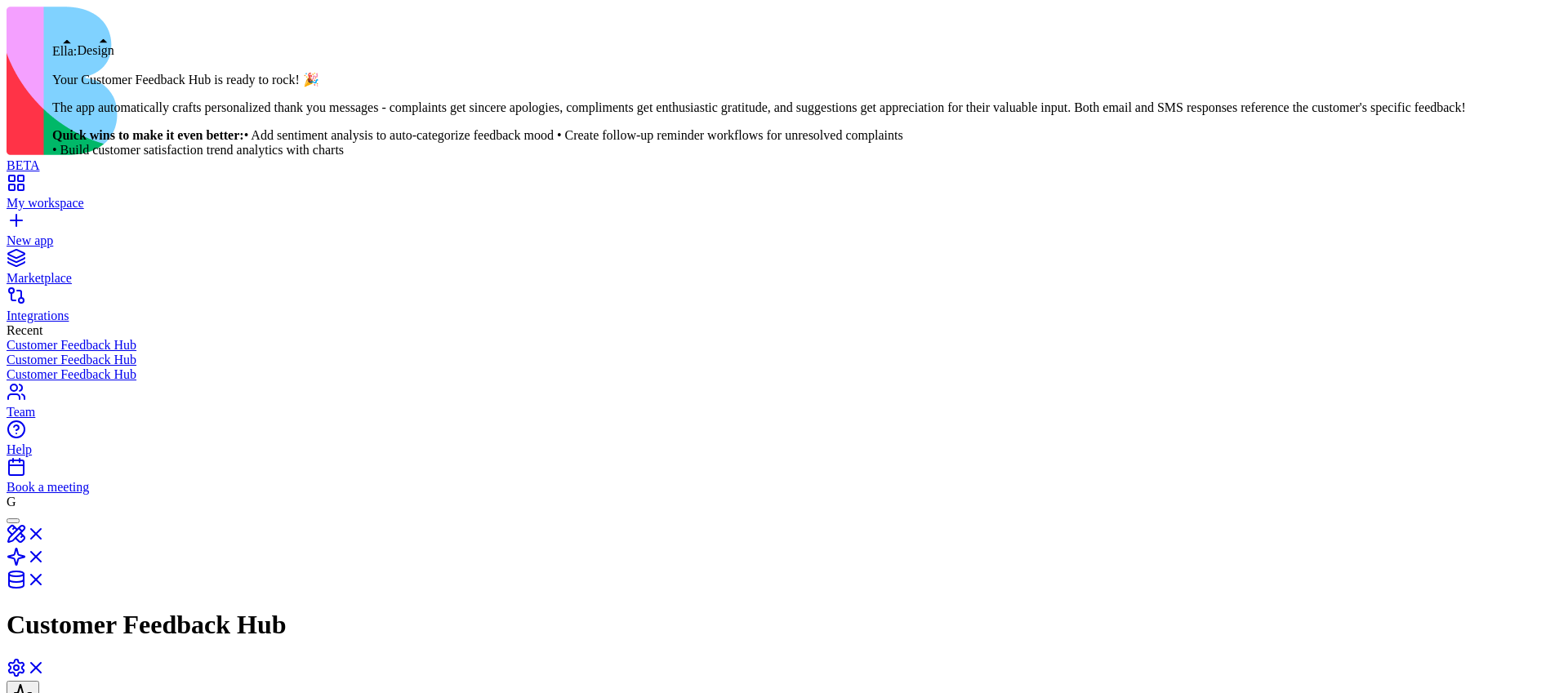
click at [13, 521] on div at bounding box center [13, 521] width 0 height 0
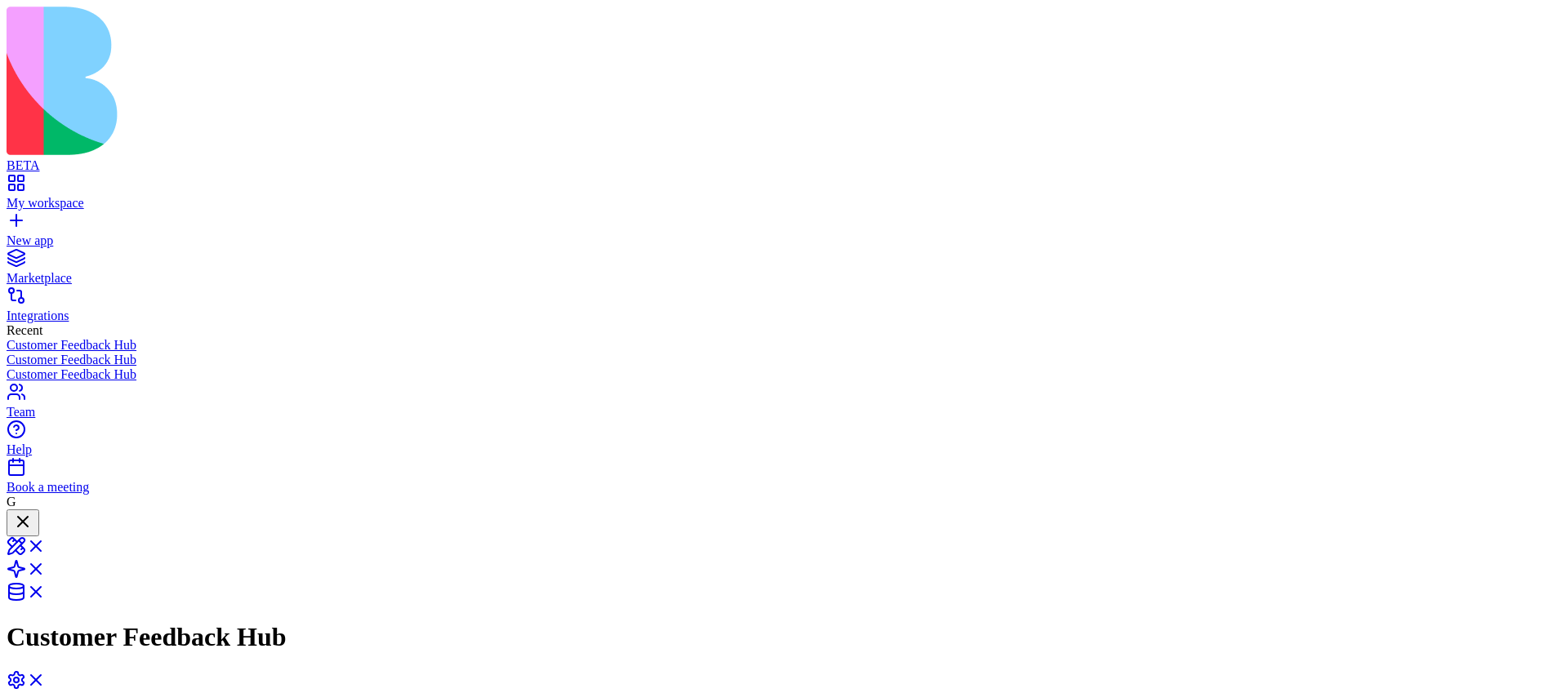
scroll to position [0, 0]
copy span "Create an app that get a feedback from customer and send a thank you email and …"
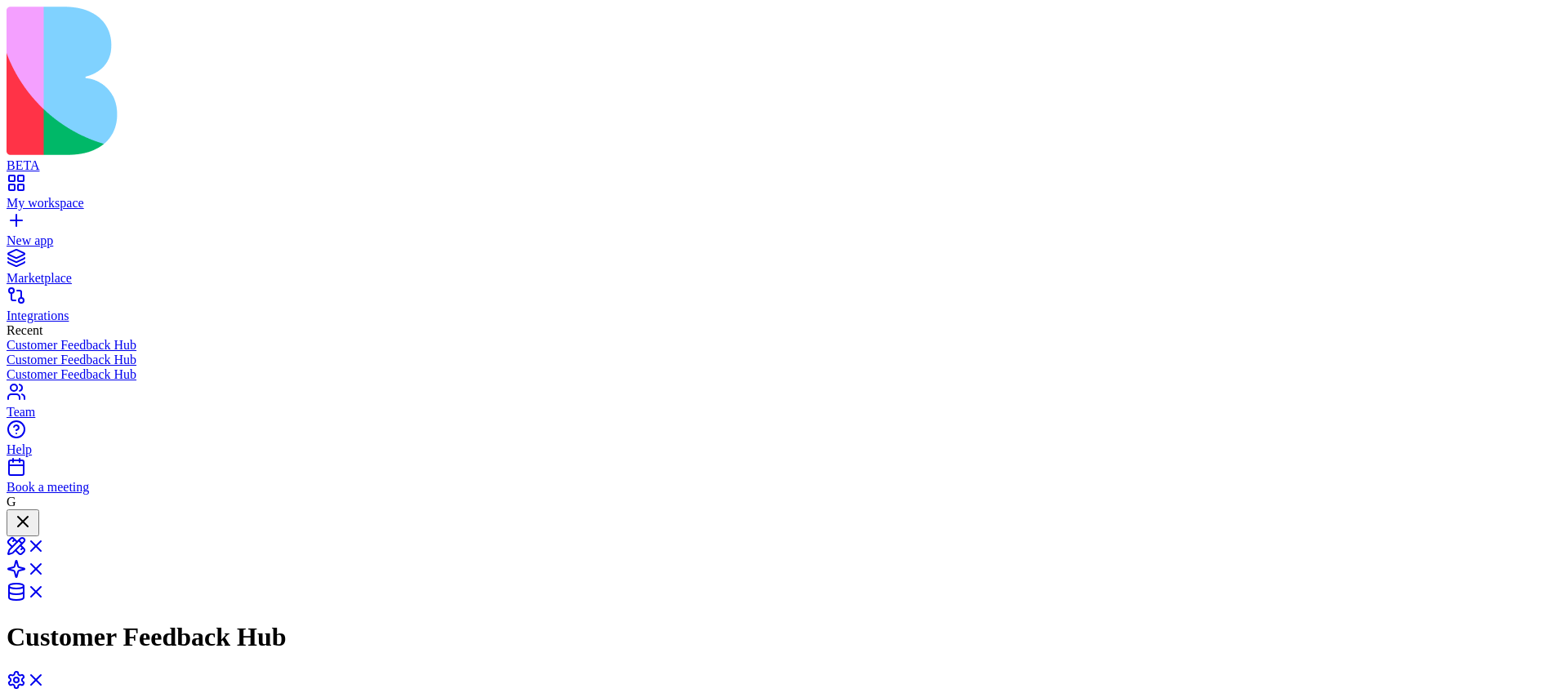
click at [31, 219] on link "New app" at bounding box center [784, 234] width 1556 height 29
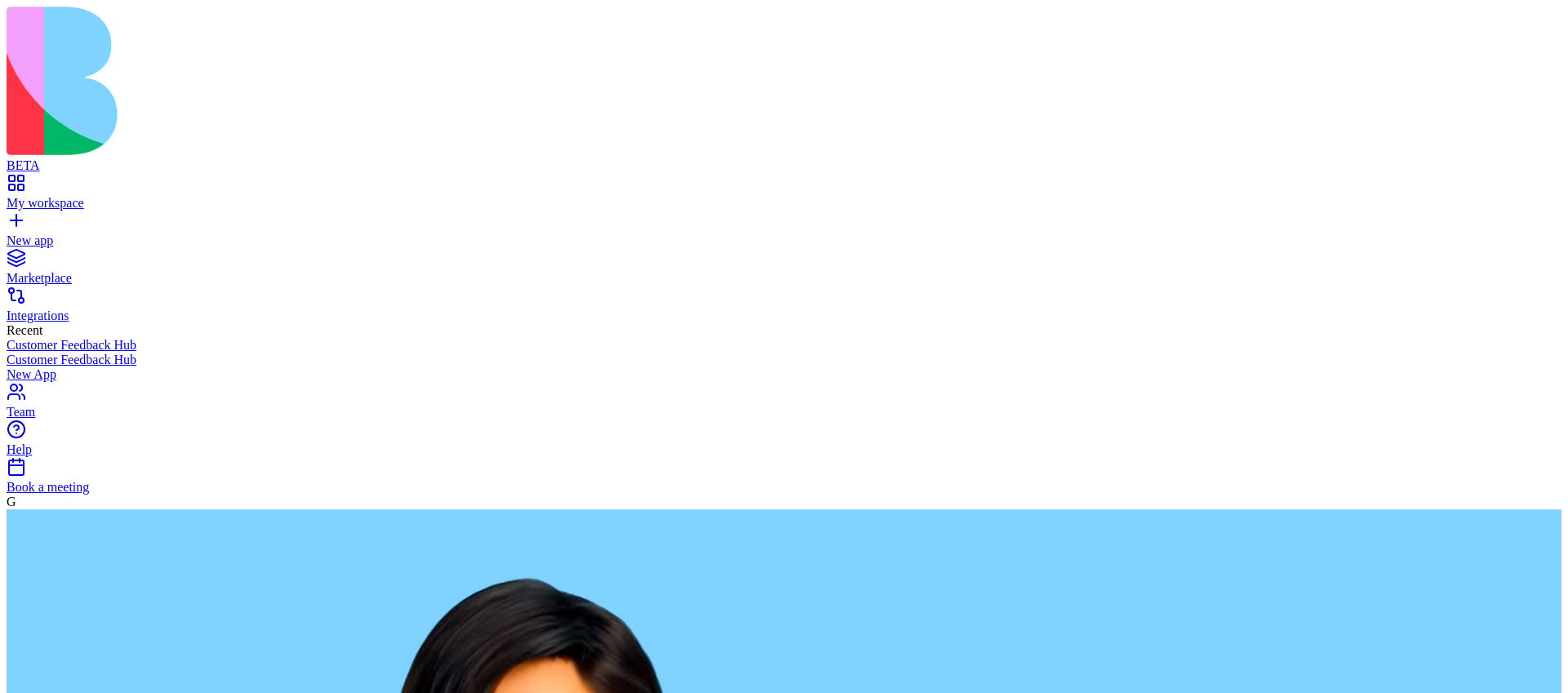
paste textarea "**********"
type textarea "**********"
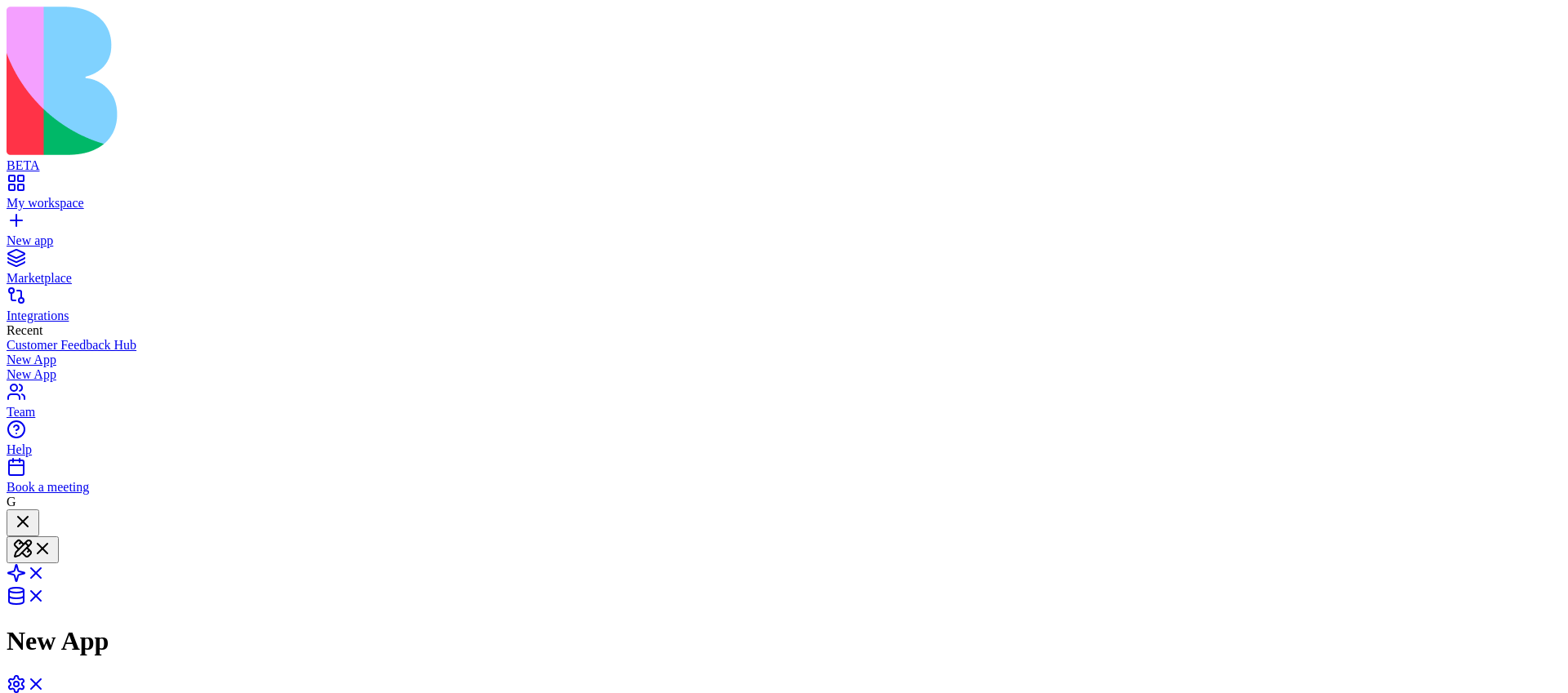
scroll to position [152, 0]
click at [46, 571] on span at bounding box center [46, 578] width 0 height 14
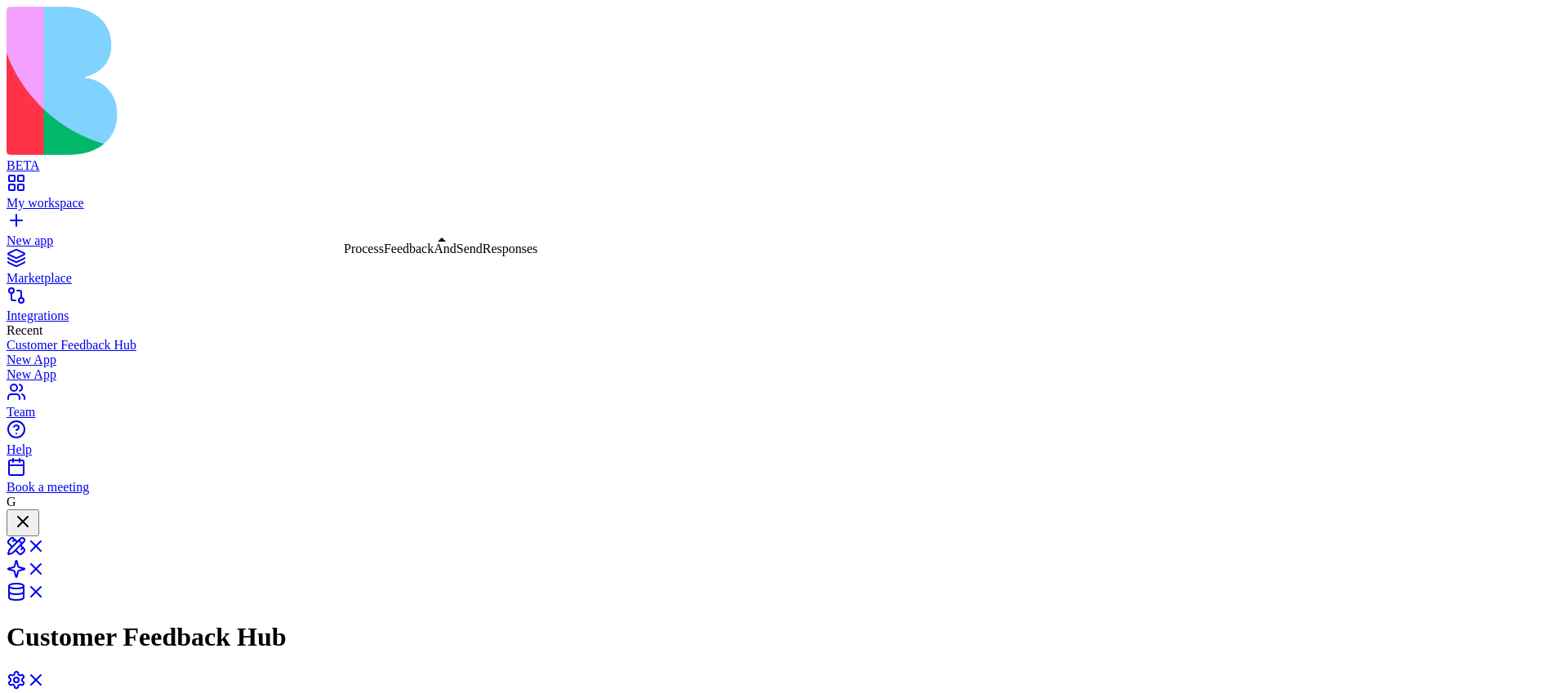
drag, startPoint x: 884, startPoint y: 333, endPoint x: 1160, endPoint y: 343, distance: 276.2
drag, startPoint x: 919, startPoint y: 338, endPoint x: 1103, endPoint y: 355, distance: 184.8
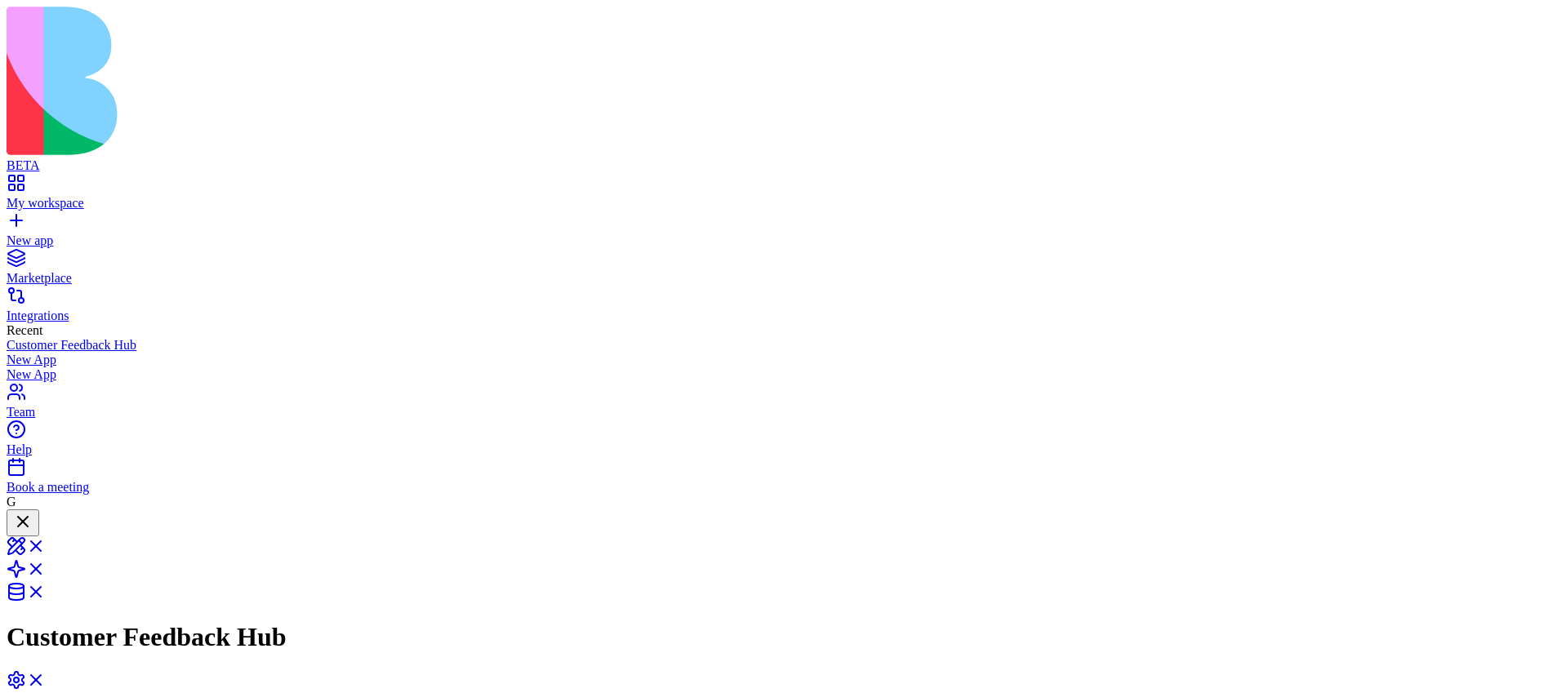
drag, startPoint x: 919, startPoint y: 323, endPoint x: 1176, endPoint y: 331, distance: 257.1
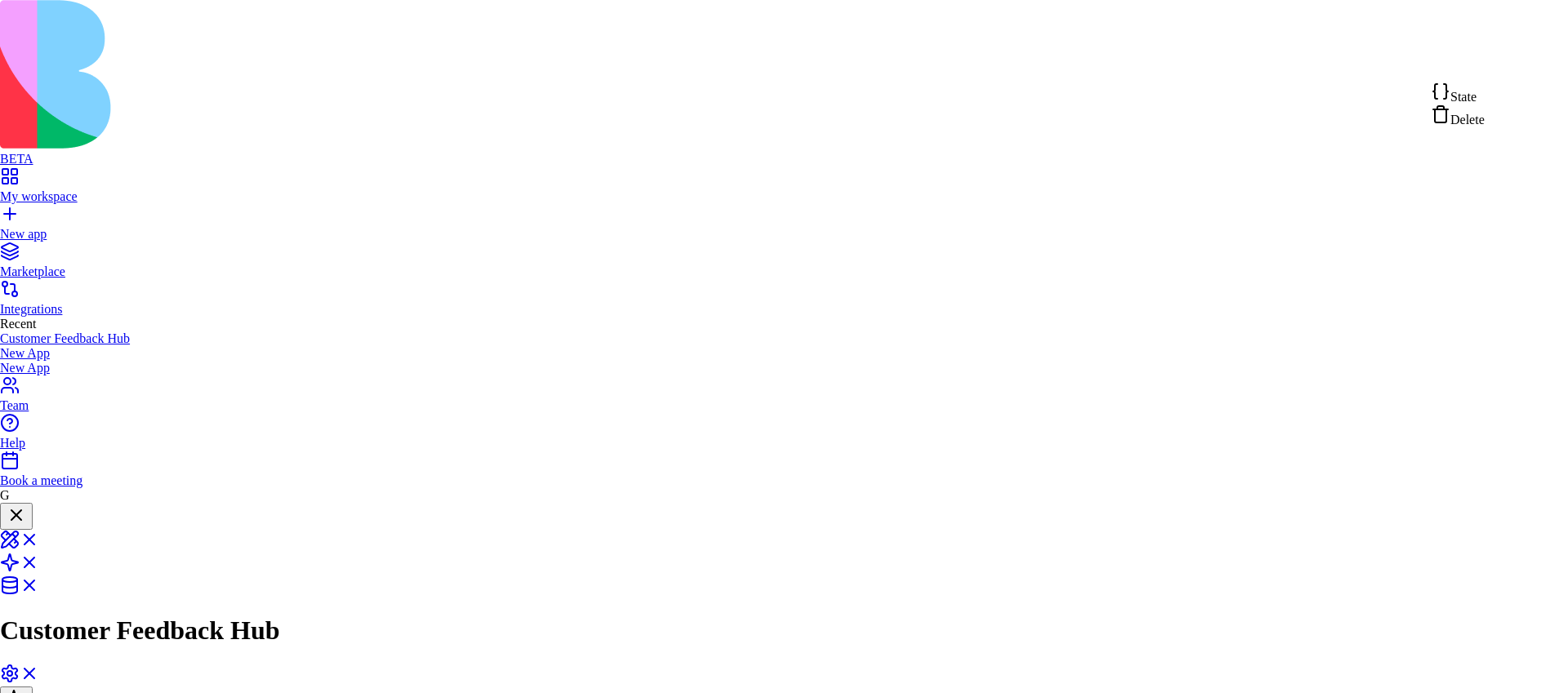
click at [1477, 103] on span "State" at bounding box center [1464, 97] width 27 height 14
type textarea "**********"
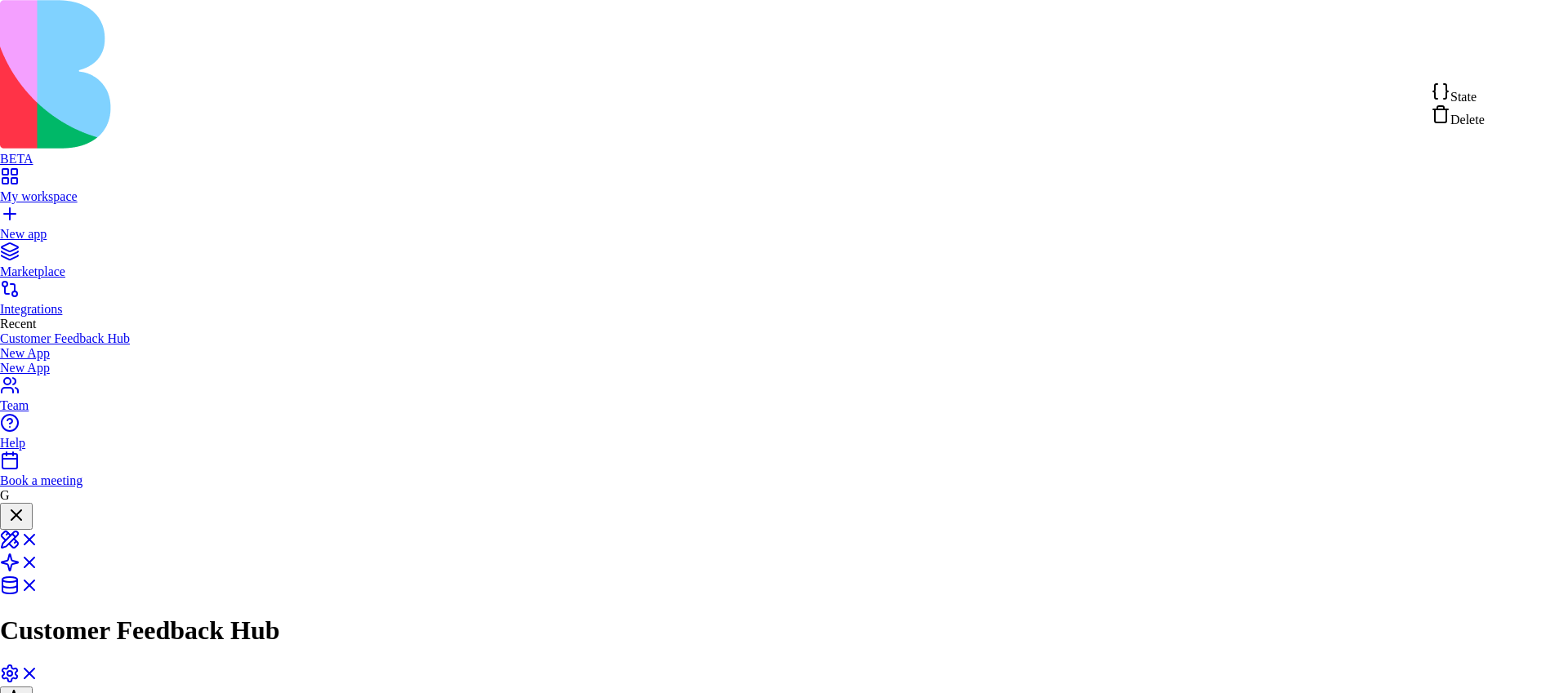
click at [1476, 97] on span "State" at bounding box center [1464, 97] width 27 height 14
type textarea "**********"
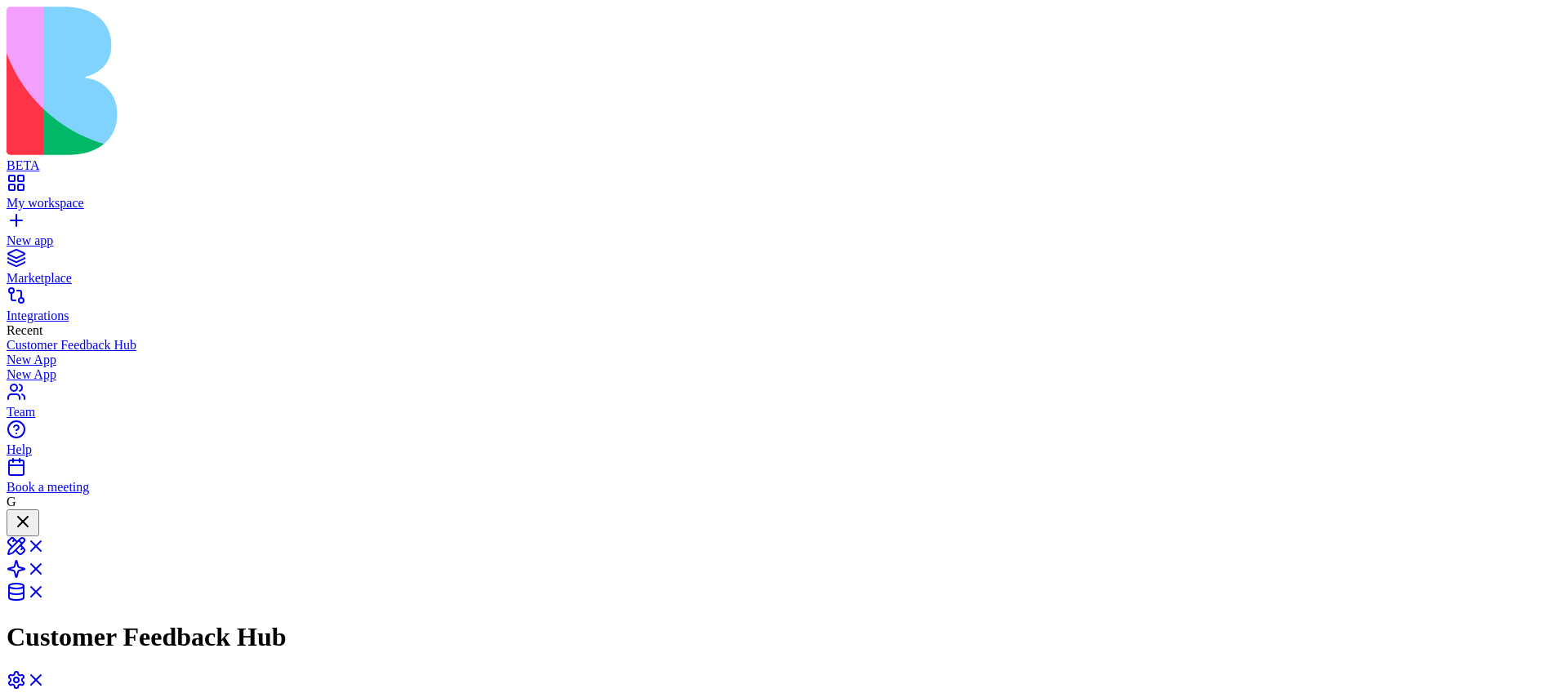
scroll to position [0, 0]
copy span "Create an app that get a feedback from customer and send a thank you email and …"
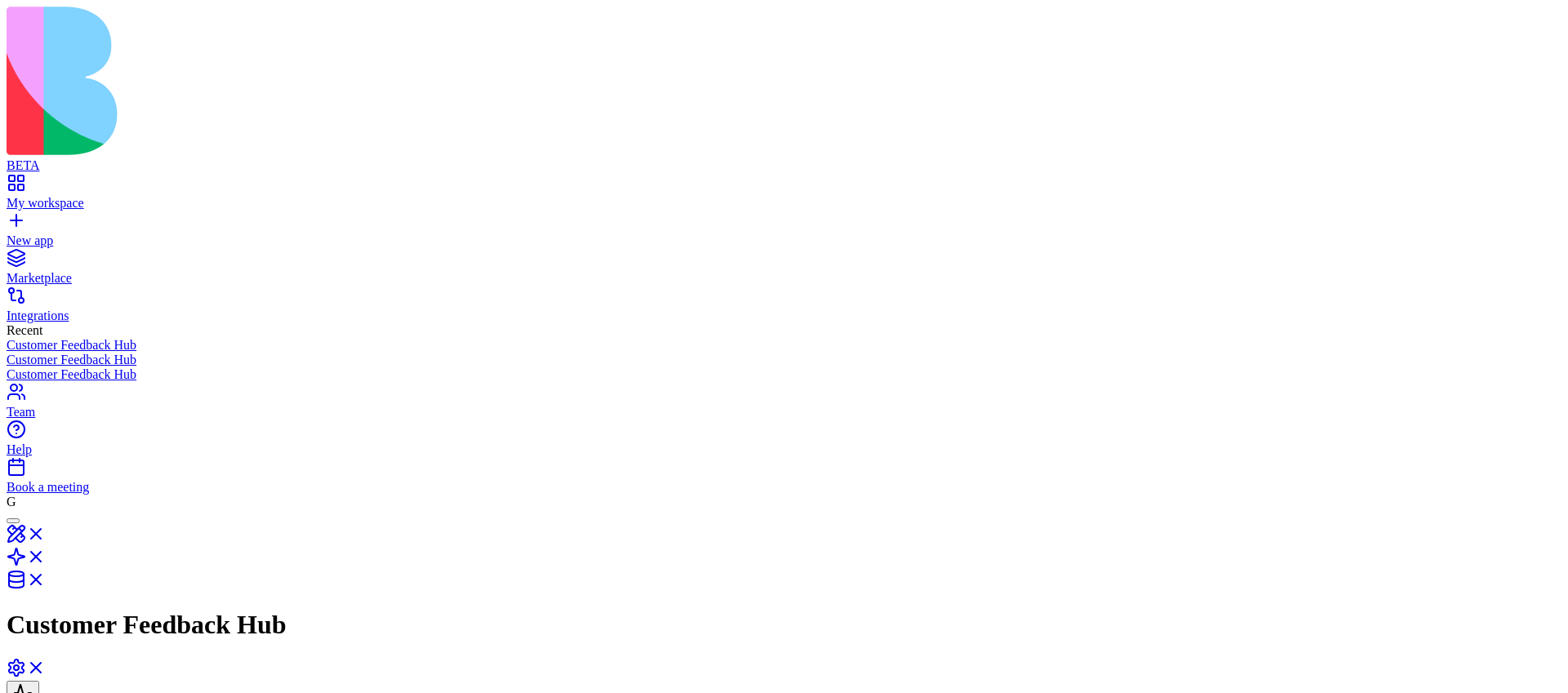
click at [15, 219] on link "New app" at bounding box center [784, 234] width 1556 height 29
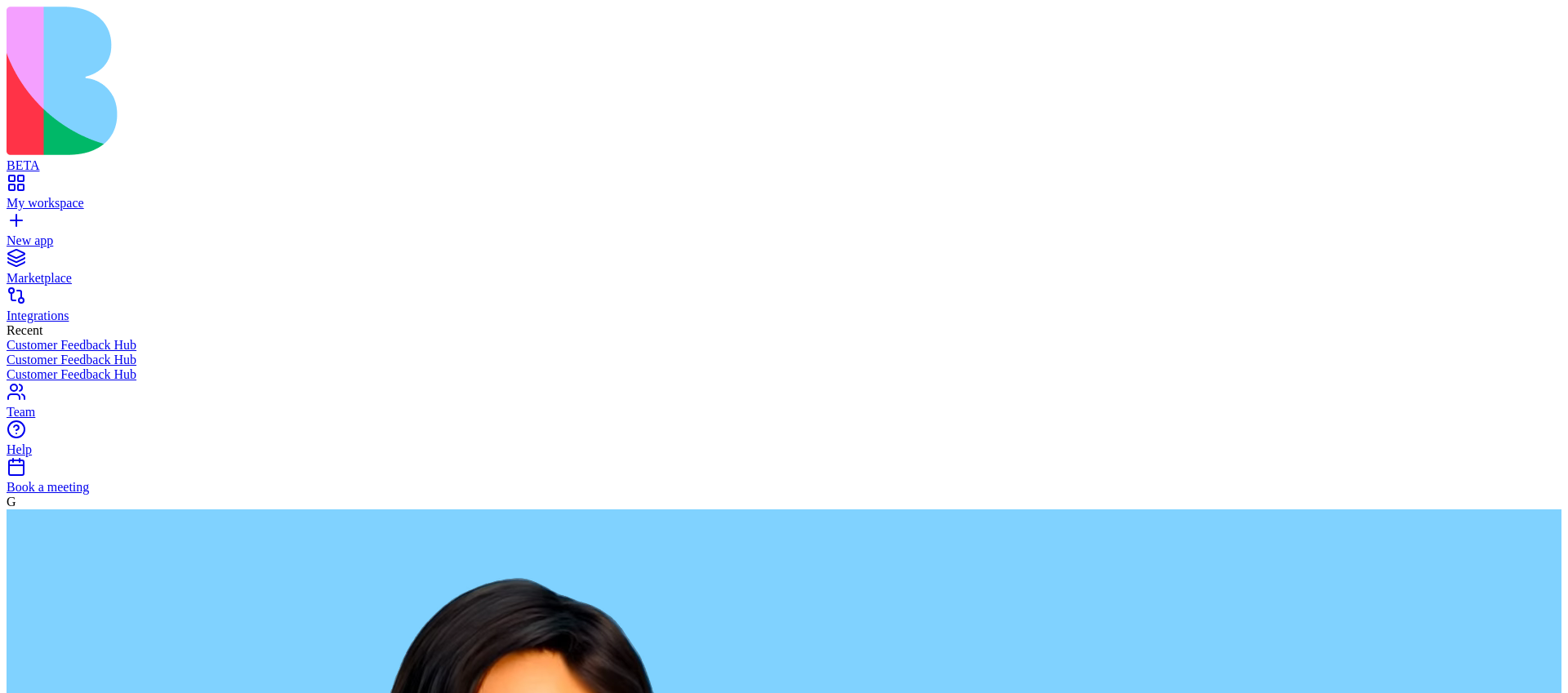
paste textarea "**********"
type textarea "**********"
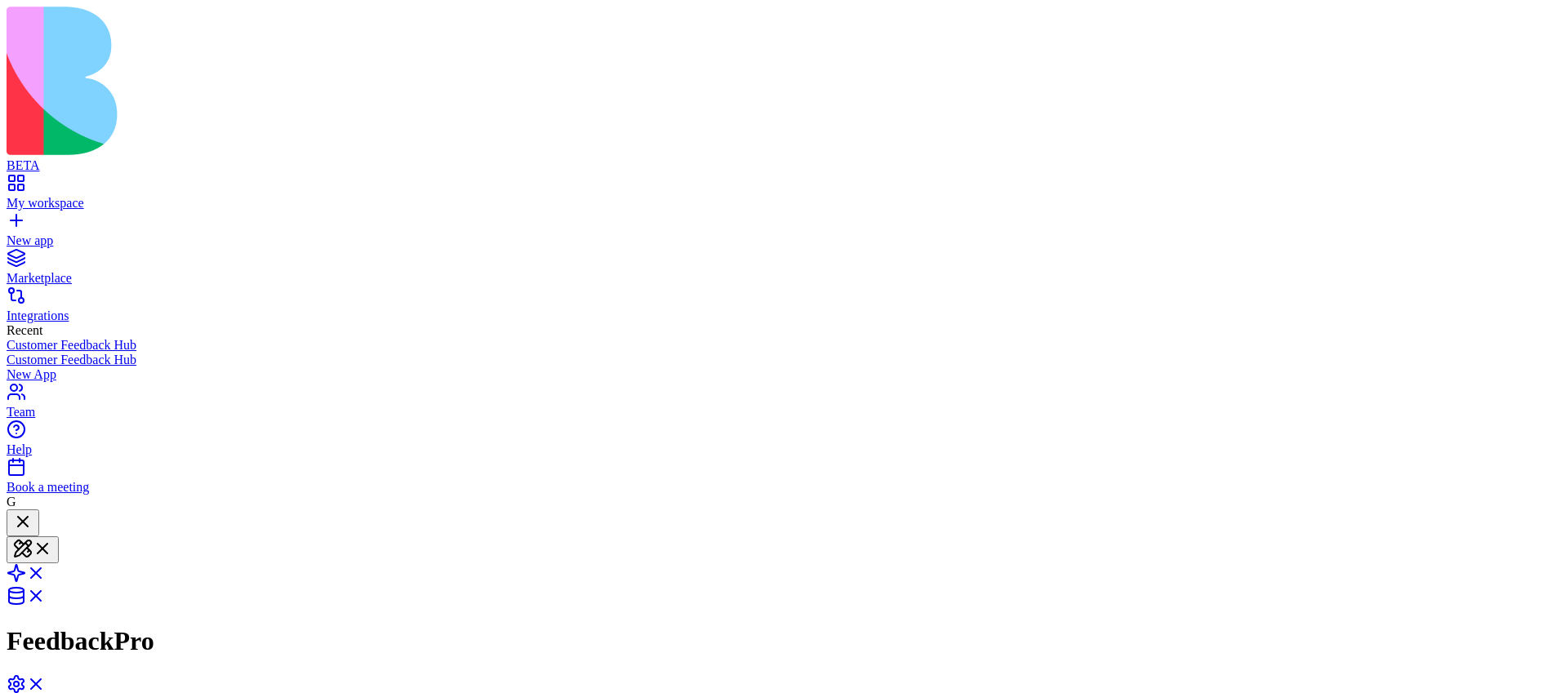
scroll to position [592, 0]
click at [46, 571] on span at bounding box center [46, 578] width 0 height 14
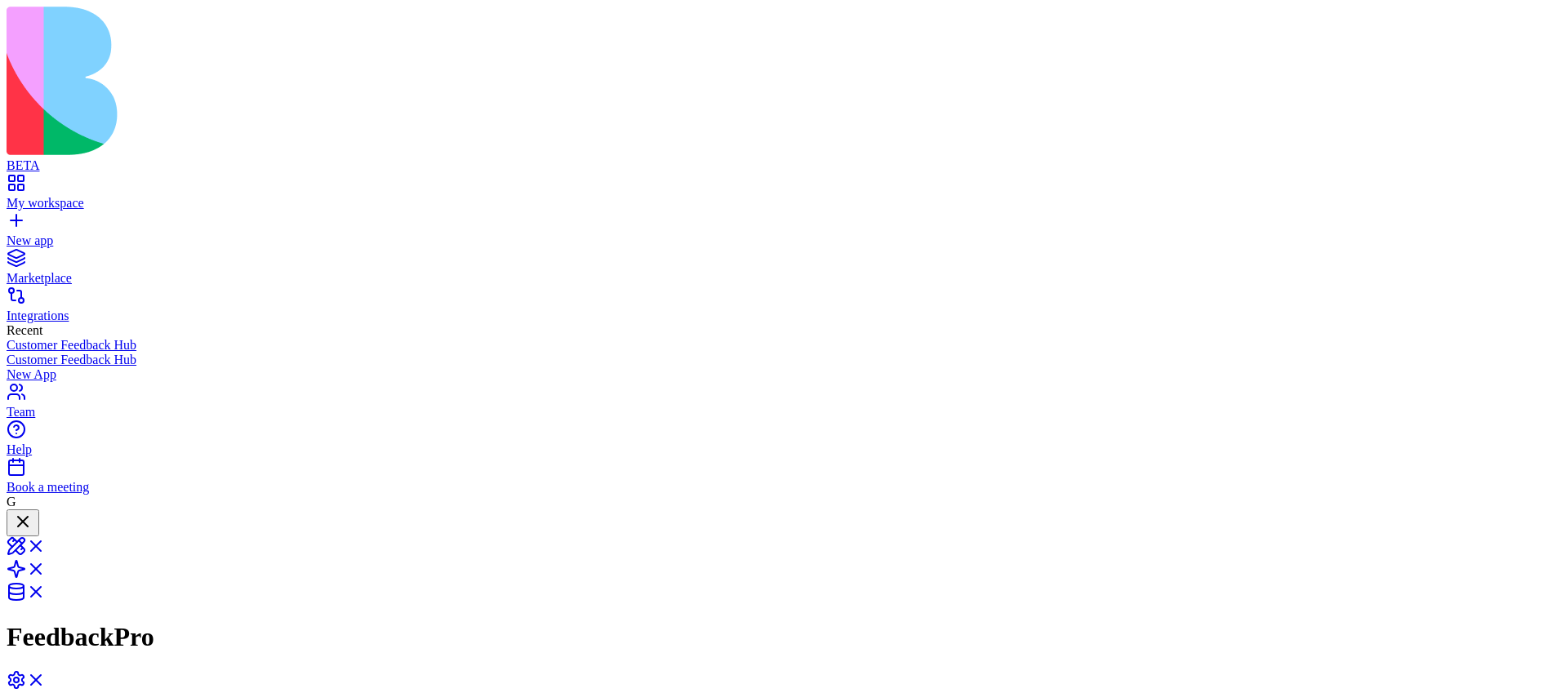
drag, startPoint x: 879, startPoint y: 325, endPoint x: 1175, endPoint y: 322, distance: 296.0
drag, startPoint x: 868, startPoint y: 321, endPoint x: 1014, endPoint y: 252, distance: 161.5
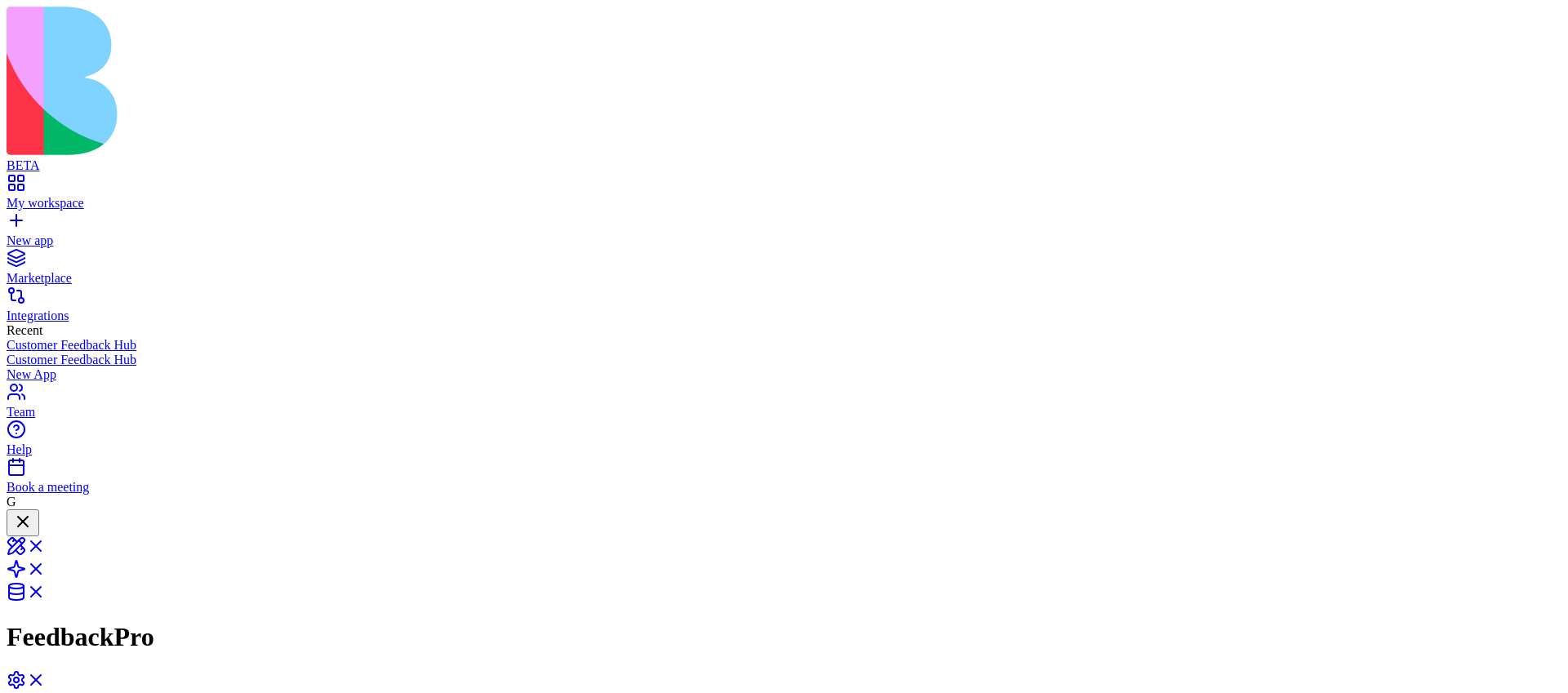
drag, startPoint x: 866, startPoint y: 378, endPoint x: 1007, endPoint y: 458, distance: 162.1
drag, startPoint x: 874, startPoint y: 329, endPoint x: 1030, endPoint y: 336, distance: 156.2
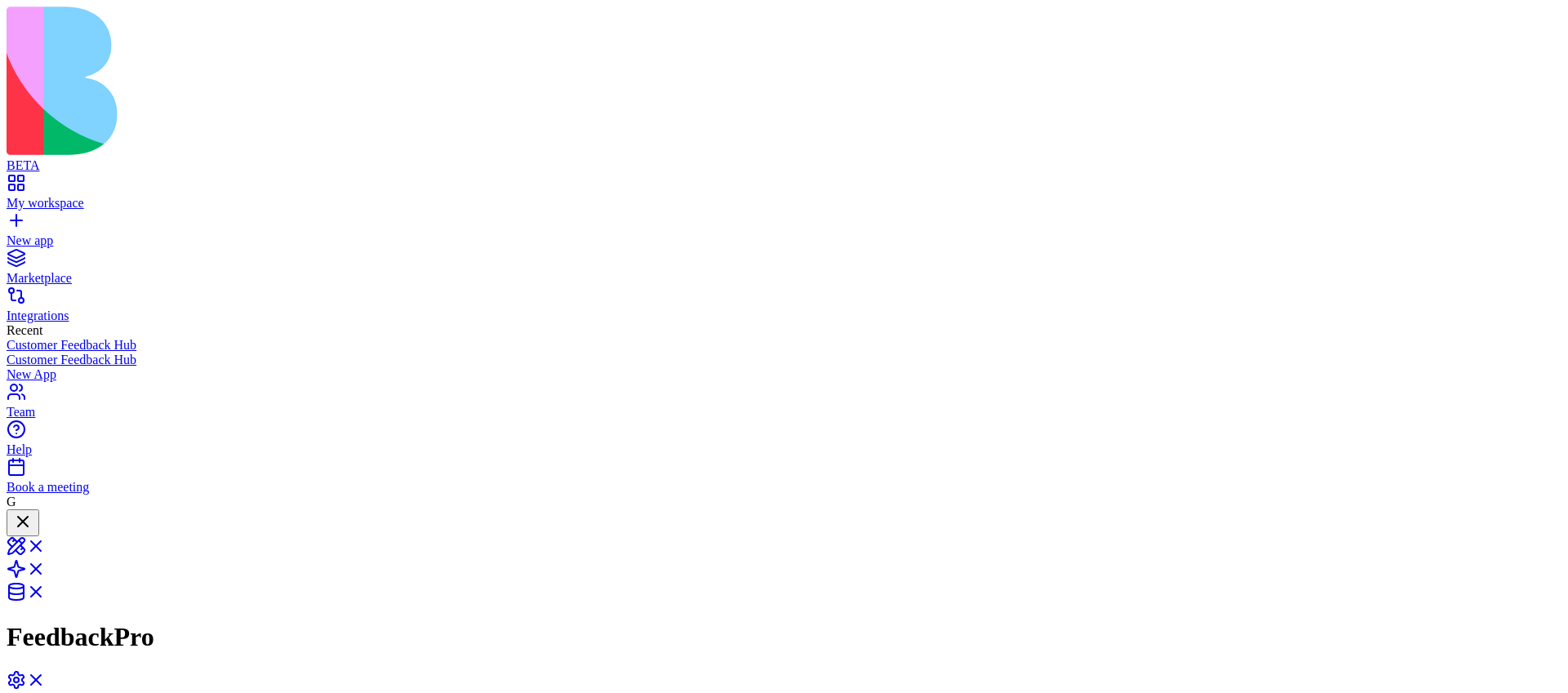
drag, startPoint x: 868, startPoint y: 341, endPoint x: 727, endPoint y: 346, distance: 141.1
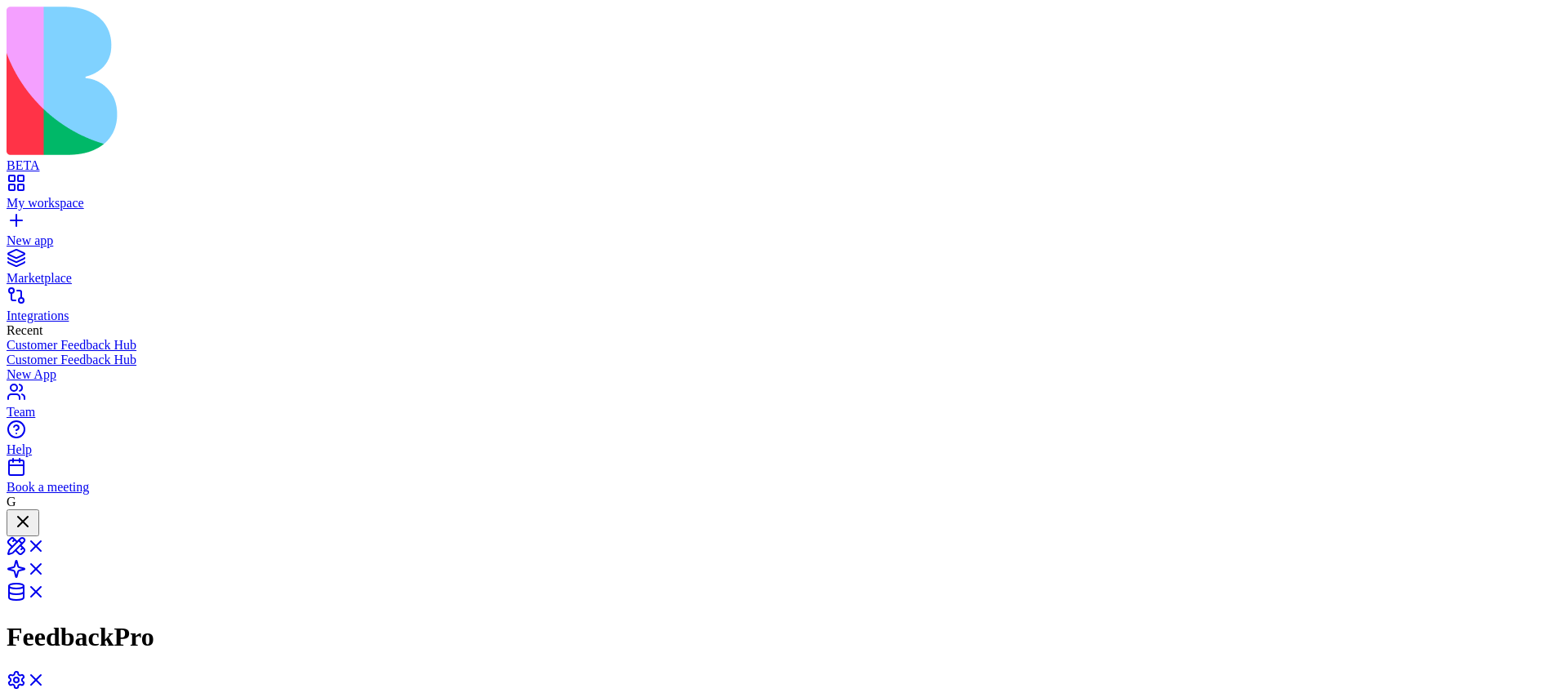
drag, startPoint x: 885, startPoint y: 336, endPoint x: 830, endPoint y: 336, distance: 55.0
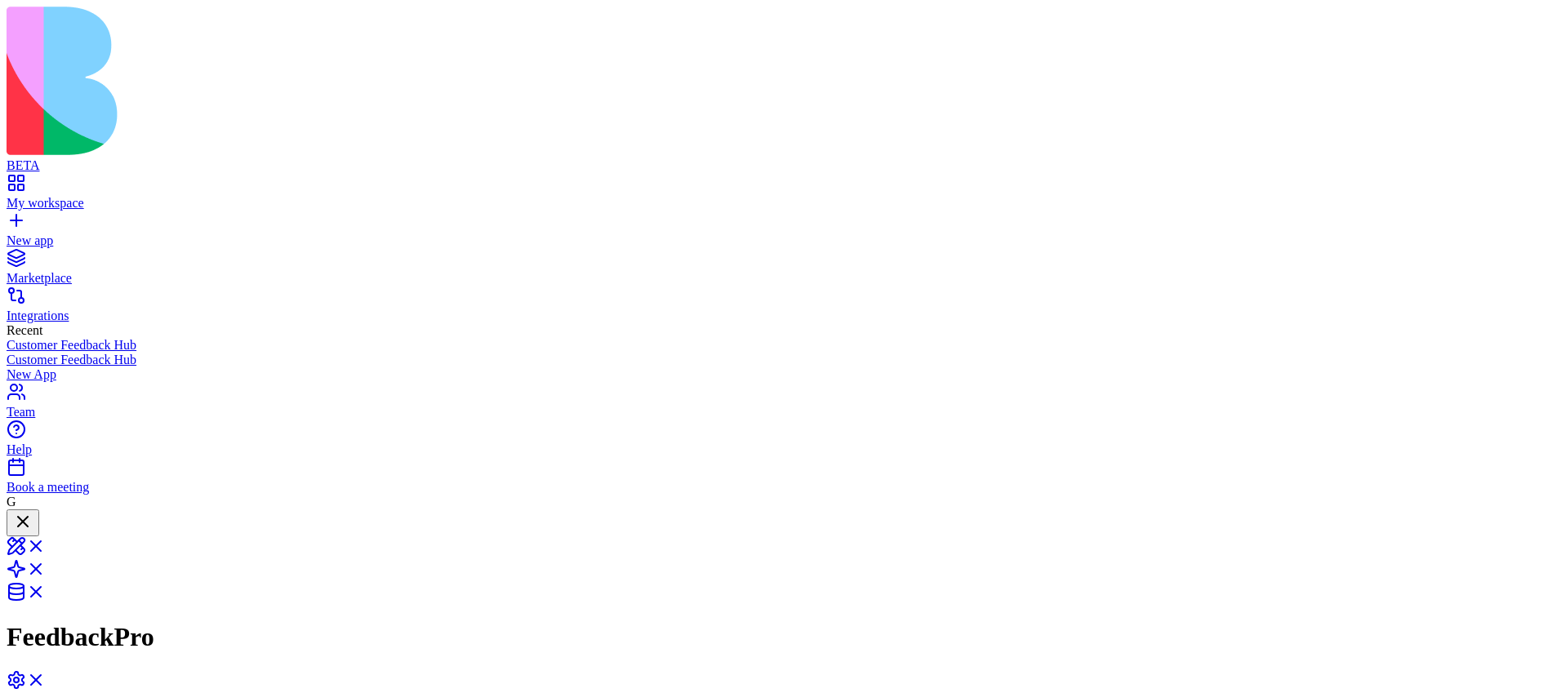
drag, startPoint x: 1162, startPoint y: 334, endPoint x: 974, endPoint y: 346, distance: 188.4
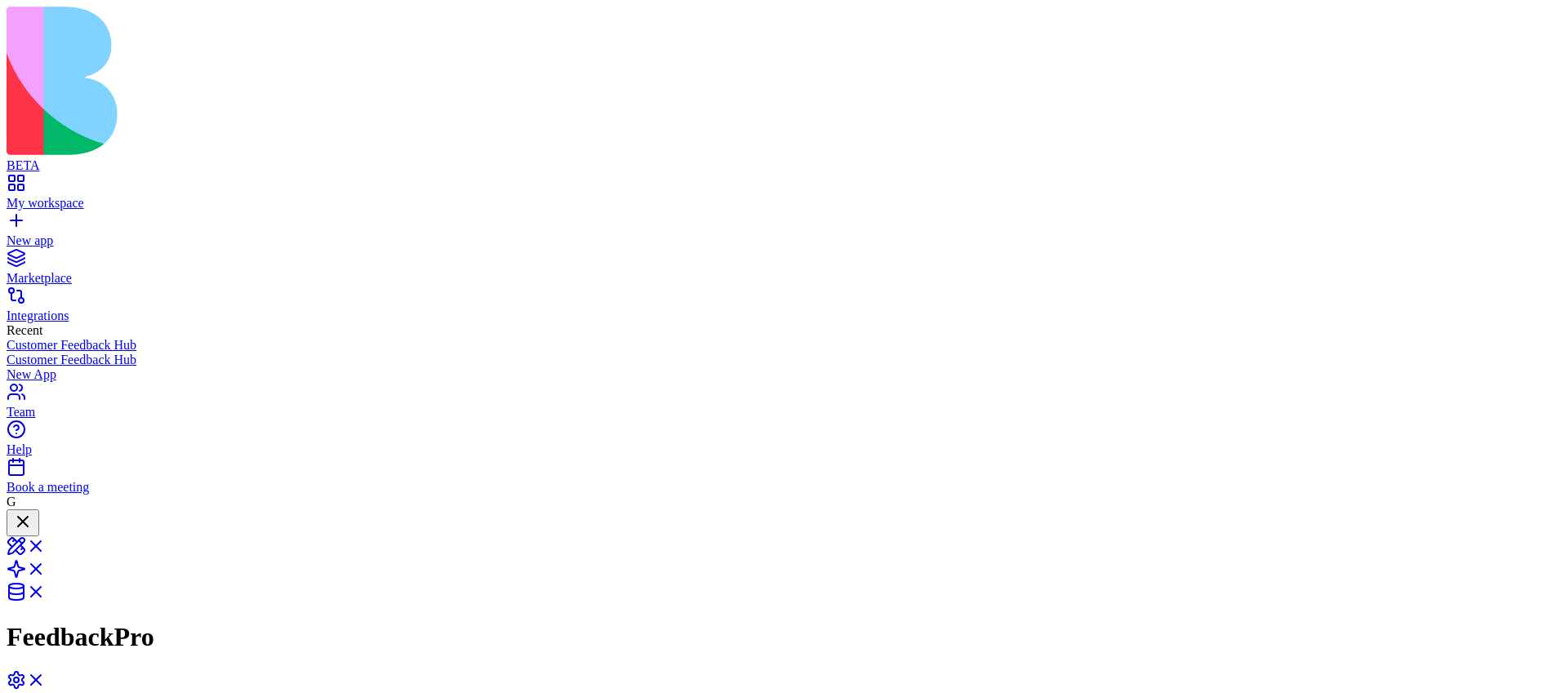
drag, startPoint x: 634, startPoint y: 270, endPoint x: 896, endPoint y: 241, distance: 263.6
drag, startPoint x: 619, startPoint y: 453, endPoint x: 815, endPoint y: 450, distance: 196.0
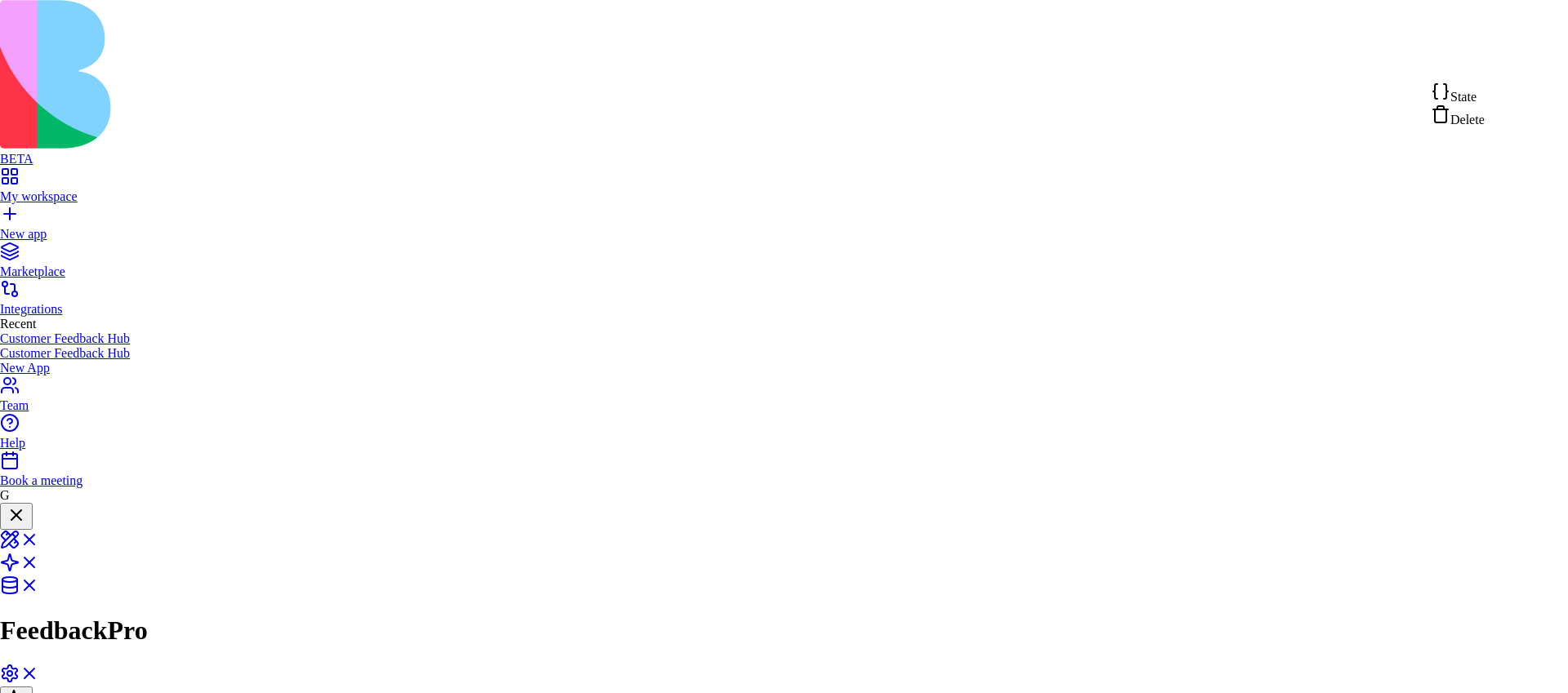
click at [1485, 90] on div "State" at bounding box center [1458, 93] width 54 height 23
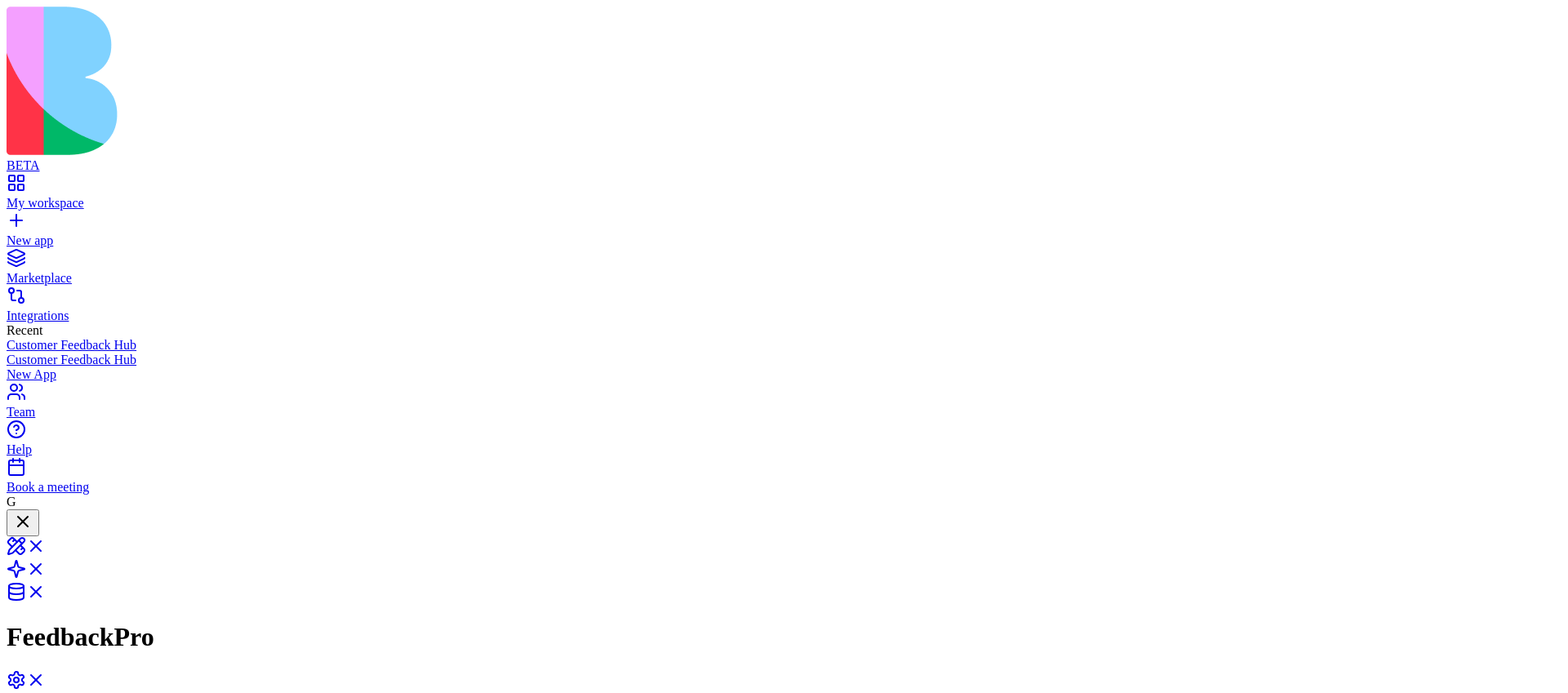
drag, startPoint x: 606, startPoint y: 358, endPoint x: 656, endPoint y: 345, distance: 51.7
drag, startPoint x: 869, startPoint y: 288, endPoint x: 843, endPoint y: 262, distance: 36.8
drag, startPoint x: 988, startPoint y: 359, endPoint x: 1091, endPoint y: 359, distance: 103.0
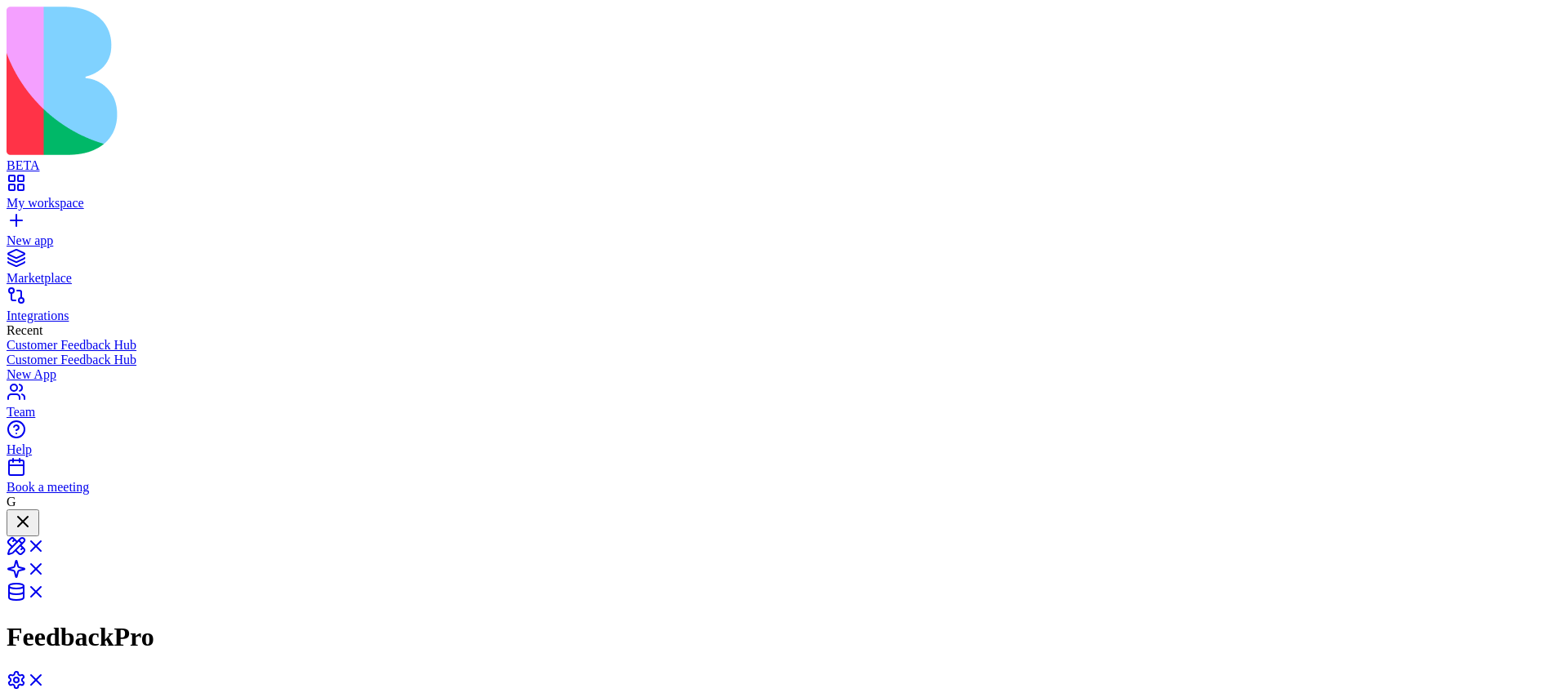
drag, startPoint x: 890, startPoint y: 427, endPoint x: 832, endPoint y: 427, distance: 58.0
drag, startPoint x: 787, startPoint y: 425, endPoint x: 872, endPoint y: 423, distance: 85.0
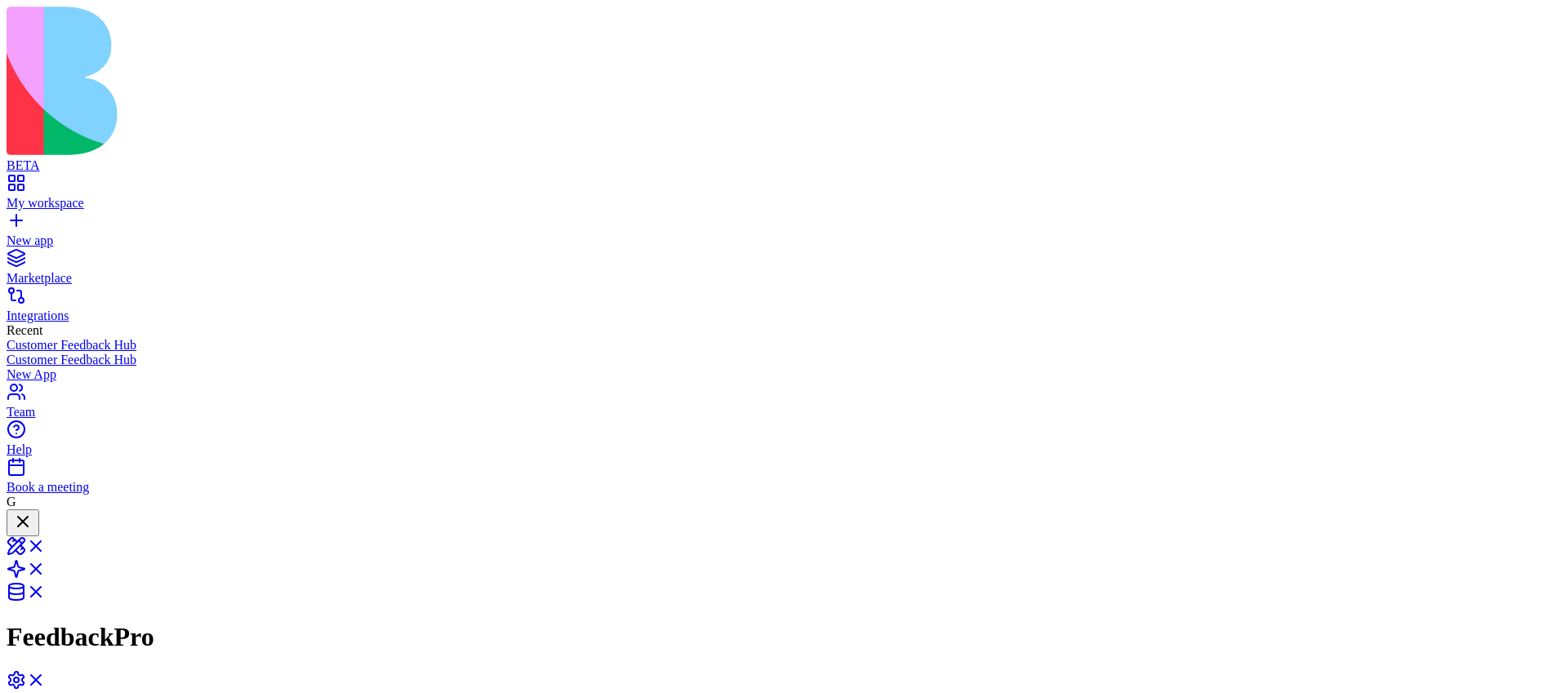
drag, startPoint x: 838, startPoint y: 267, endPoint x: 939, endPoint y: 267, distance: 101.0
drag, startPoint x: 1069, startPoint y: 411, endPoint x: 1058, endPoint y: 411, distance: 11.0
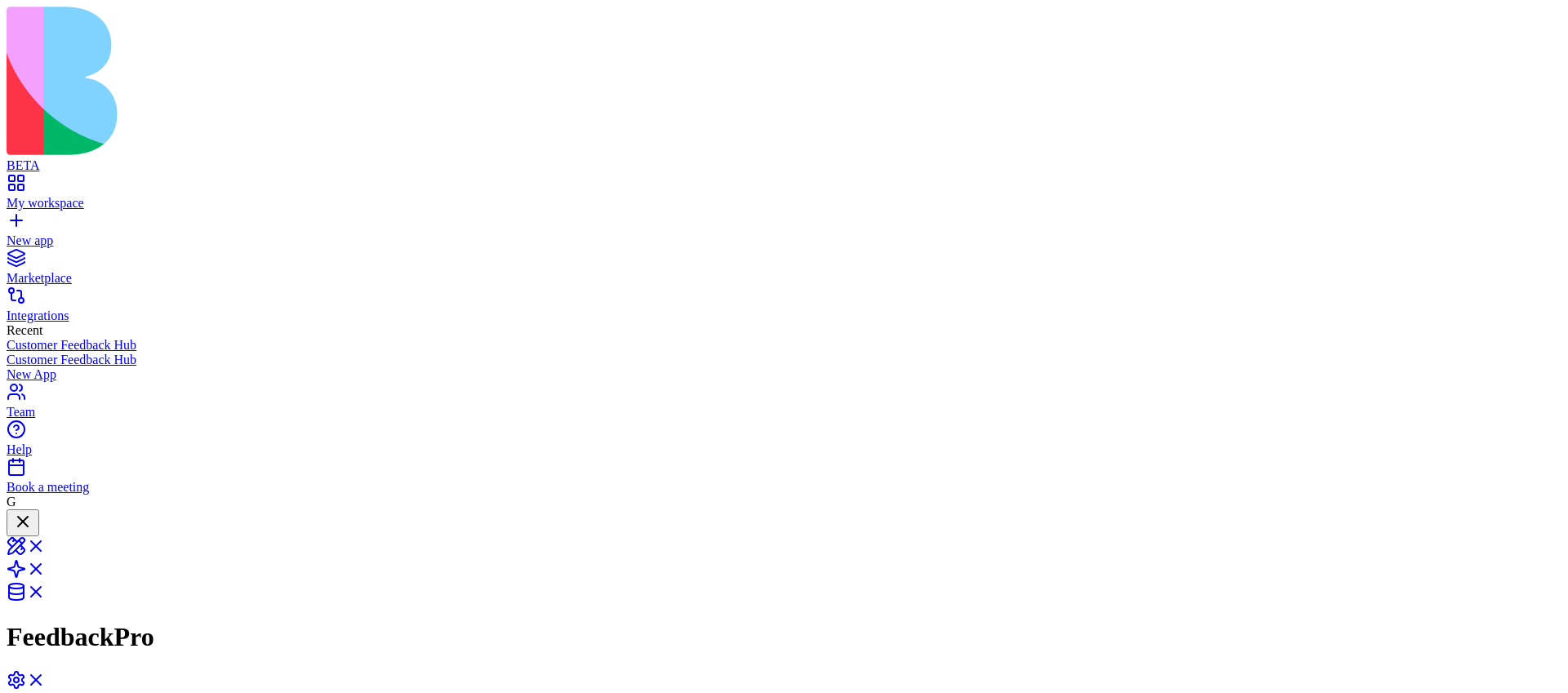
click at [21, 219] on link "New app" at bounding box center [784, 234] width 1556 height 29
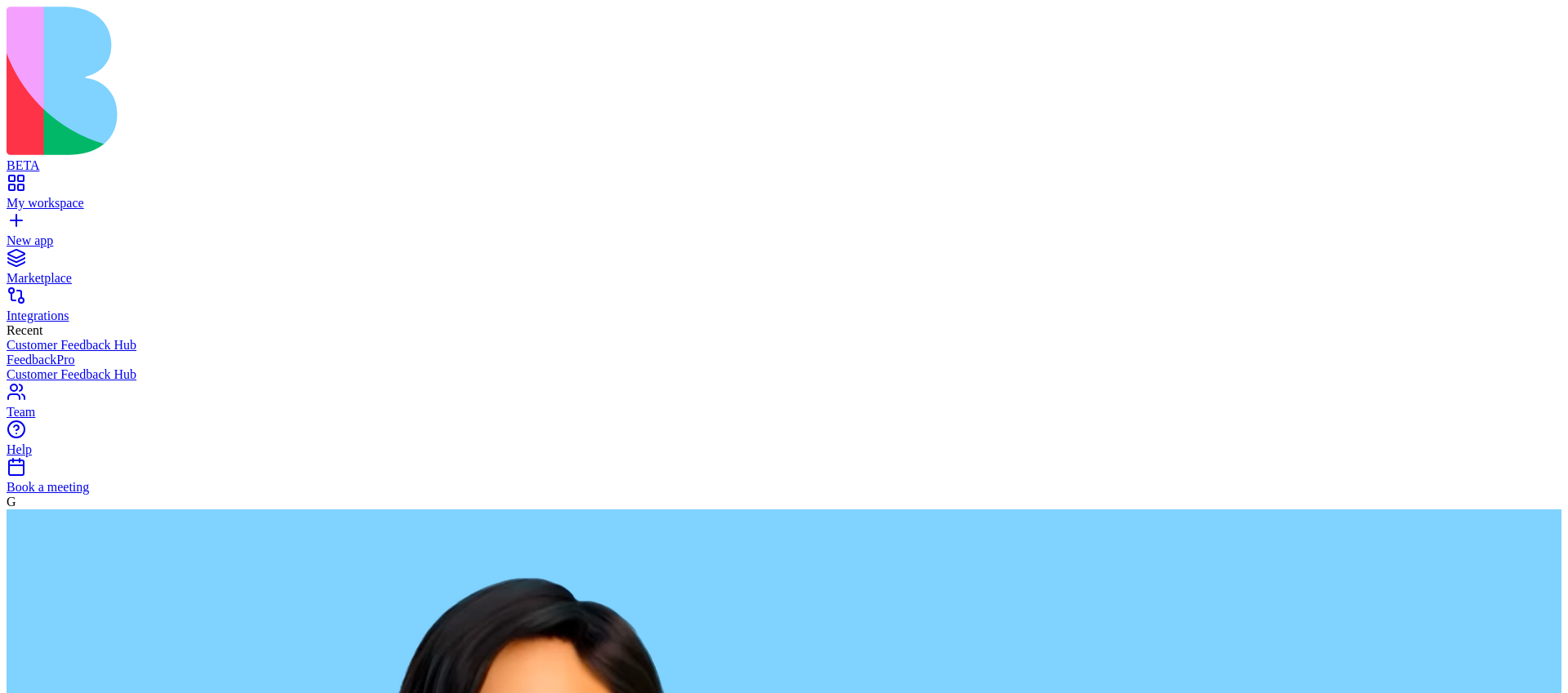
paste textarea "**********"
type textarea "**********"
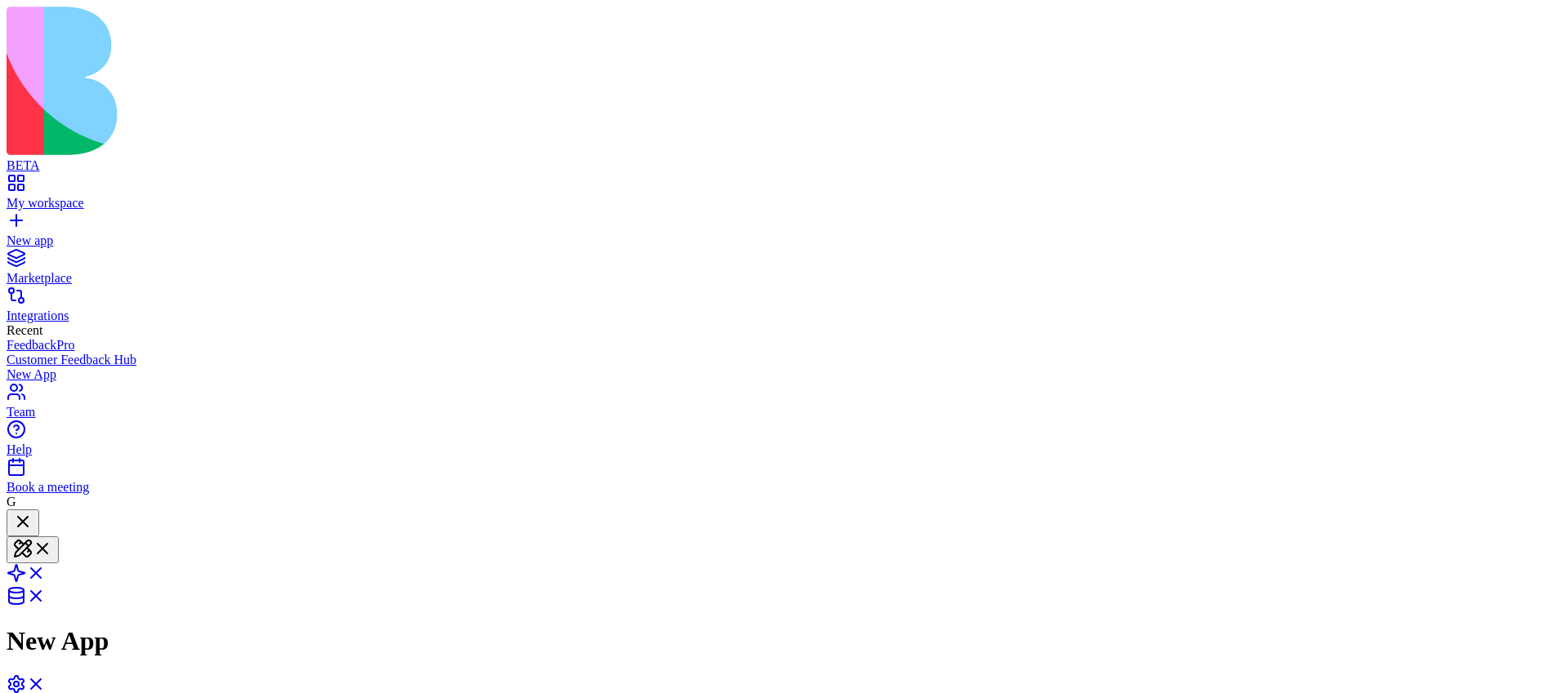
scroll to position [472, 0]
click at [46, 571] on span at bounding box center [46, 578] width 0 height 14
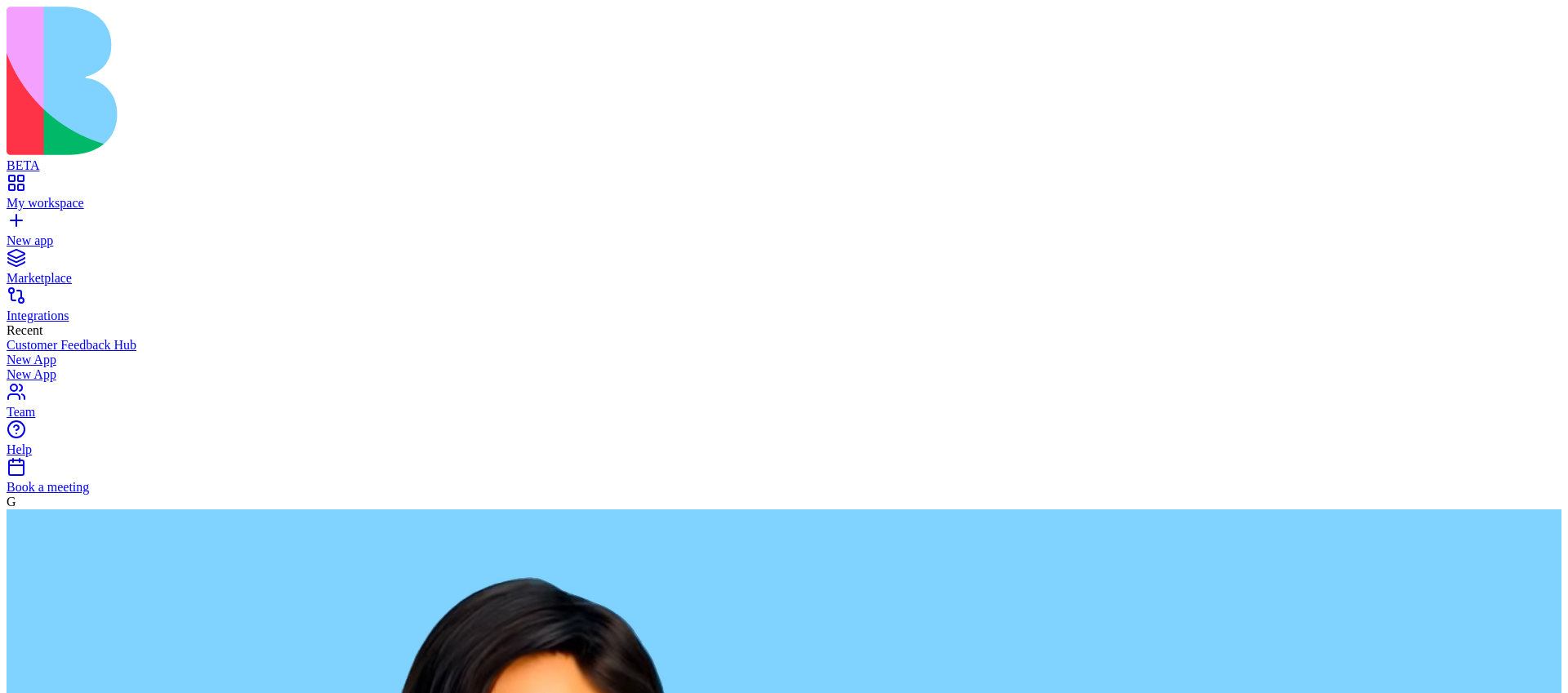
type textarea "**********"
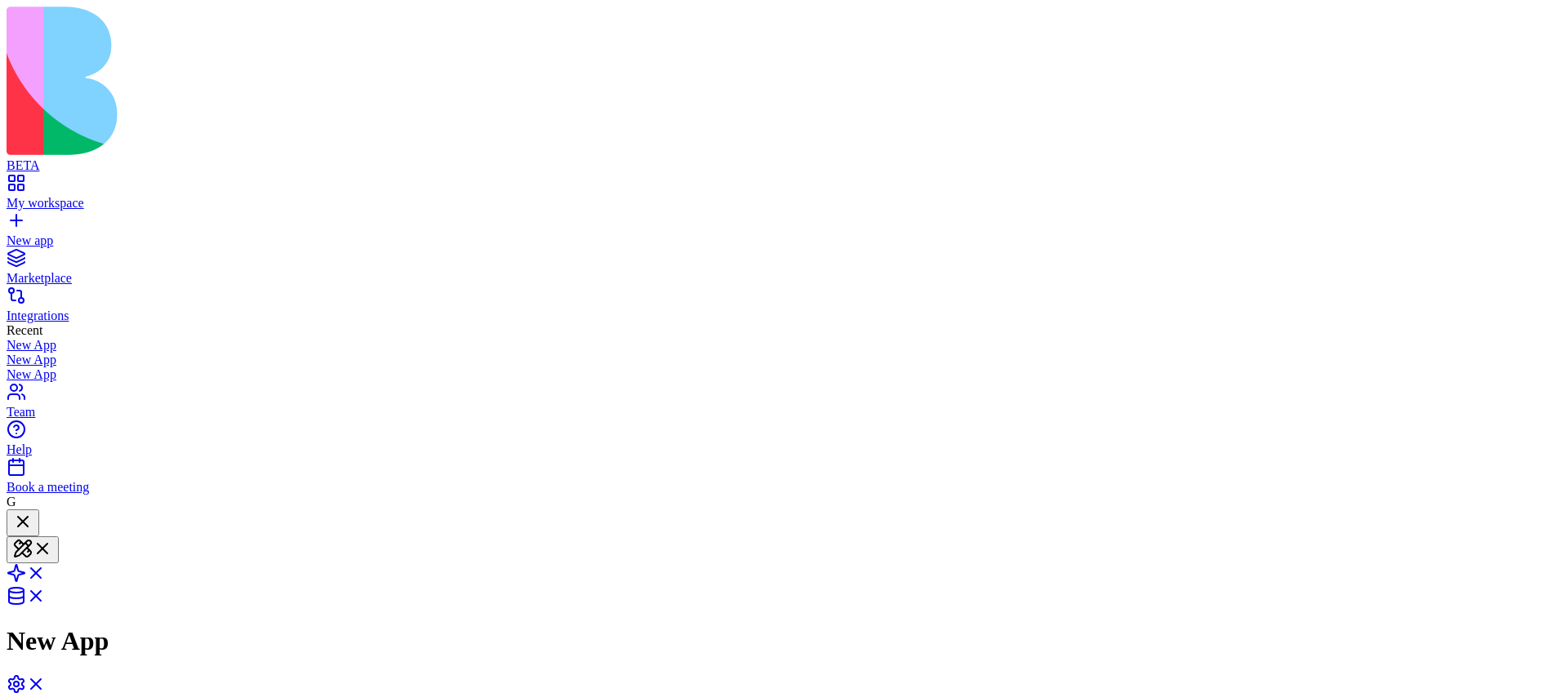
click at [18, 219] on link "New app" at bounding box center [784, 234] width 1556 height 29
click at [46, 571] on span at bounding box center [46, 578] width 0 height 14
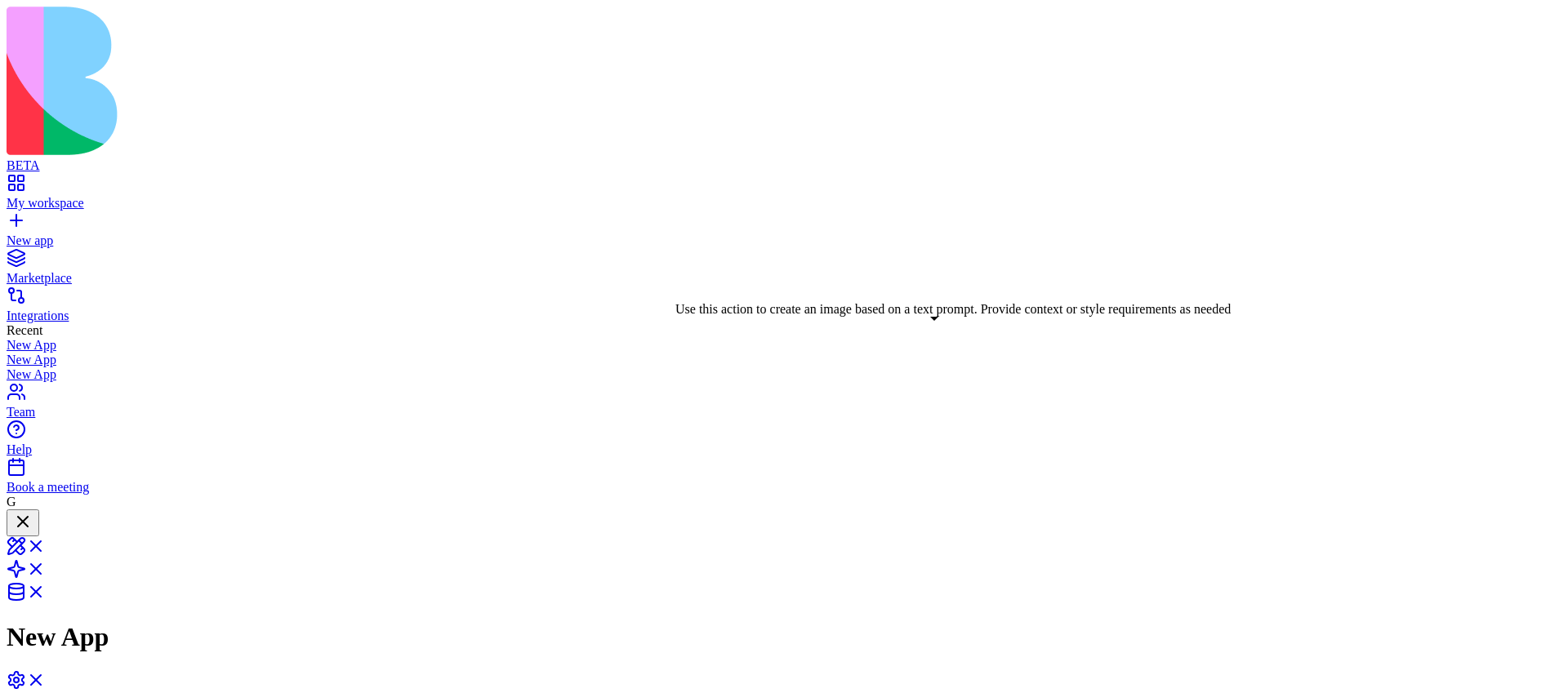
click at [914, 317] on div "Use this action to create an image based on a text prompt. Provide context or s…" at bounding box center [953, 309] width 556 height 14
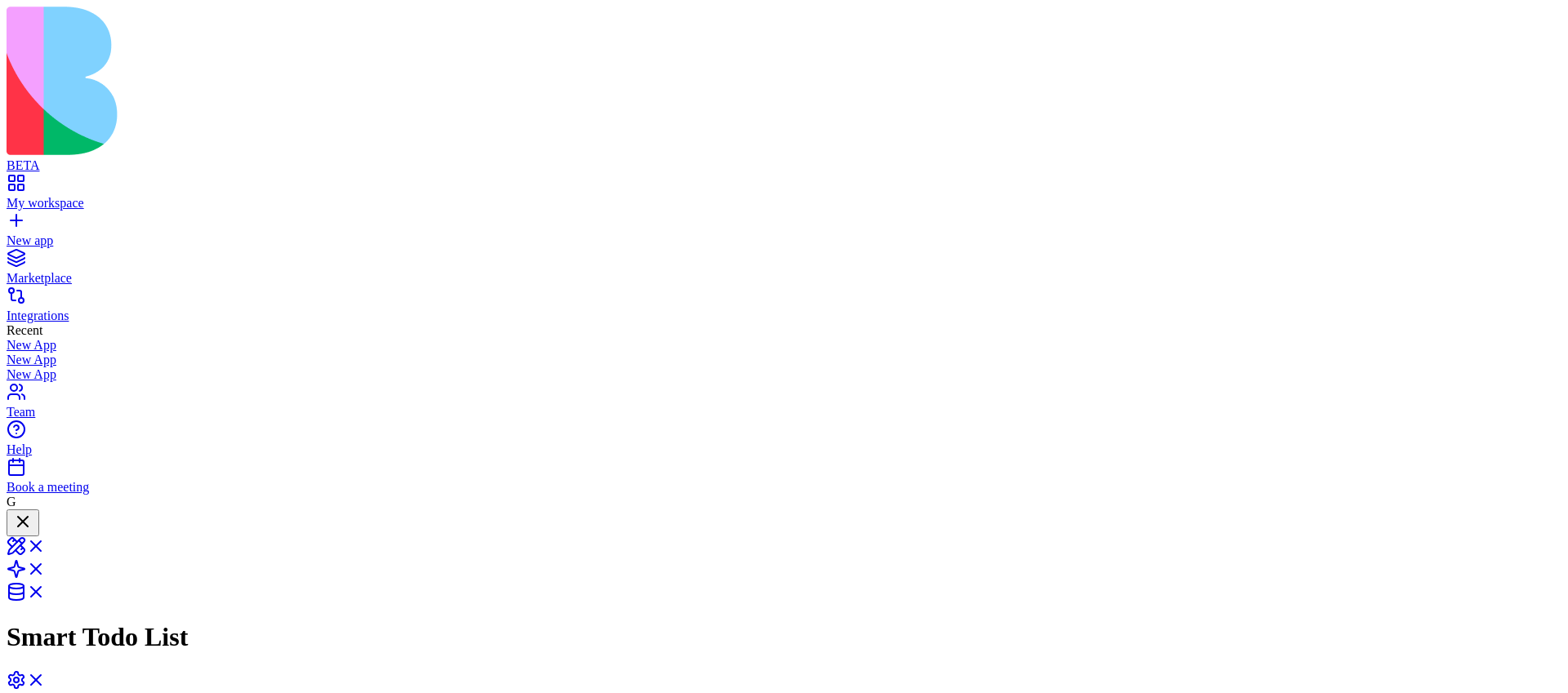
scroll to position [456, 0]
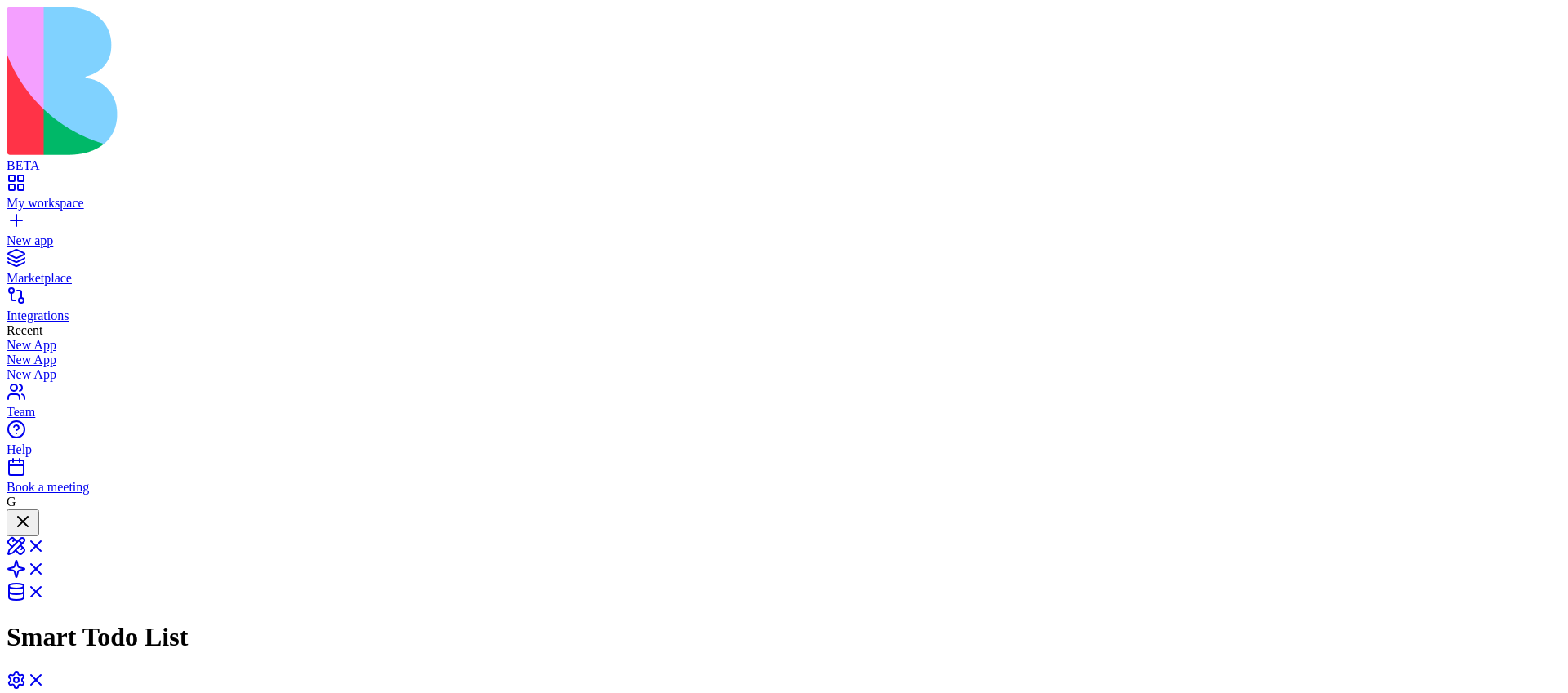
drag, startPoint x: 933, startPoint y: 322, endPoint x: 1224, endPoint y: 328, distance: 291.1
drag, startPoint x: 881, startPoint y: 324, endPoint x: 1004, endPoint y: 257, distance: 140.1
drag, startPoint x: 917, startPoint y: 316, endPoint x: 965, endPoint y: 397, distance: 94.2
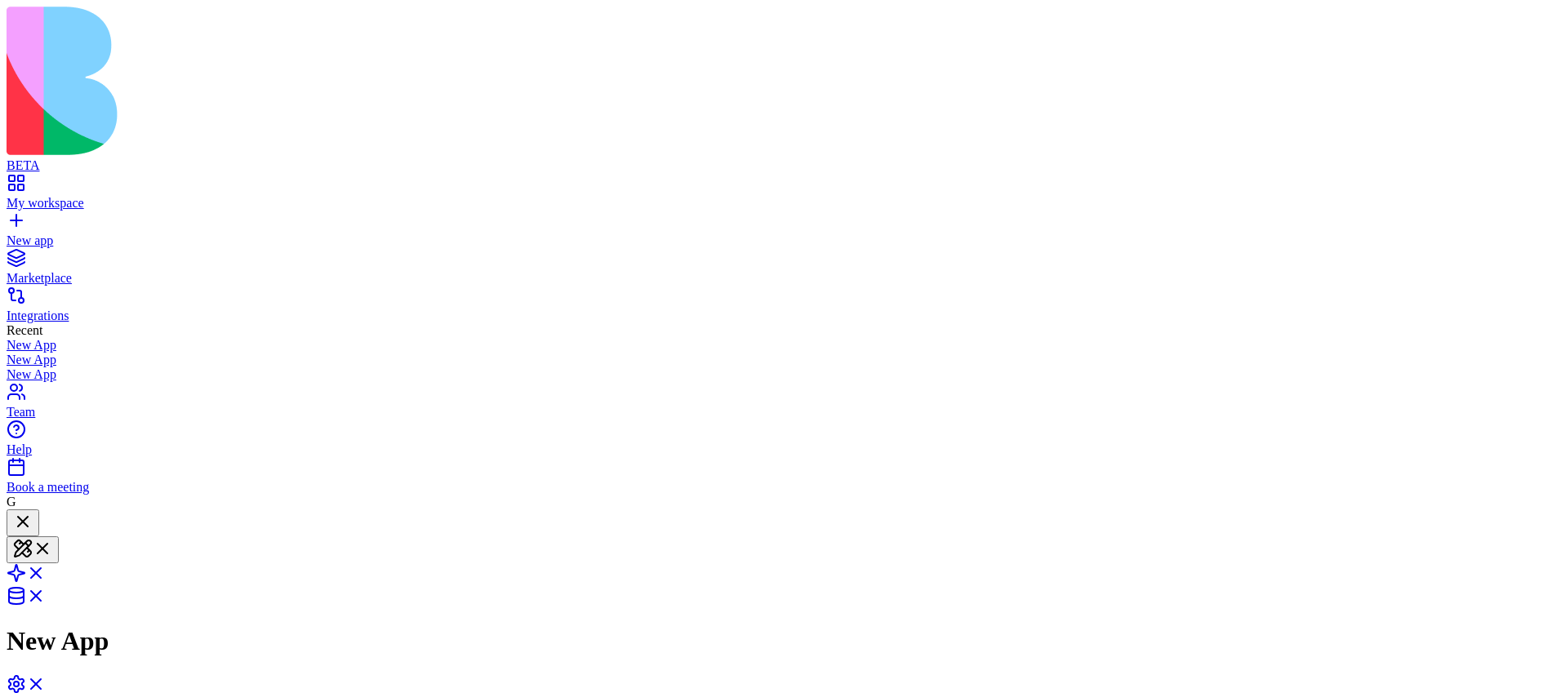
paste textarea "**********"
type textarea "**********"
click at [13, 521] on div at bounding box center [13, 521] width 0 height 0
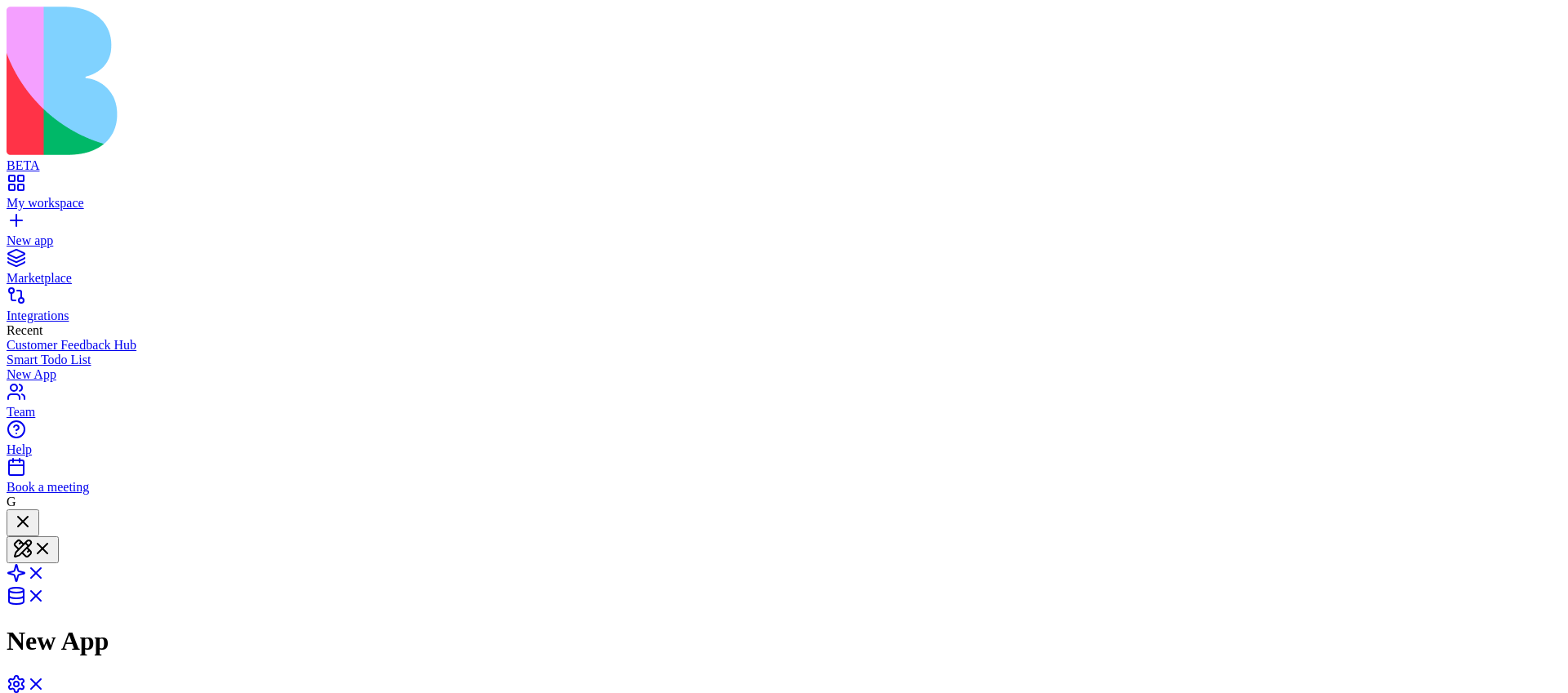
paste textarea "**********"
type textarea "**********"
click at [46, 571] on span at bounding box center [46, 578] width 0 height 14
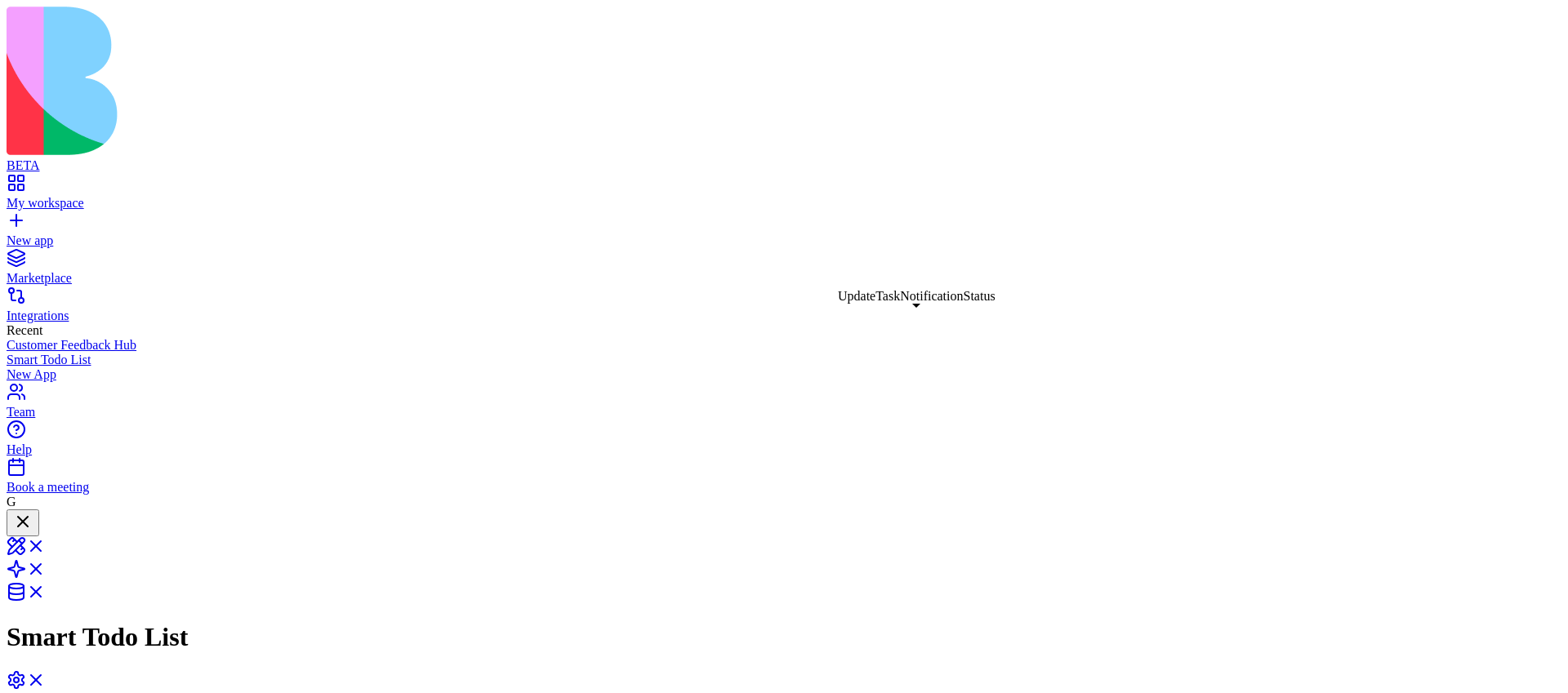
drag, startPoint x: 884, startPoint y: 319, endPoint x: 1200, endPoint y: 304, distance: 316.4
drag, startPoint x: 896, startPoint y: 315, endPoint x: 1027, endPoint y: 247, distance: 147.6
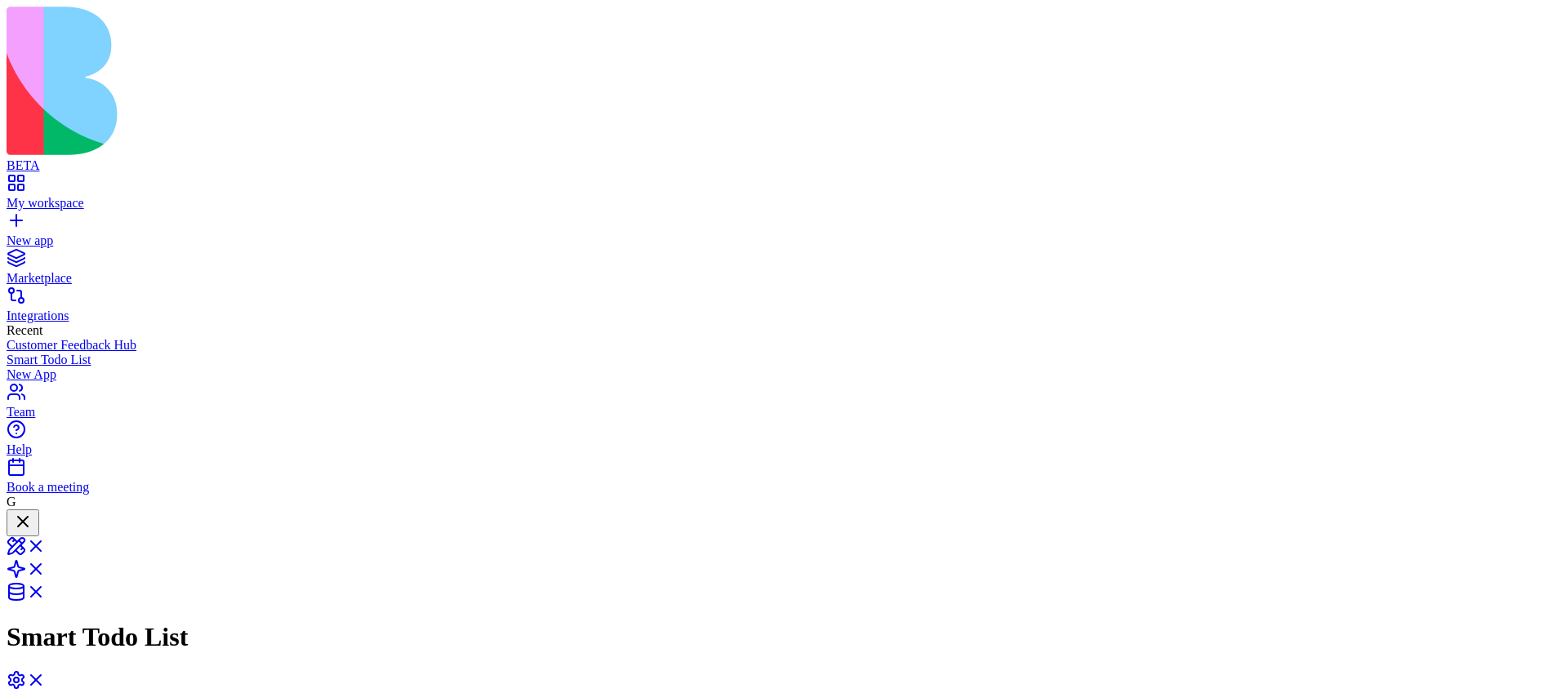
drag, startPoint x: 920, startPoint y: 340, endPoint x: 878, endPoint y: 429, distance: 98.4
